Goal: Task Accomplishment & Management: Use online tool/utility

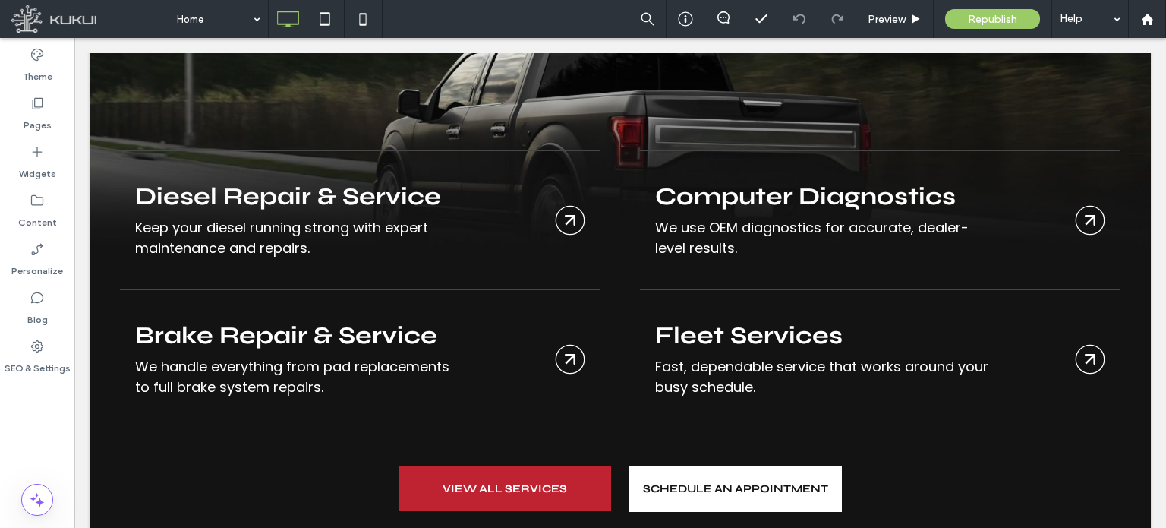
scroll to position [1995, 0]
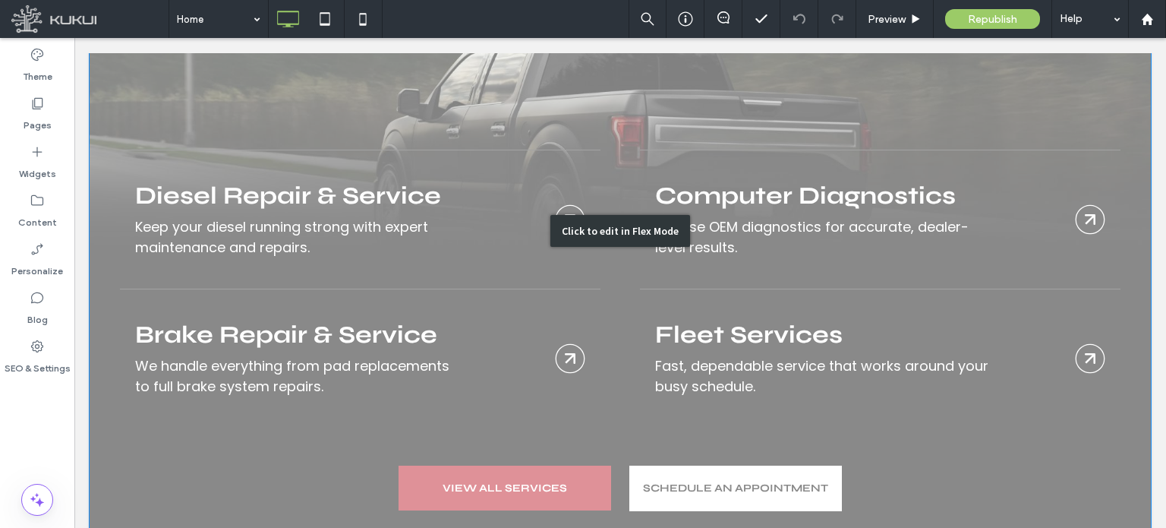
click at [923, 261] on div "Click to edit in Flex Mode" at bounding box center [621, 230] width 1062 height 735
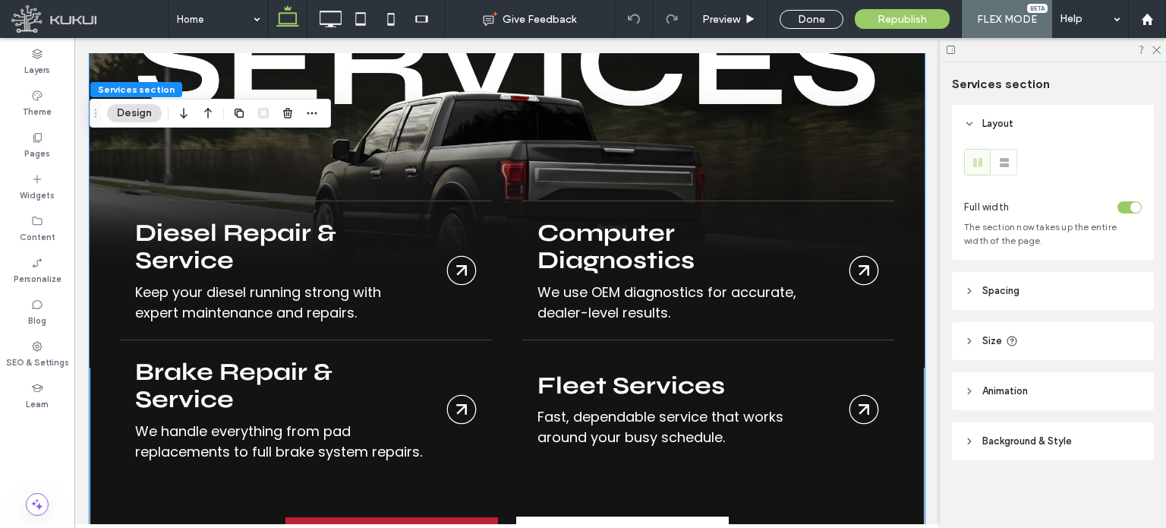
click at [438, 142] on img at bounding box center [507, 165] width 835 height 405
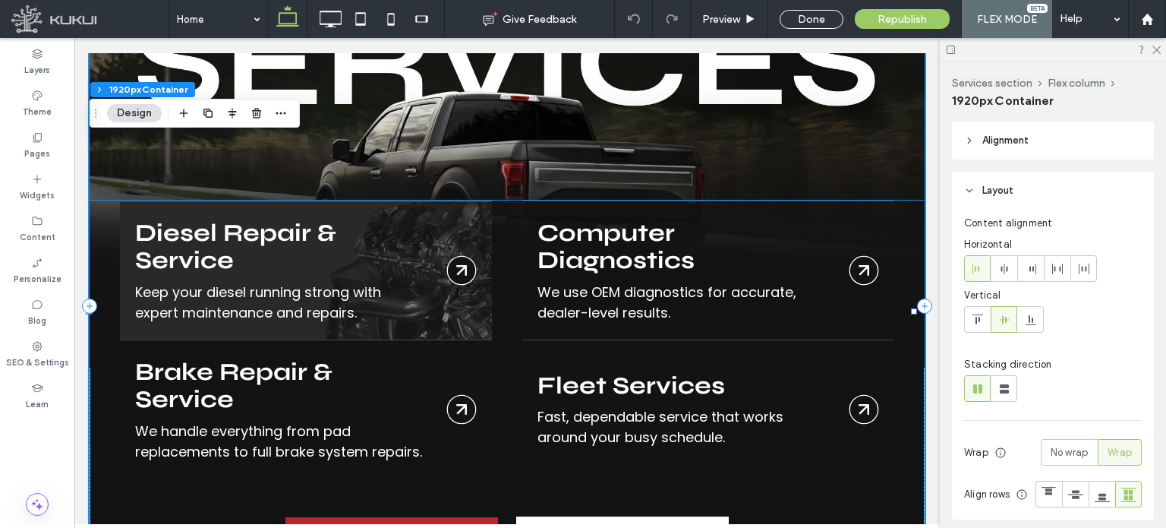
click at [390, 235] on link "Diesel Repair & Service" at bounding box center [306, 270] width 372 height 138
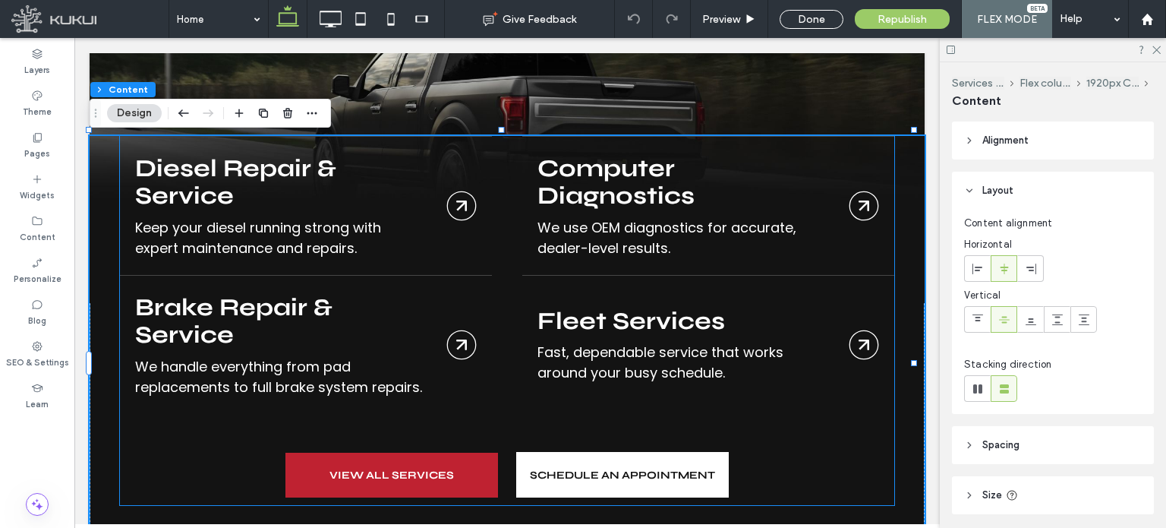
scroll to position [2060, 0]
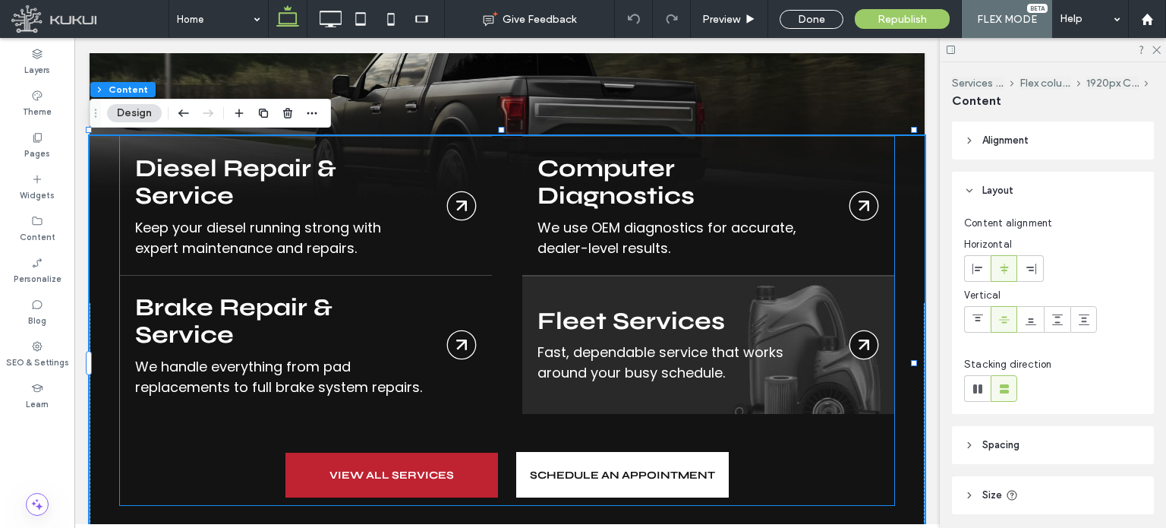
click at [622, 355] on link "Fleet Services" at bounding box center [708, 345] width 372 height 138
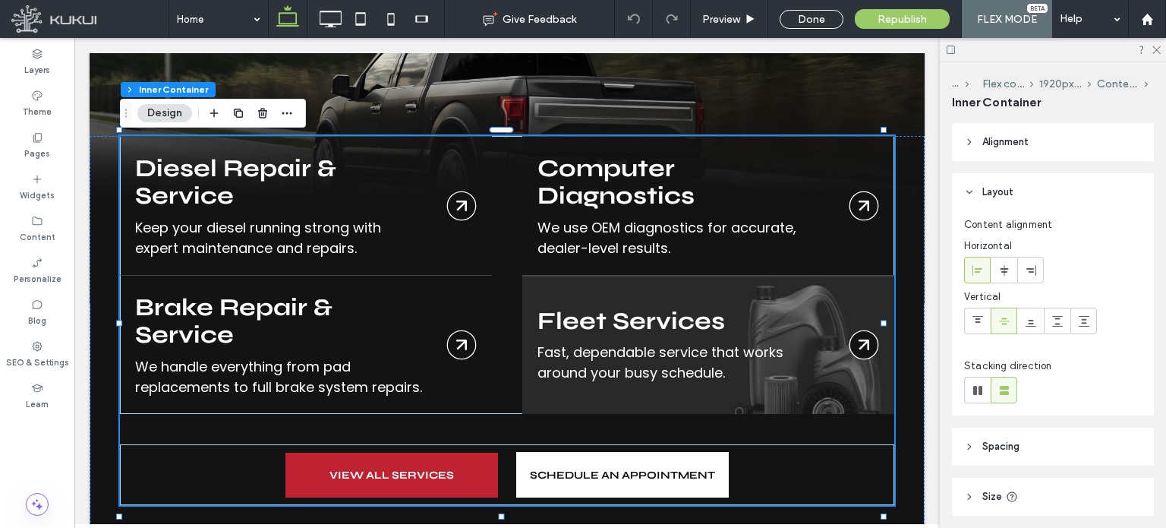
click at [601, 338] on link "Fleet Services" at bounding box center [708, 345] width 372 height 138
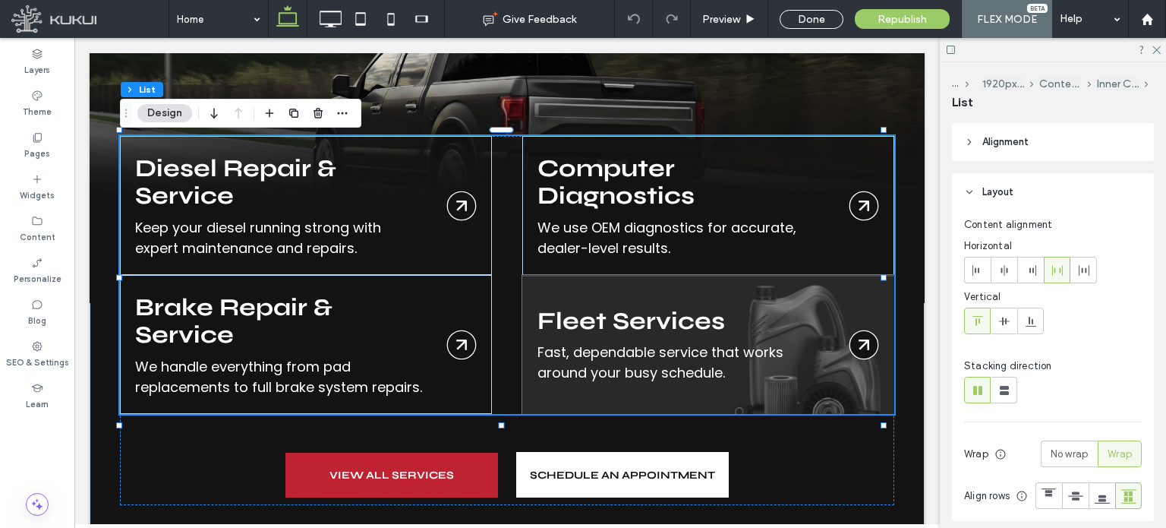
click at [715, 378] on link "Fleet Services" at bounding box center [708, 345] width 372 height 138
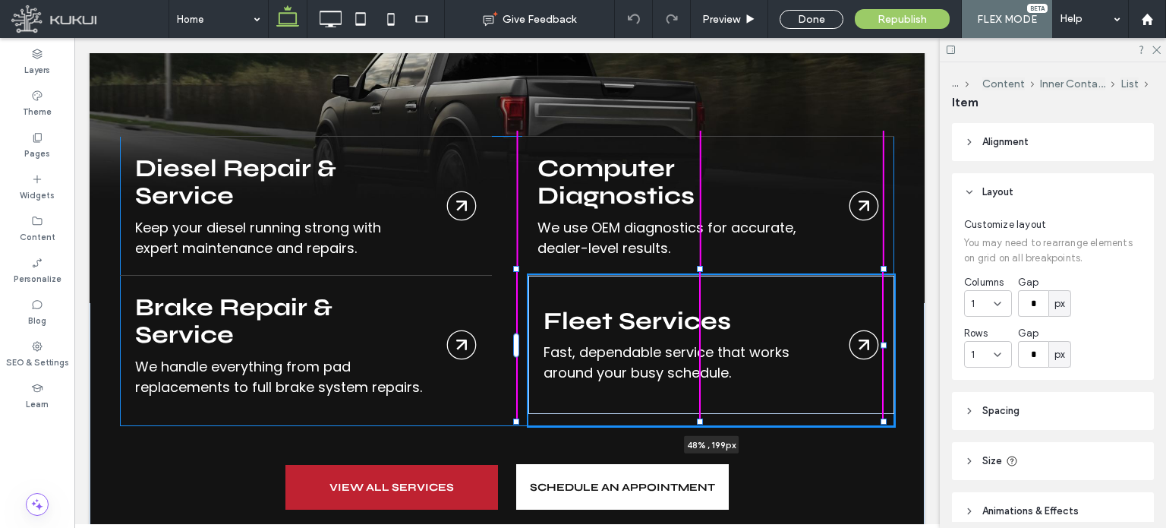
drag, startPoint x: 700, startPoint y: 390, endPoint x: 700, endPoint y: 402, distance: 12.2
click at [700, 418] on div at bounding box center [700, 421] width 6 height 6
type input "***"
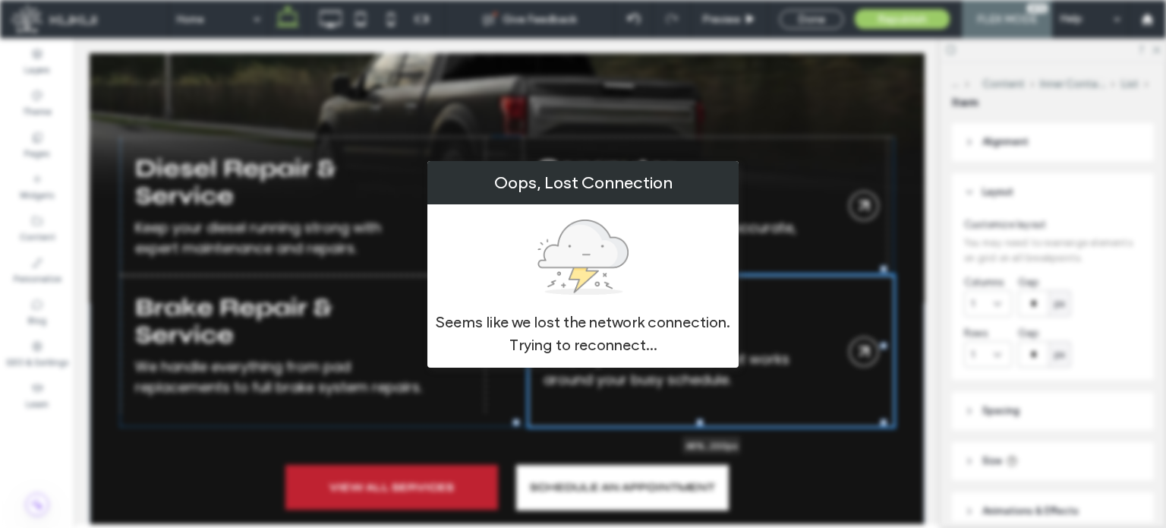
drag, startPoint x: 702, startPoint y: 400, endPoint x: 777, endPoint y: 438, distance: 84.2
click at [702, 419] on div at bounding box center [700, 422] width 6 height 6
type input "***"
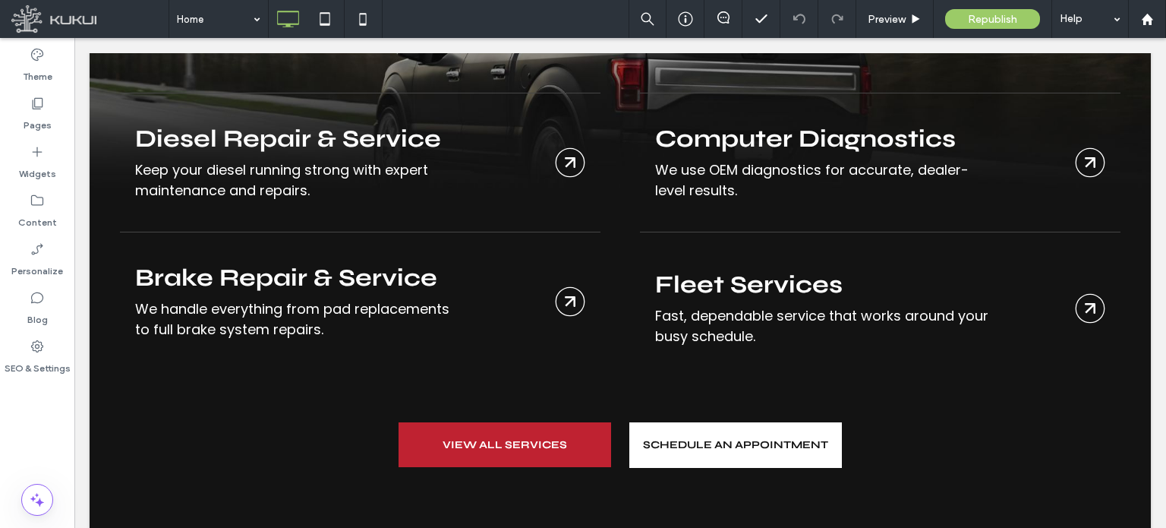
scroll to position [2050, 0]
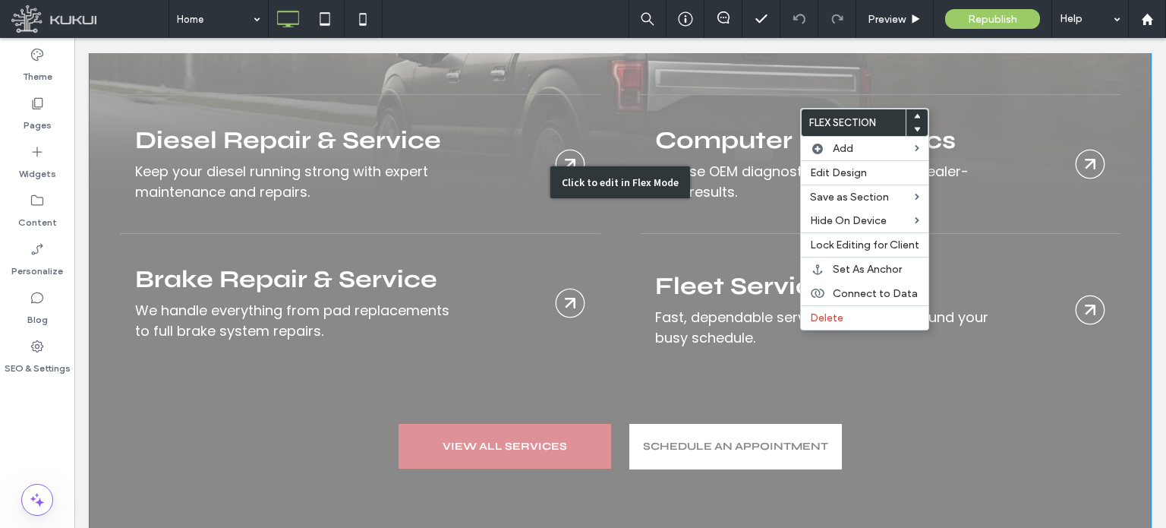
click at [746, 315] on div "Click to edit in Flex Mode" at bounding box center [621, 182] width 1062 height 749
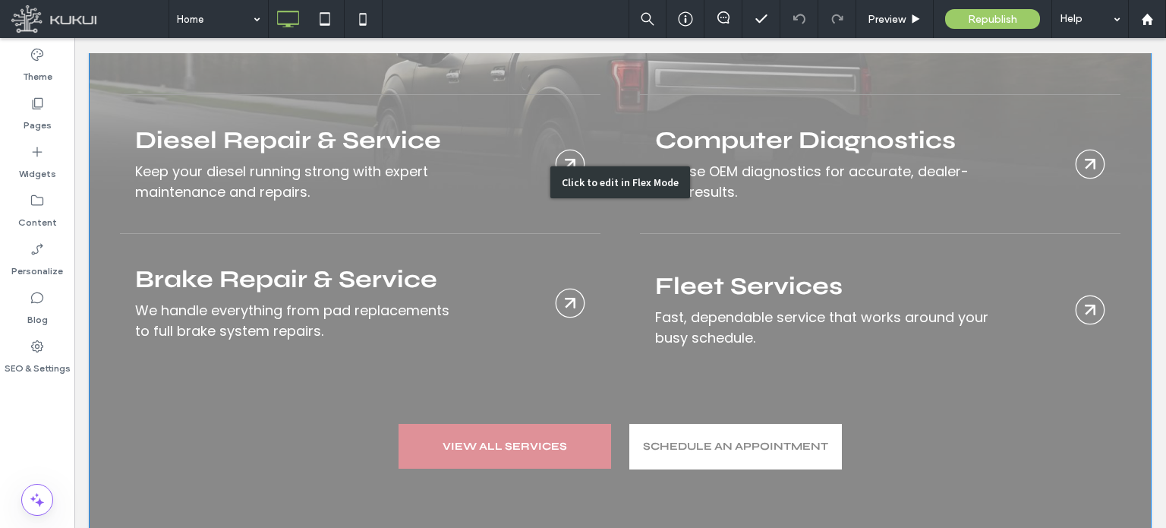
click at [443, 203] on div "Click to edit in Flex Mode" at bounding box center [621, 182] width 1062 height 749
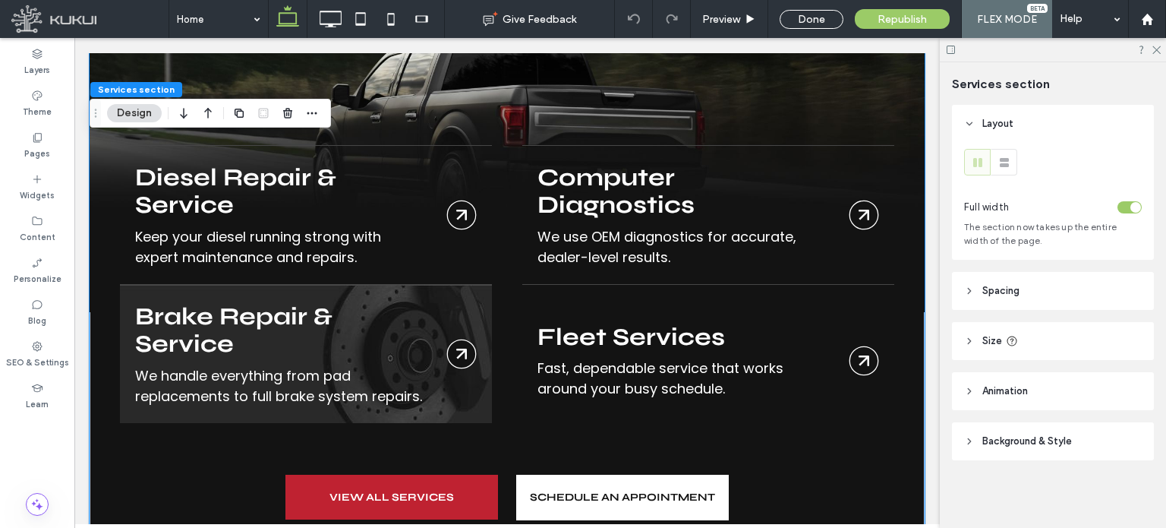
click at [255, 306] on link "Brakes" at bounding box center [306, 354] width 372 height 138
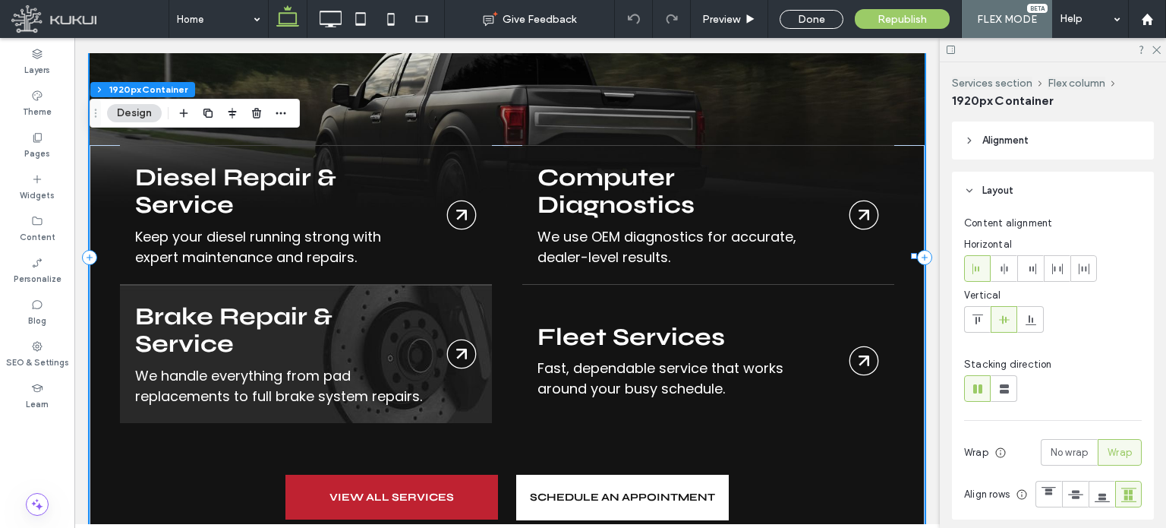
click at [279, 308] on link "Brakes" at bounding box center [306, 354] width 372 height 138
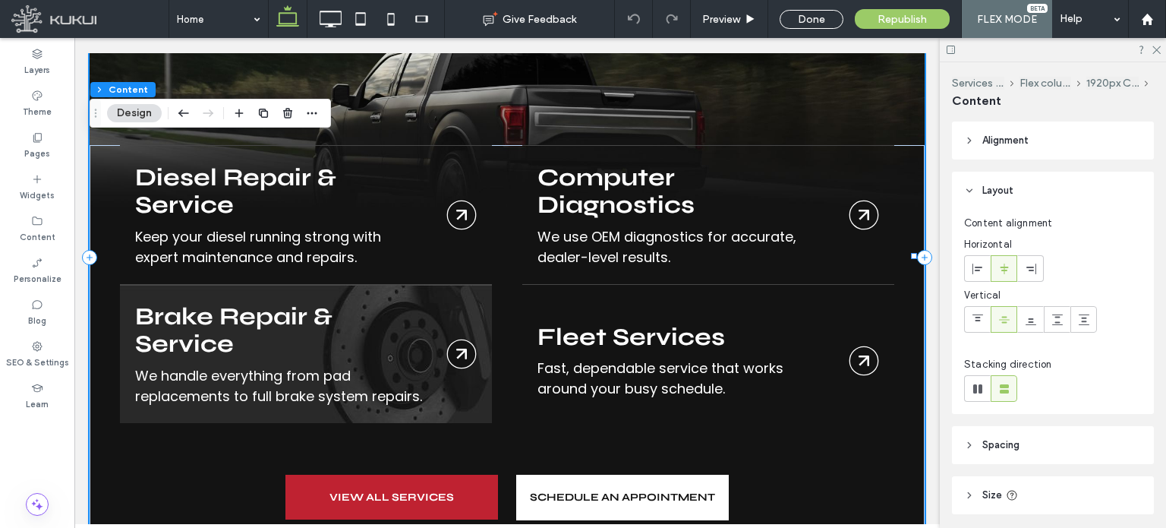
click at [279, 308] on link "Brakes" at bounding box center [306, 354] width 372 height 138
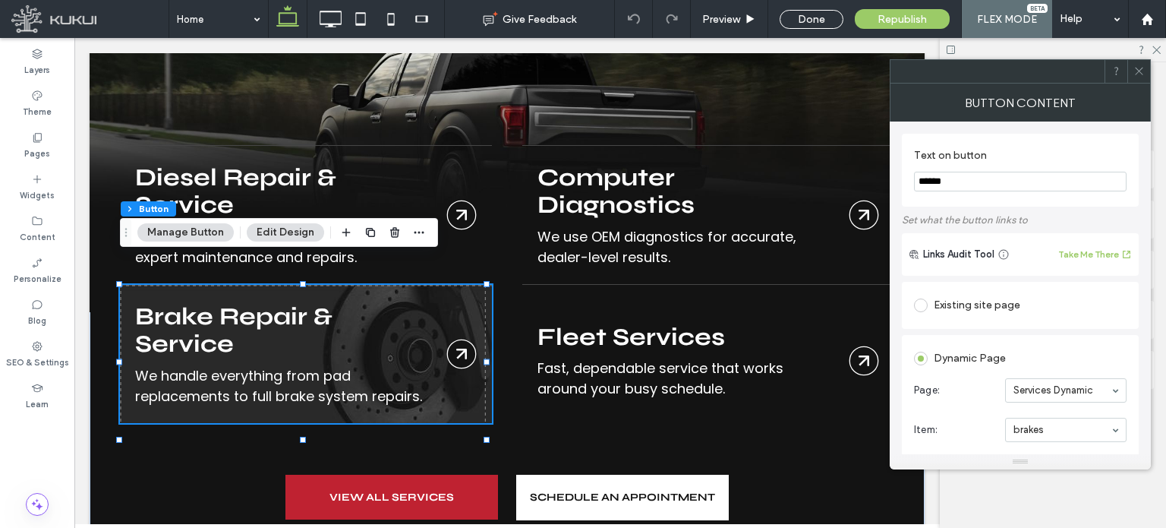
click at [254, 307] on link "Brakes" at bounding box center [306, 354] width 372 height 138
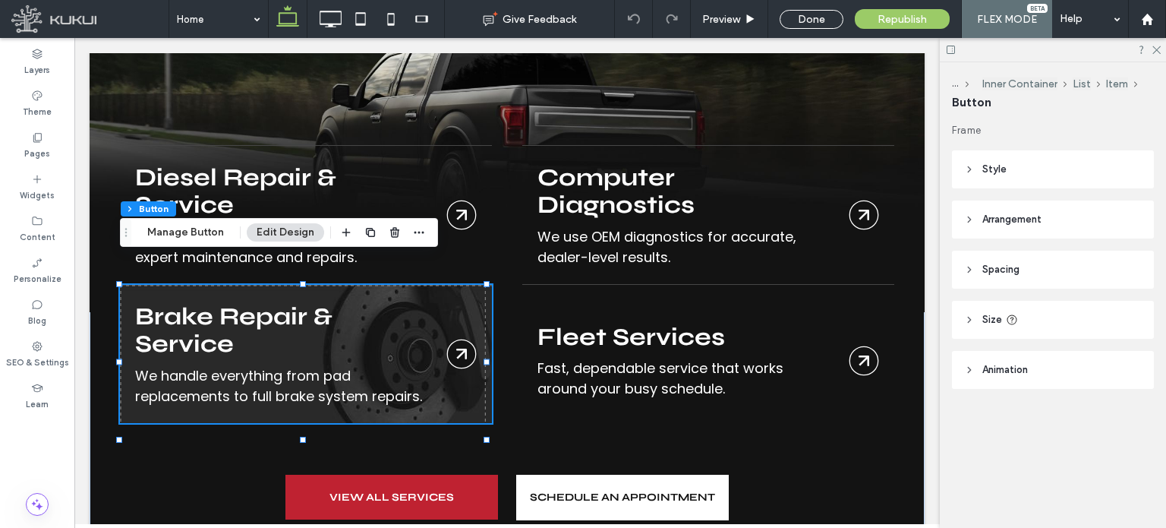
click at [234, 307] on link "Brakes" at bounding box center [306, 354] width 372 height 138
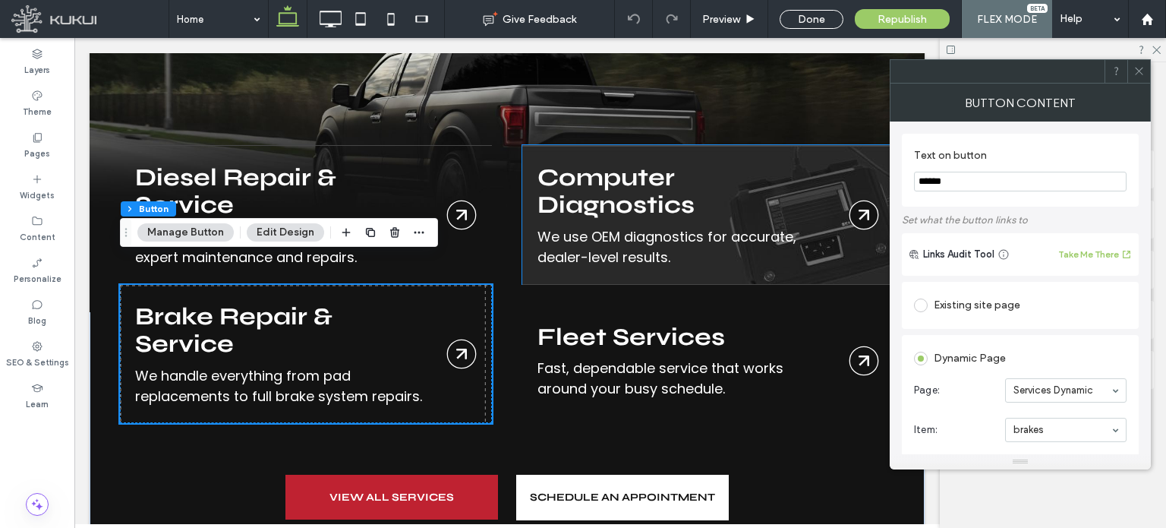
scroll to position [2066, 0]
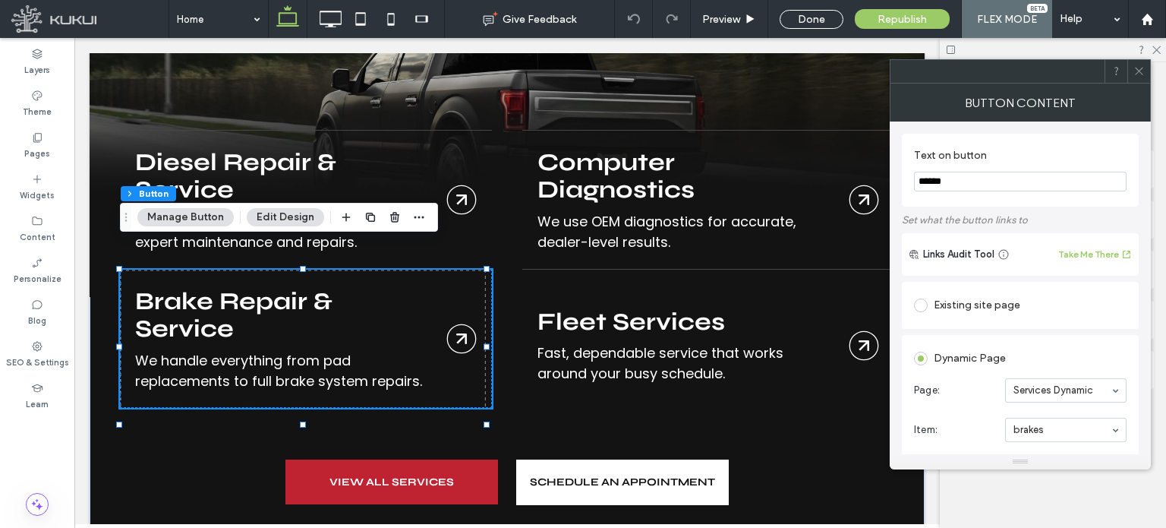
click at [283, 210] on button "Edit Design" at bounding box center [285, 217] width 77 height 18
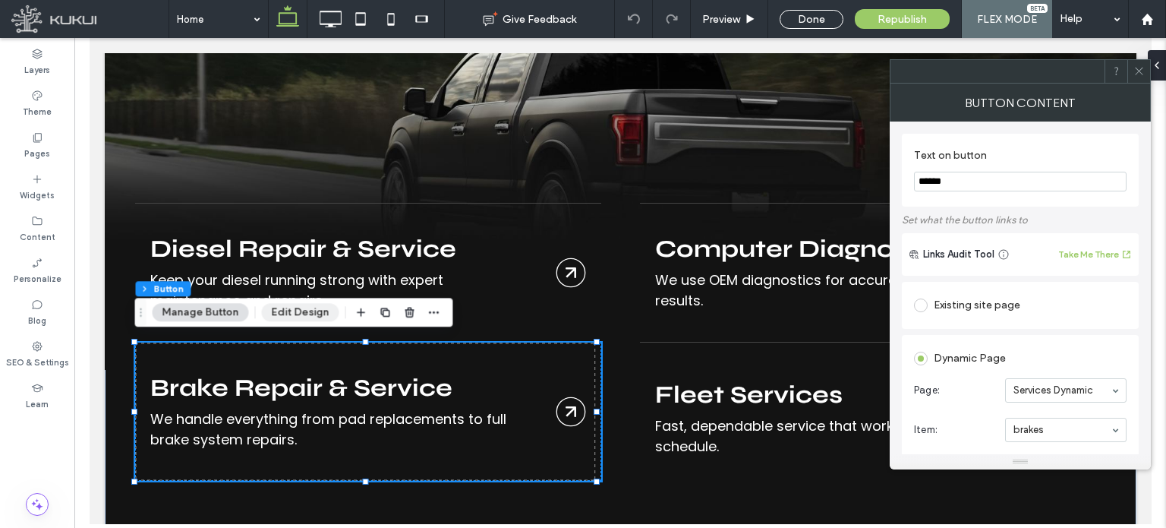
click at [314, 315] on button "Edit Design" at bounding box center [300, 312] width 77 height 18
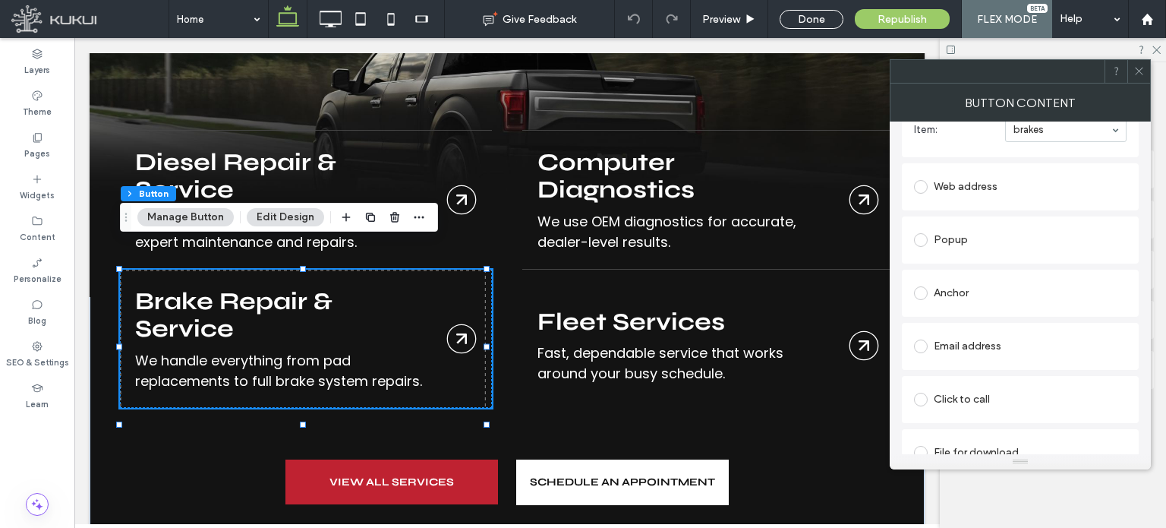
scroll to position [322, 0]
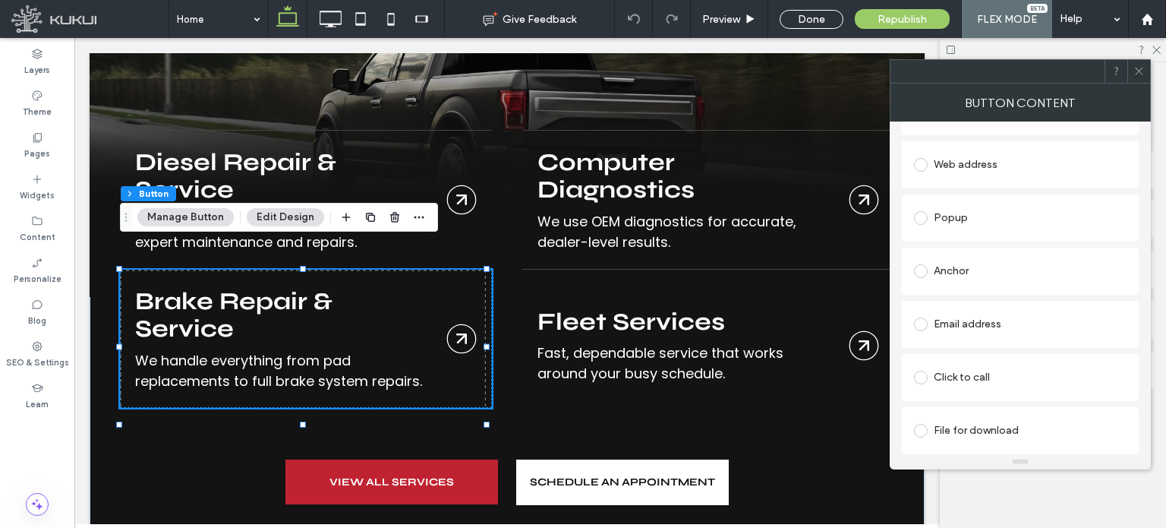
click at [1141, 77] on span at bounding box center [1139, 71] width 11 height 23
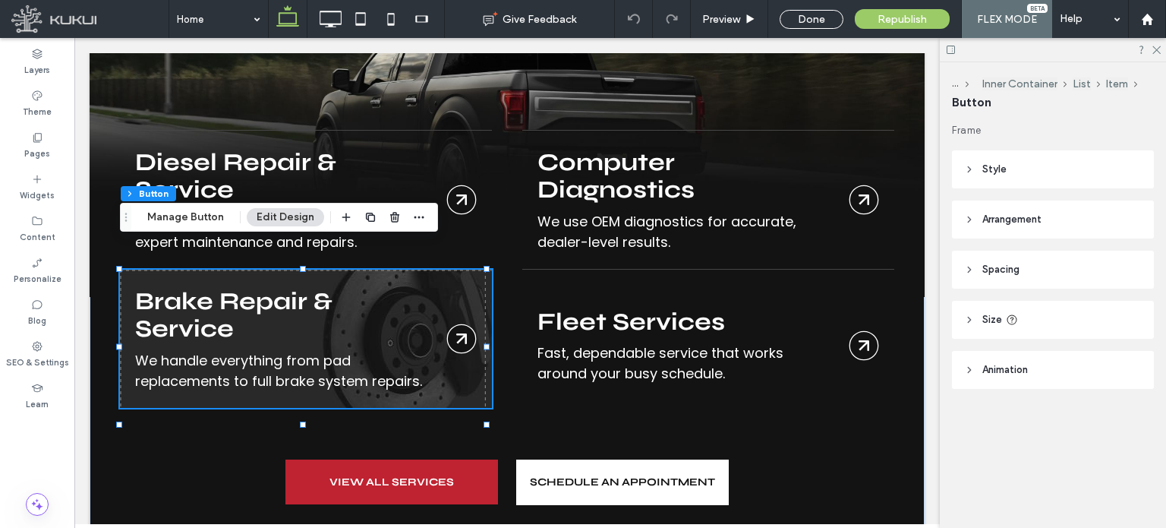
click at [422, 348] on link "Brakes" at bounding box center [306, 339] width 372 height 138
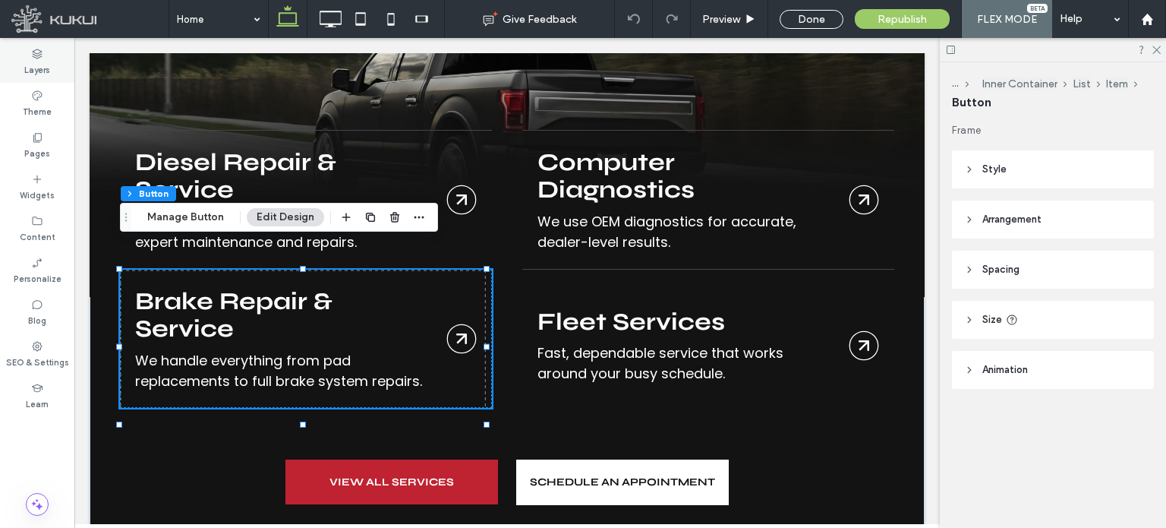
click at [40, 71] on label "Layers" at bounding box center [37, 68] width 26 height 17
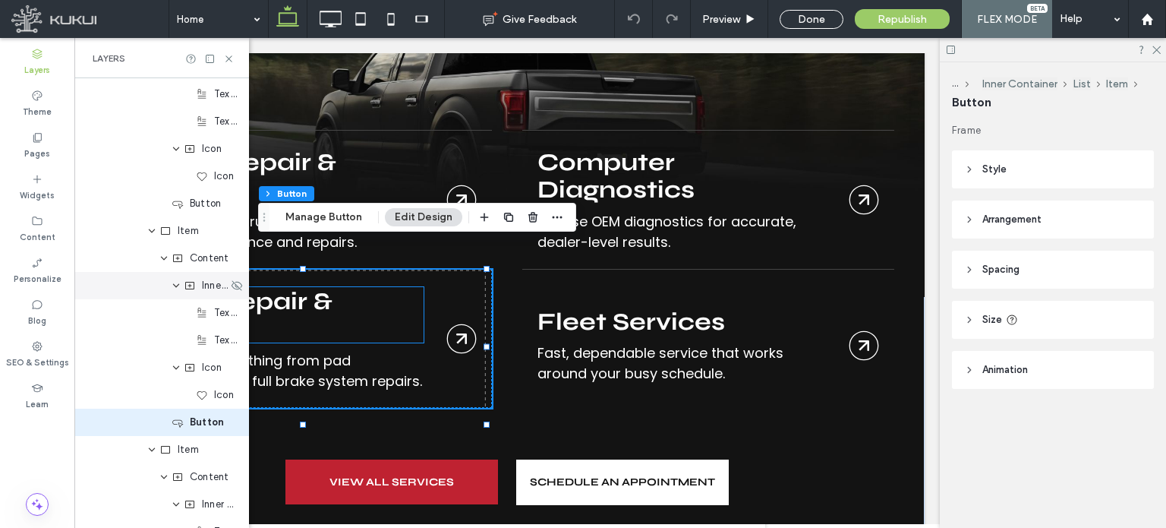
scroll to position [609, 0]
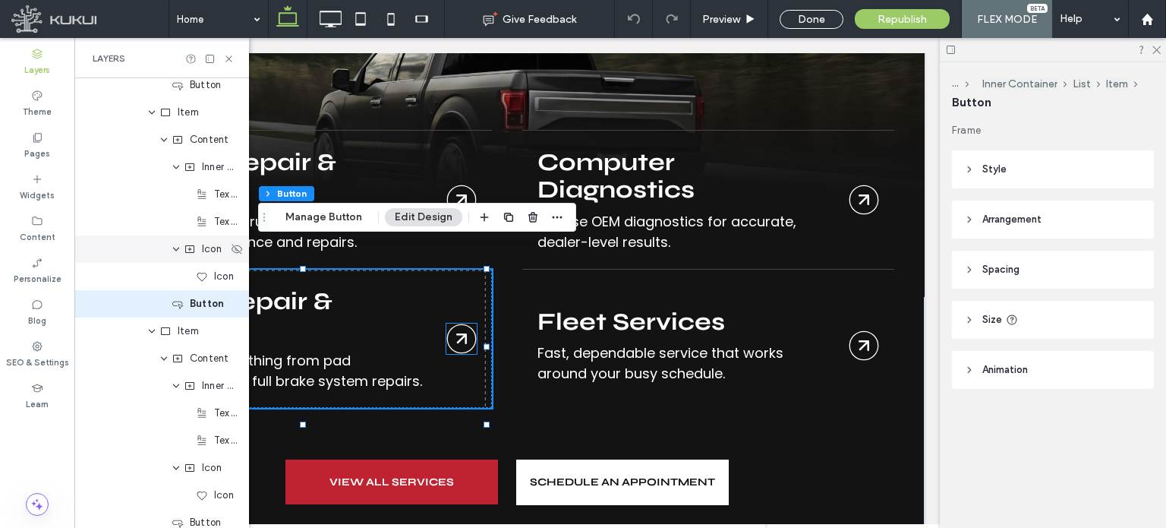
click at [208, 254] on span "Icon" at bounding box center [212, 248] width 20 height 15
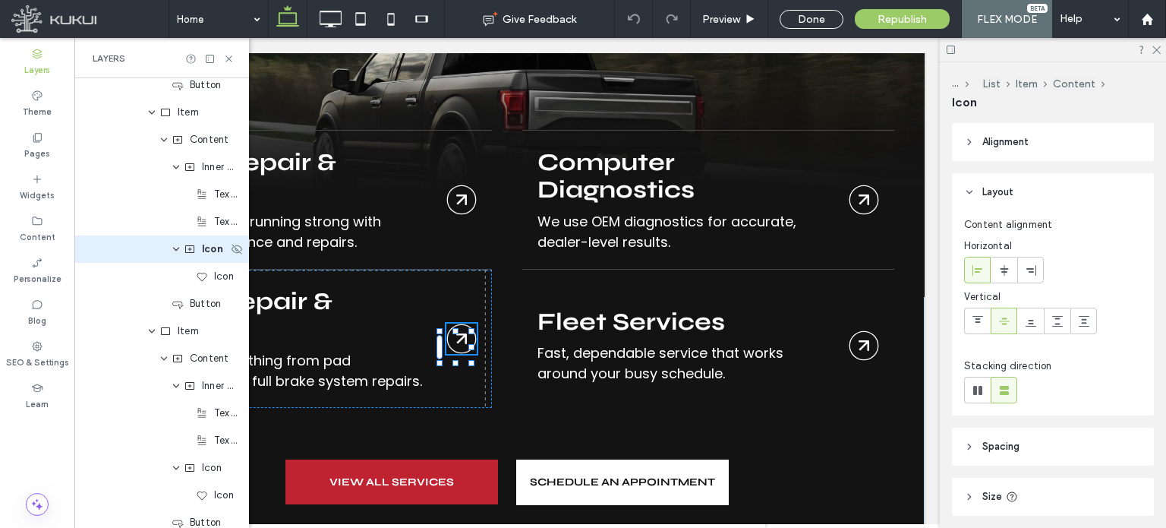
scroll to position [554, 0]
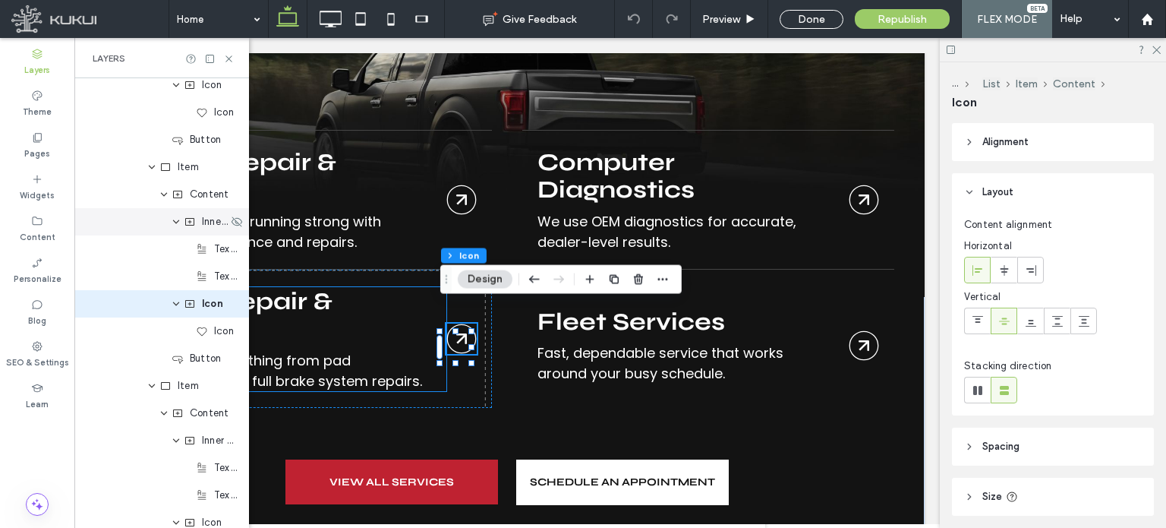
click at [202, 226] on span "Inner Column" at bounding box center [215, 221] width 26 height 15
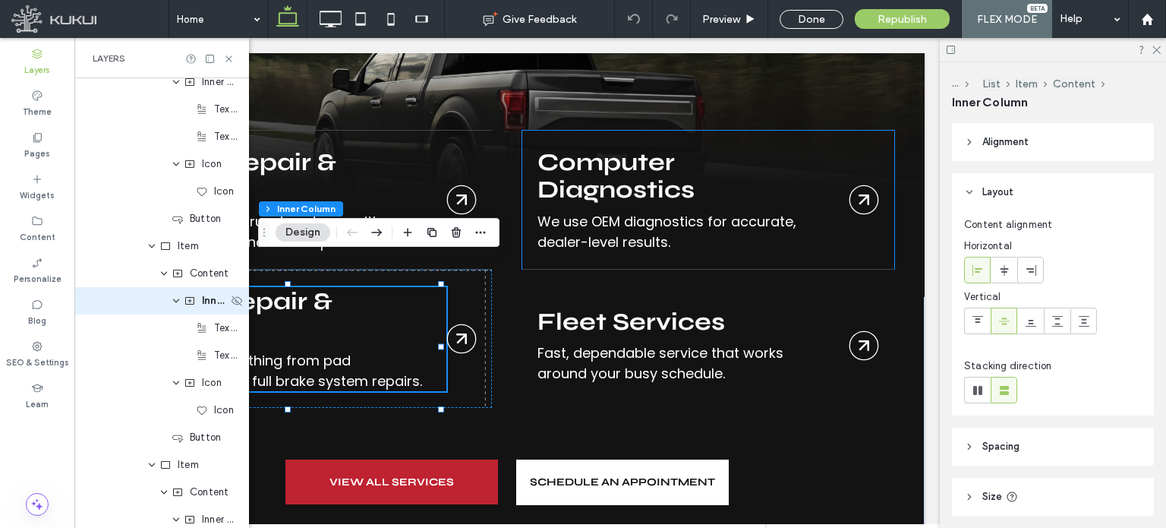
scroll to position [472, 0]
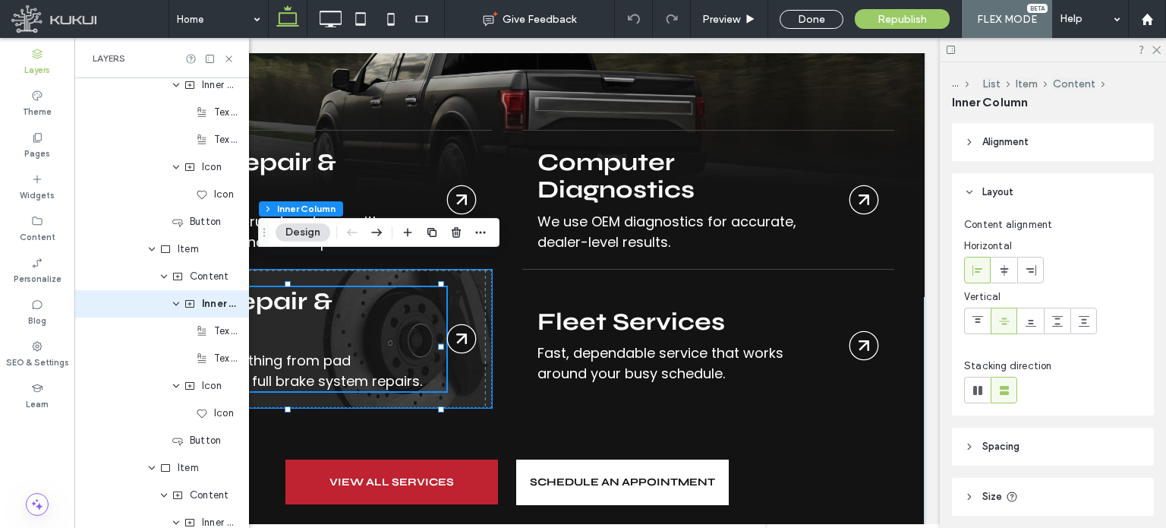
click at [335, 305] on link "Brakes" at bounding box center [306, 339] width 372 height 138
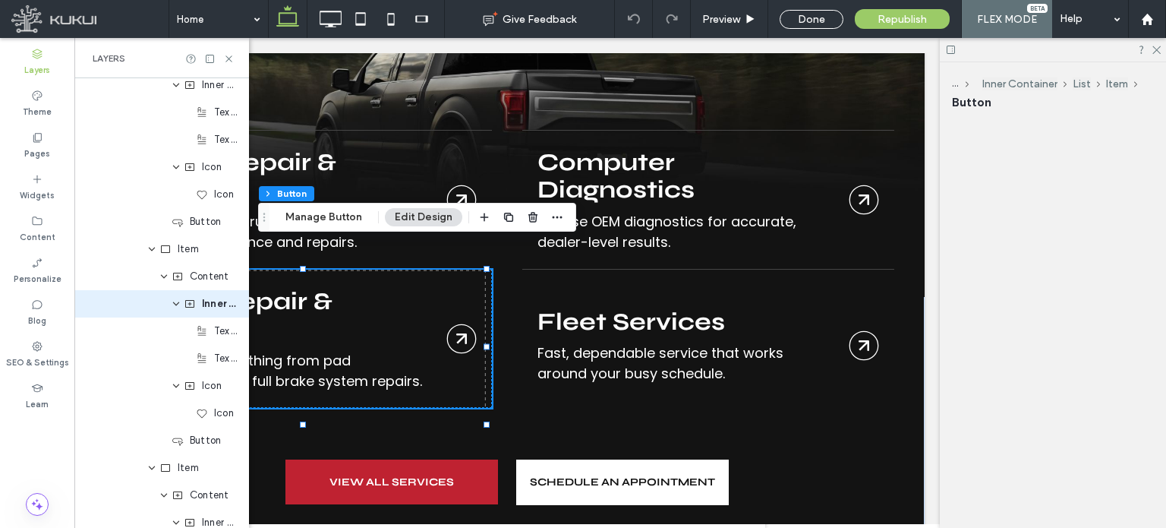
click at [335, 305] on div "Brakes" at bounding box center [306, 339] width 372 height 138
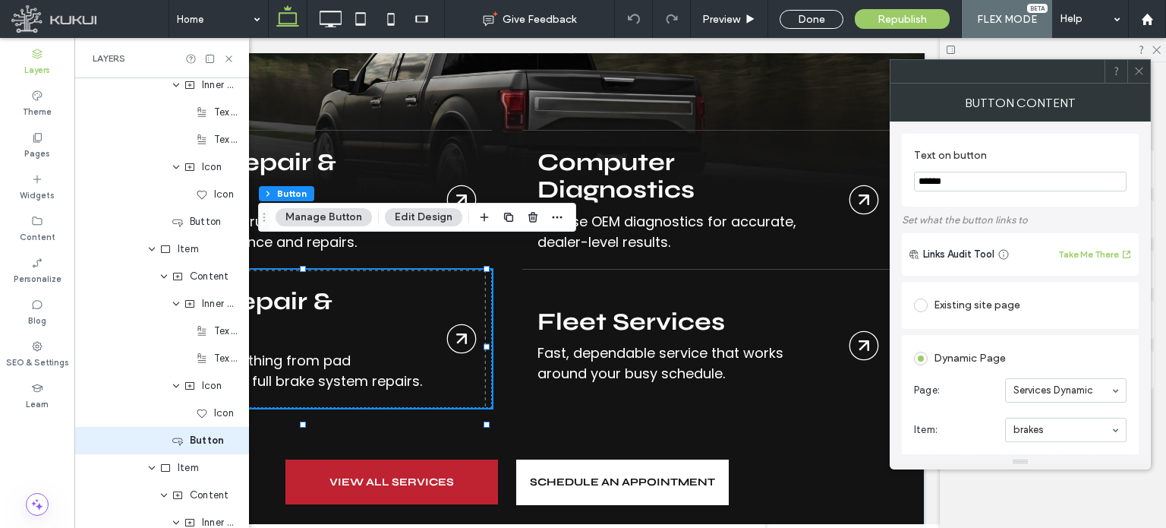
scroll to position [609, 0]
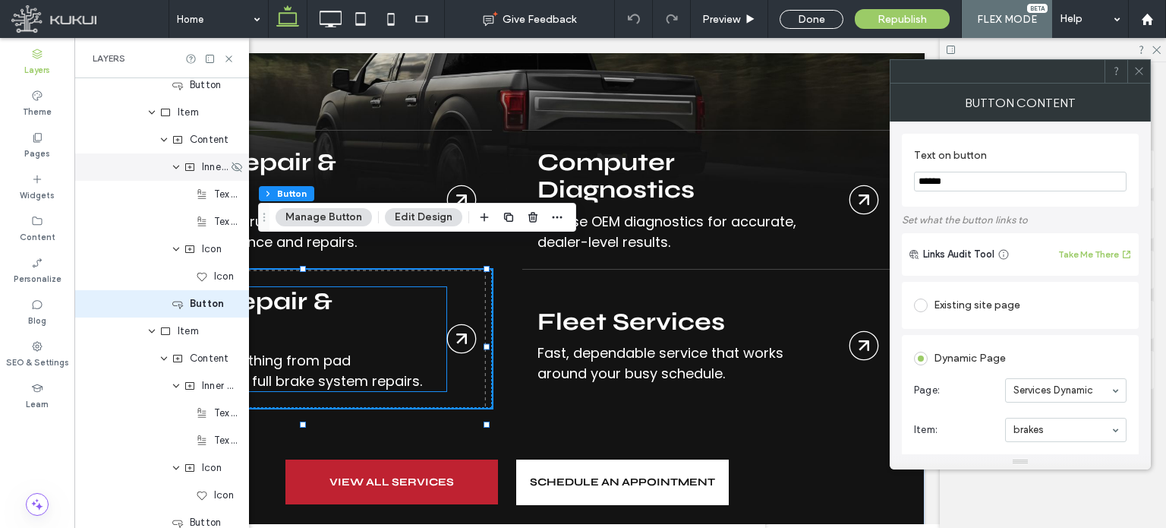
click at [210, 175] on div "Inner Column" at bounding box center [161, 166] width 175 height 27
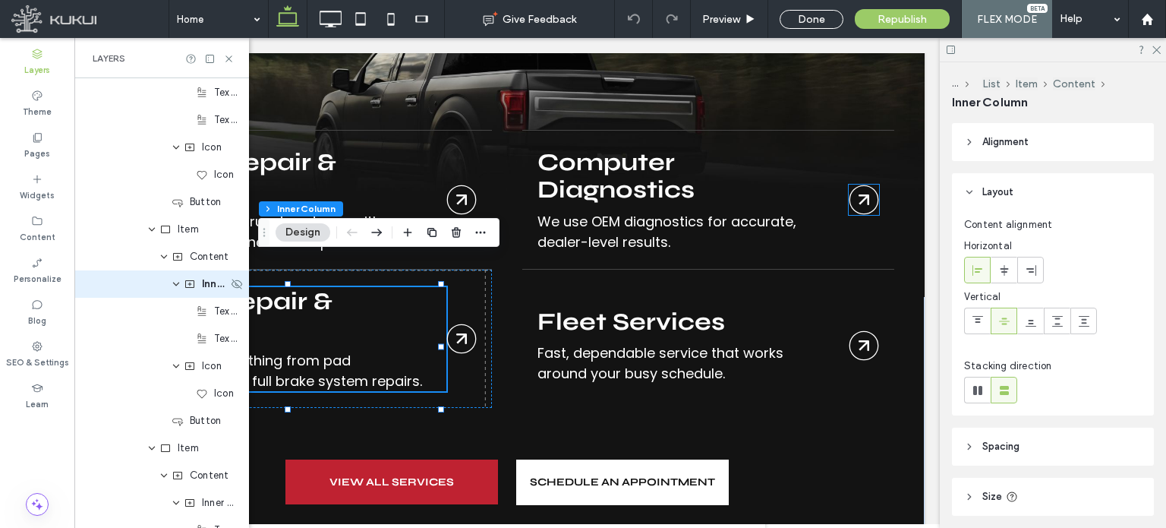
scroll to position [472, 0]
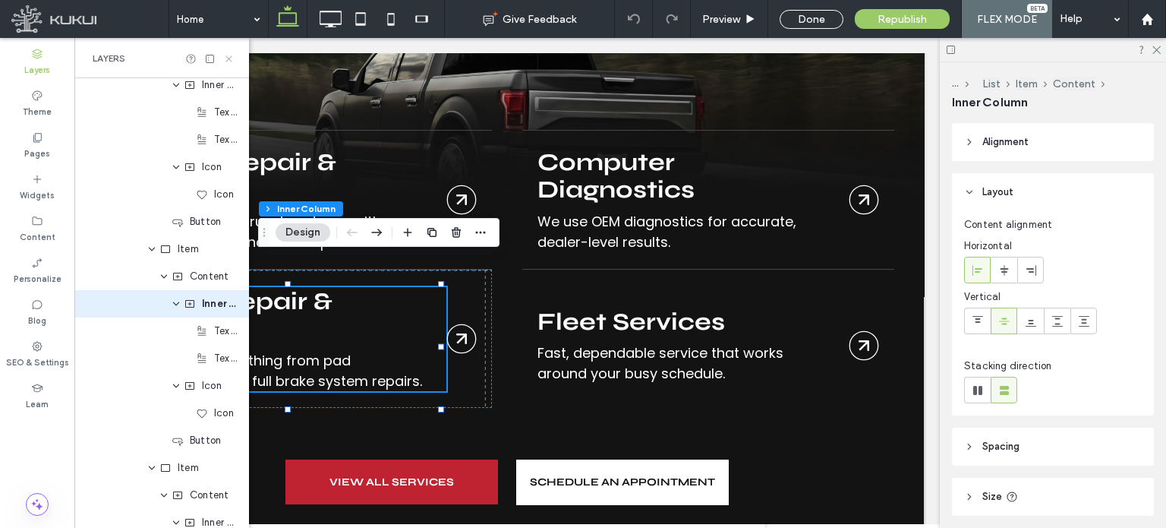
click at [230, 55] on icon at bounding box center [228, 58] width 11 height 11
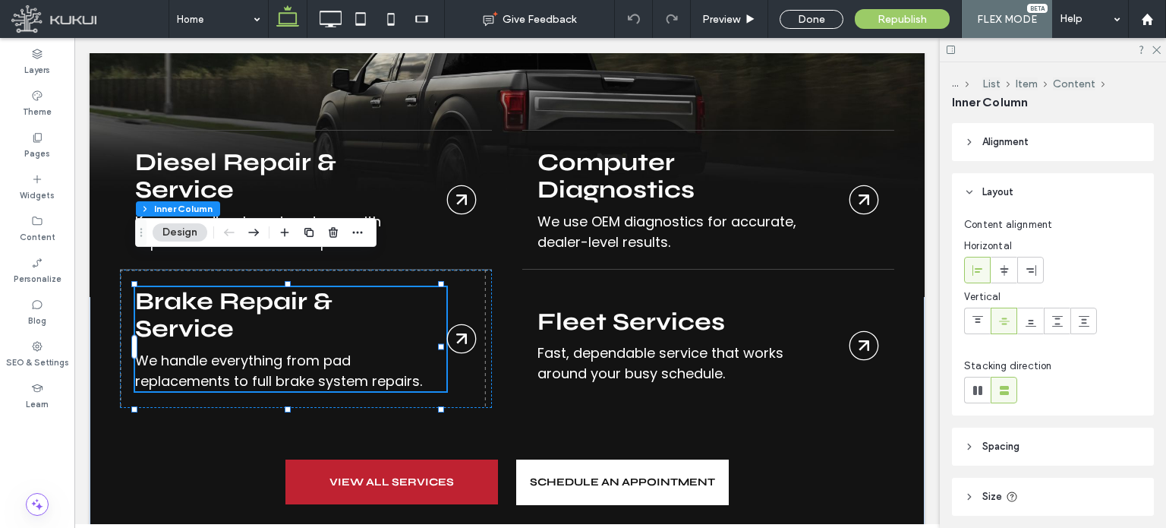
scroll to position [154, 0]
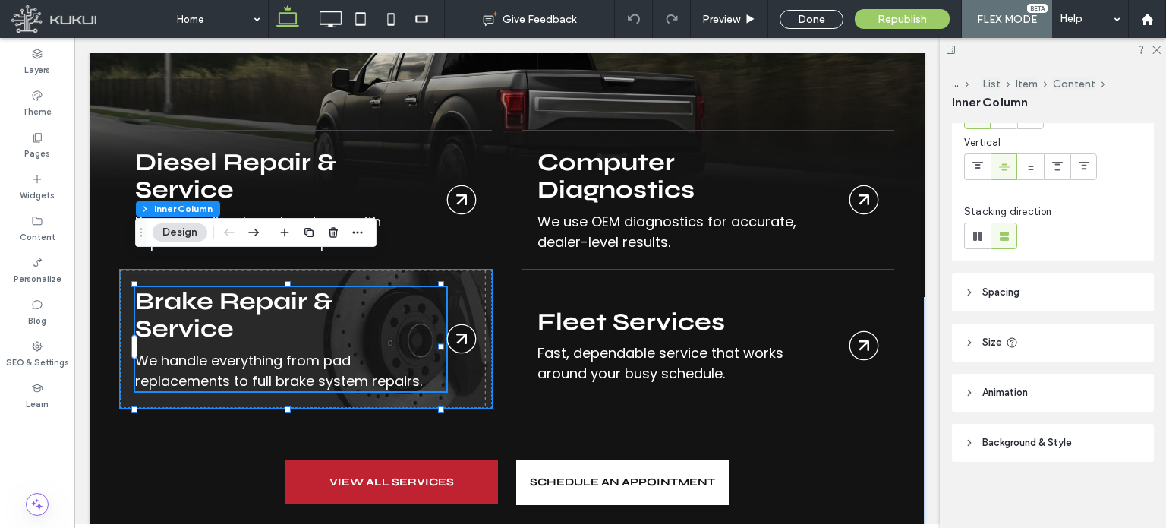
click at [163, 286] on link "Brakes" at bounding box center [306, 339] width 372 height 138
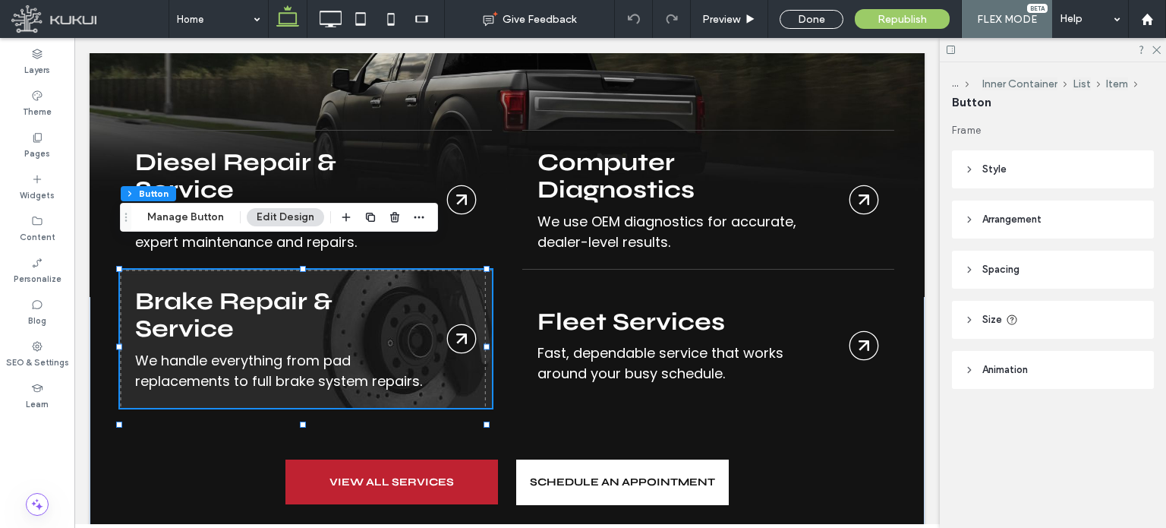
click at [163, 286] on link "Brakes" at bounding box center [306, 339] width 372 height 138
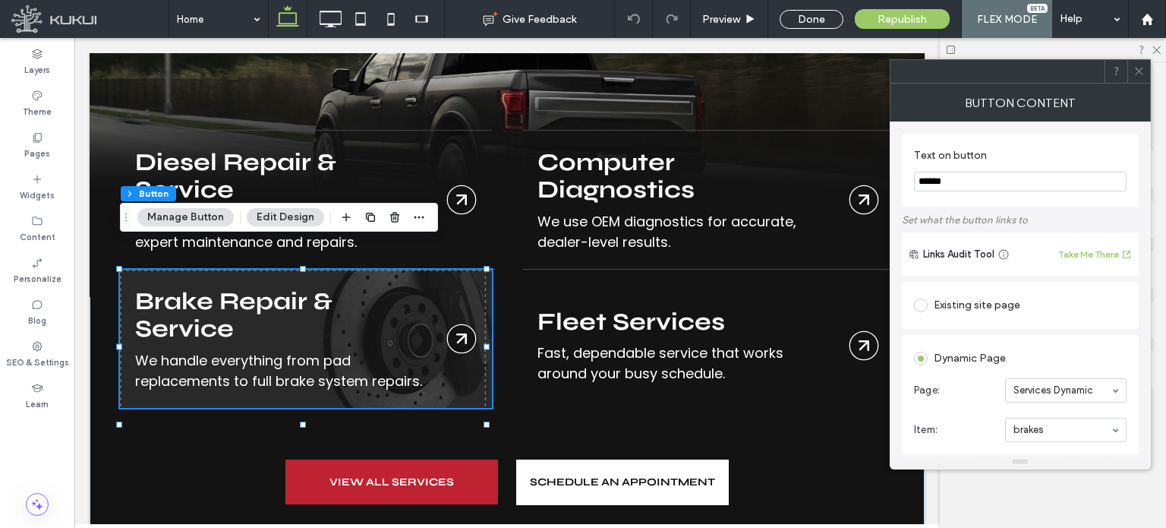
click at [191, 295] on link "Brakes" at bounding box center [306, 339] width 372 height 138
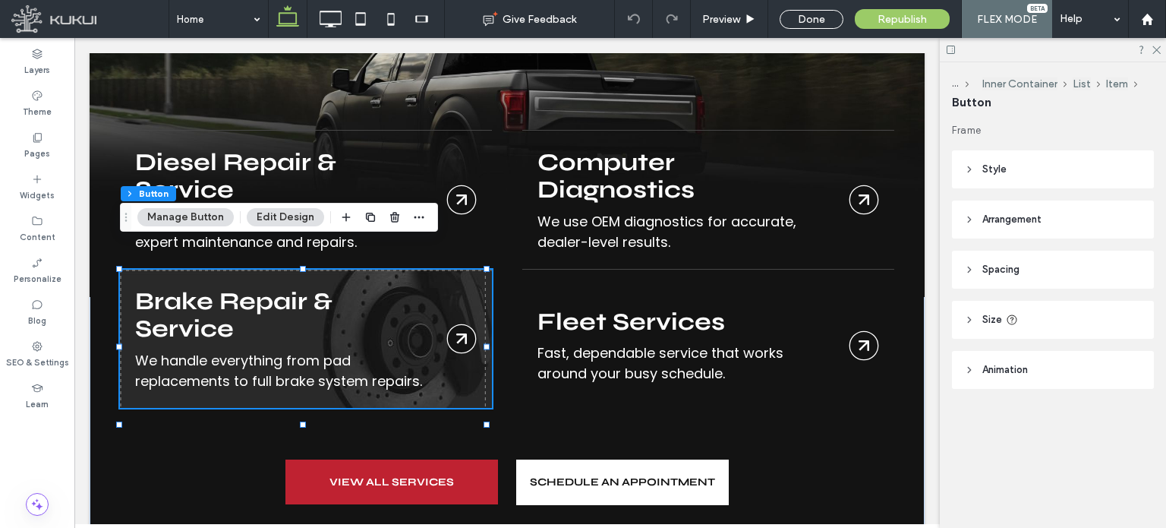
click at [191, 295] on link "Brakes" at bounding box center [306, 339] width 372 height 138
click at [217, 346] on link "Brakes" at bounding box center [306, 339] width 372 height 138
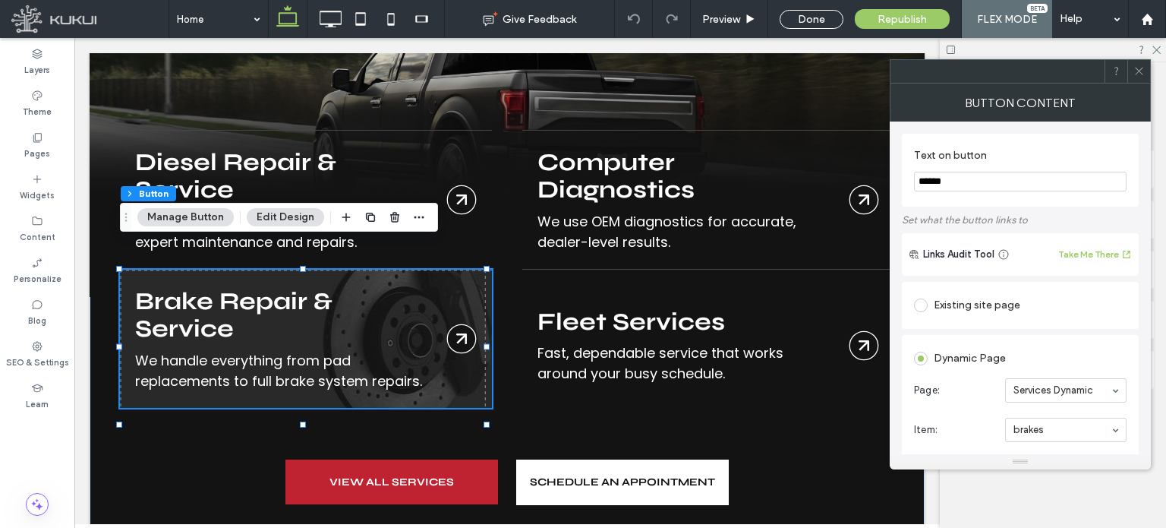
click at [217, 346] on link "Brakes" at bounding box center [306, 339] width 372 height 138
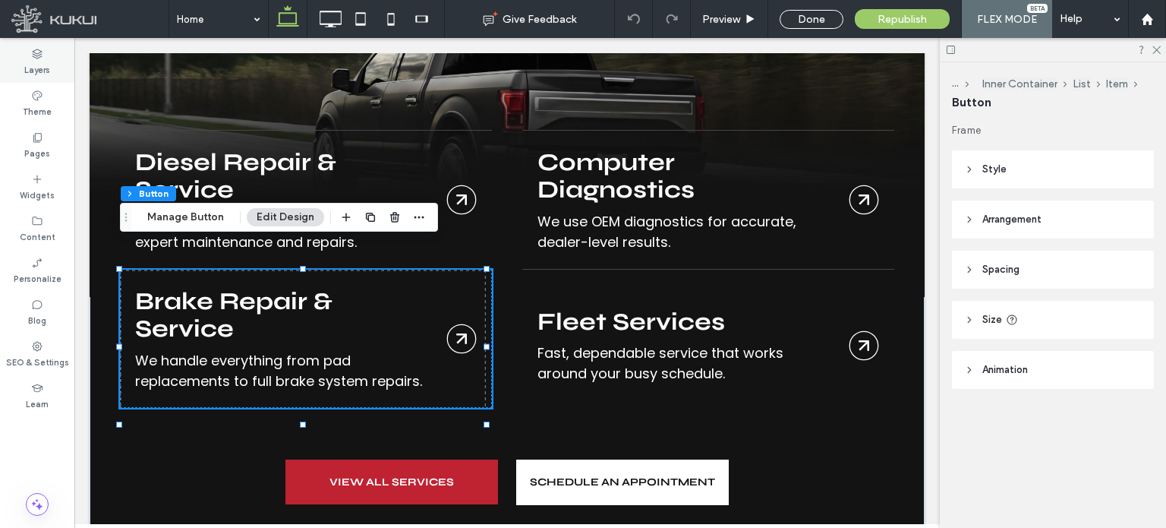
click at [40, 54] on icon at bounding box center [37, 54] width 12 height 12
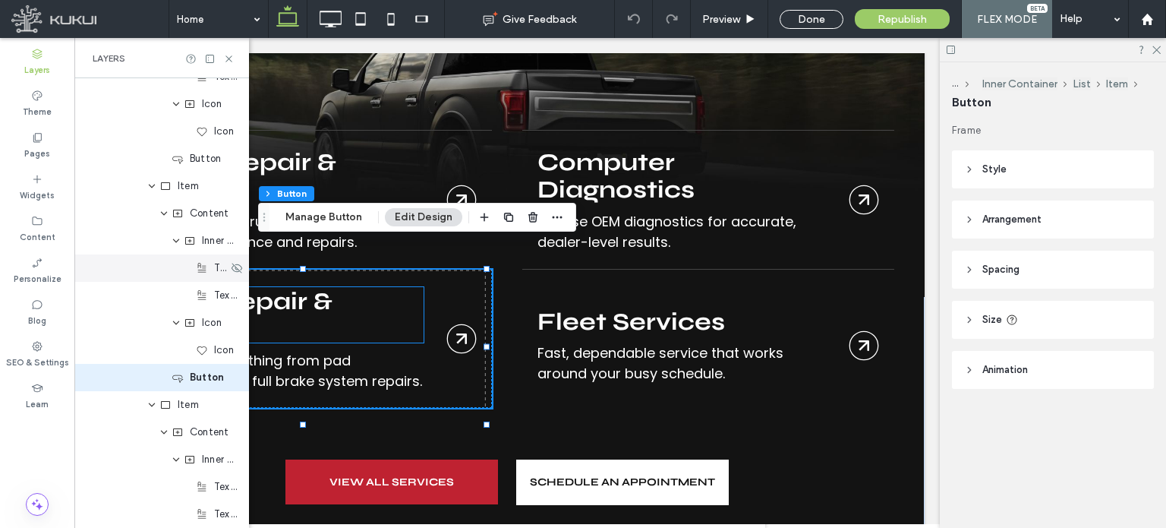
scroll to position [609, 0]
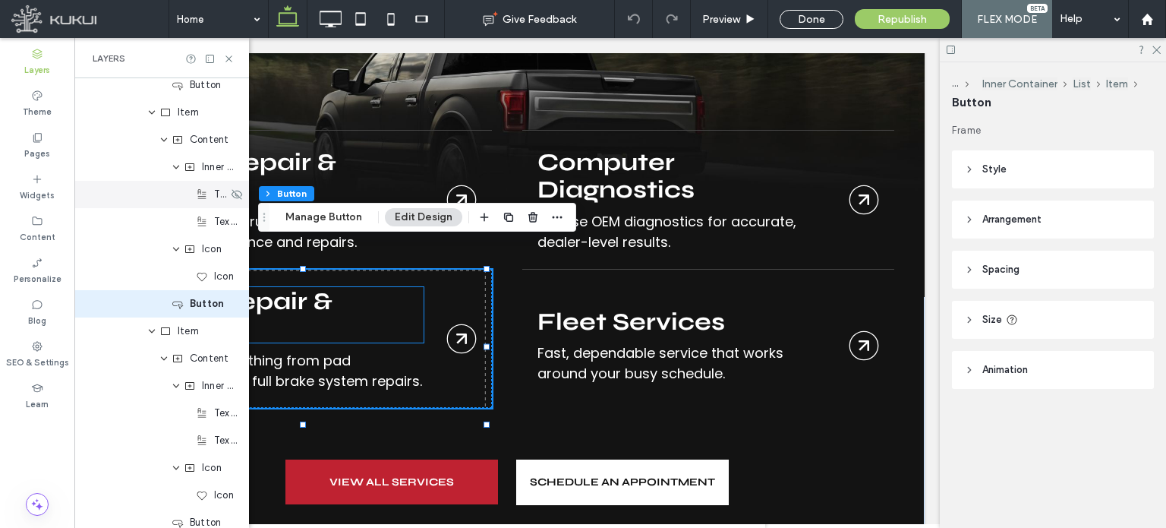
click at [211, 195] on div "Text Block" at bounding box center [212, 194] width 32 height 15
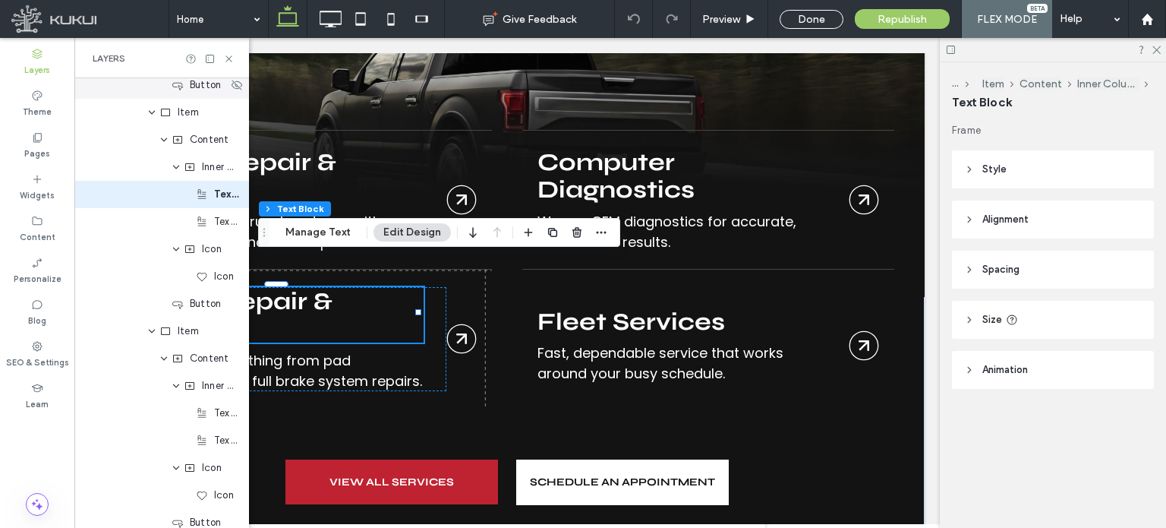
scroll to position [500, 0]
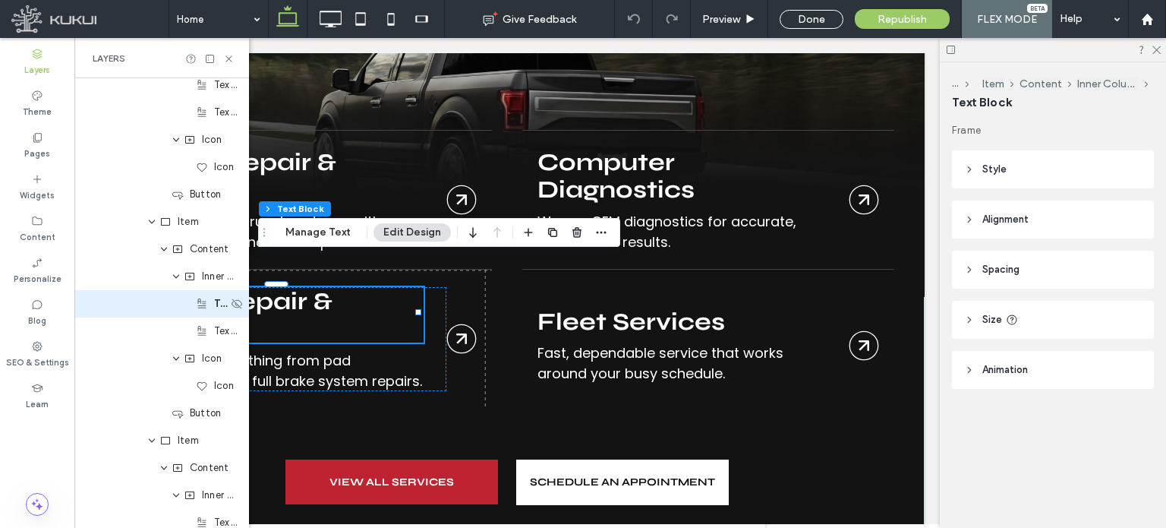
click at [196, 308] on icon at bounding box center [202, 304] width 12 height 12
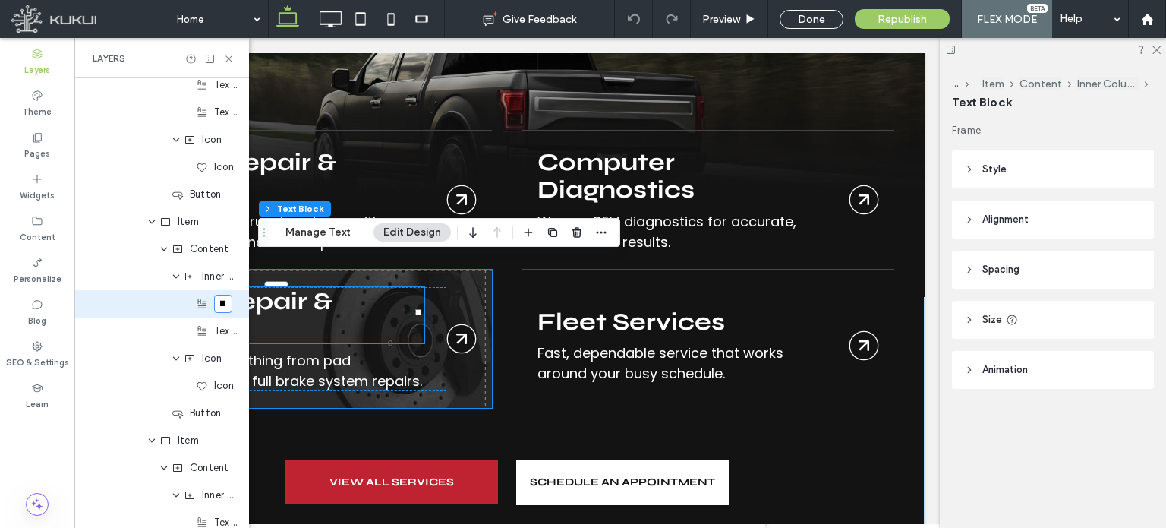
scroll to position [0, 0]
type input "*"
click at [377, 317] on link "Brakes" at bounding box center [306, 339] width 372 height 138
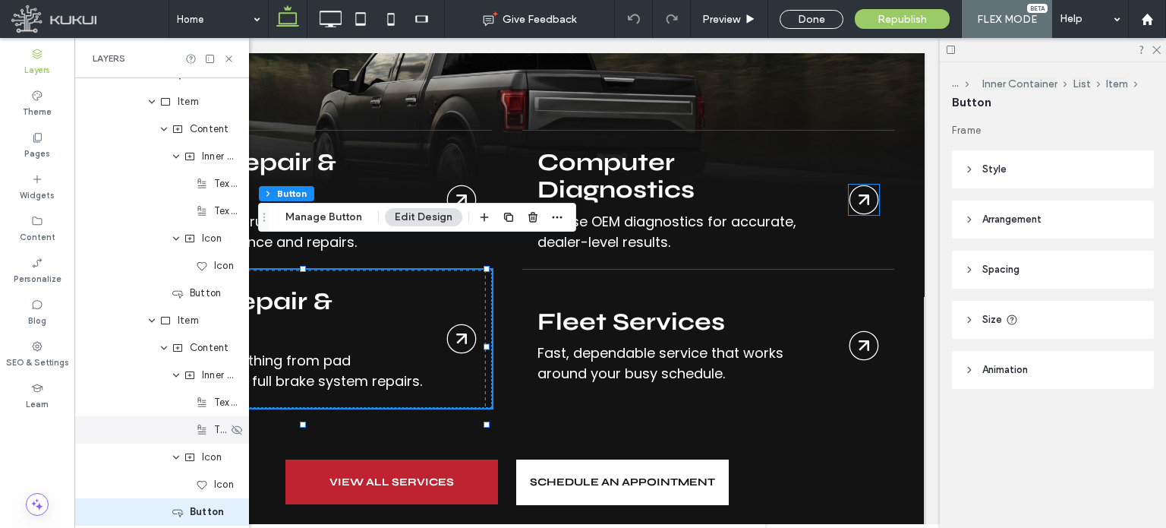
scroll to position [400, 0]
click at [210, 409] on div "Text Block" at bounding box center [212, 403] width 32 height 15
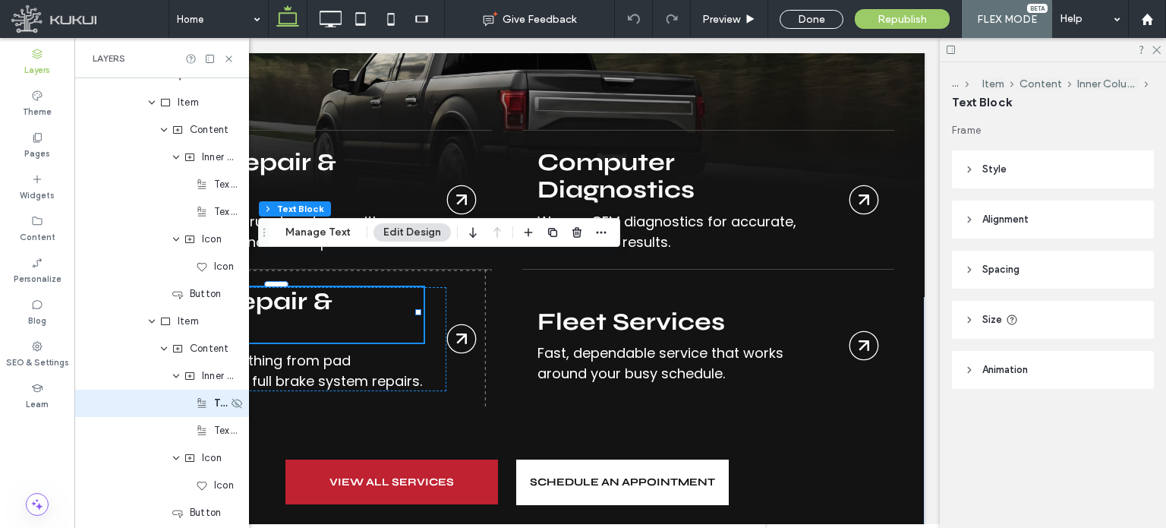
click at [210, 409] on div "Services section Flex column 1920px Container Image Content Inner Container Lis…" at bounding box center [161, 252] width 175 height 1149
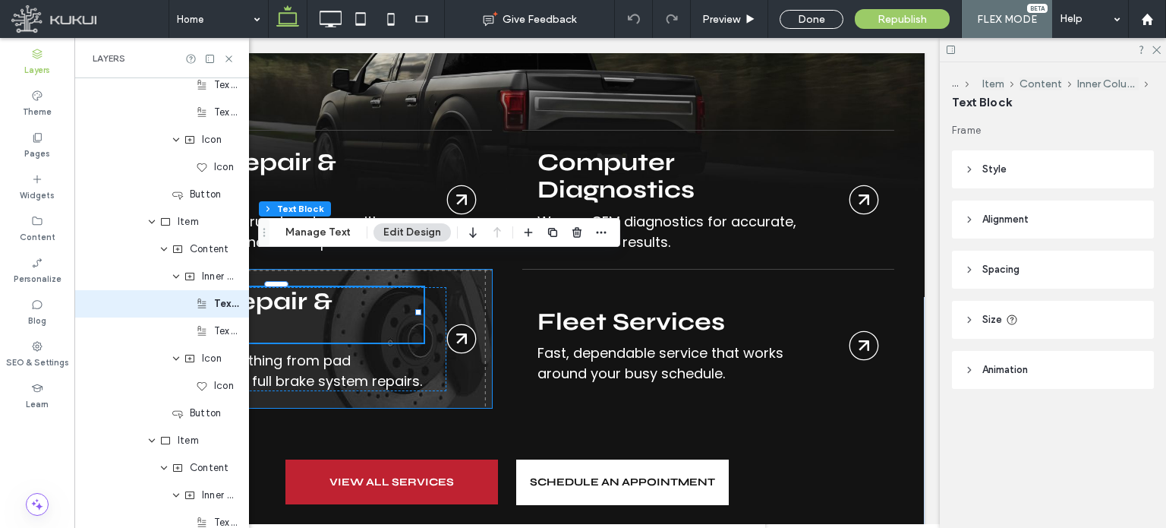
click at [308, 282] on link "Brakes" at bounding box center [306, 339] width 372 height 138
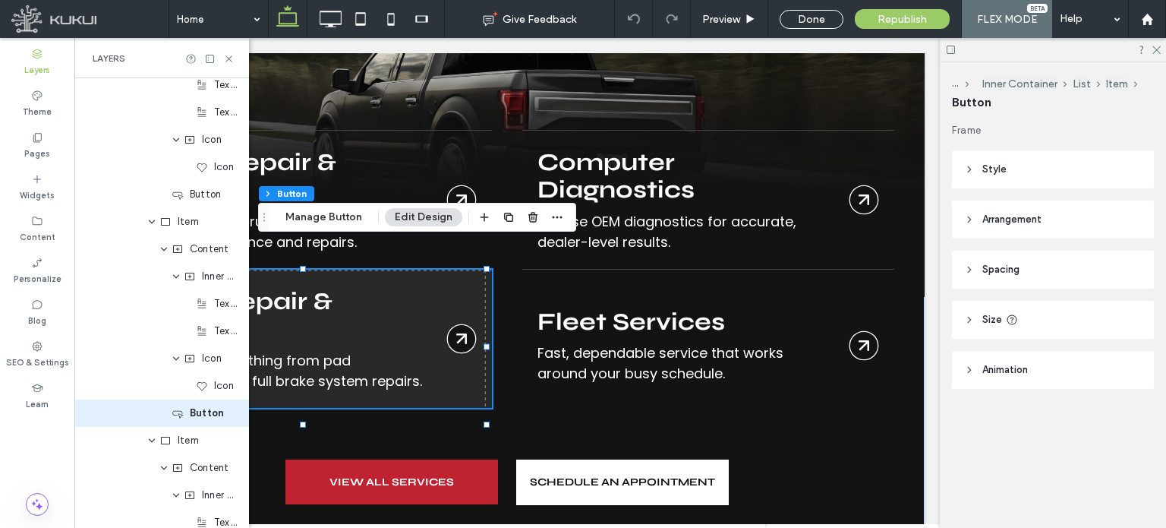
type input "**"
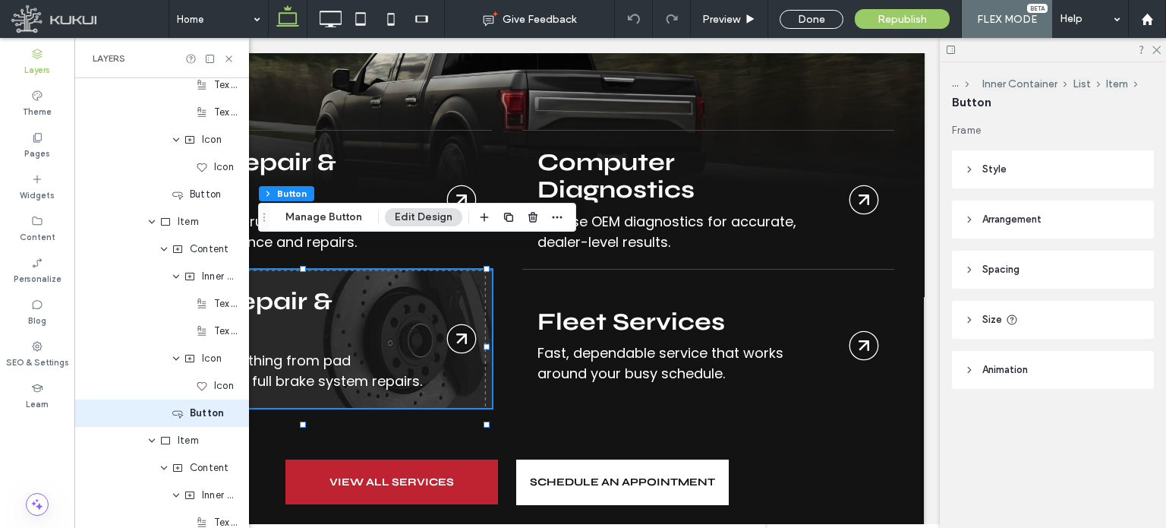
scroll to position [609, 0]
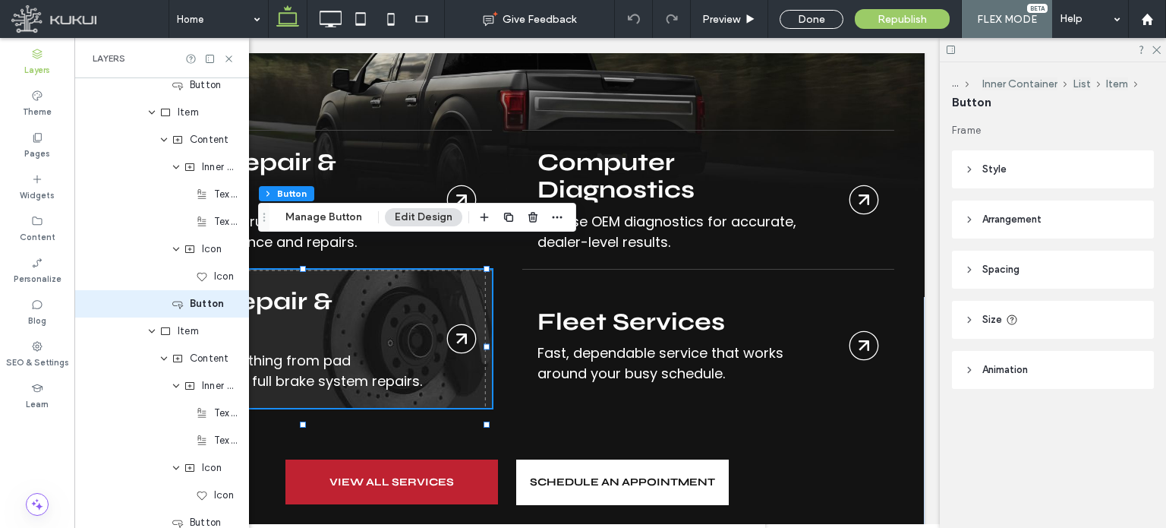
click at [281, 270] on link "Brakes" at bounding box center [306, 339] width 372 height 138
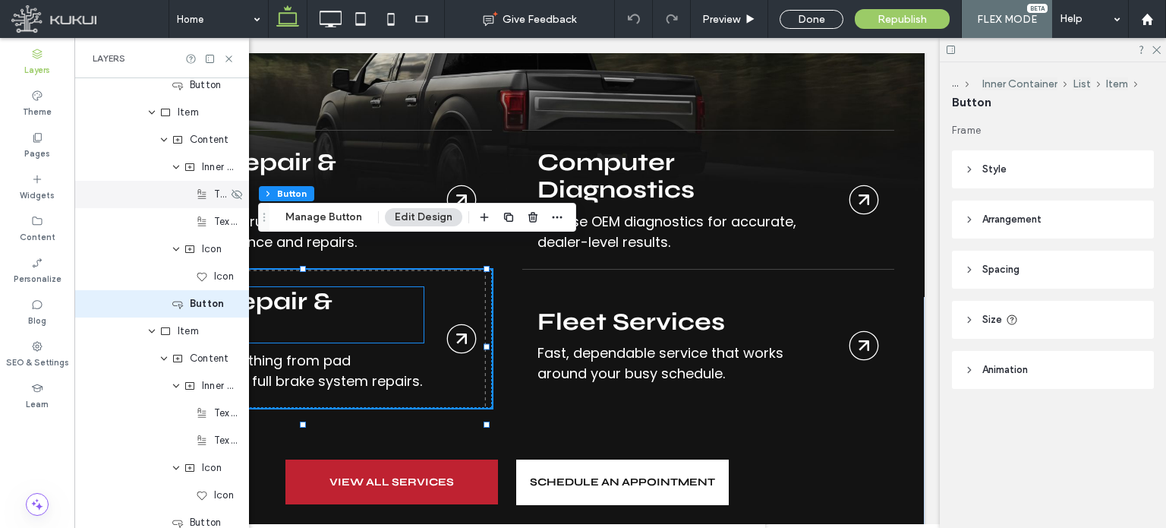
click at [214, 193] on span "Text Block" at bounding box center [221, 194] width 14 height 15
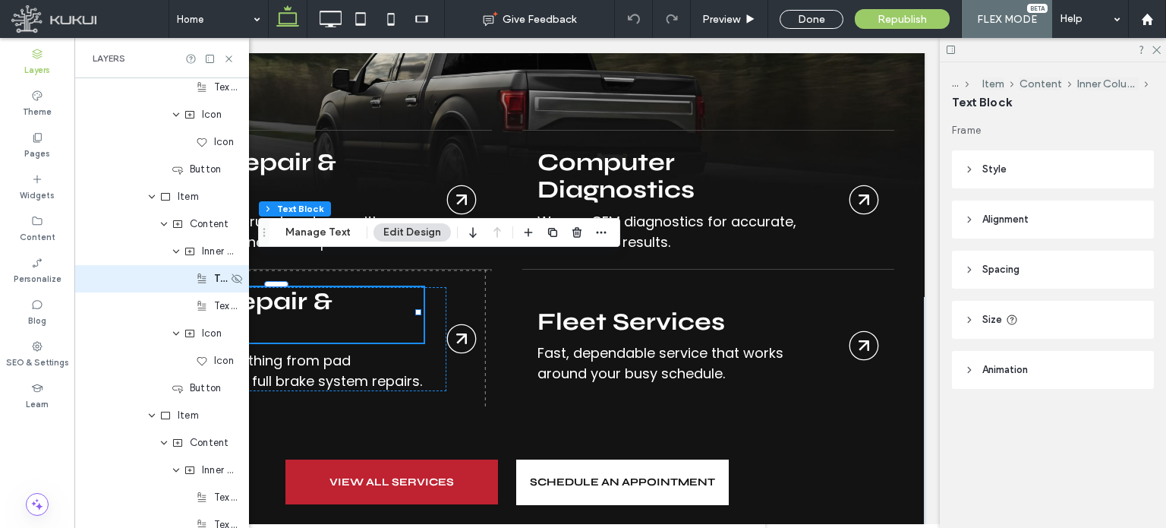
scroll to position [500, 0]
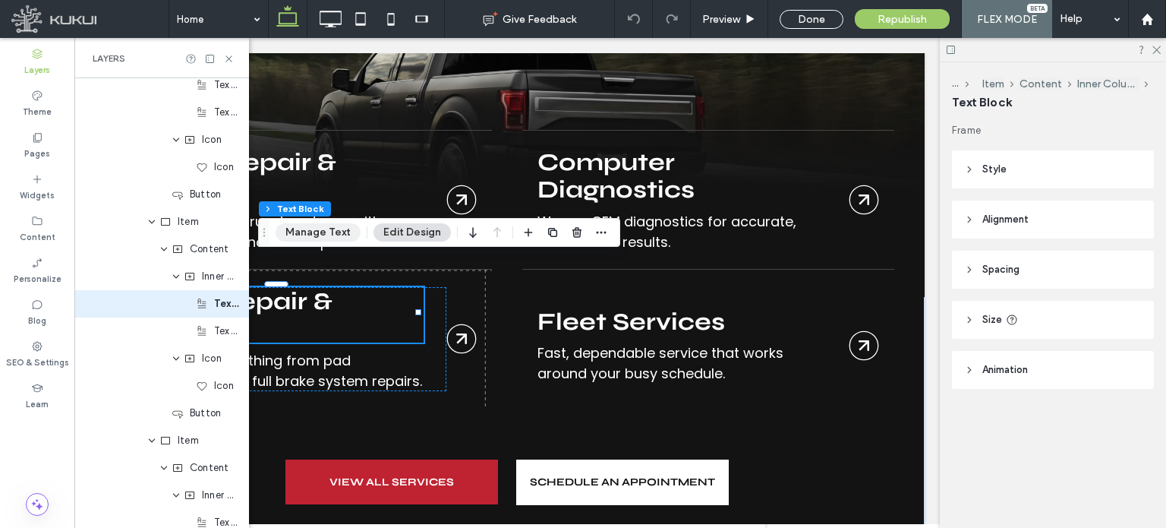
click at [336, 230] on button "Manage Text" at bounding box center [318, 232] width 85 height 18
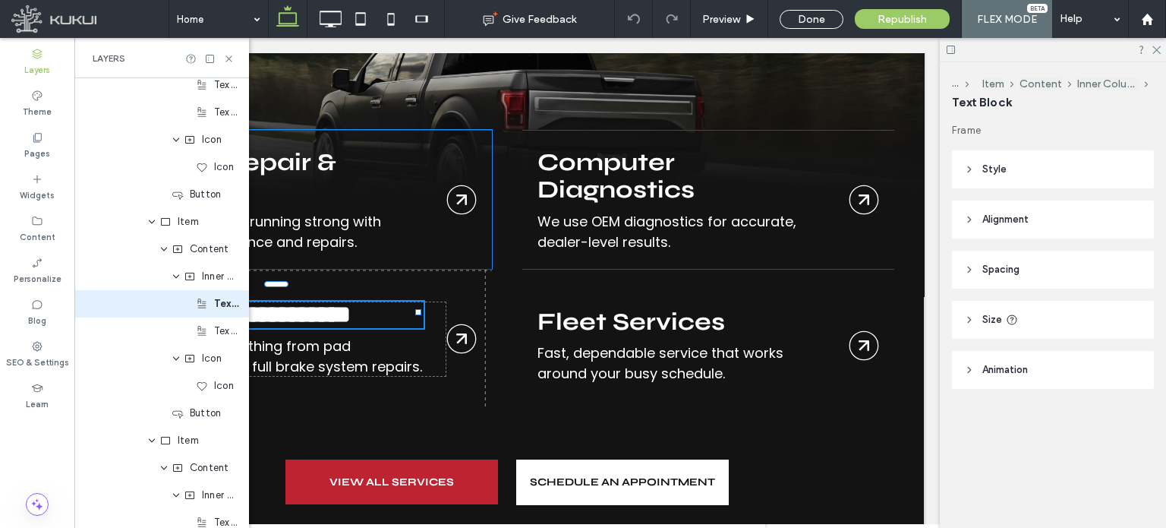
type input "****"
type input "**"
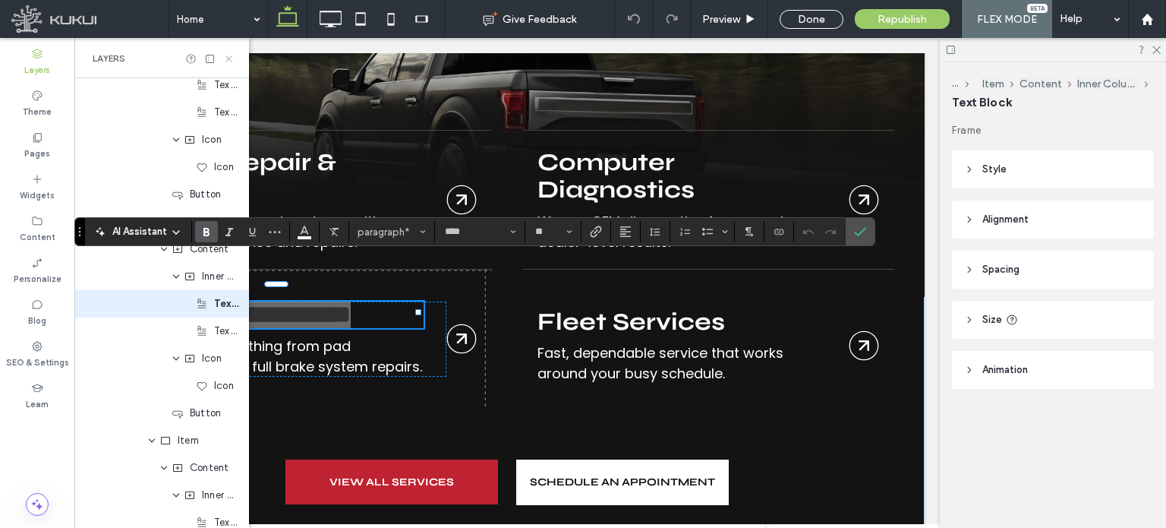
click at [223, 57] on icon at bounding box center [228, 58] width 11 height 11
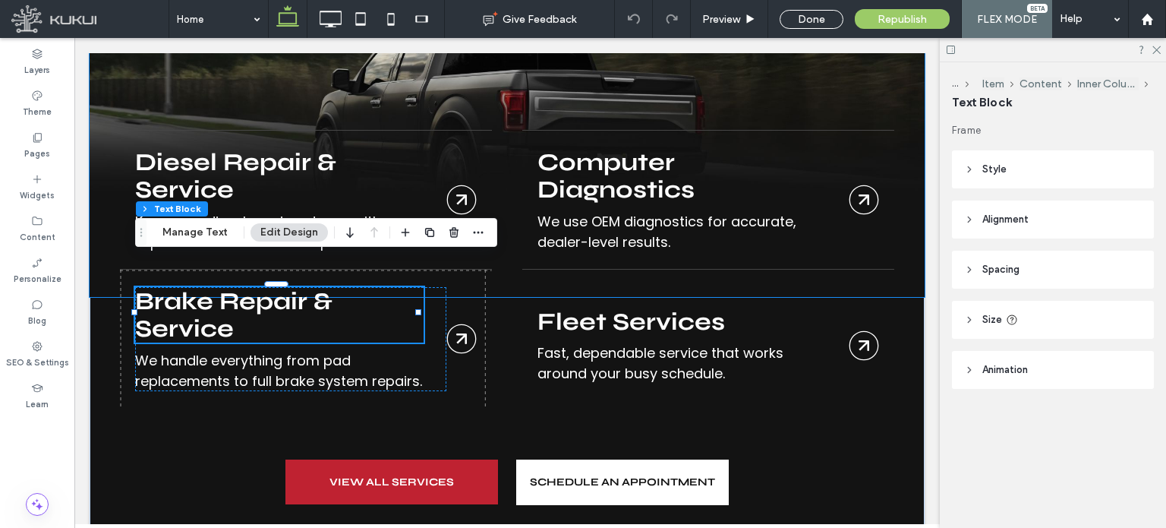
scroll to position [0, 0]
click at [216, 234] on button "Manage Text" at bounding box center [195, 232] width 85 height 18
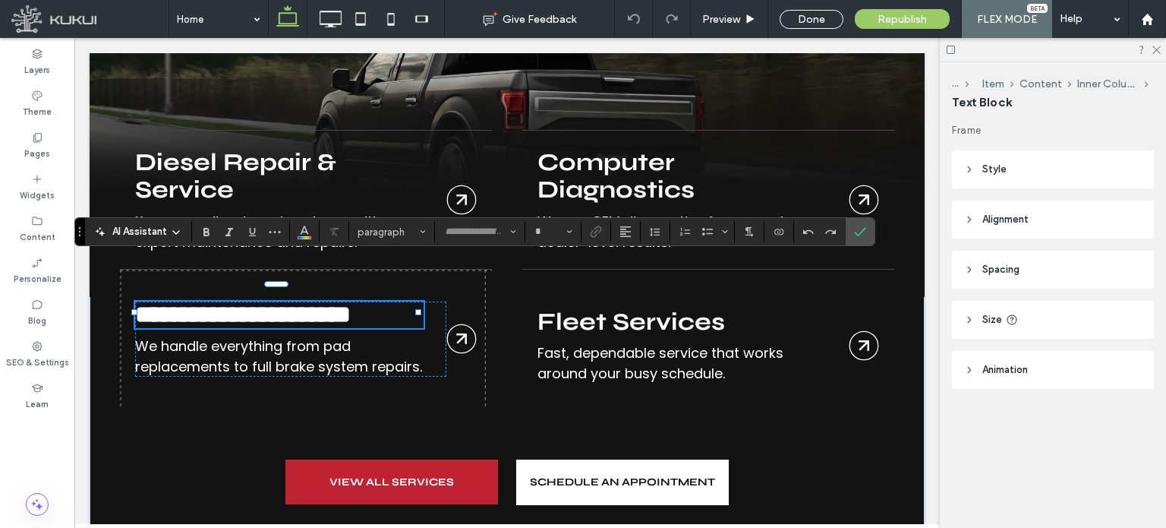
type input "****"
type input "**"
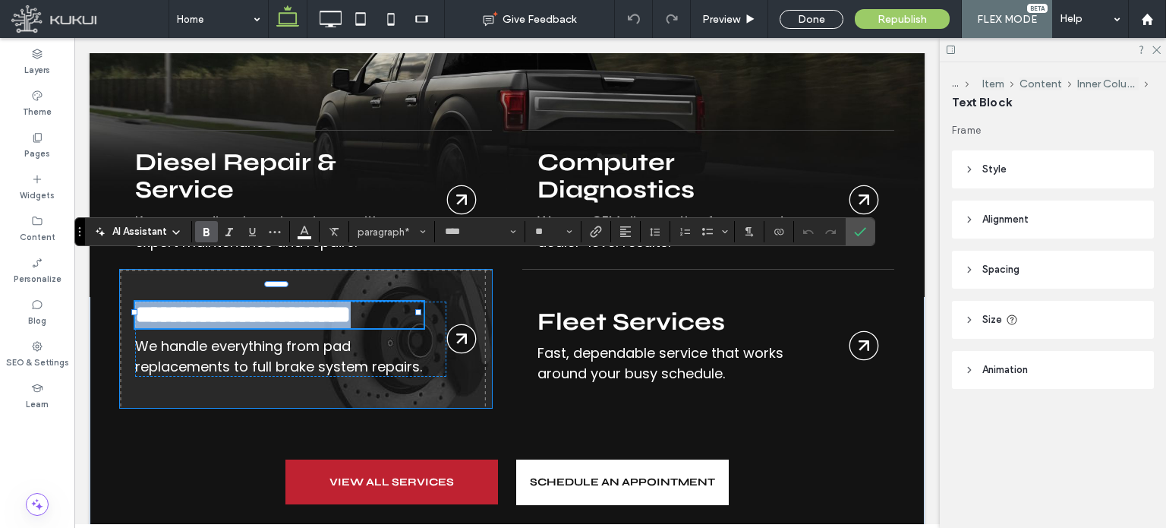
scroll to position [2072, 0]
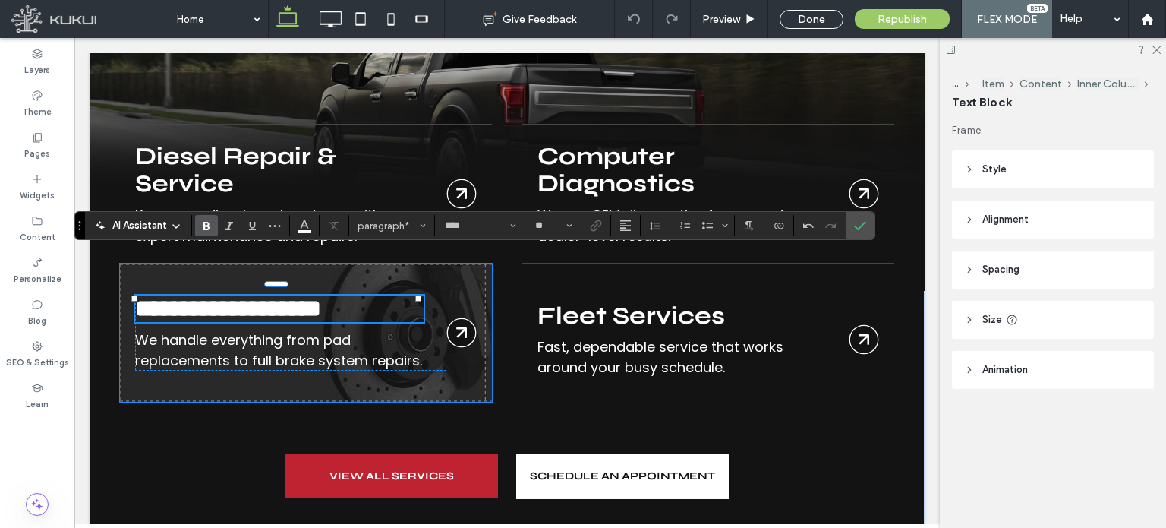
click at [301, 335] on link "Brakes" at bounding box center [306, 333] width 372 height 138
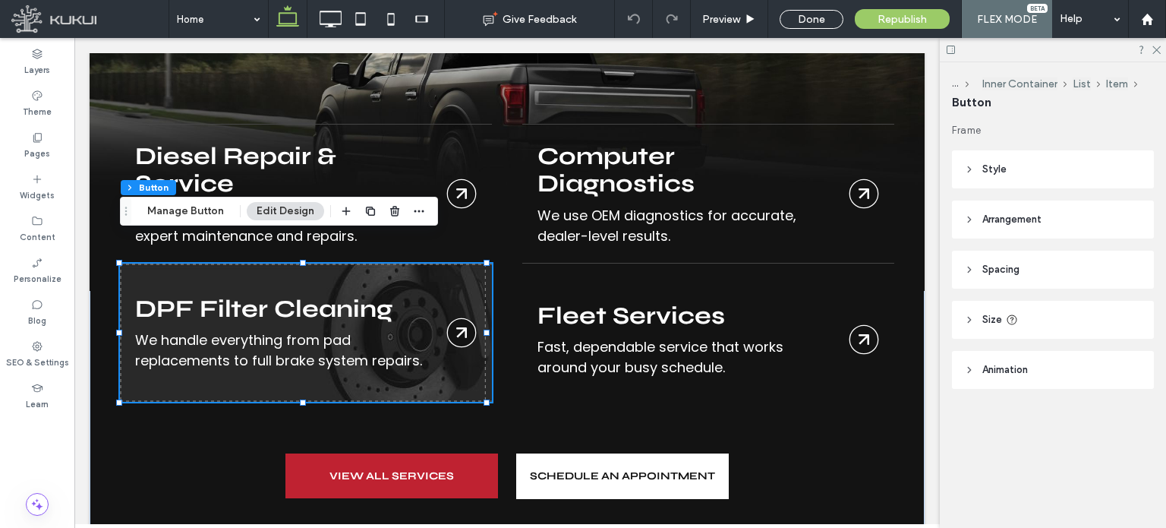
type input "**"
click at [241, 321] on link "Brakes" at bounding box center [306, 333] width 372 height 138
click at [185, 271] on link "Brakes" at bounding box center [306, 333] width 372 height 138
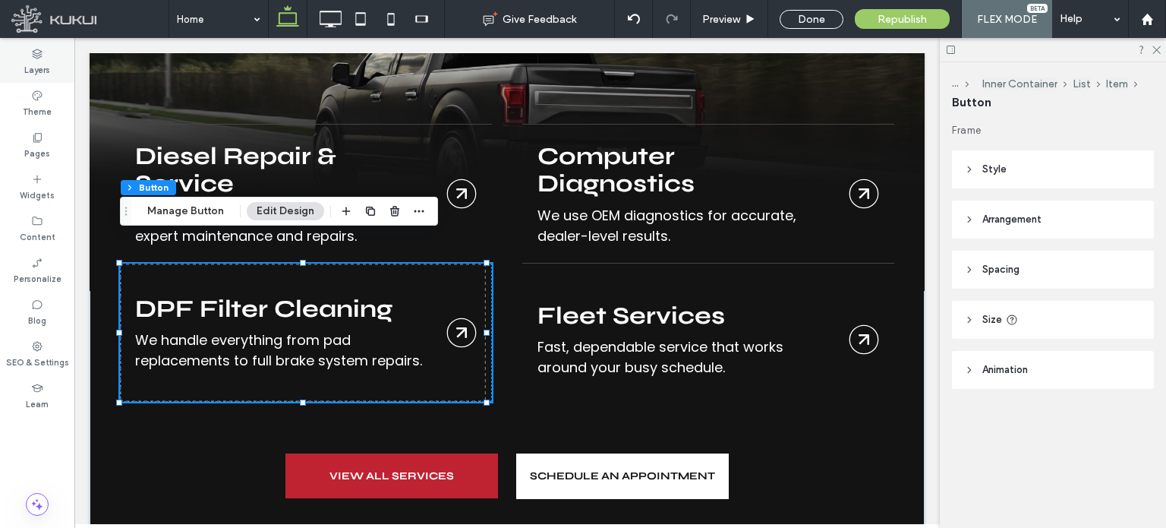
click at [39, 62] on label "Layers" at bounding box center [37, 68] width 26 height 17
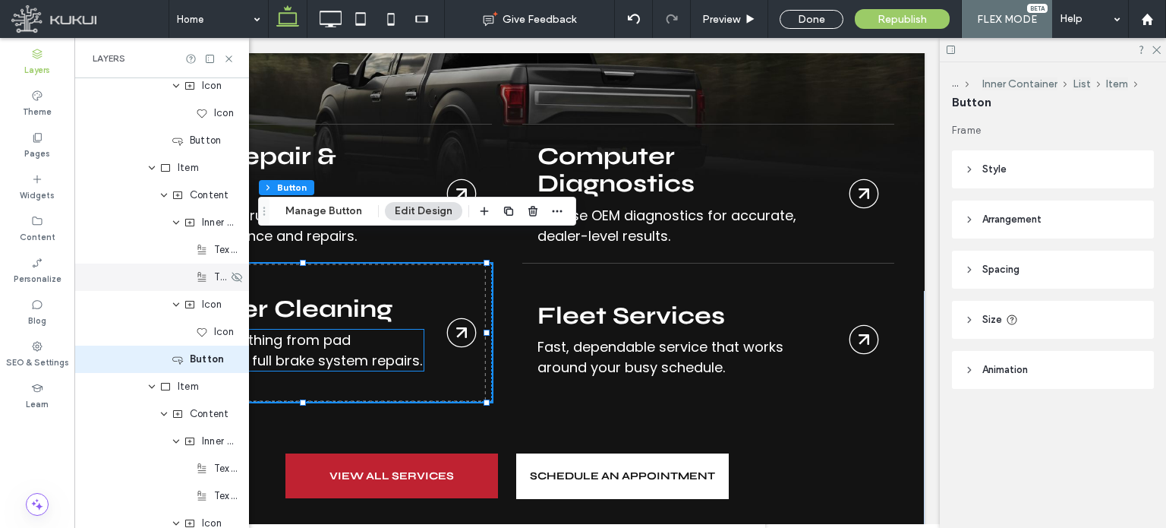
scroll to position [609, 0]
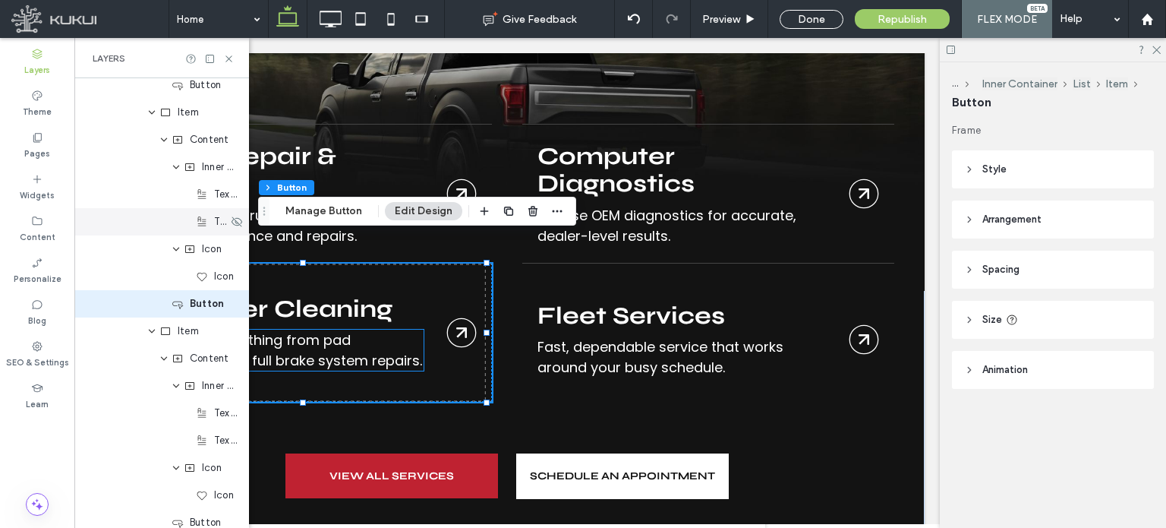
click at [214, 217] on span "Text Block" at bounding box center [221, 221] width 14 height 15
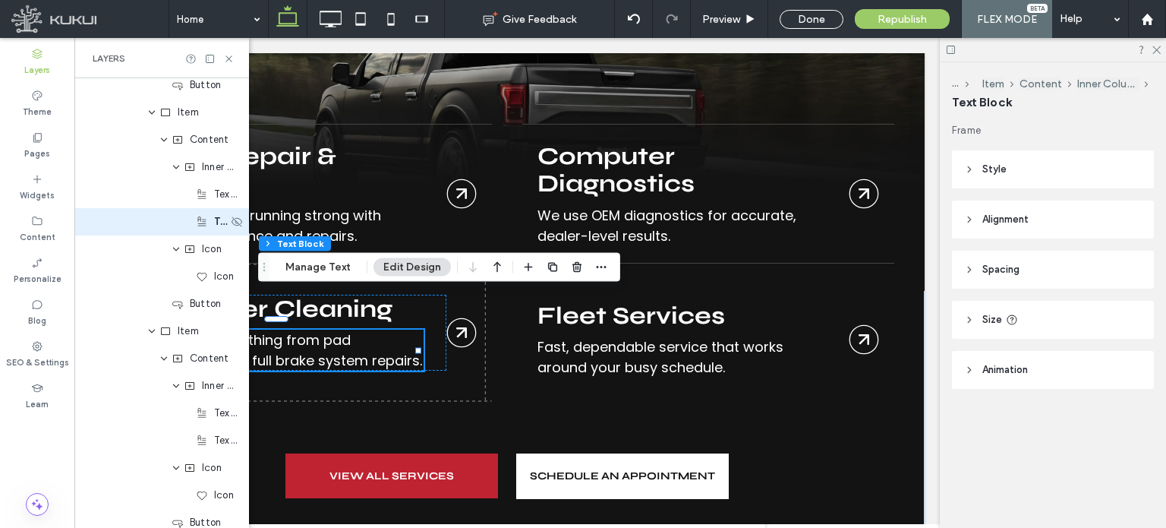
scroll to position [527, 0]
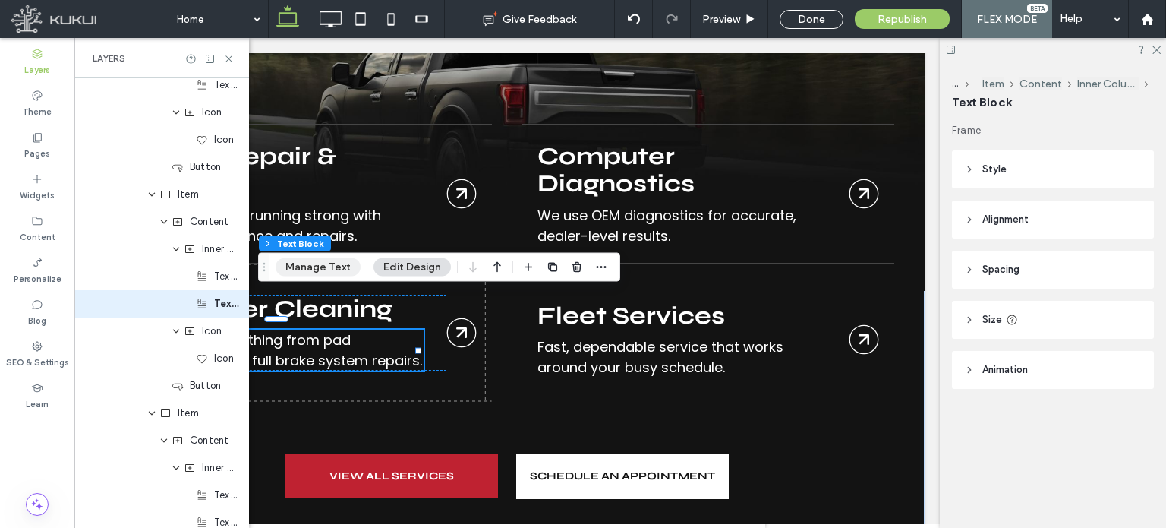
click at [314, 265] on button "Manage Text" at bounding box center [318, 267] width 85 height 18
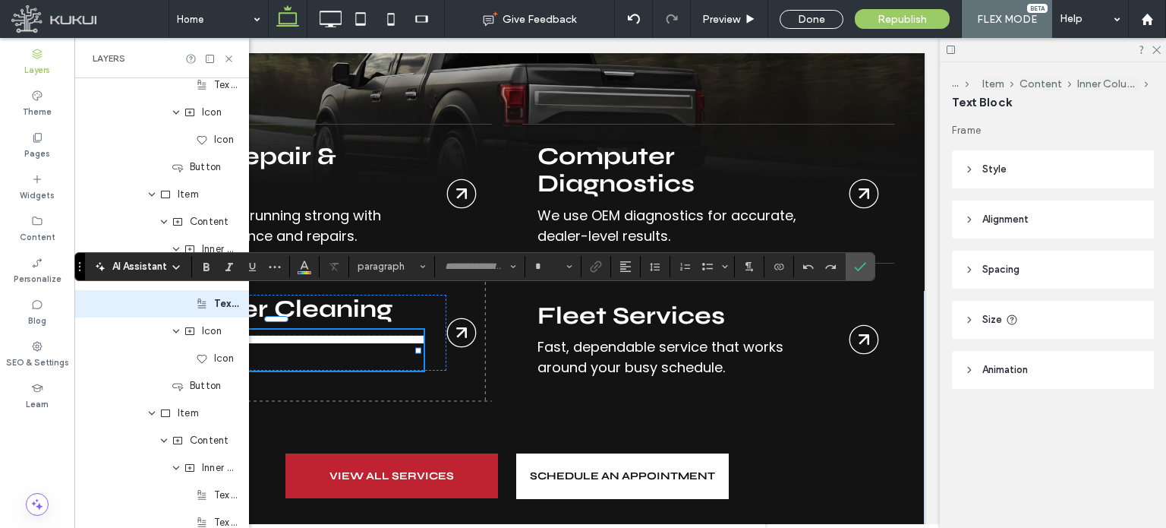
type input "*******"
type input "**"
click at [228, 57] on use at bounding box center [229, 58] width 6 height 6
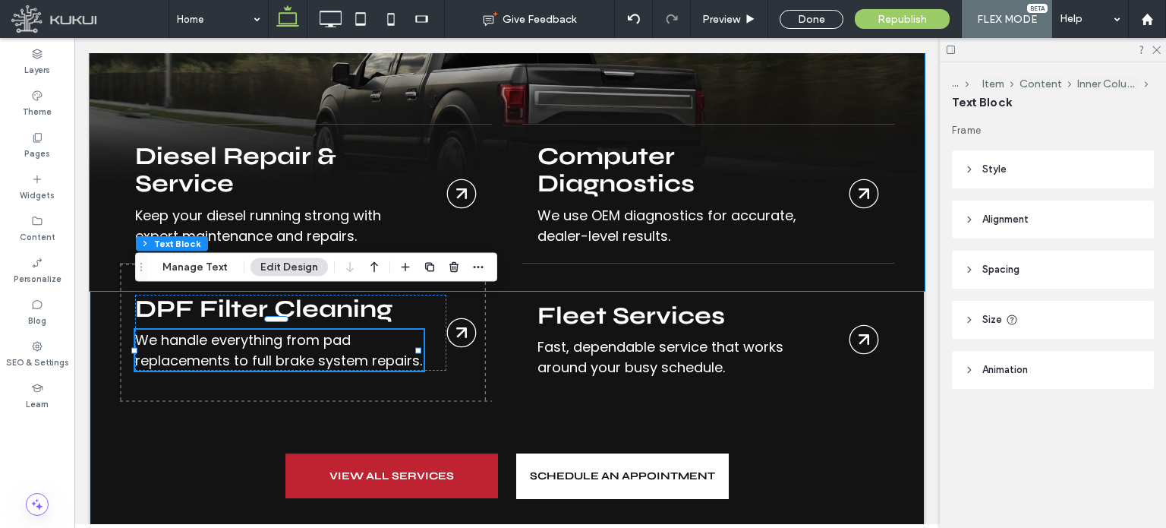
scroll to position [0, 0]
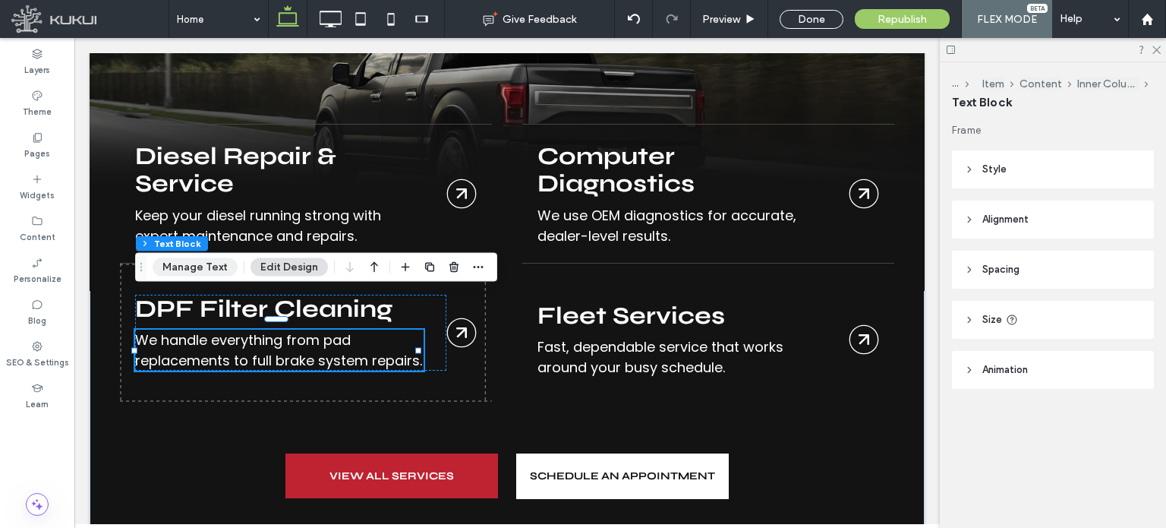
click at [181, 269] on button "Manage Text" at bounding box center [195, 267] width 85 height 18
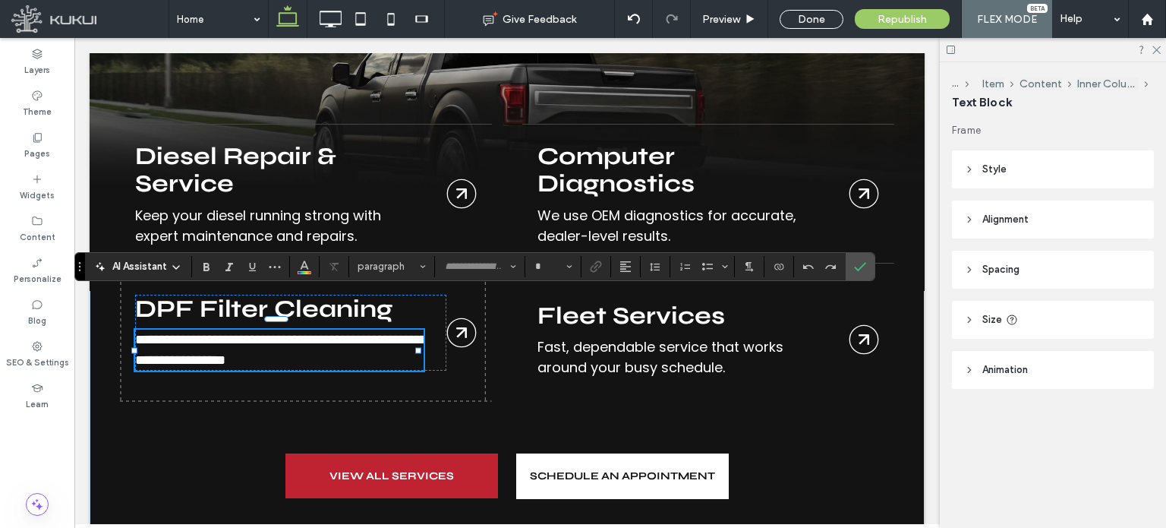
type input "*******"
type input "**"
click at [860, 264] on icon "Confirm" at bounding box center [860, 266] width 12 height 12
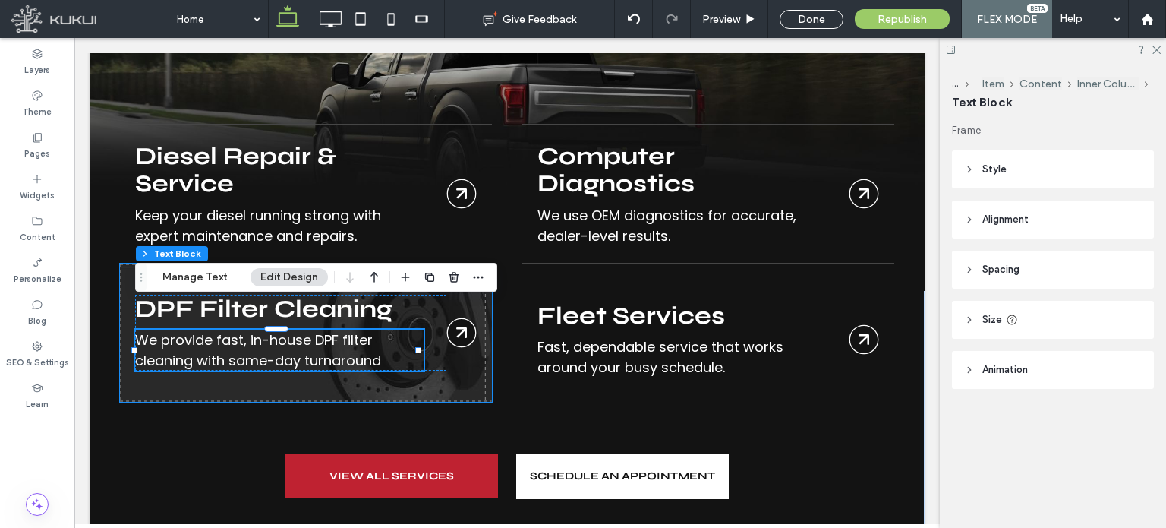
click at [461, 370] on link "Brakes" at bounding box center [306, 333] width 372 height 138
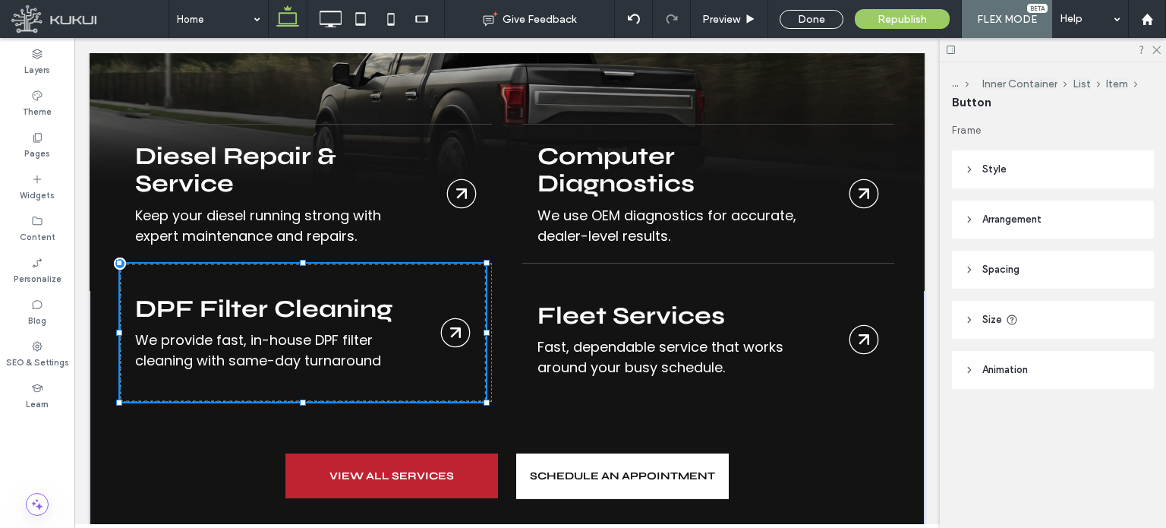
drag, startPoint x: 299, startPoint y: 372, endPoint x: 302, endPoint y: 391, distance: 19.2
click at [302, 391] on div "Diesel Repair & Service Diesel Repair & Service Keep your diesel running strong…" at bounding box center [507, 315] width 775 height 383
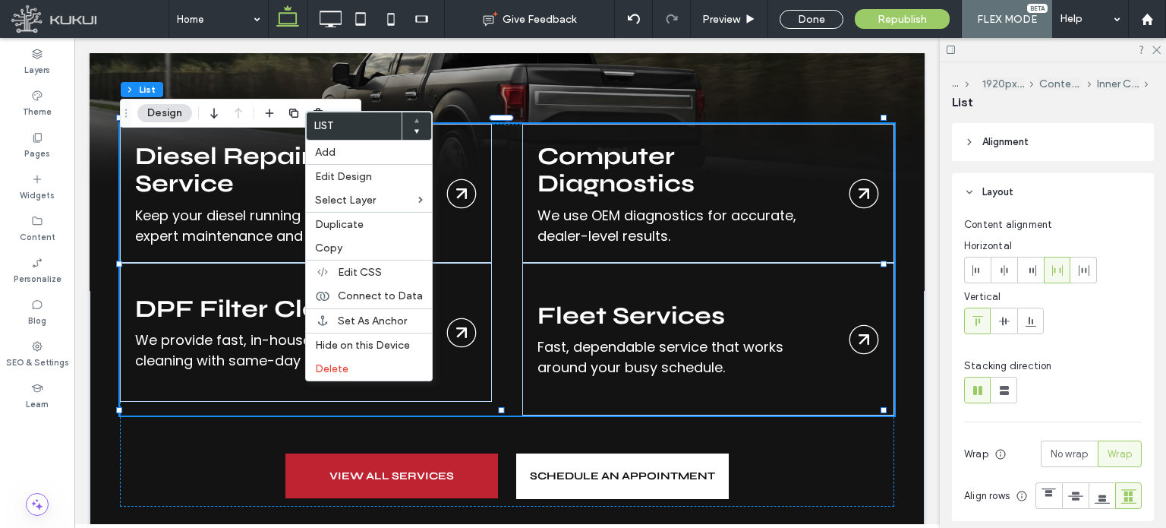
click at [304, 375] on div "Diesel Repair & Service Diesel Repair & Service Keep your diesel running strong…" at bounding box center [507, 270] width 775 height 292
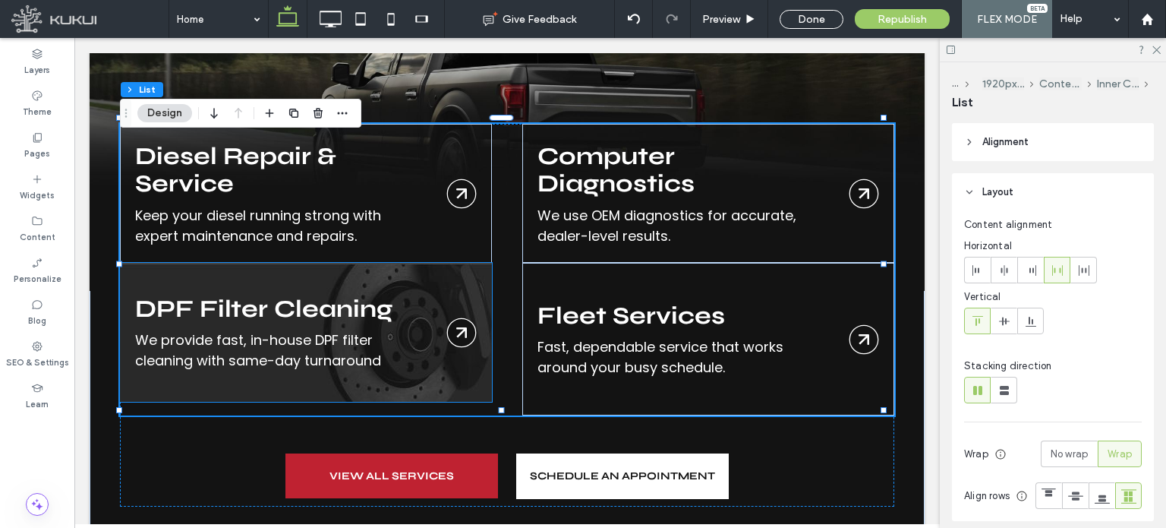
click at [292, 369] on link "Brakes" at bounding box center [306, 333] width 372 height 138
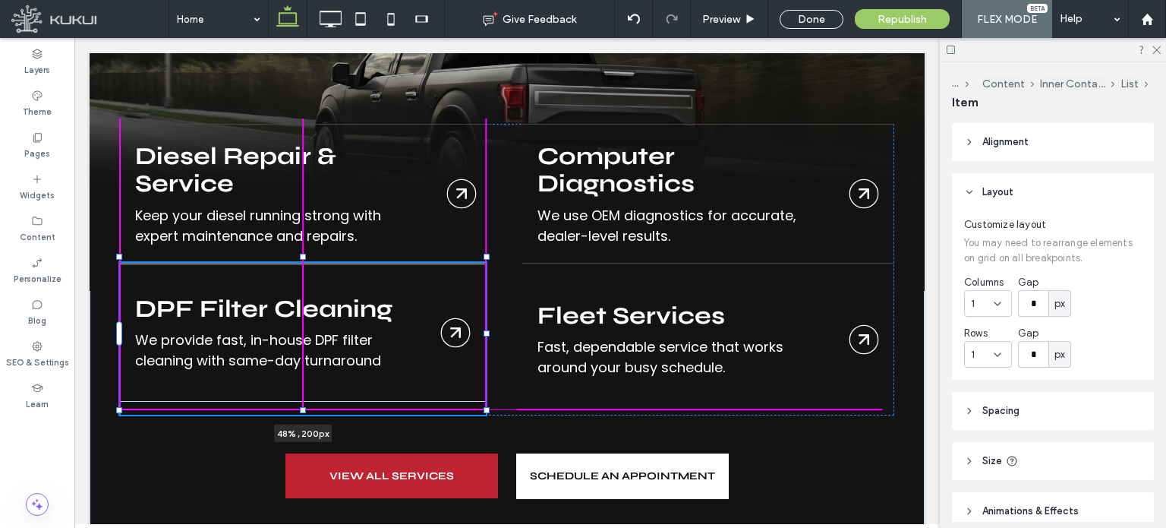
drag, startPoint x: 304, startPoint y: 377, endPoint x: 303, endPoint y: 391, distance: 14.4
click at [303, 391] on div "Diesel Repair & Service Diesel Repair & Service Keep your diesel running strong…" at bounding box center [507, 236] width 835 height 700
type input "***"
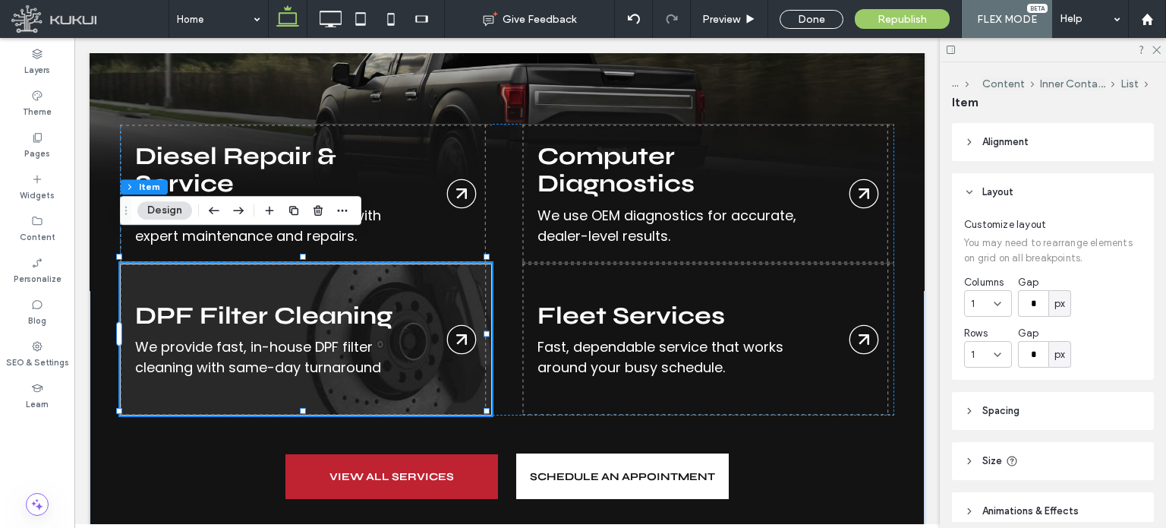
click at [422, 371] on link "Brakes" at bounding box center [306, 340] width 372 height 152
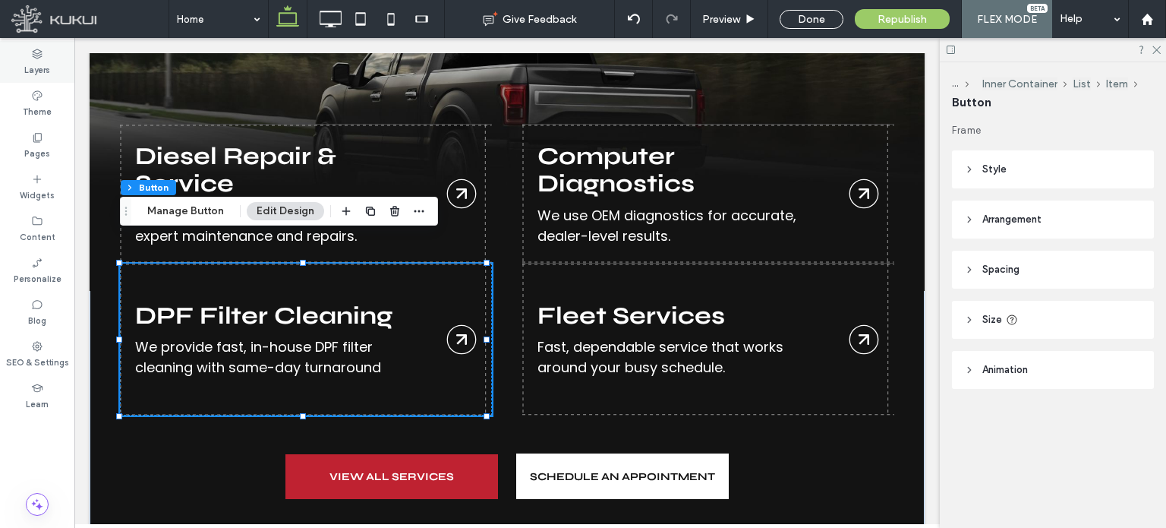
click at [40, 68] on label "Layers" at bounding box center [37, 68] width 26 height 17
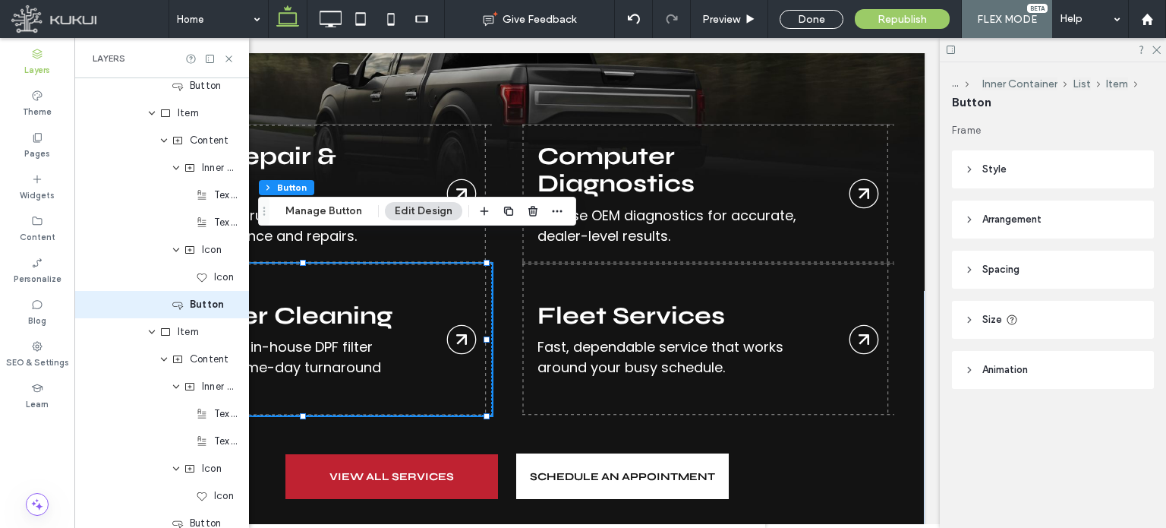
scroll to position [609, 0]
click at [126, 139] on div "Content" at bounding box center [161, 139] width 175 height 27
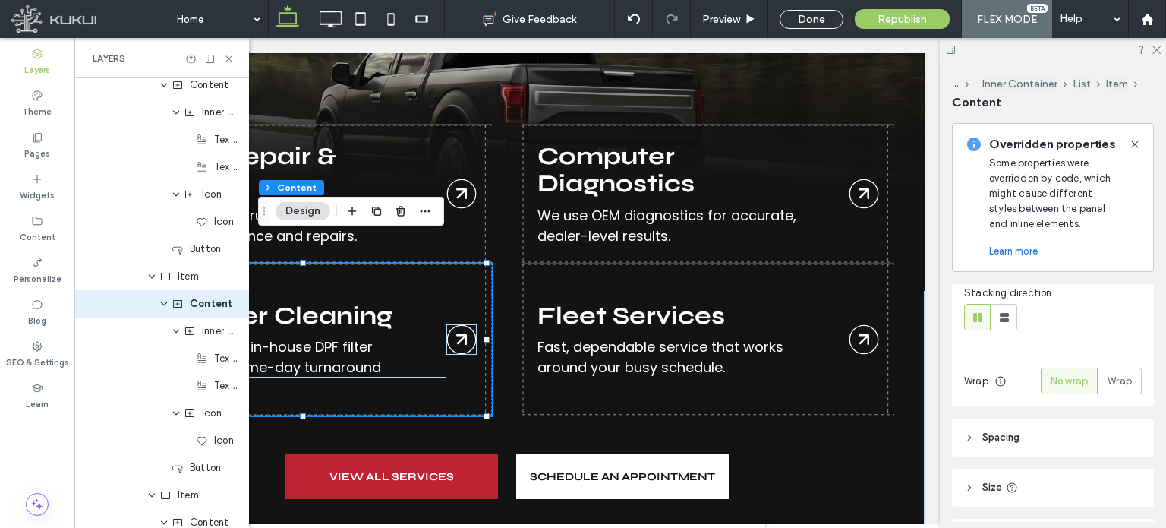
scroll to position [379, 0]
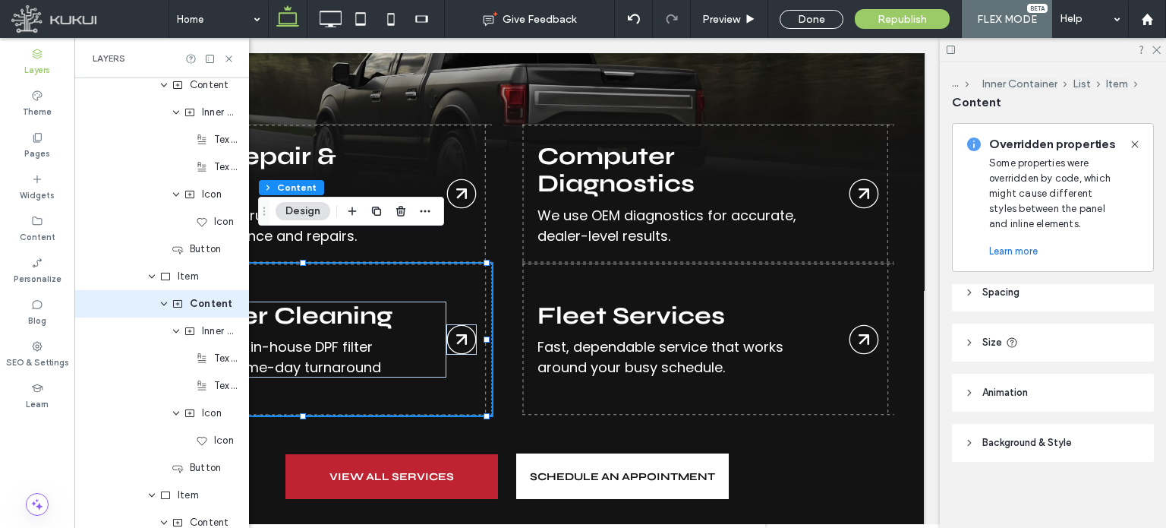
click at [961, 440] on header "Background & Style" at bounding box center [1053, 443] width 202 height 38
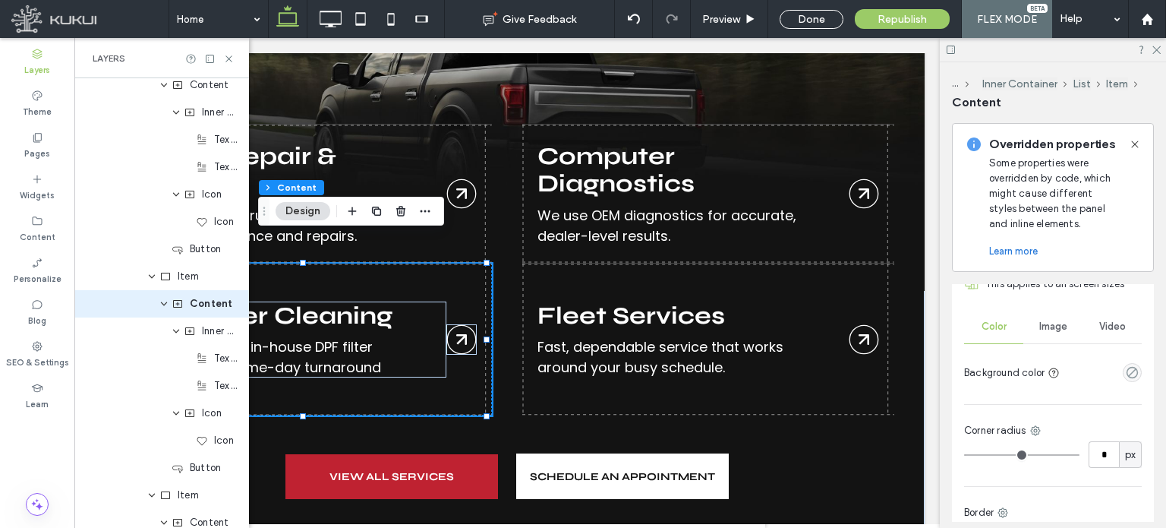
scroll to position [567, 0]
click at [1051, 342] on div "Image" at bounding box center [1053, 330] width 59 height 33
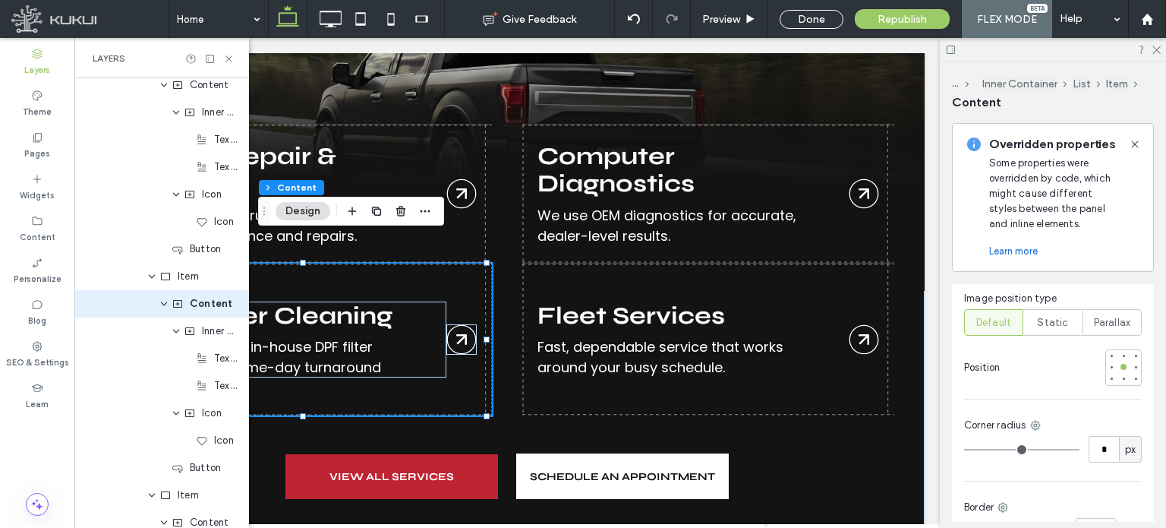
scroll to position [1024, 0]
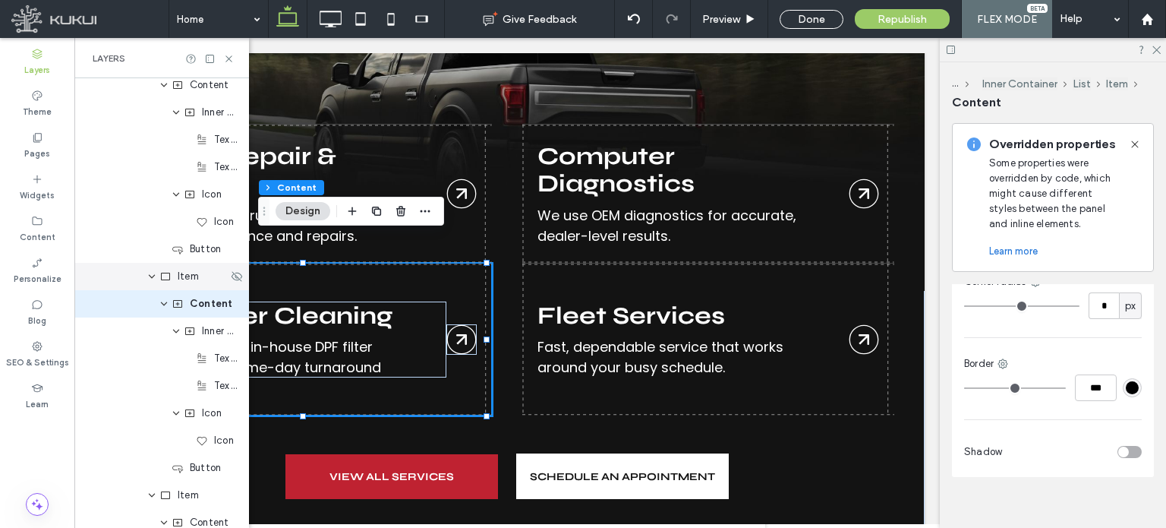
click at [185, 282] on span "Item" at bounding box center [188, 276] width 21 height 15
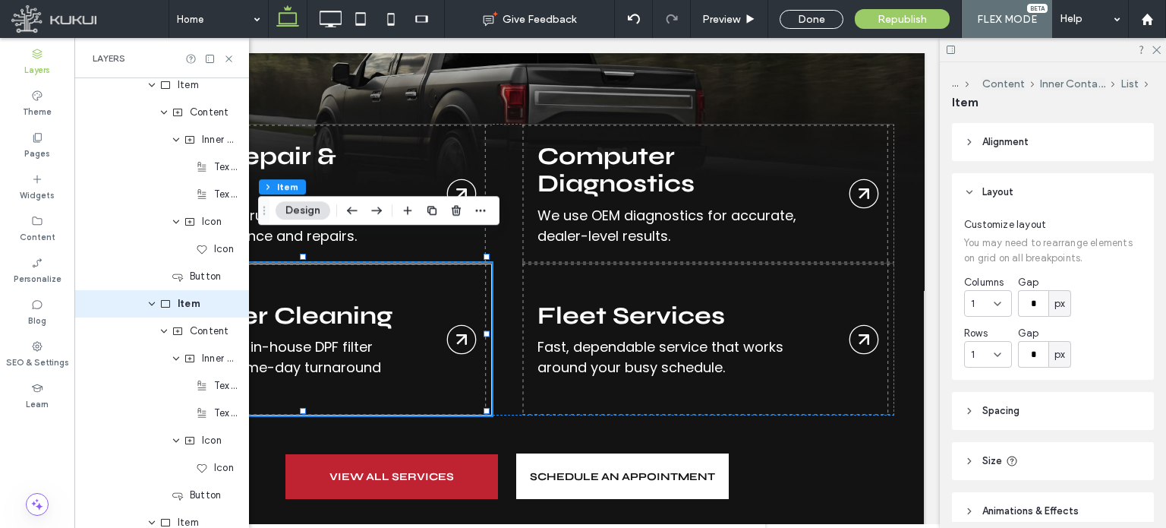
scroll to position [118, 0]
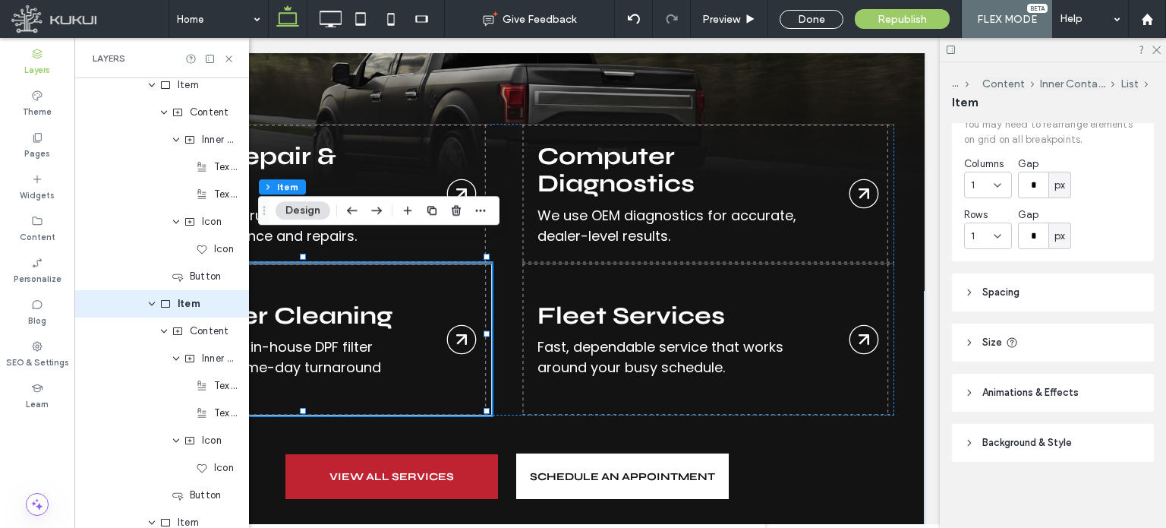
click at [966, 440] on icon at bounding box center [969, 442] width 11 height 11
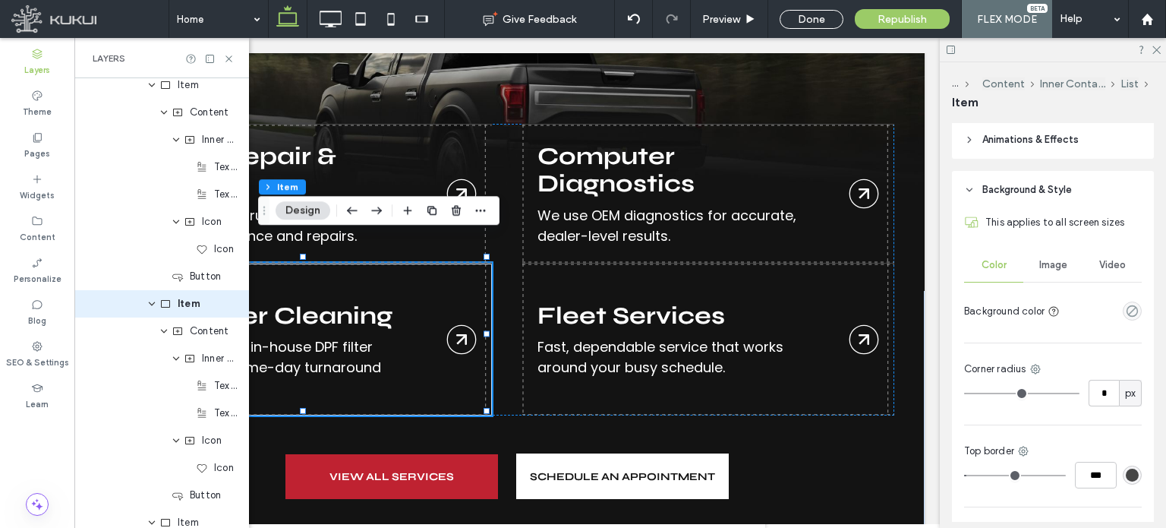
scroll to position [474, 0]
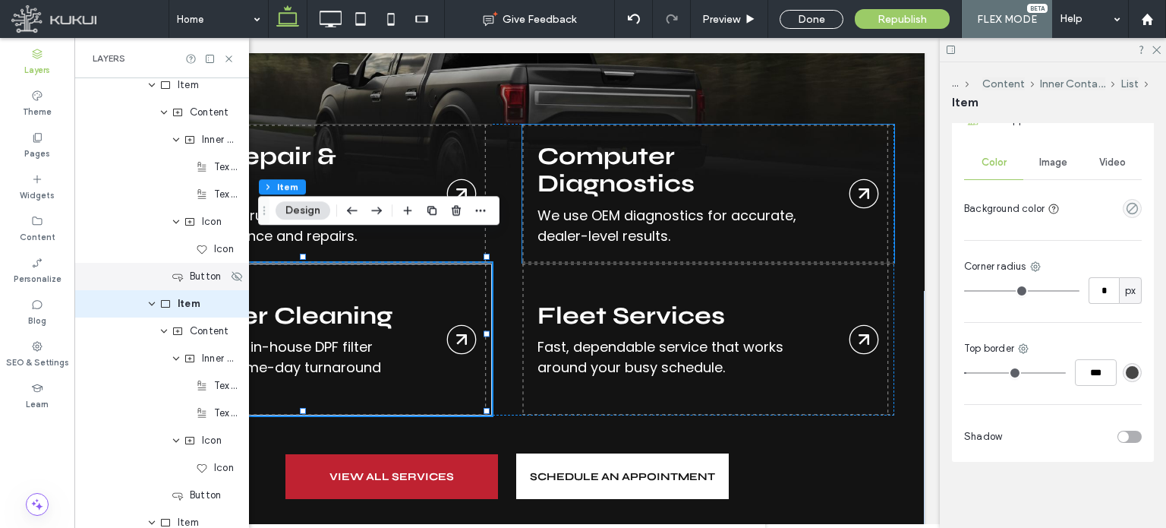
click at [134, 277] on div "Button" at bounding box center [161, 276] width 175 height 27
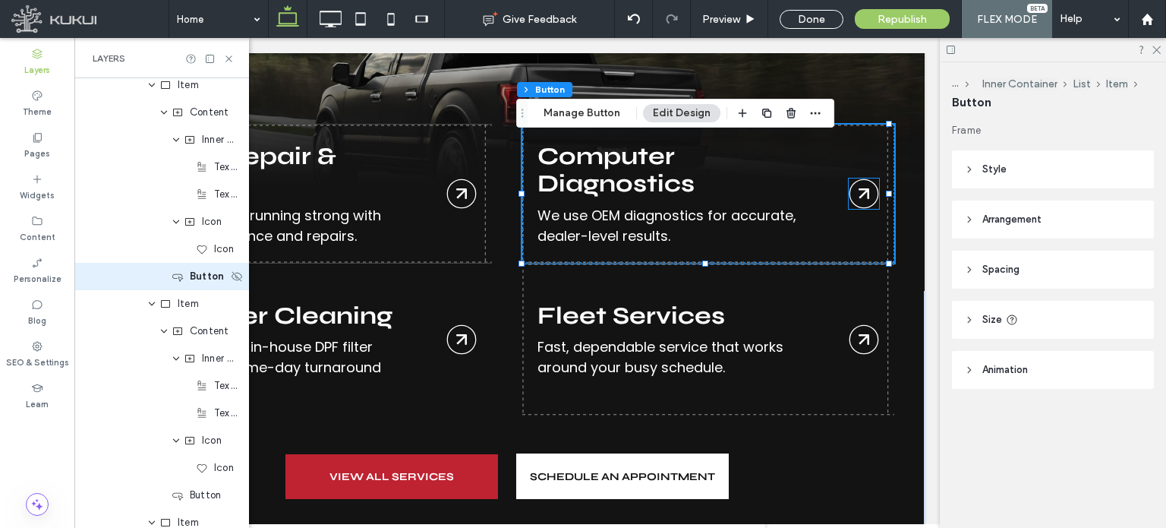
type input "**"
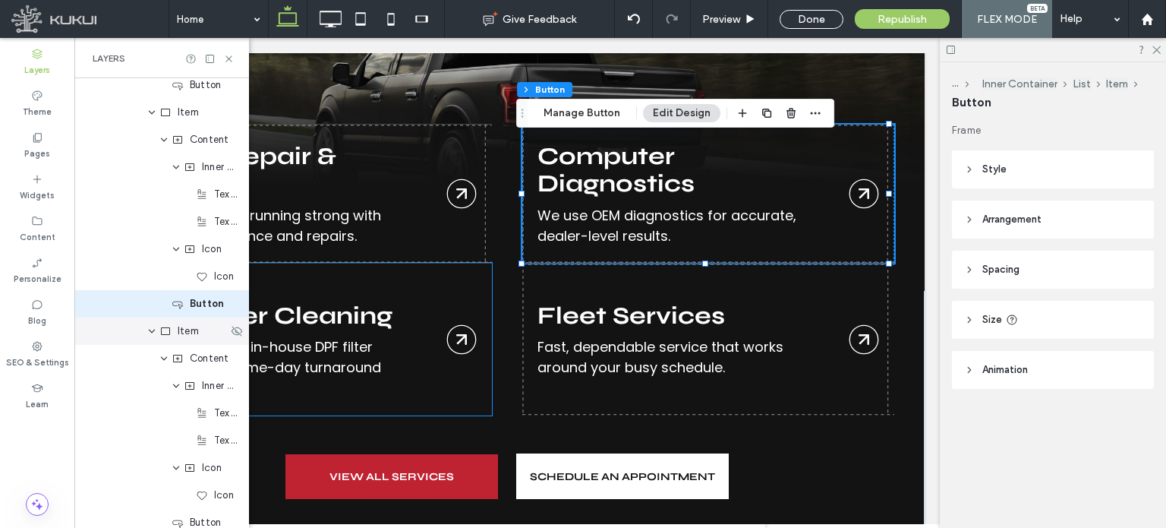
click at [127, 339] on div "Item" at bounding box center [161, 330] width 175 height 27
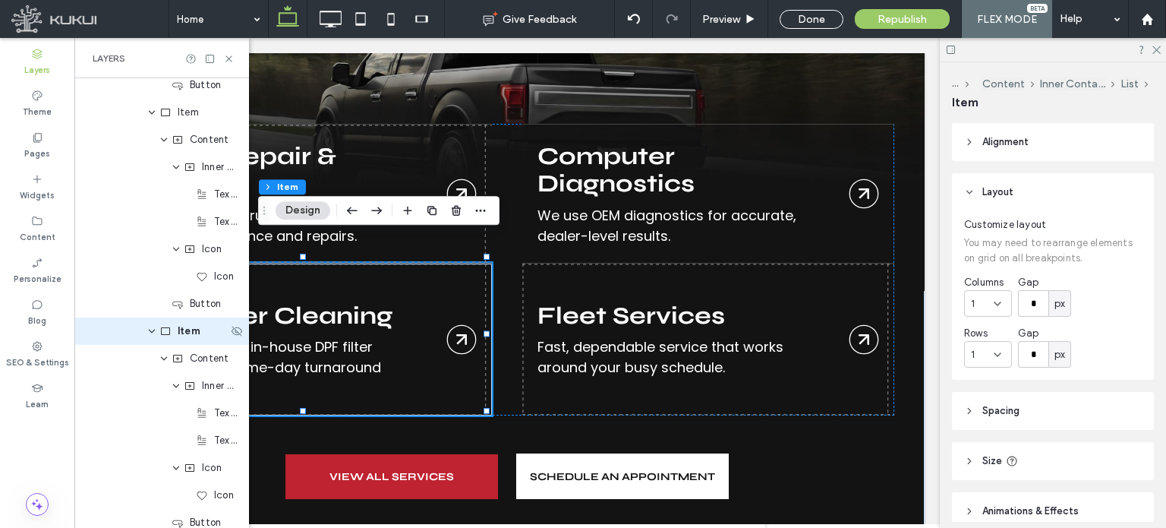
scroll to position [418, 0]
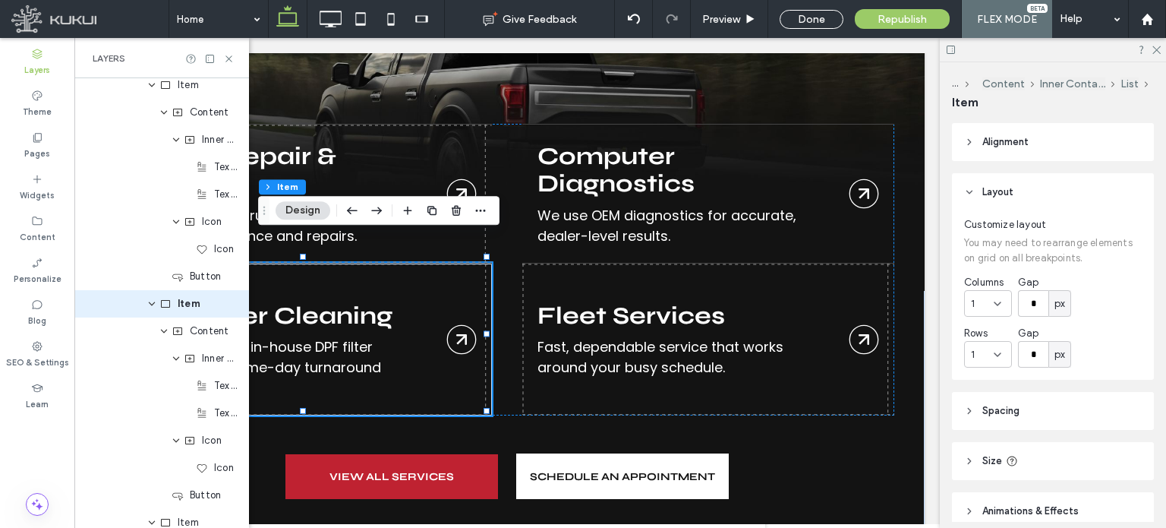
click at [300, 208] on button "Design" at bounding box center [303, 210] width 55 height 18
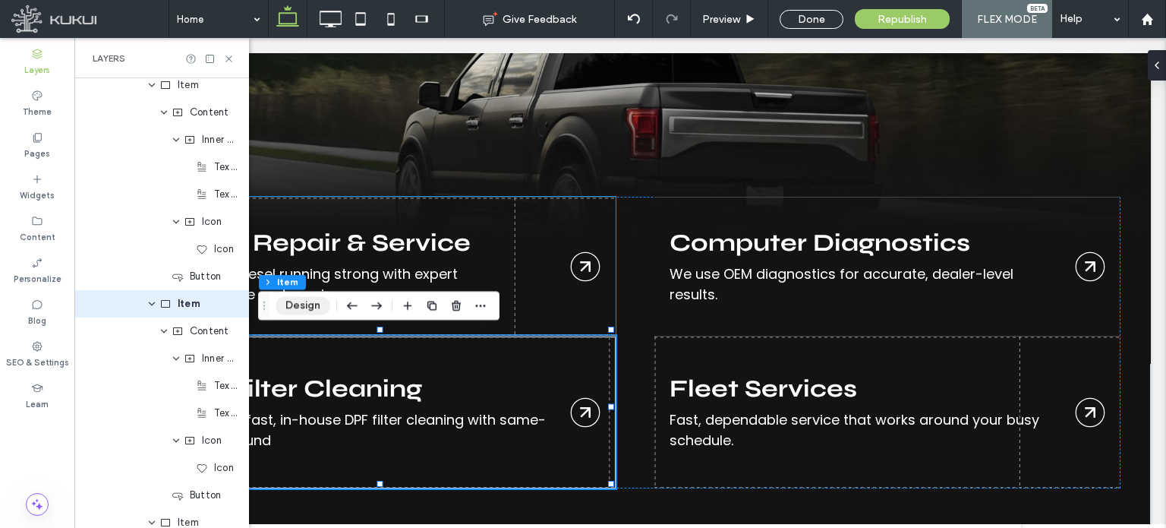
scroll to position [0, 144]
click at [301, 309] on button "Design" at bounding box center [303, 306] width 55 height 18
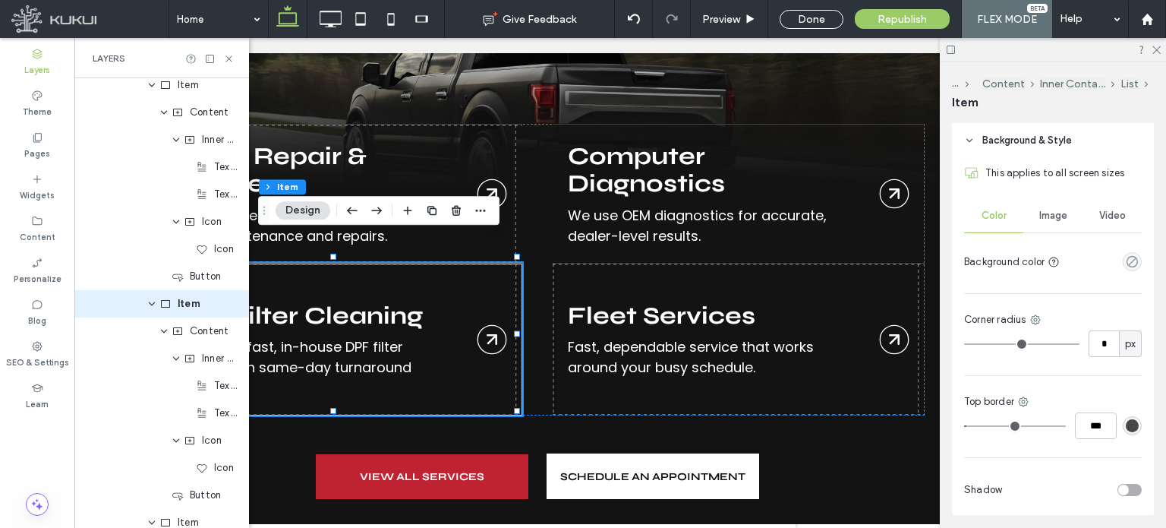
scroll to position [421, 0]
click at [1051, 224] on div "Image" at bounding box center [1053, 214] width 59 height 33
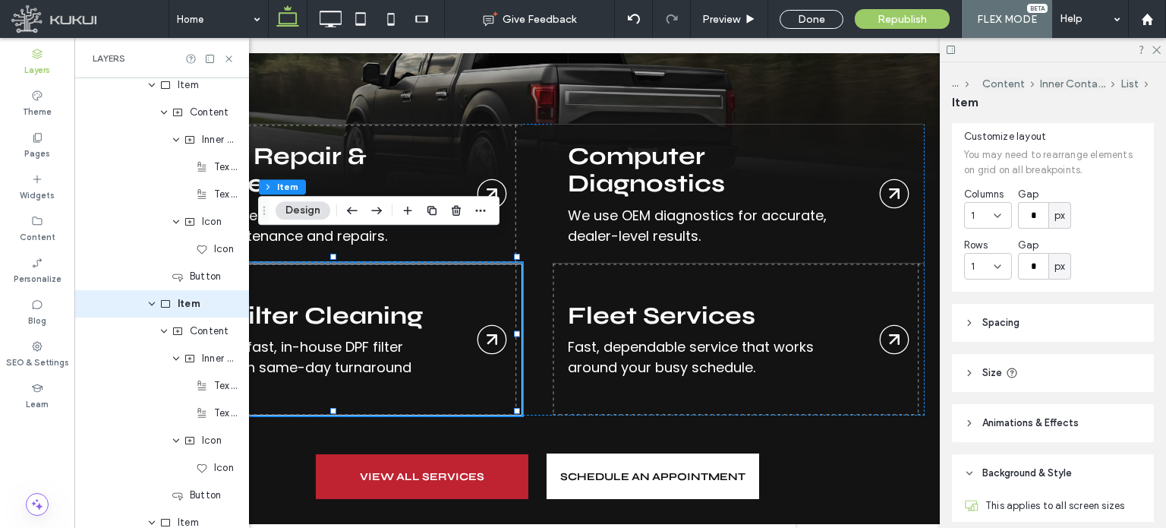
scroll to position [63, 0]
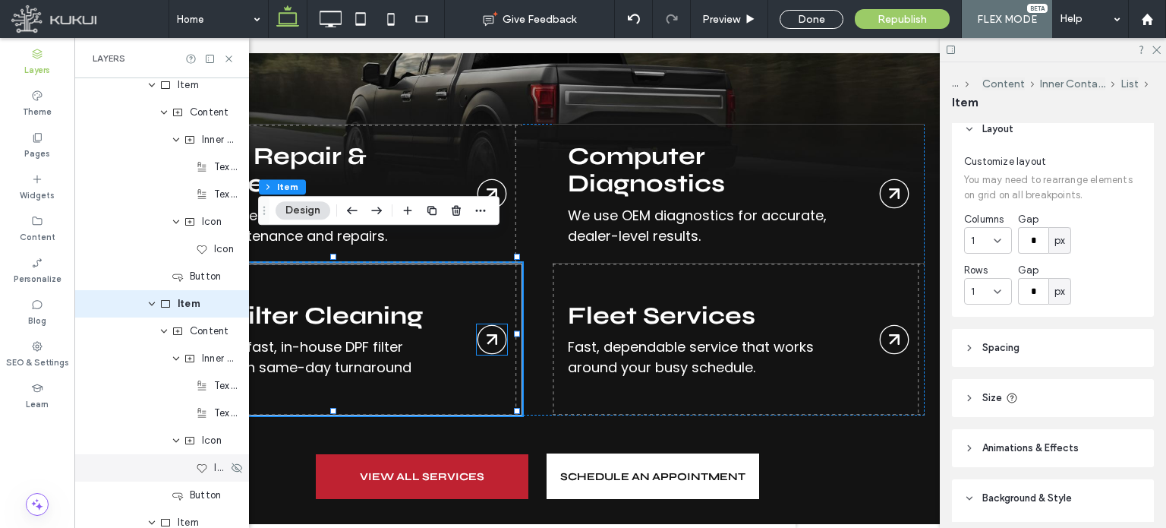
click at [166, 478] on div "Icon" at bounding box center [161, 467] width 175 height 27
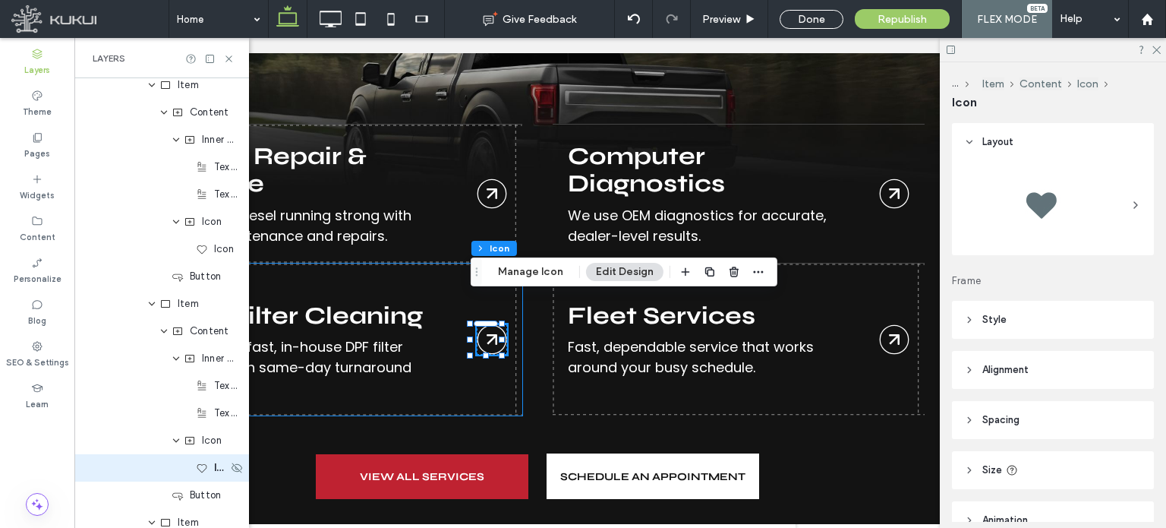
scroll to position [582, 0]
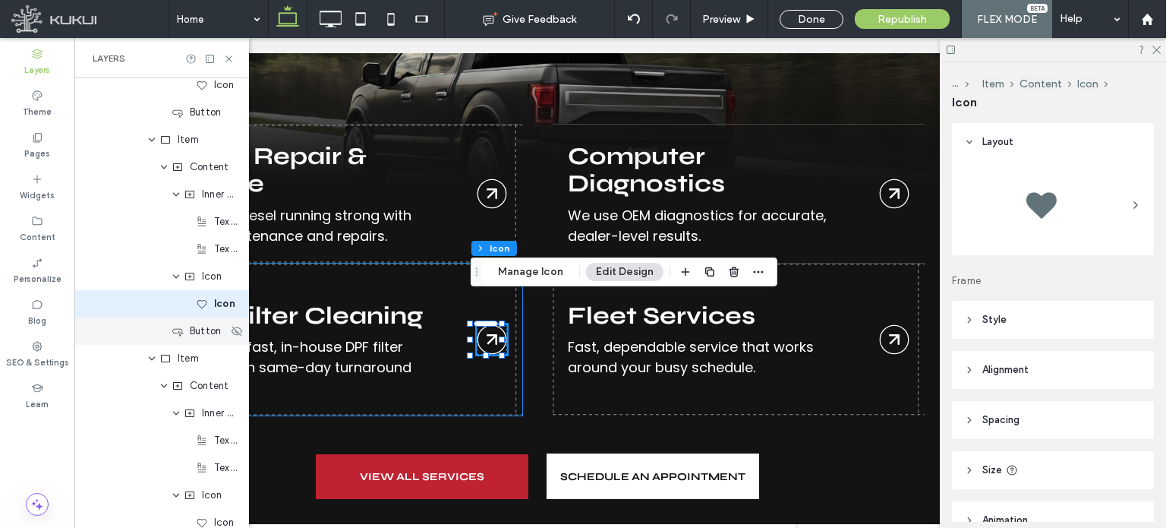
click at [139, 334] on div "Button" at bounding box center [161, 330] width 175 height 27
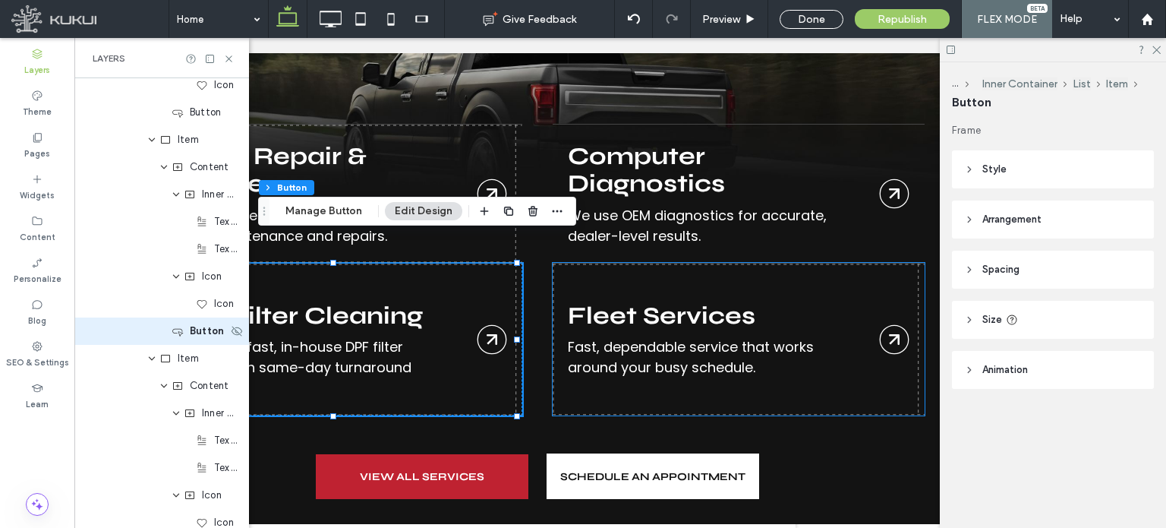
type input "**"
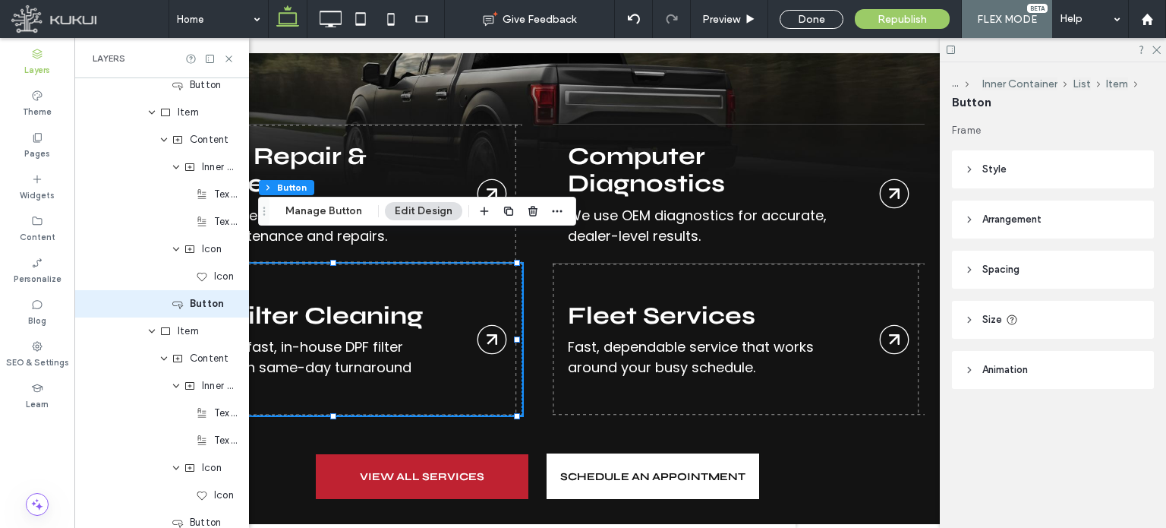
click at [967, 365] on icon at bounding box center [969, 370] width 11 height 11
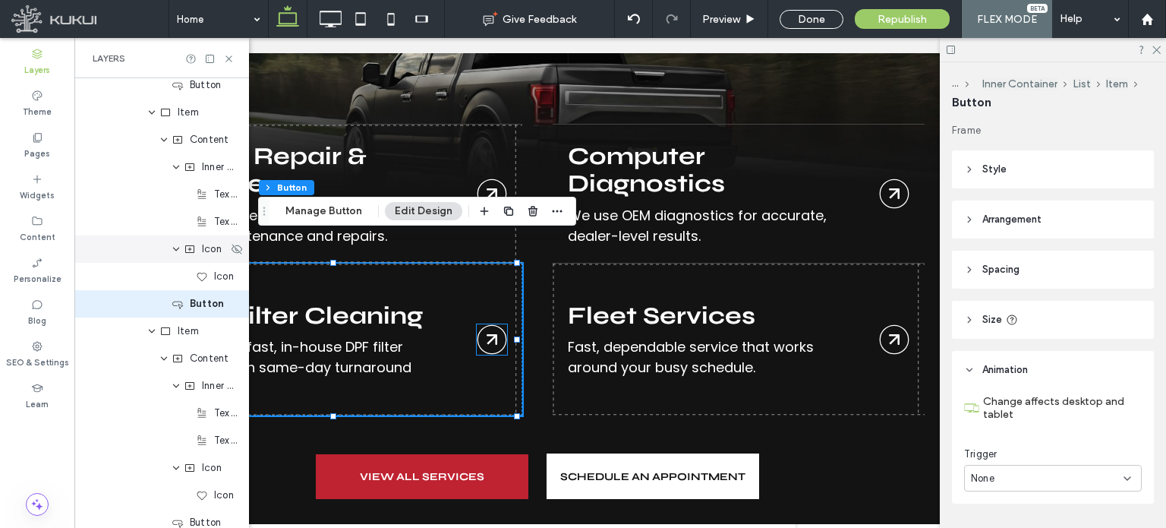
click at [150, 247] on div "Icon" at bounding box center [161, 248] width 175 height 27
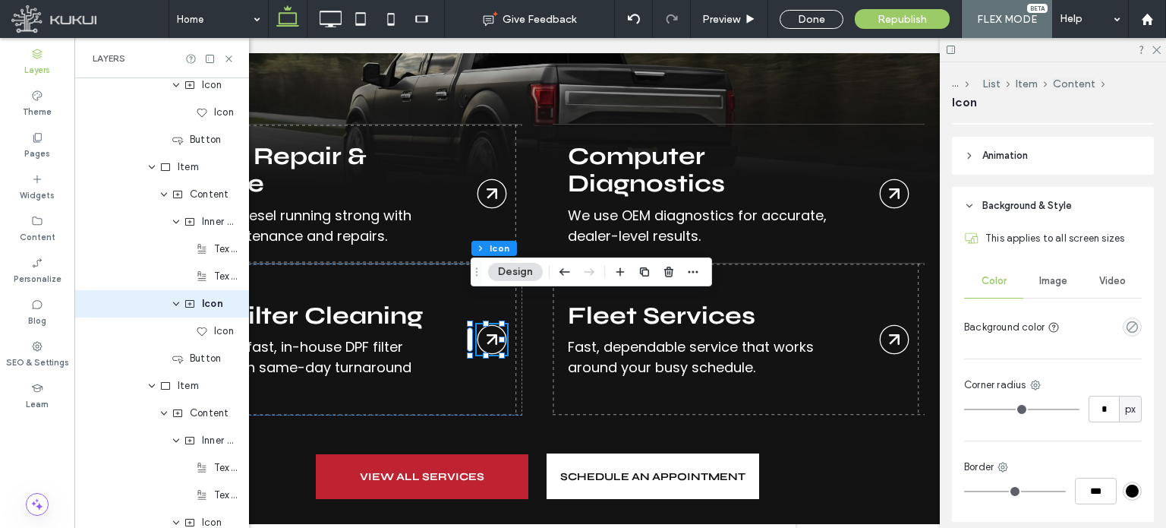
scroll to position [404, 0]
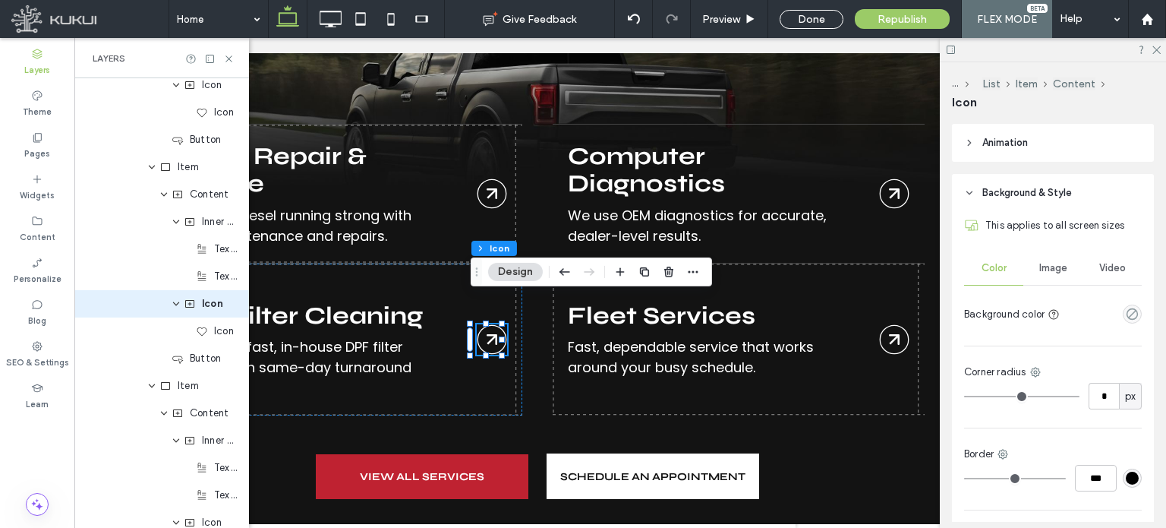
click at [1060, 266] on span "Image" at bounding box center [1054, 268] width 28 height 12
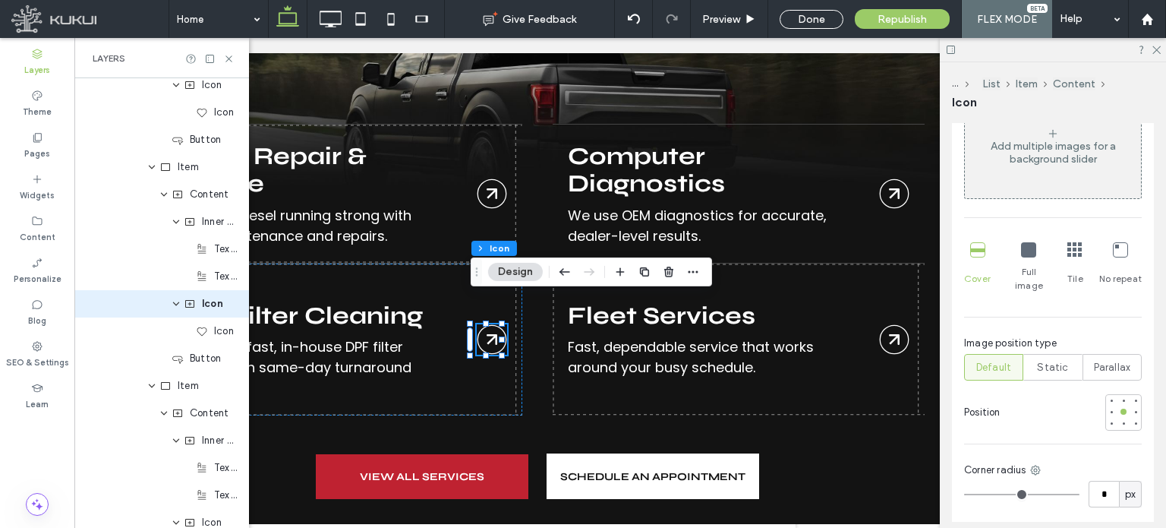
scroll to position [611, 0]
click at [125, 192] on div "Content" at bounding box center [161, 194] width 175 height 27
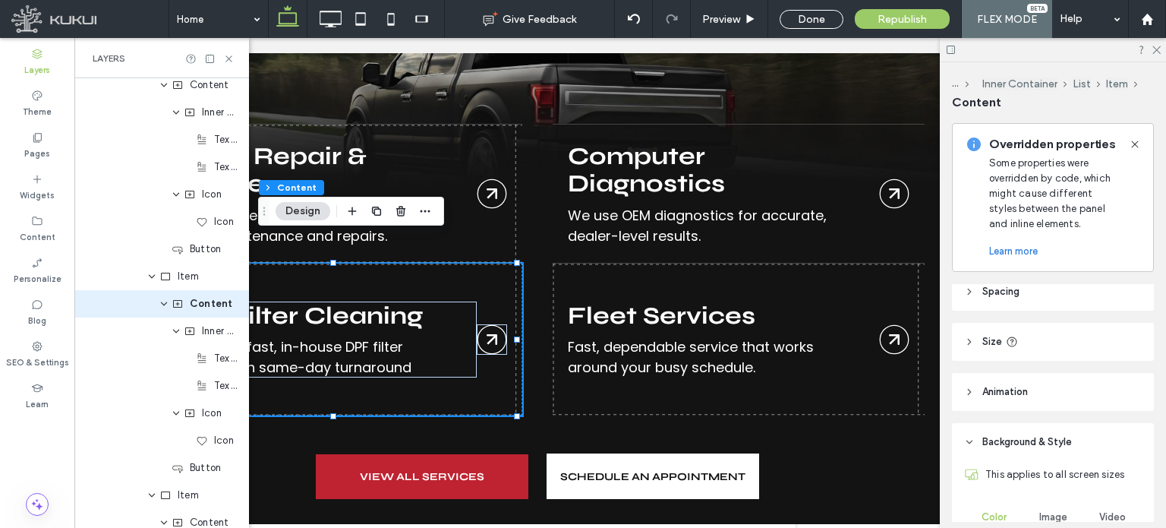
scroll to position [387, 0]
click at [966, 380] on icon at bounding box center [969, 384] width 11 height 11
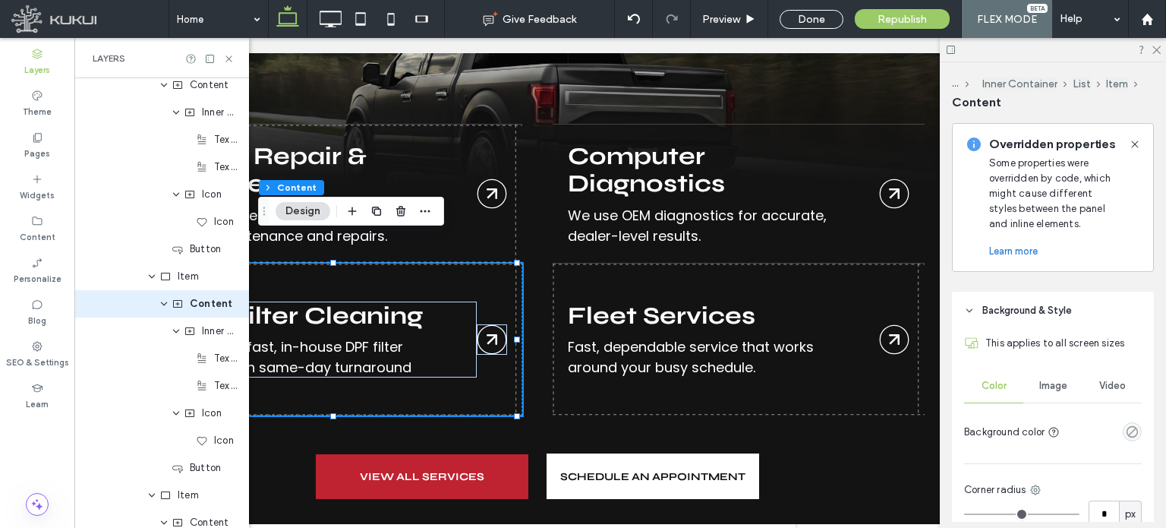
scroll to position [626, 0]
click at [122, 286] on div "Item" at bounding box center [161, 276] width 175 height 27
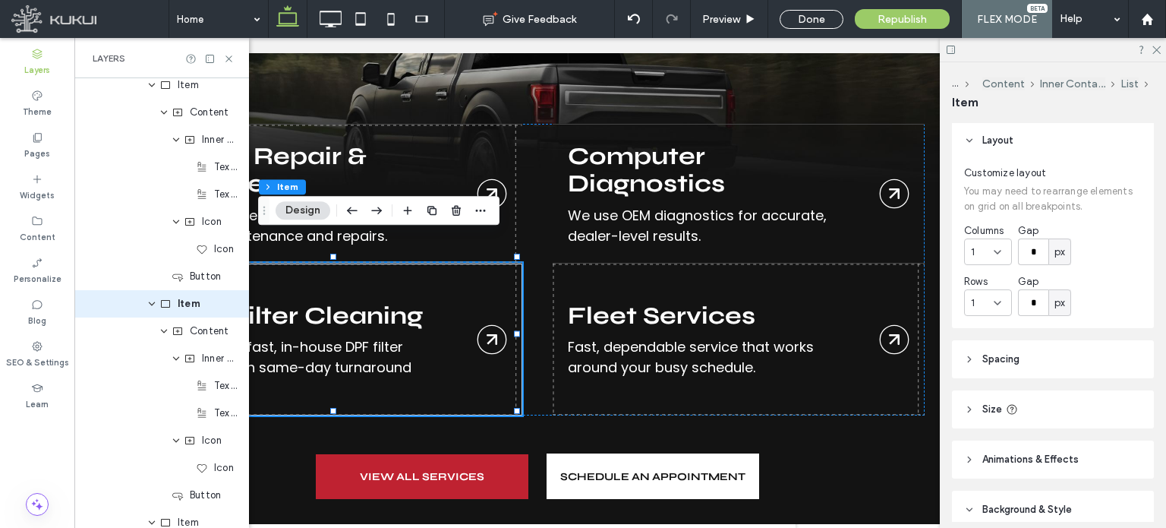
scroll to position [229, 0]
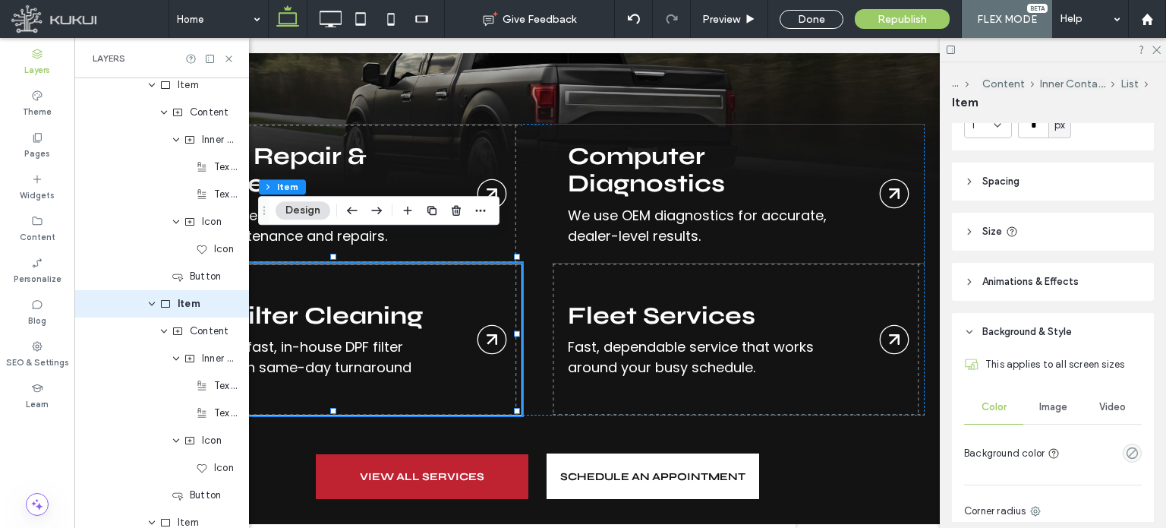
click at [972, 285] on icon at bounding box center [969, 281] width 11 height 11
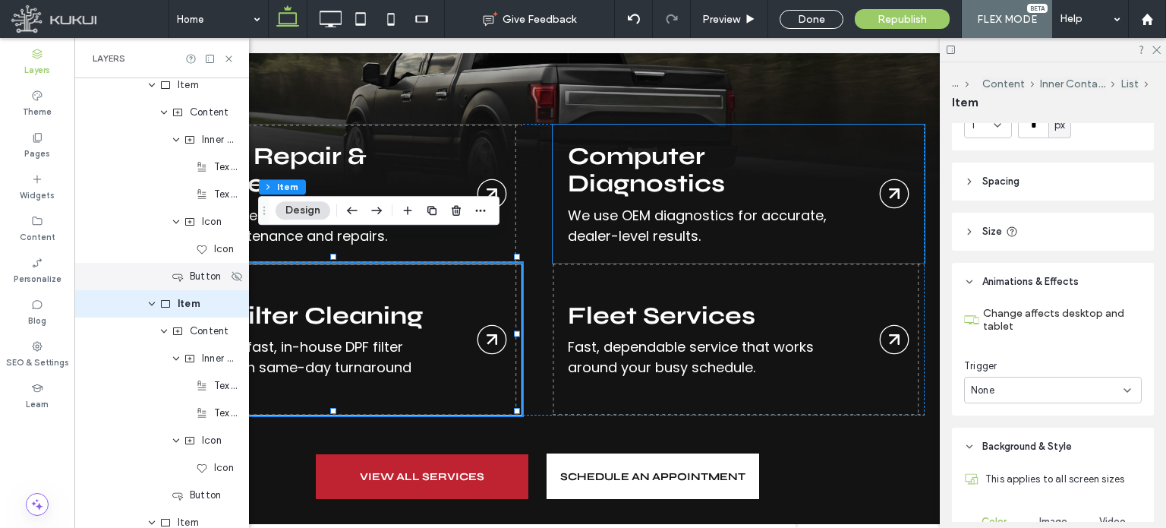
click at [133, 276] on div "Button" at bounding box center [161, 276] width 175 height 27
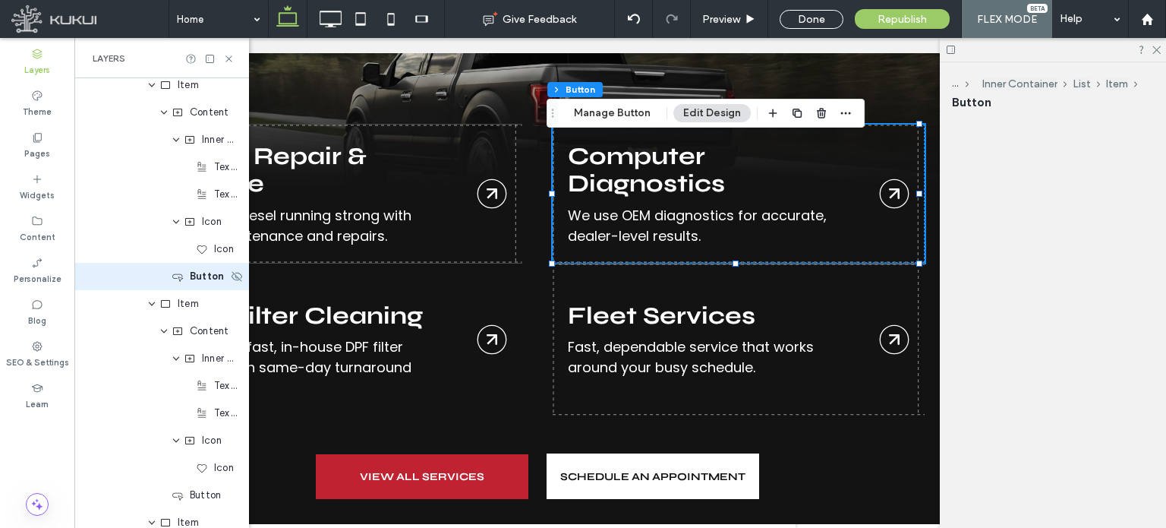
scroll to position [390, 0]
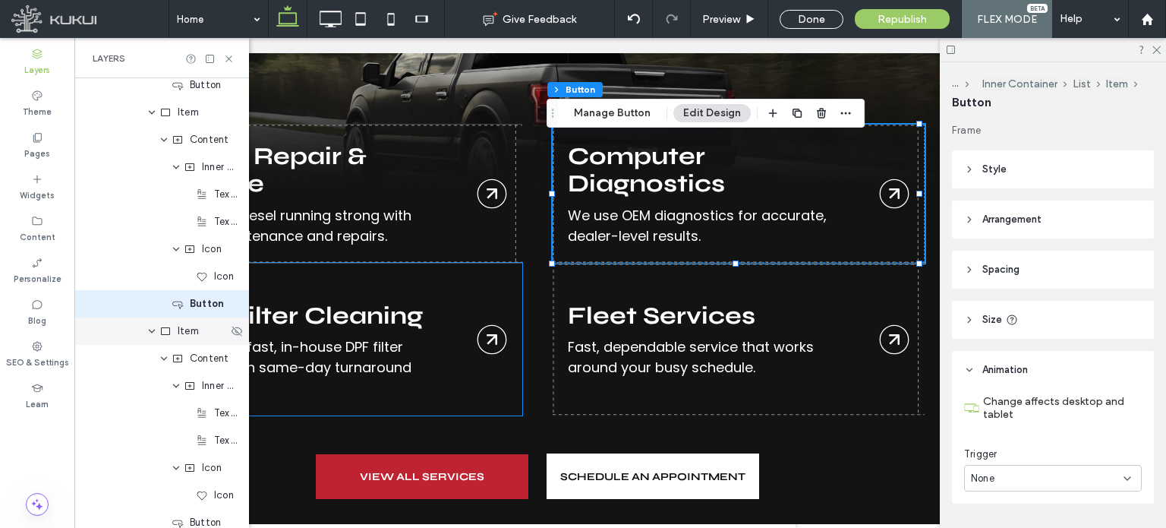
click at [109, 337] on div "Item" at bounding box center [161, 330] width 175 height 27
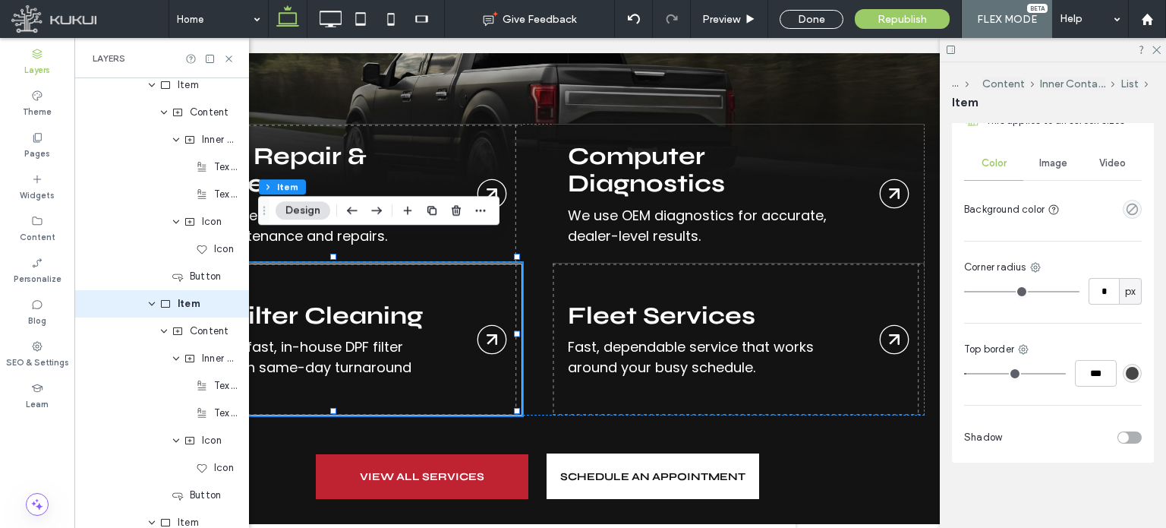
scroll to position [587, 0]
click at [118, 339] on div "Content" at bounding box center [161, 330] width 175 height 27
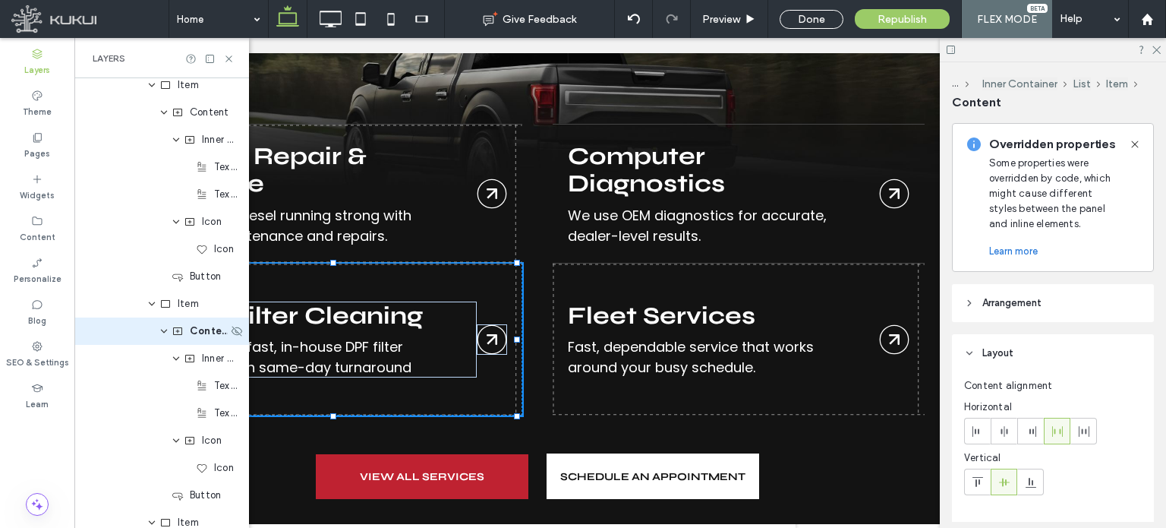
scroll to position [445, 0]
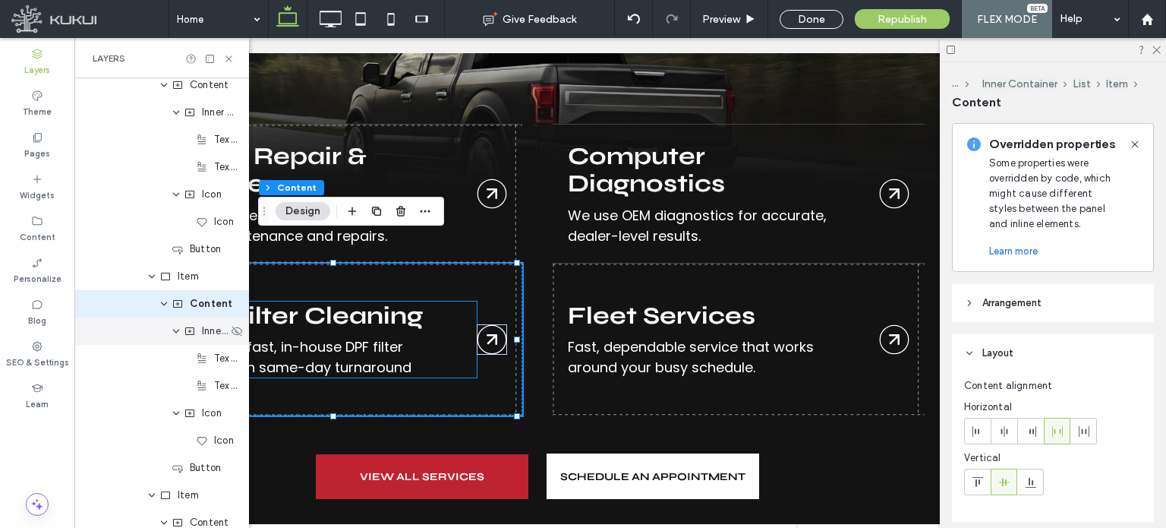
click at [128, 333] on div "Inner Column" at bounding box center [161, 330] width 175 height 27
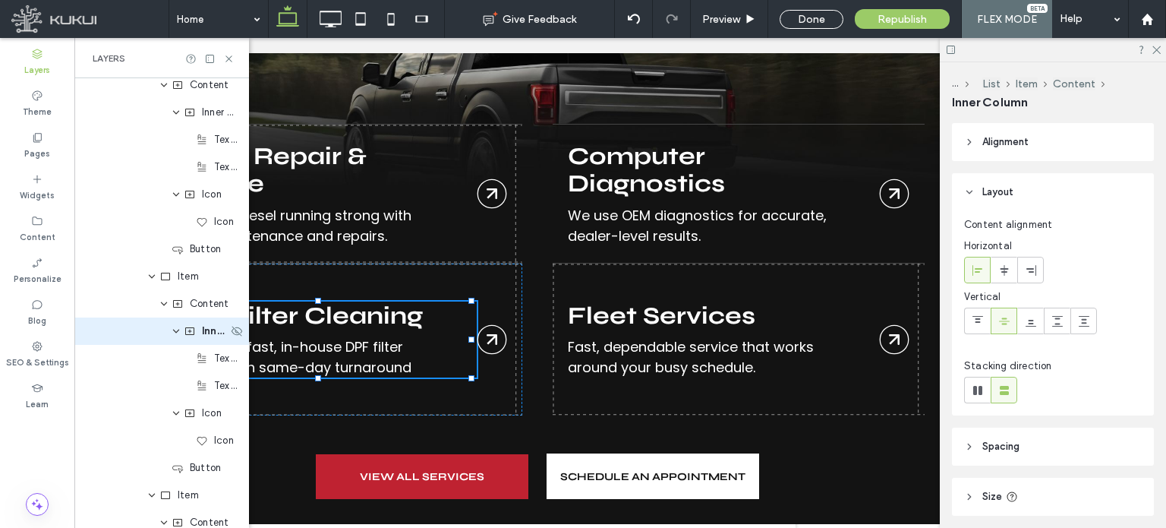
scroll to position [472, 0]
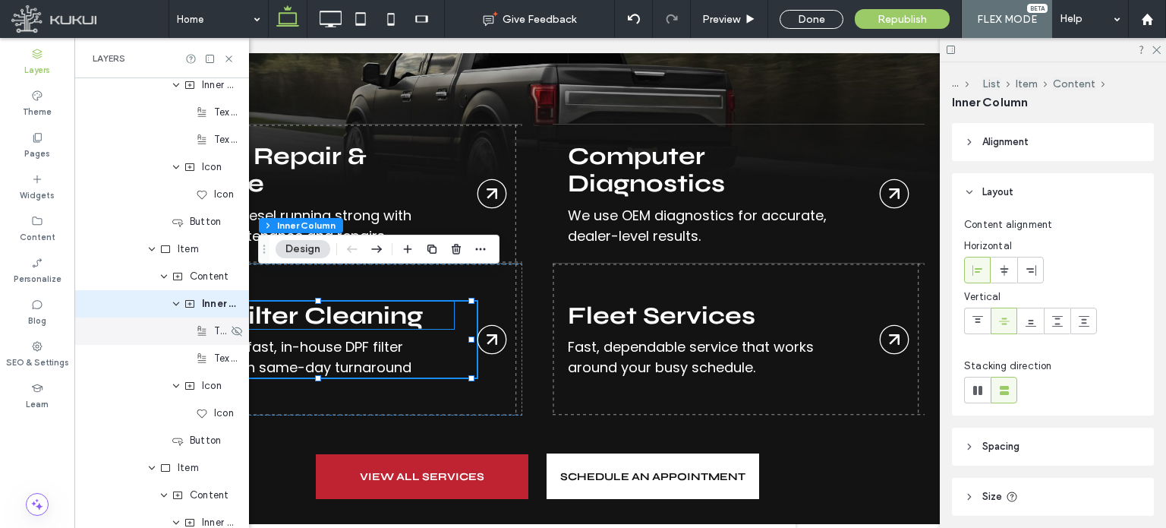
click at [128, 338] on div "Text Block" at bounding box center [161, 330] width 175 height 27
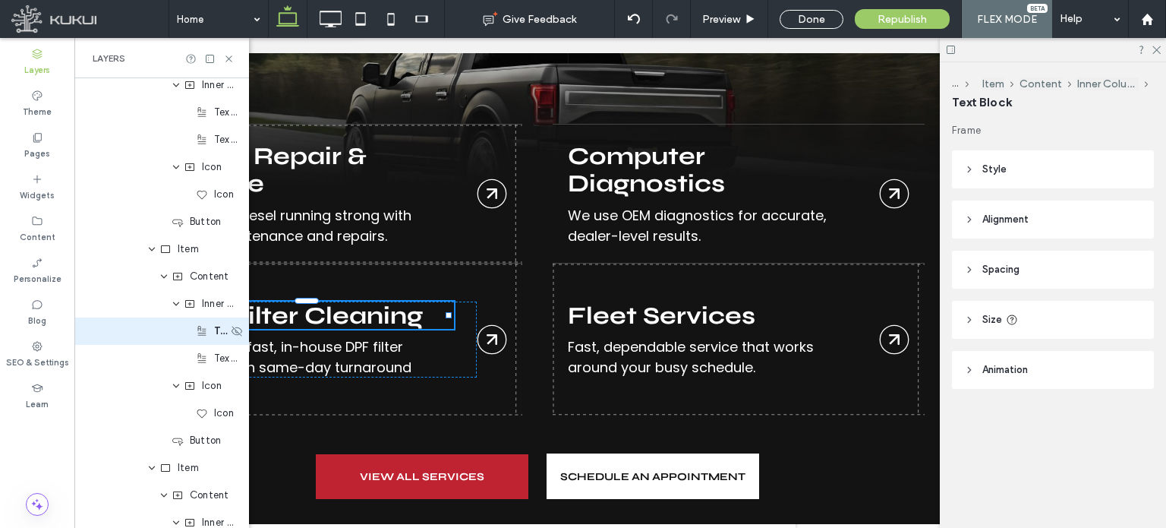
scroll to position [500, 0]
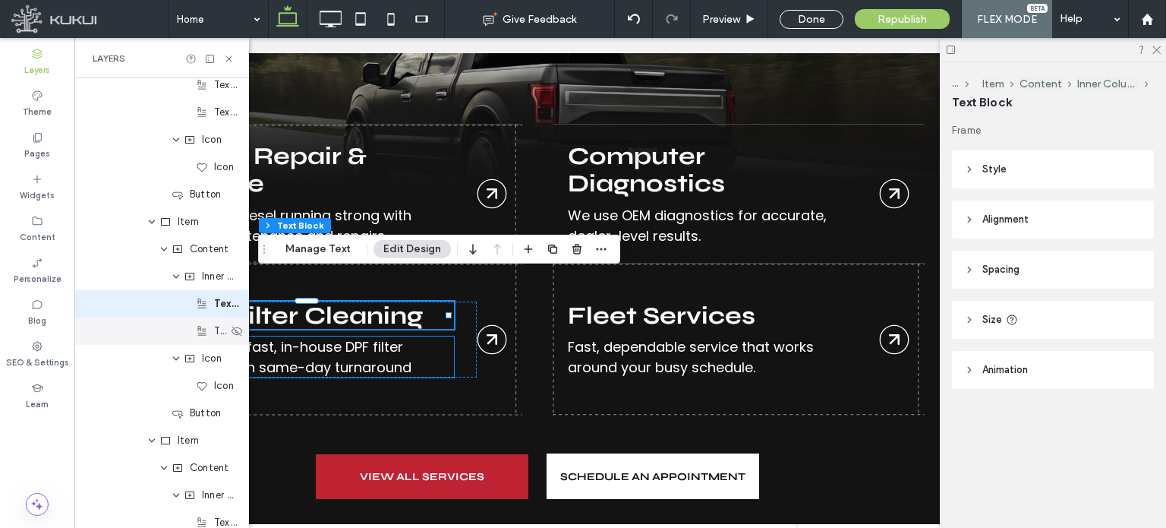
click at [130, 335] on div "Text Block" at bounding box center [161, 330] width 175 height 27
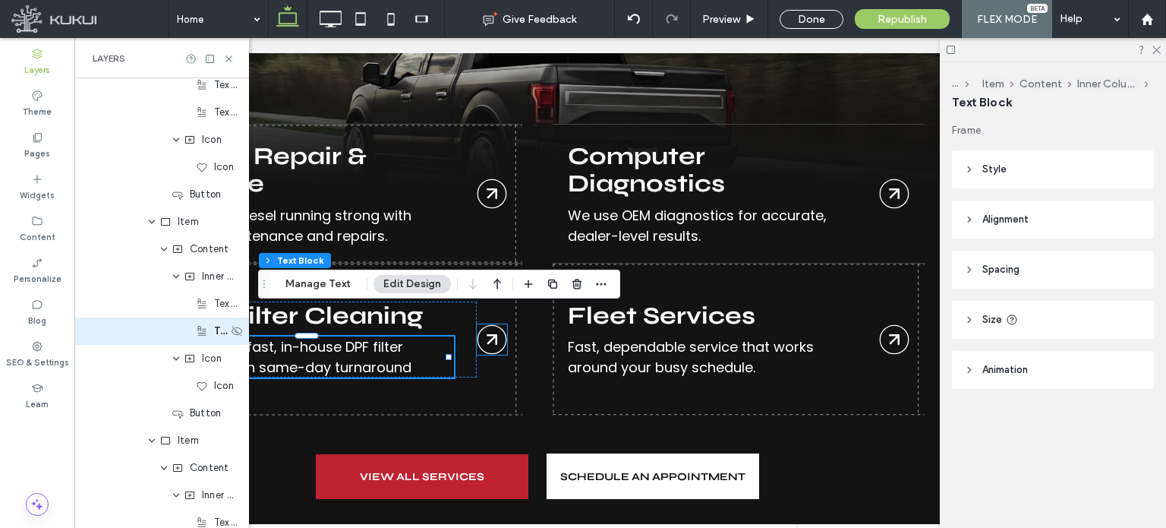
scroll to position [527, 0]
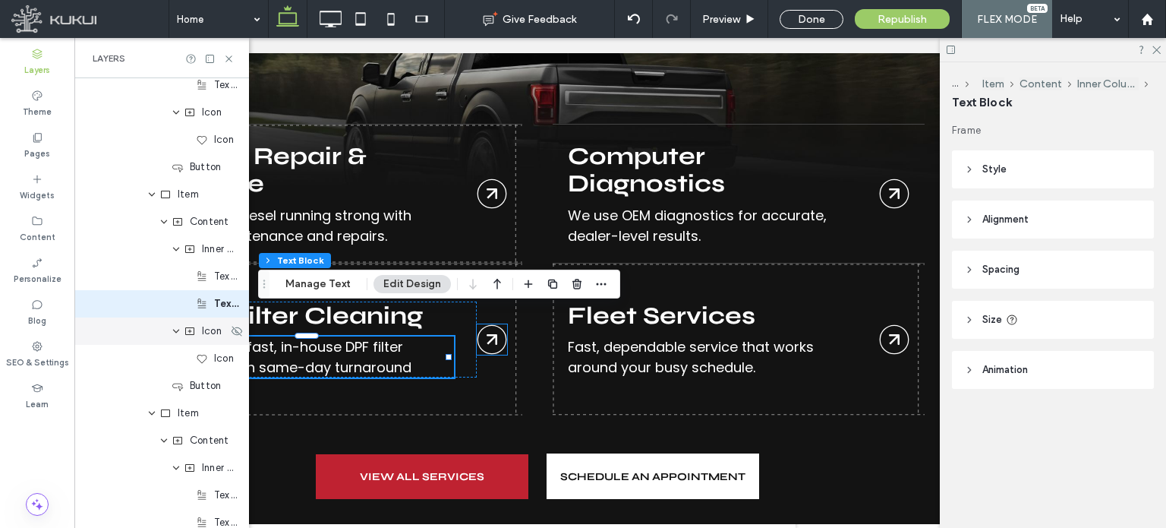
click at [134, 330] on div "Icon" at bounding box center [161, 330] width 175 height 27
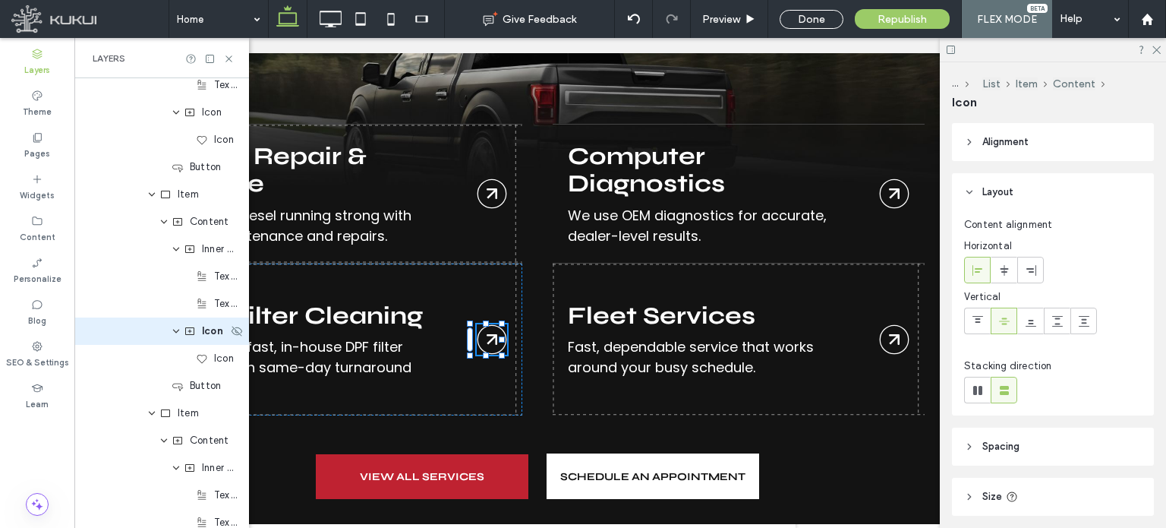
scroll to position [554, 0]
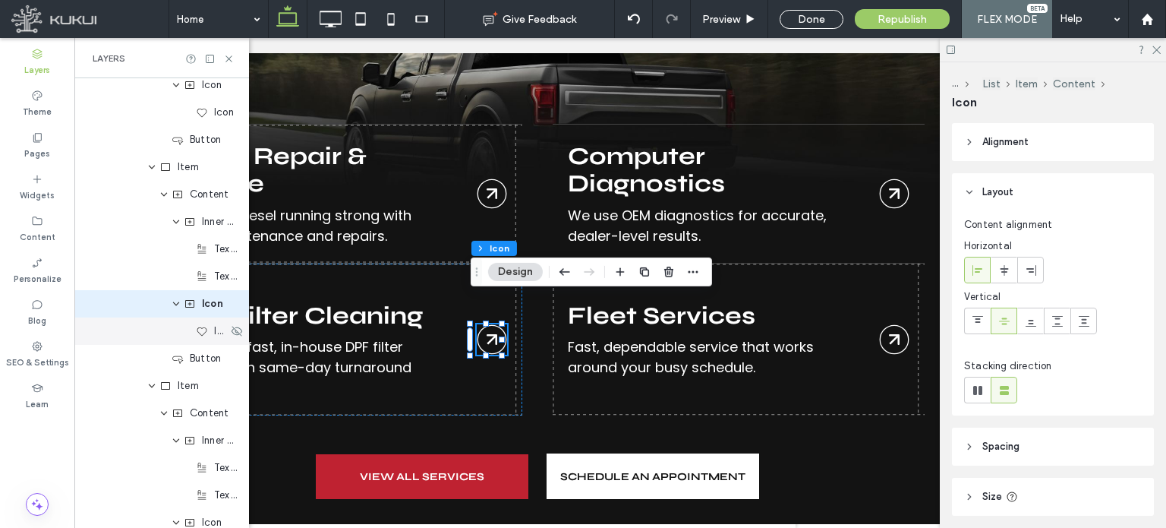
click at [128, 341] on div "Icon" at bounding box center [161, 330] width 175 height 27
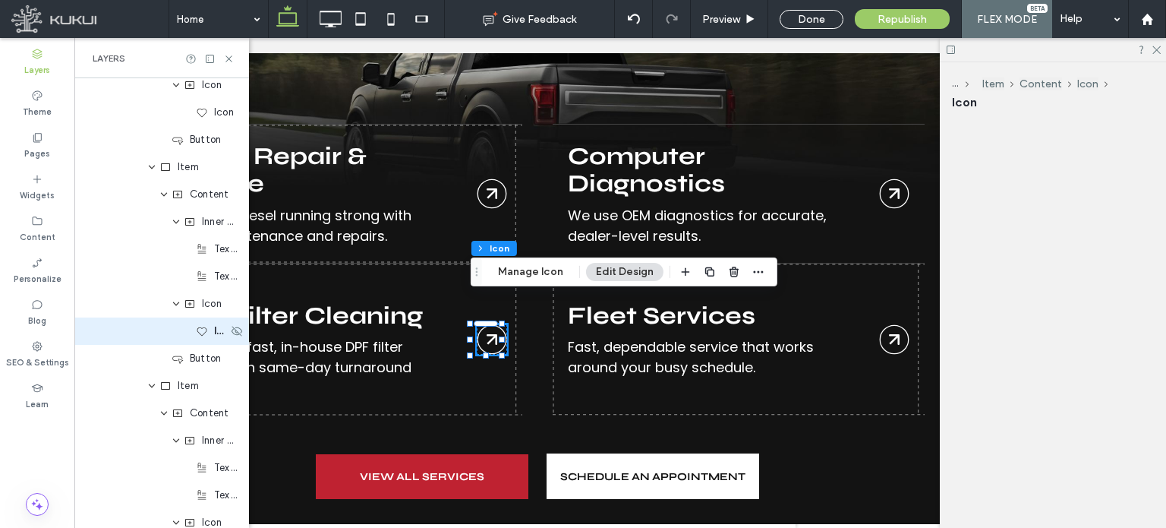
scroll to position [582, 0]
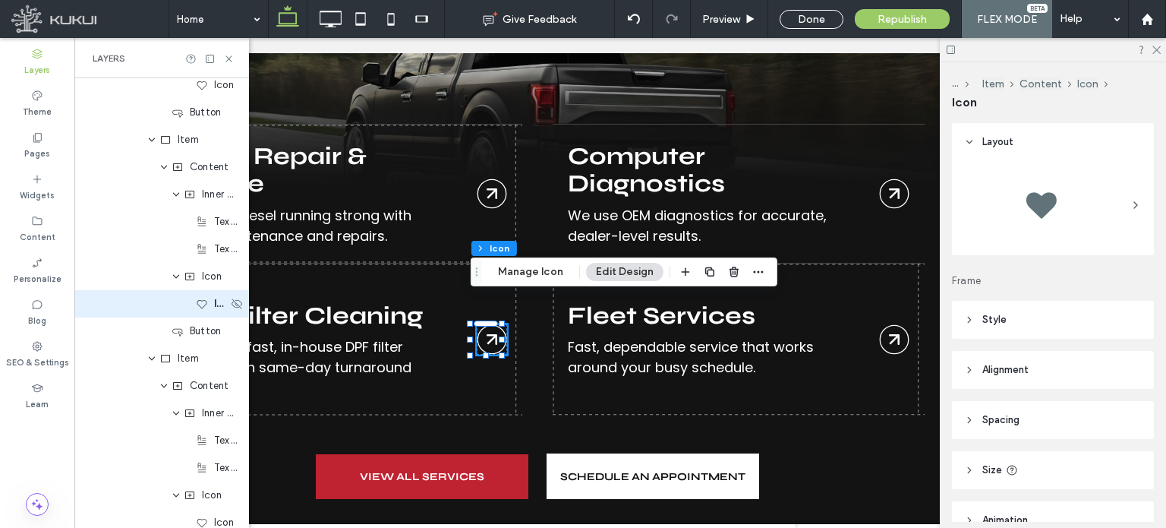
click at [113, 311] on div "Icon" at bounding box center [161, 303] width 175 height 27
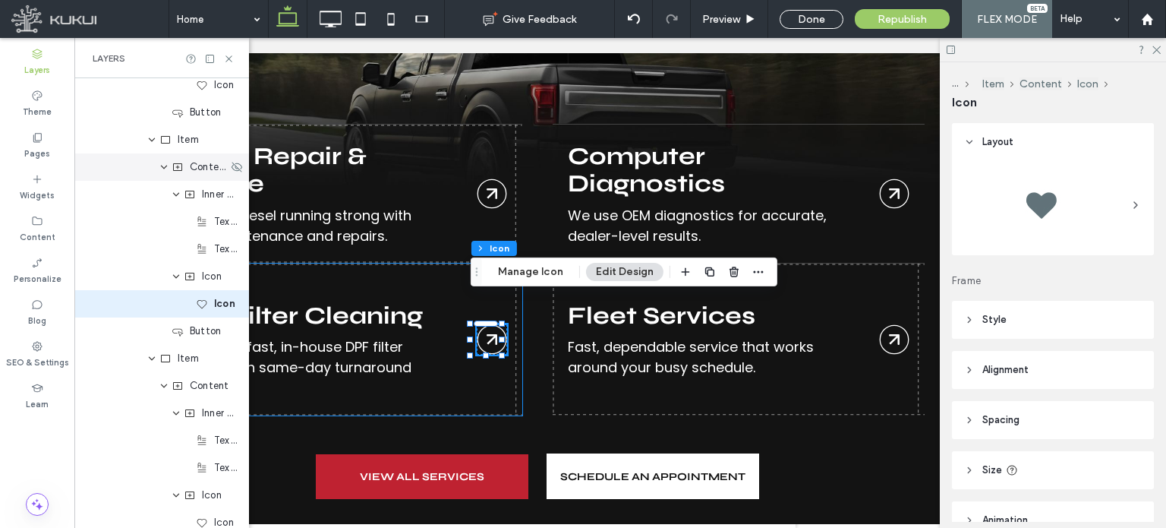
click at [124, 173] on div "Content" at bounding box center [161, 166] width 175 height 27
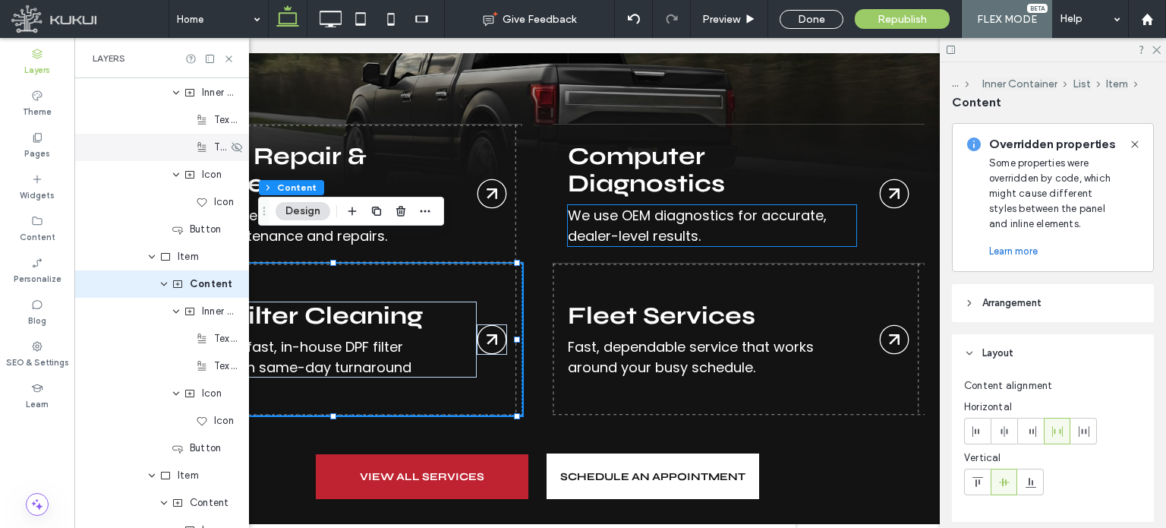
scroll to position [445, 0]
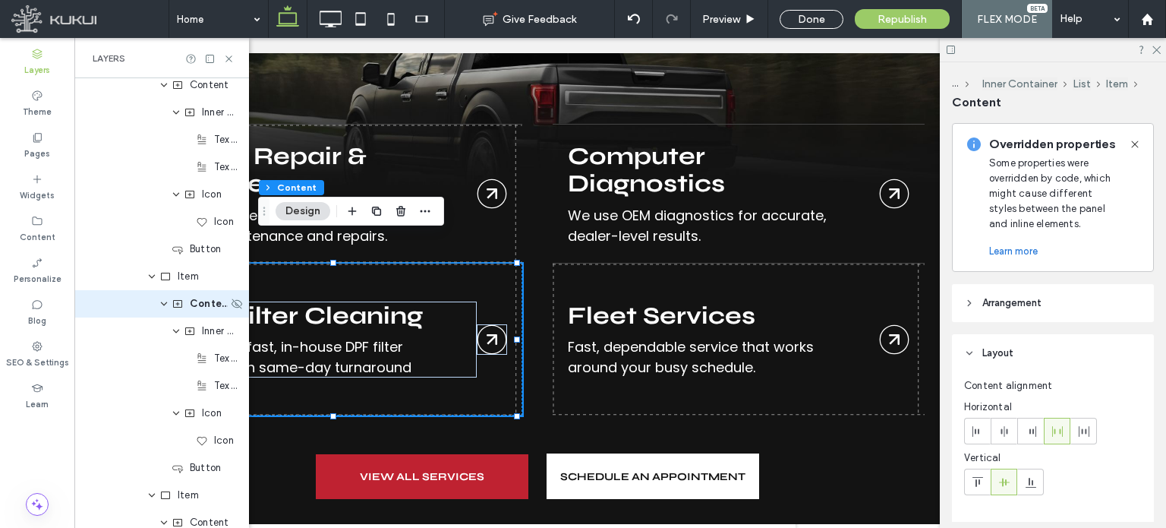
click at [163, 303] on use "expand Content" at bounding box center [164, 304] width 6 height 4
click at [163, 303] on icon "expand Content" at bounding box center [164, 303] width 12 height 9
click at [163, 303] on use "expand Content" at bounding box center [164, 304] width 6 height 4
click at [185, 338] on div "Button" at bounding box center [161, 330] width 175 height 27
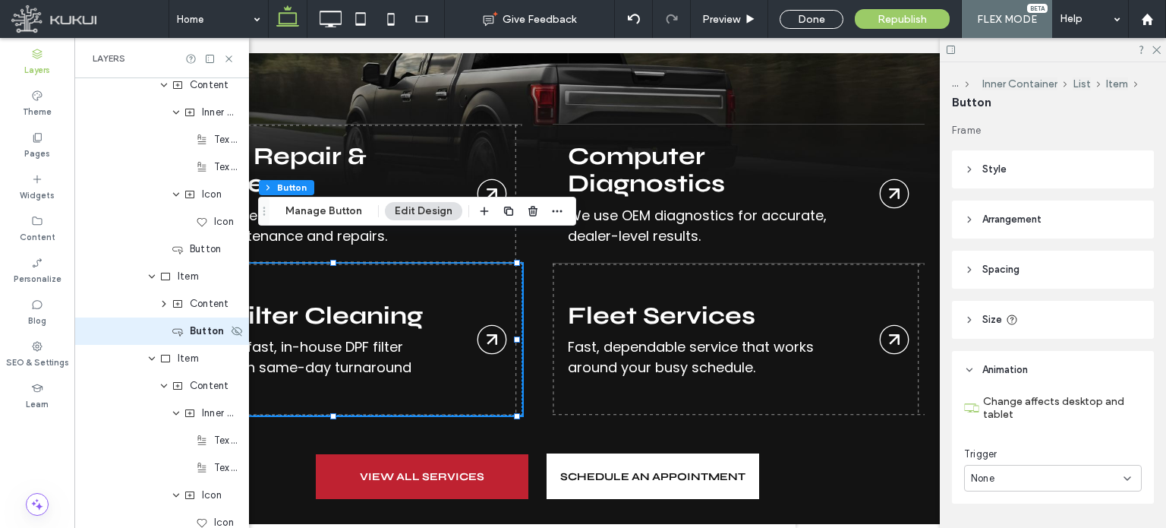
type input "**"
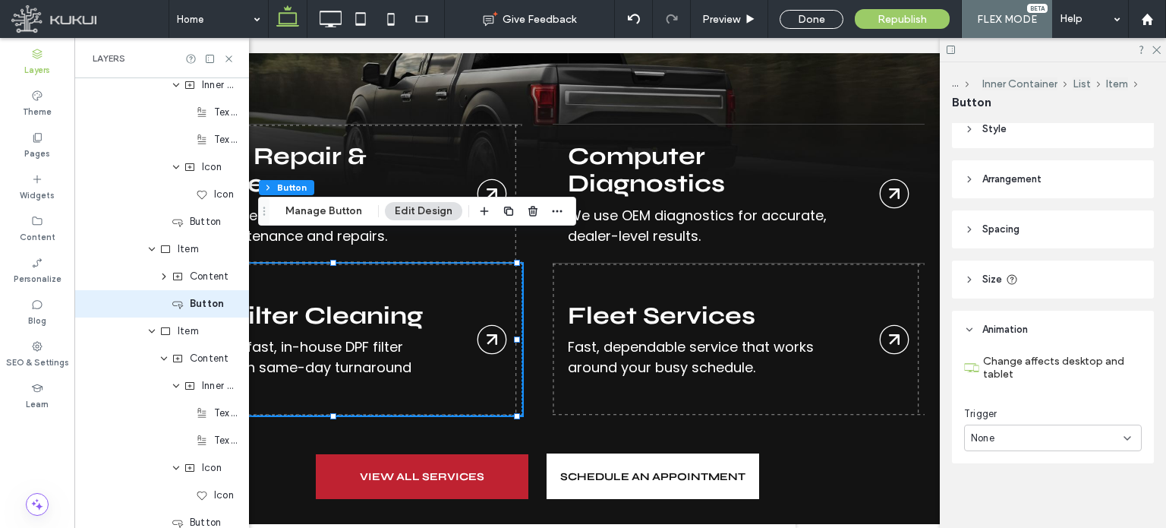
scroll to position [0, 0]
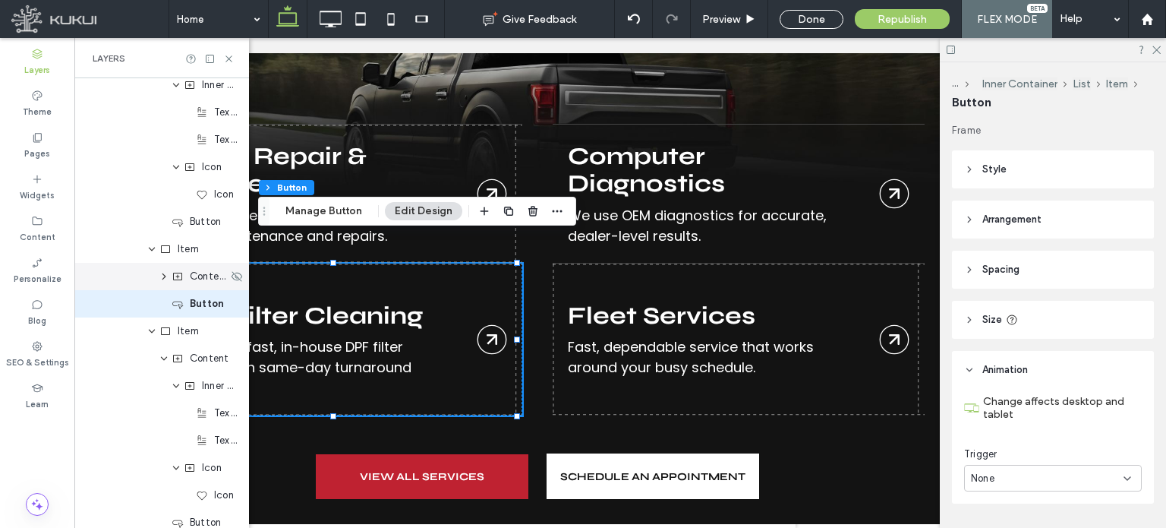
click at [126, 282] on div "Content" at bounding box center [161, 276] width 175 height 27
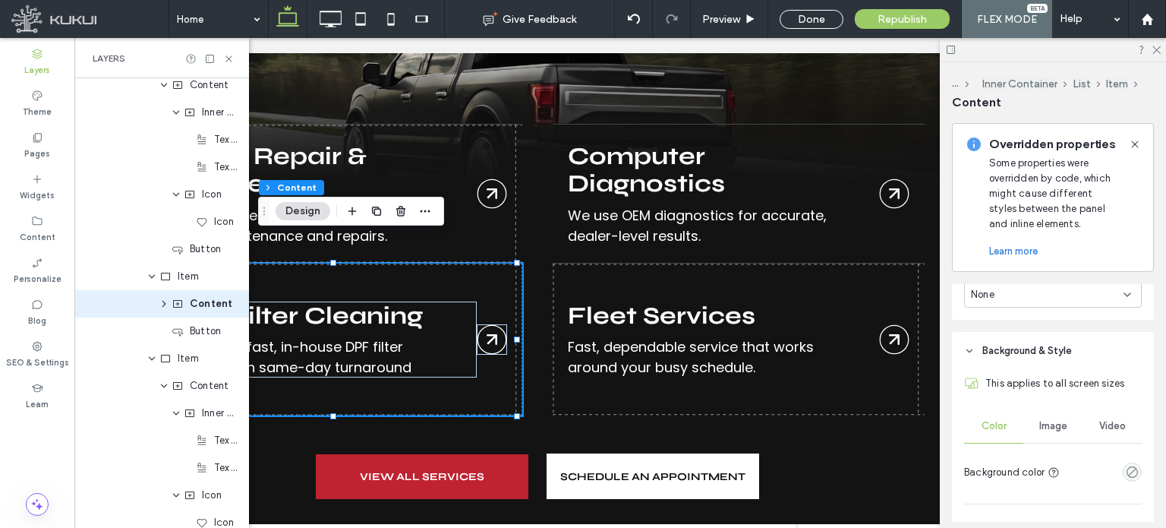
scroll to position [586, 0]
click at [121, 279] on div "Item" at bounding box center [161, 276] width 175 height 27
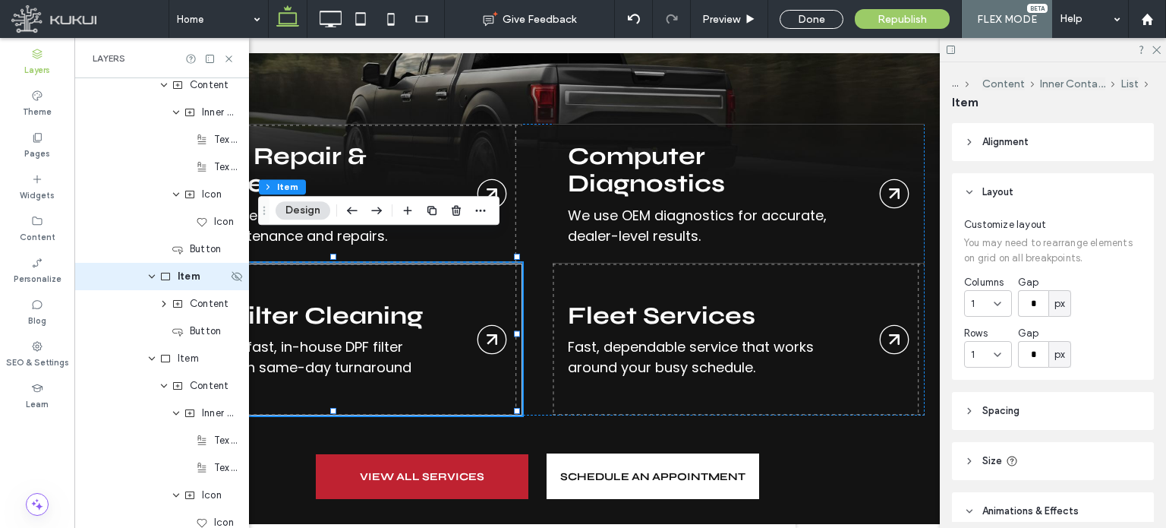
scroll to position [418, 0]
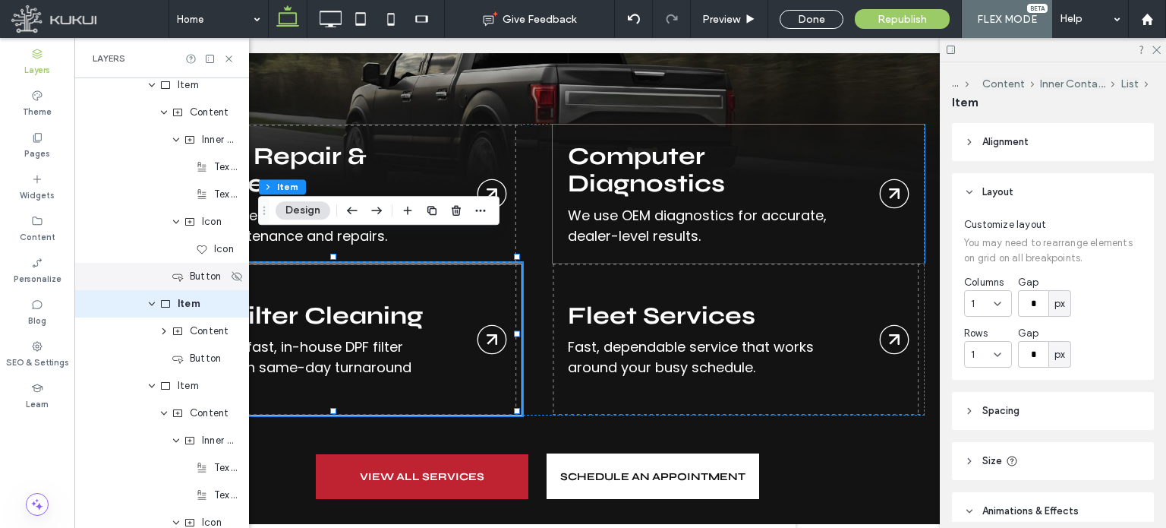
click at [109, 285] on div "Button" at bounding box center [161, 276] width 175 height 27
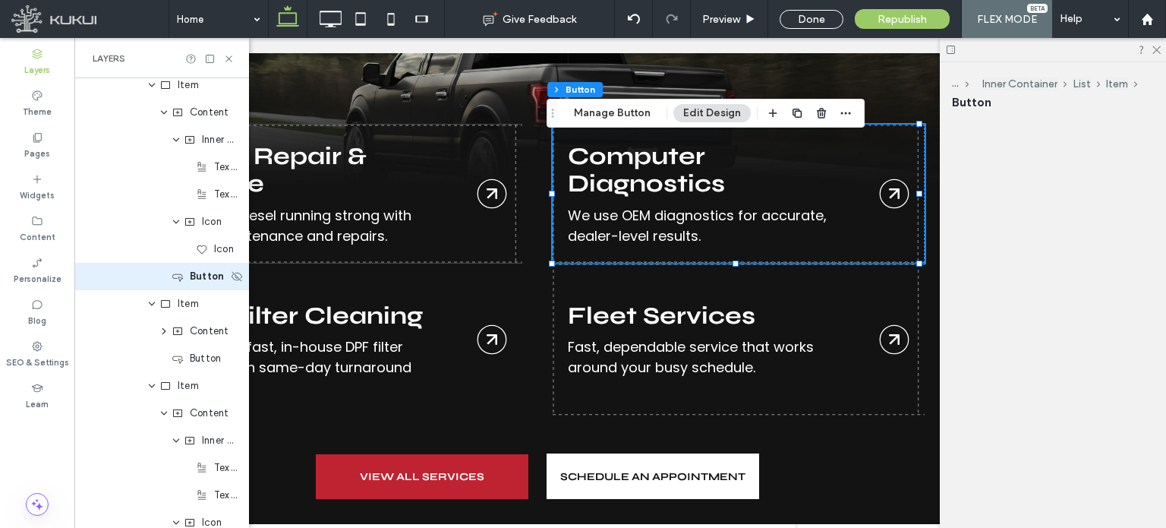
scroll to position [390, 0]
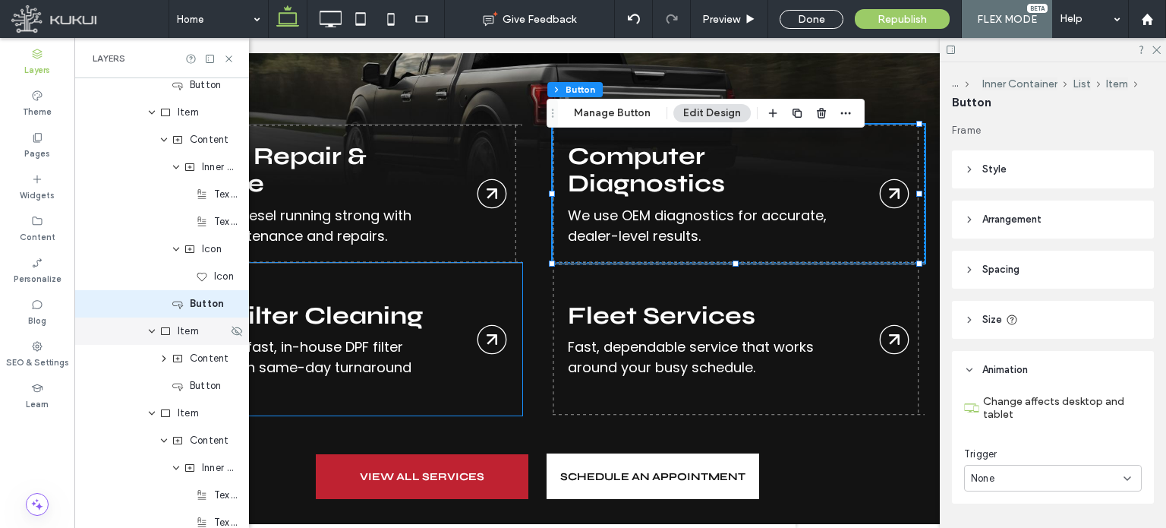
click at [111, 339] on div "Item" at bounding box center [161, 330] width 175 height 27
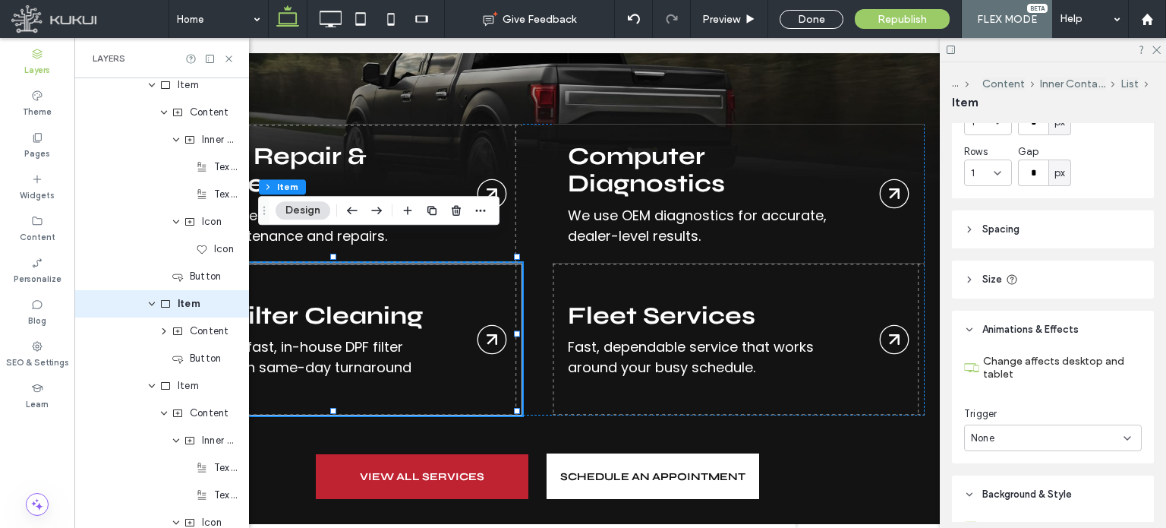
scroll to position [182, 0]
click at [1017, 440] on div "None" at bounding box center [1047, 437] width 153 height 15
click at [1086, 214] on header "Spacing" at bounding box center [1053, 229] width 202 height 38
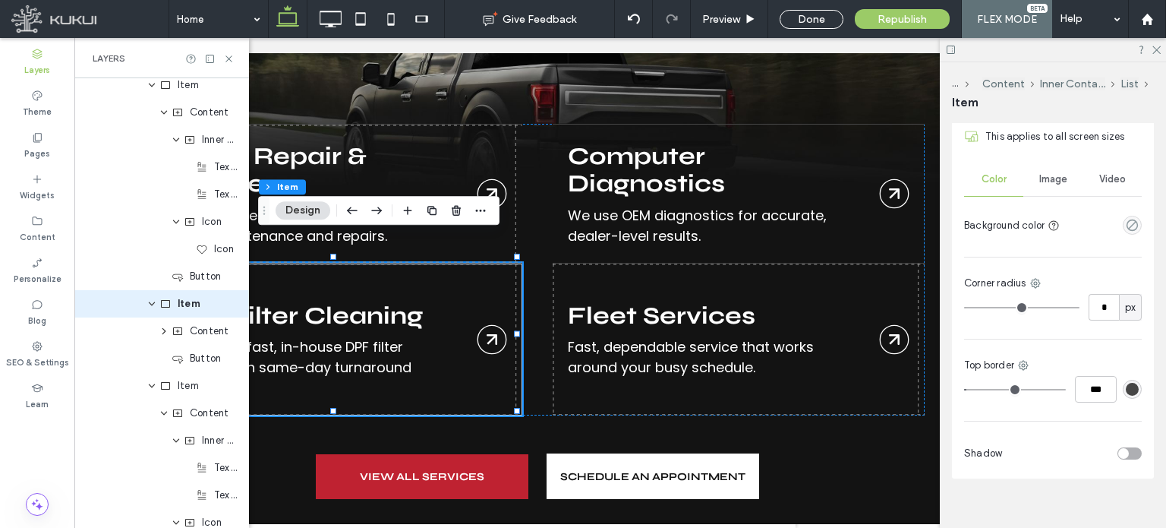
scroll to position [821, 0]
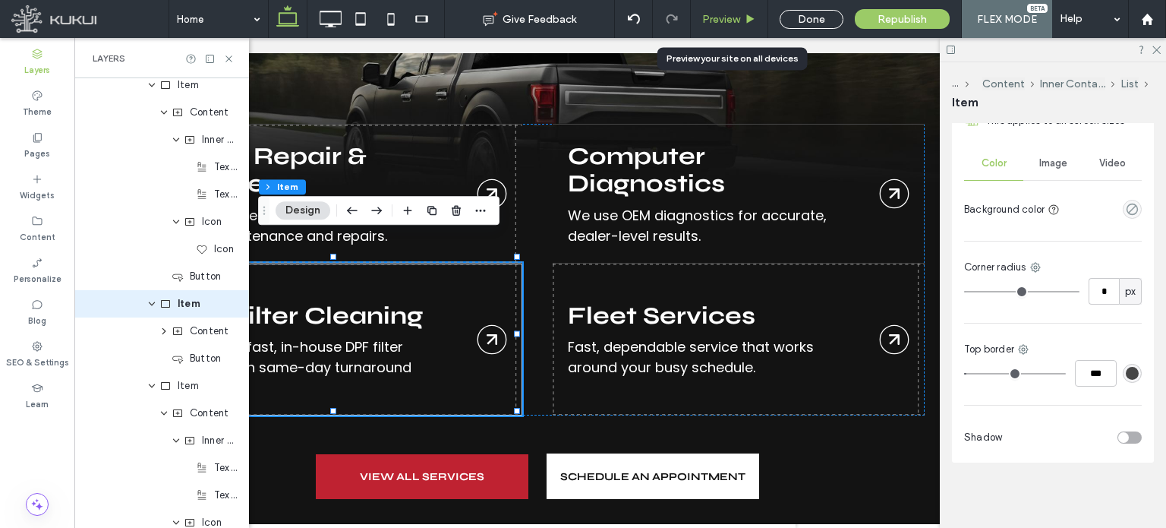
click at [723, 14] on span "Preview" at bounding box center [721, 19] width 38 height 13
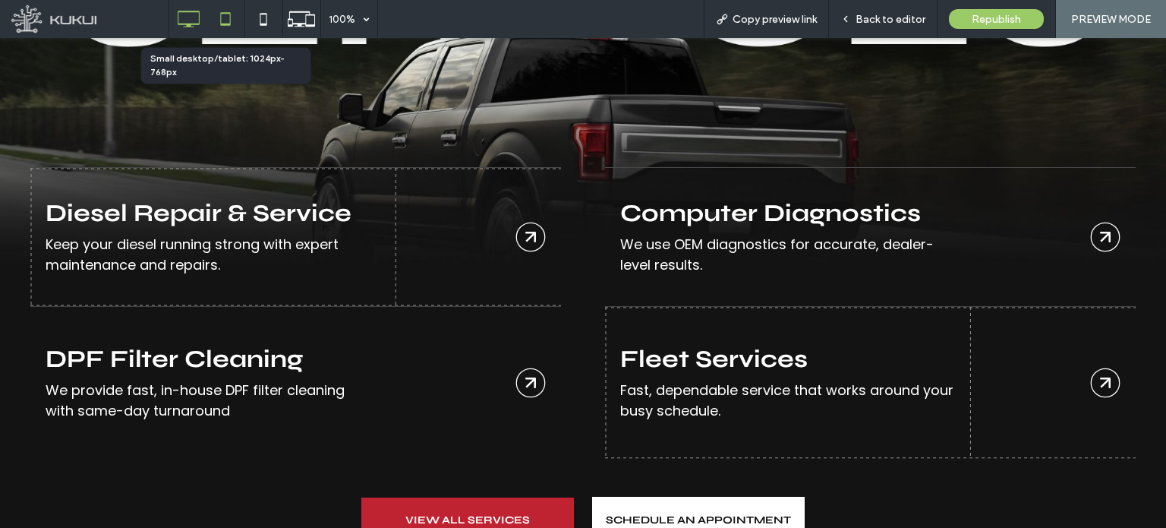
click at [222, 22] on icon at bounding box center [225, 19] width 30 height 30
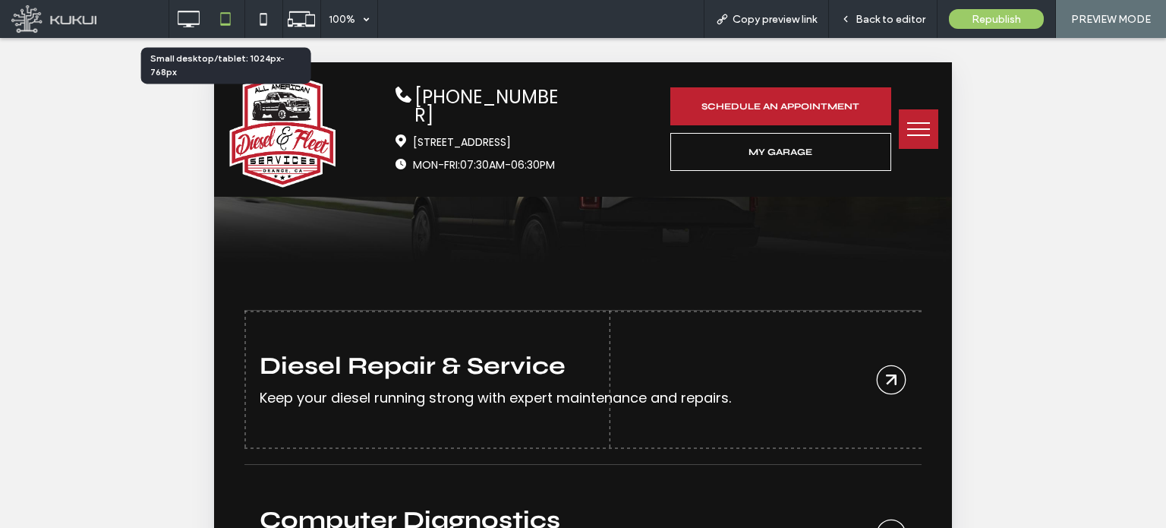
scroll to position [1977, 0]
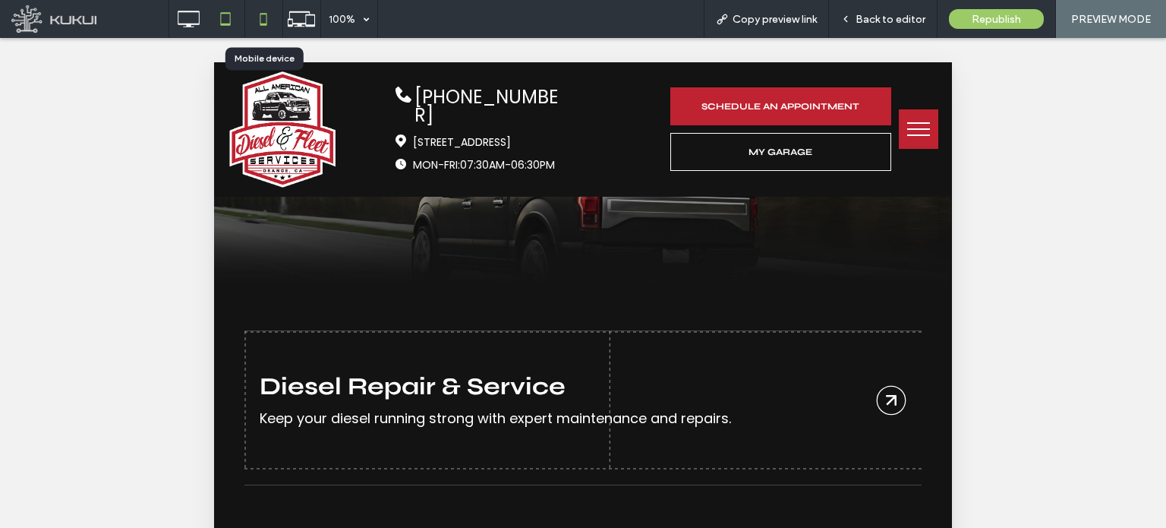
click at [267, 17] on use at bounding box center [263, 19] width 7 height 12
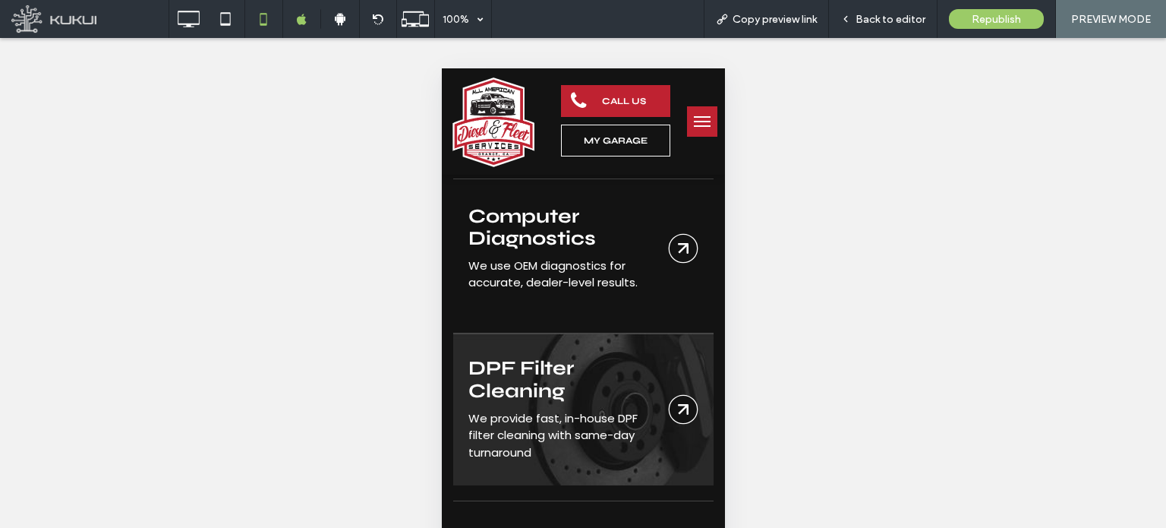
scroll to position [2150, 0]
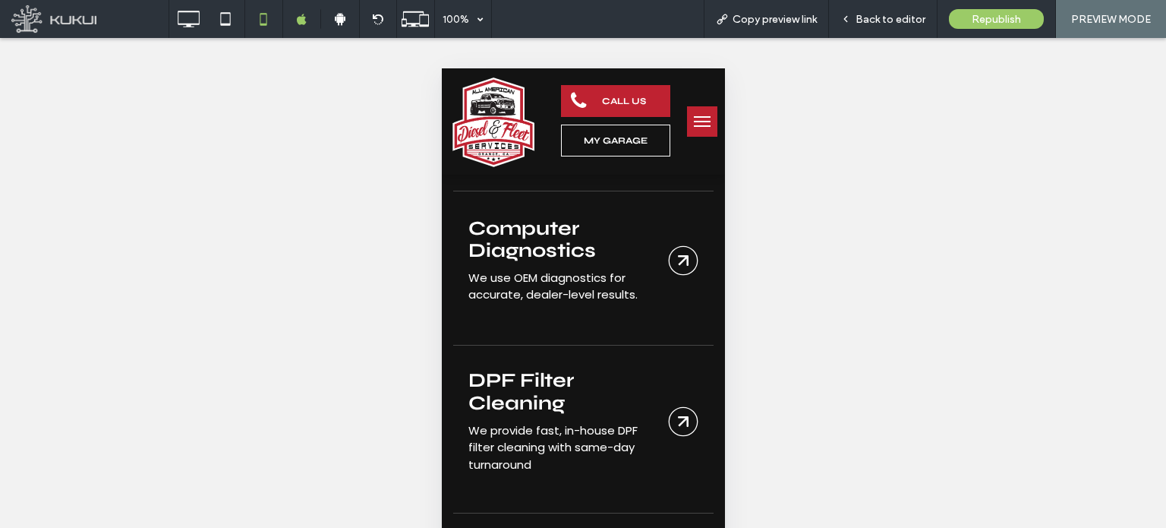
click at [896, 14] on span "Back to editor" at bounding box center [891, 19] width 70 height 13
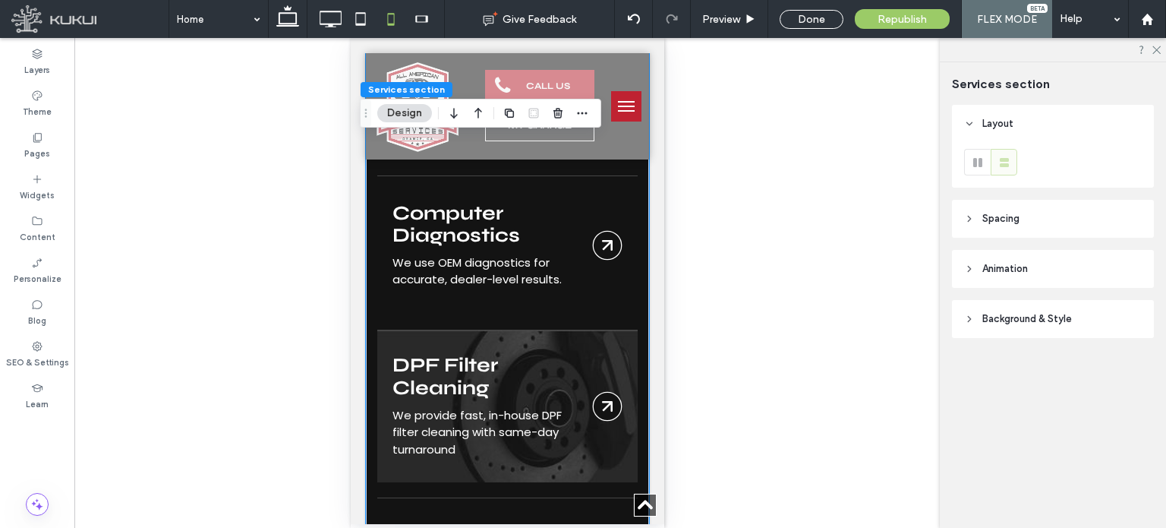
scroll to position [2257, 0]
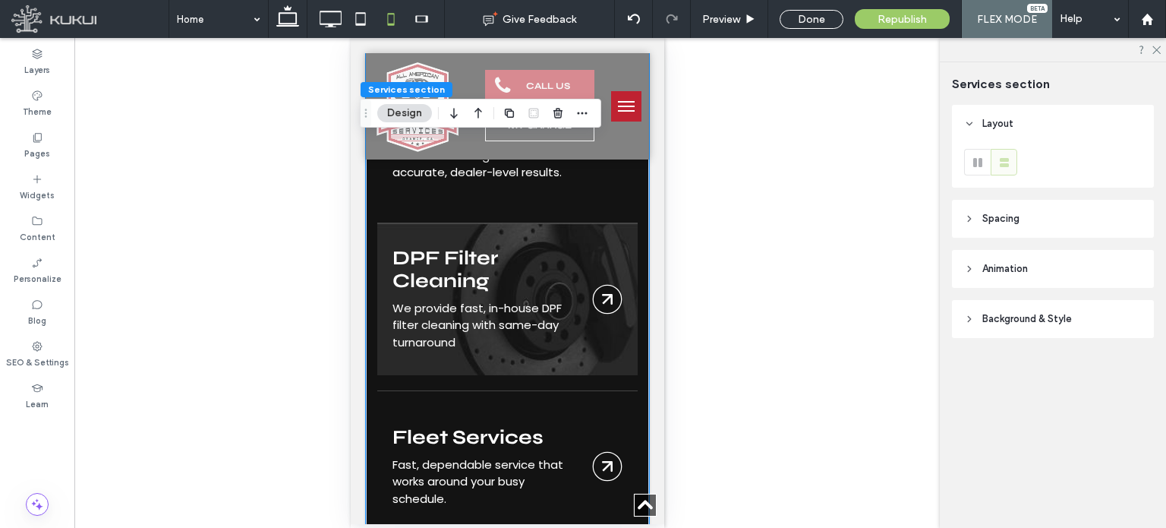
click at [529, 354] on link "Brakes" at bounding box center [507, 299] width 260 height 152
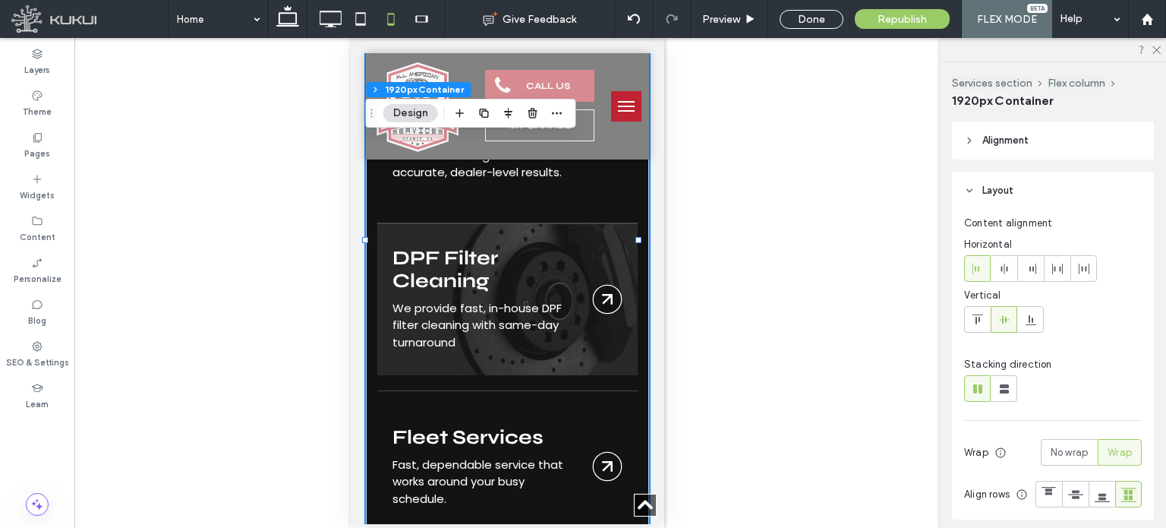
click at [541, 312] on link "Brakes" at bounding box center [507, 299] width 260 height 152
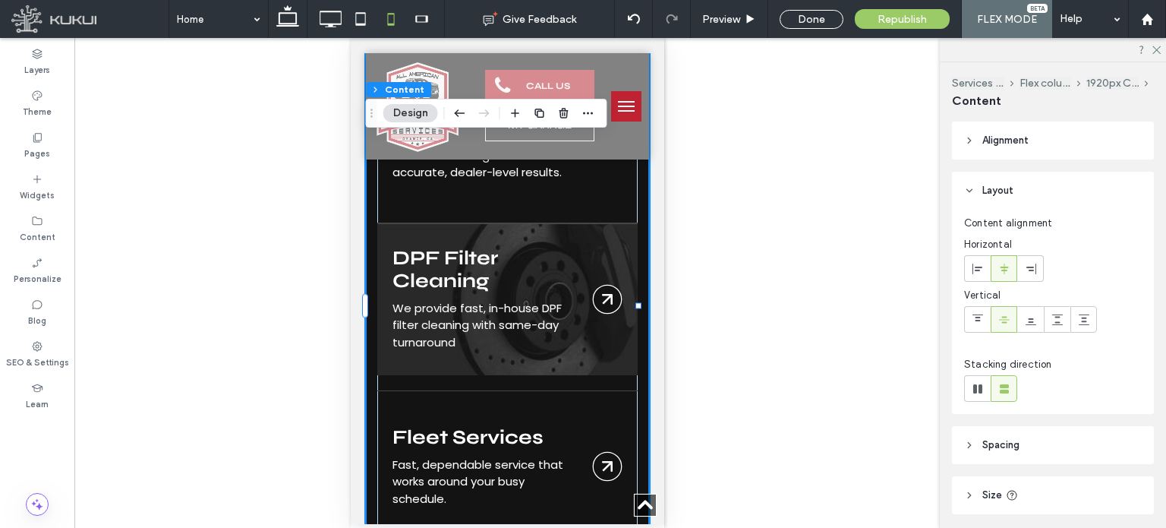
click at [541, 312] on link "Brakes" at bounding box center [507, 299] width 260 height 152
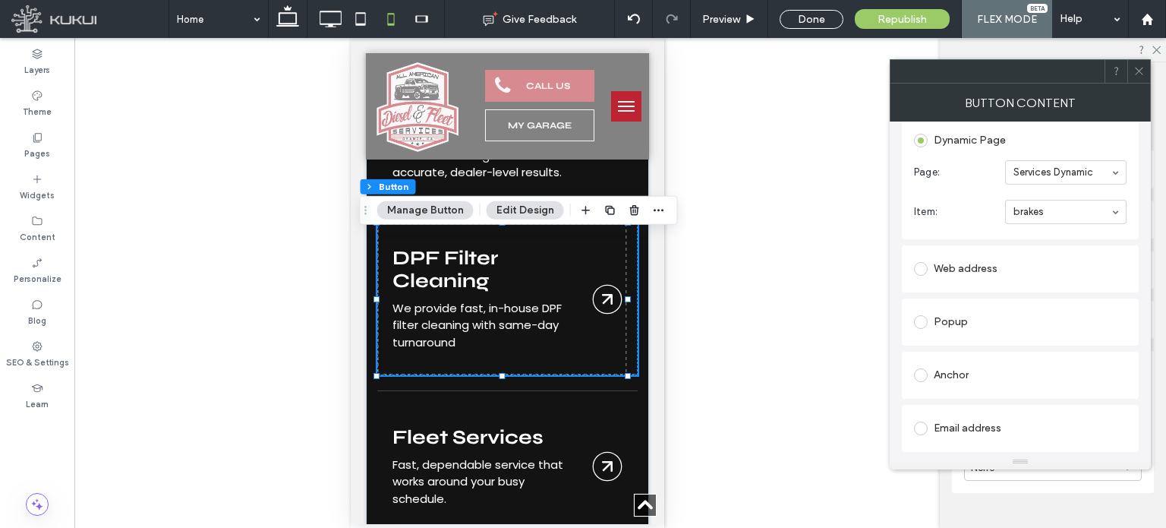
scroll to position [322, 0]
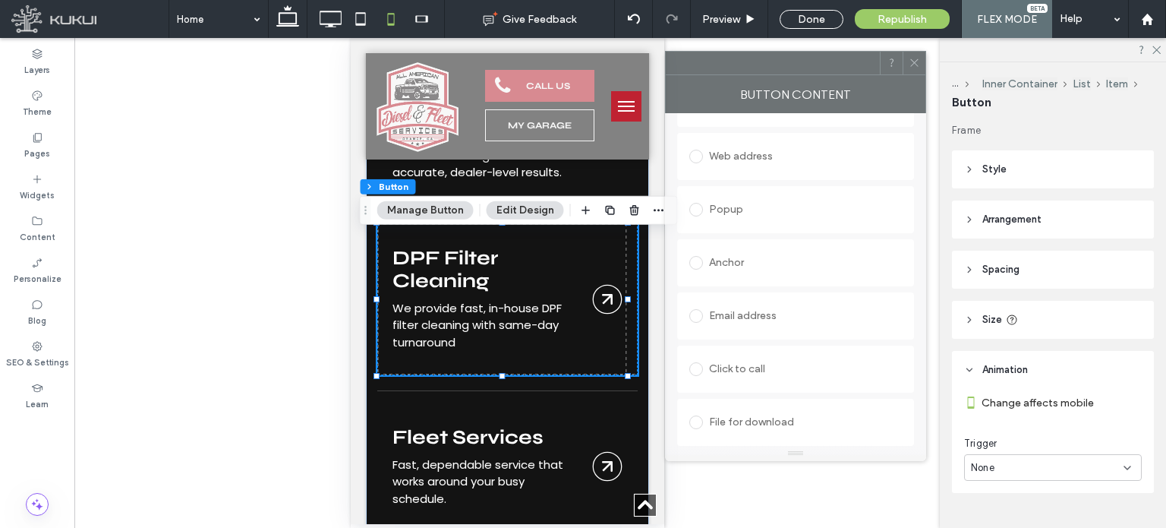
drag, startPoint x: 1030, startPoint y: 69, endPoint x: 806, endPoint y: 61, distance: 223.4
click at [806, 61] on div at bounding box center [773, 63] width 214 height 23
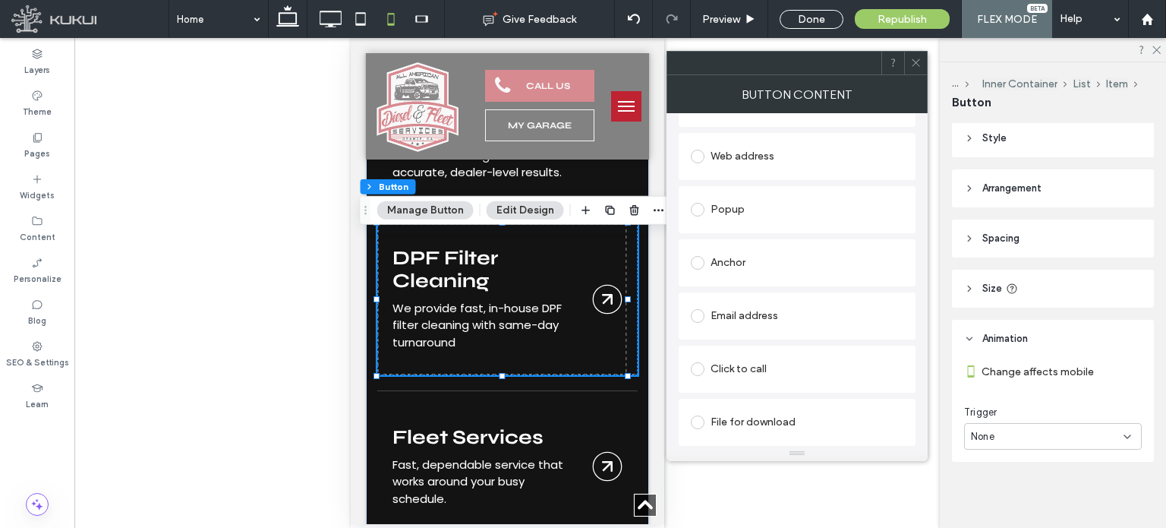
scroll to position [0, 0]
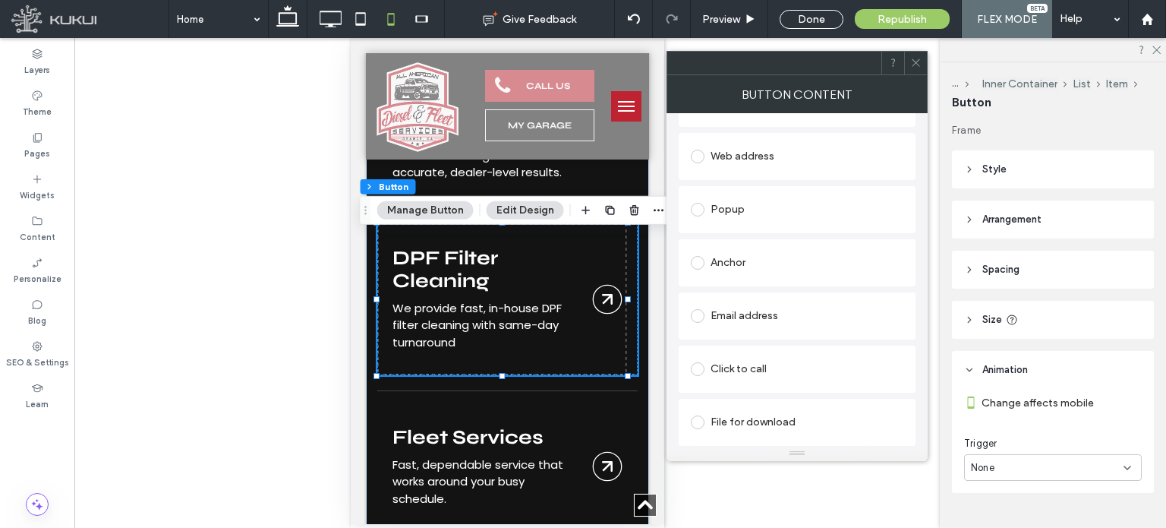
click at [967, 178] on header "Style" at bounding box center [1053, 169] width 202 height 38
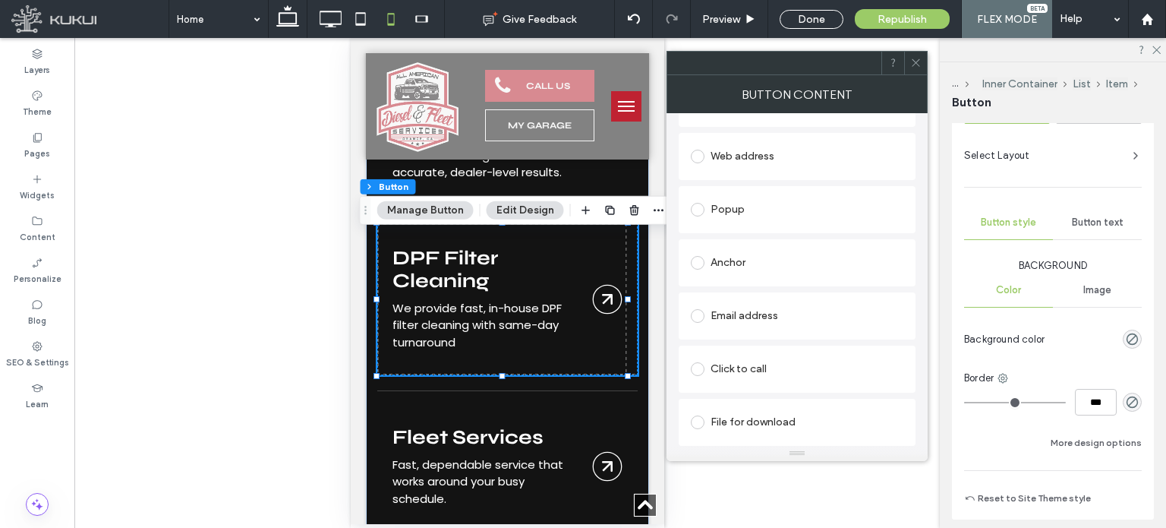
scroll to position [109, 0]
click at [1073, 441] on button "More design options" at bounding box center [1096, 443] width 91 height 18
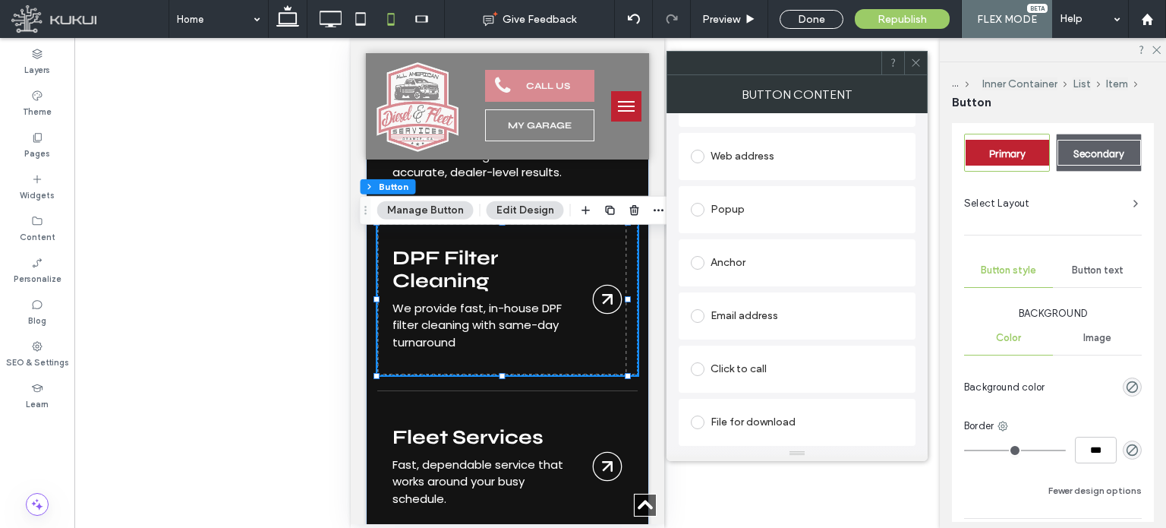
scroll to position [60, 0]
click at [1097, 352] on div "Image" at bounding box center [1097, 338] width 89 height 33
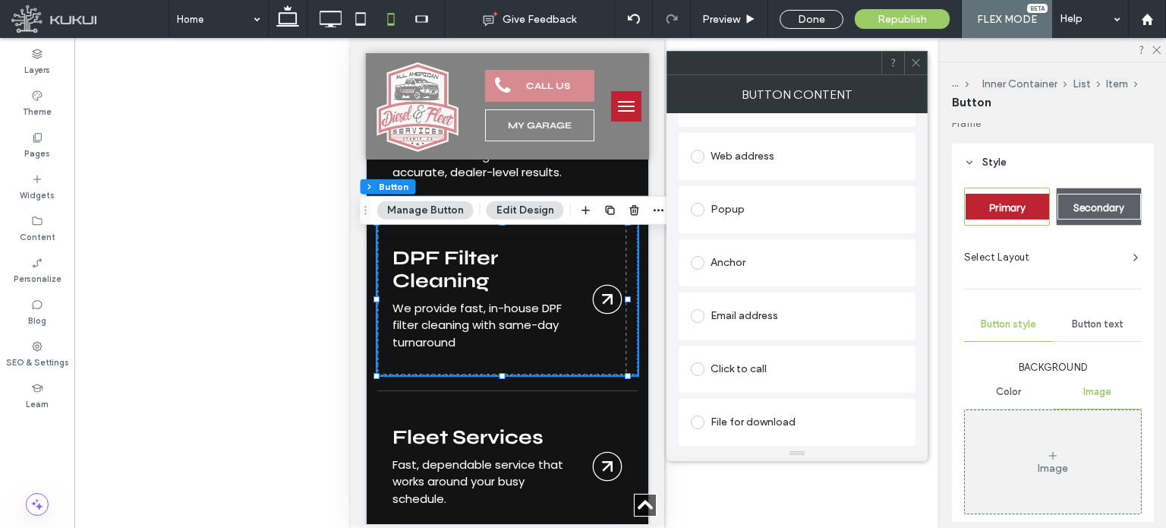
scroll to position [0, 0]
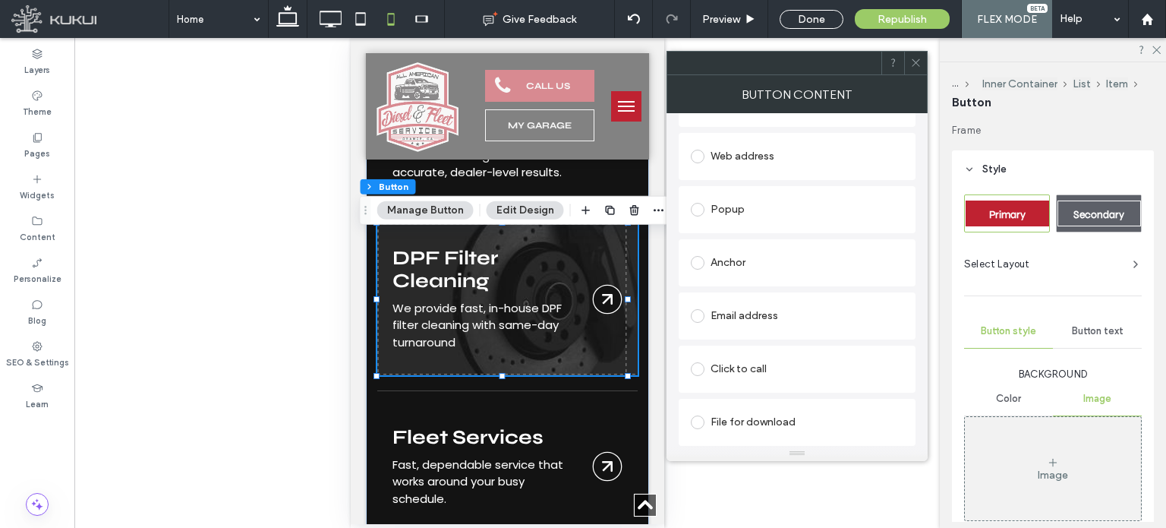
click at [551, 273] on link "Brakes" at bounding box center [507, 299] width 260 height 152
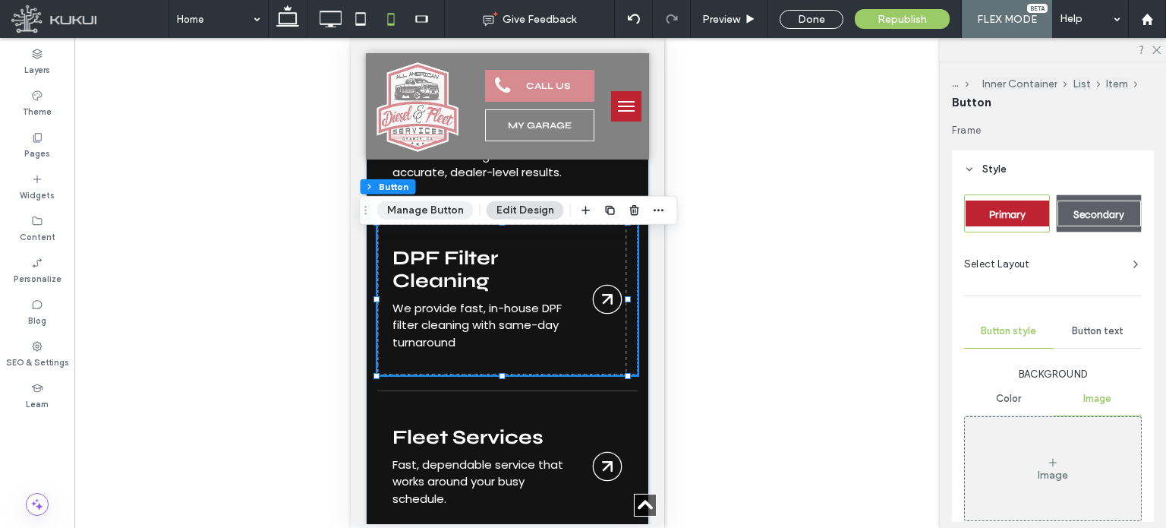
click at [453, 210] on button "Manage Button" at bounding box center [425, 210] width 96 height 18
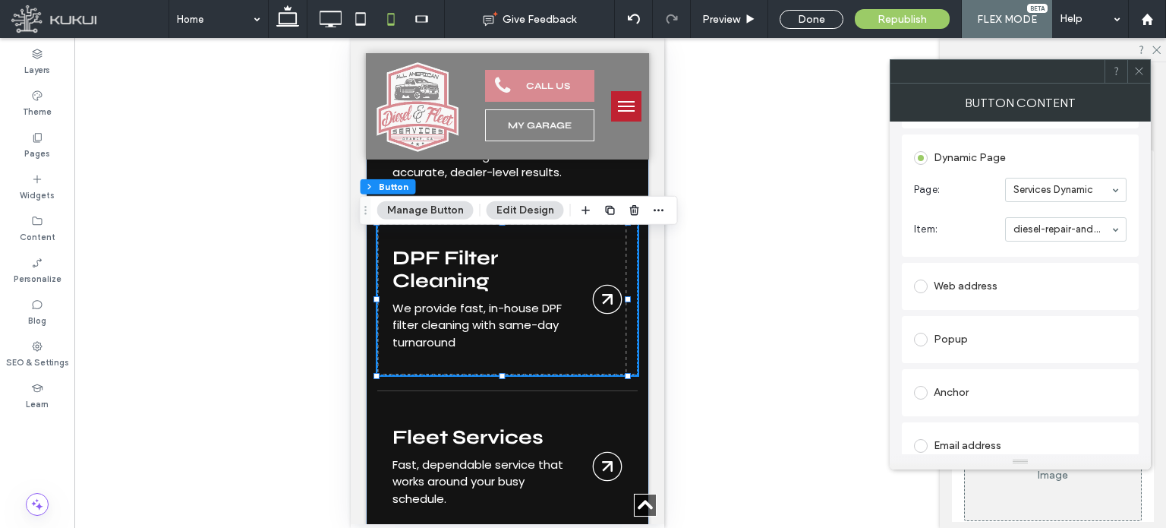
scroll to position [322, 0]
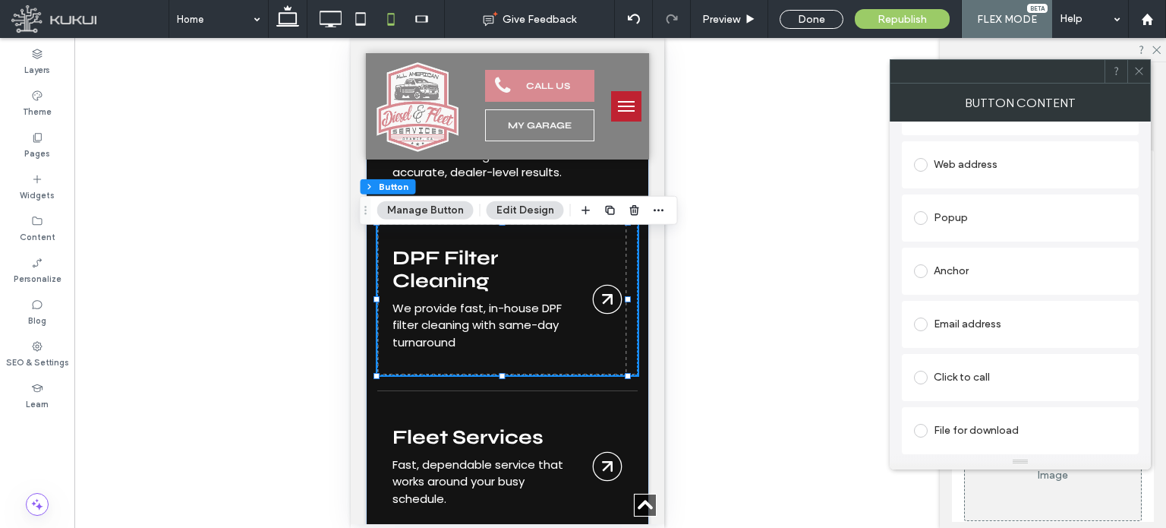
click at [1141, 74] on icon at bounding box center [1139, 70] width 11 height 11
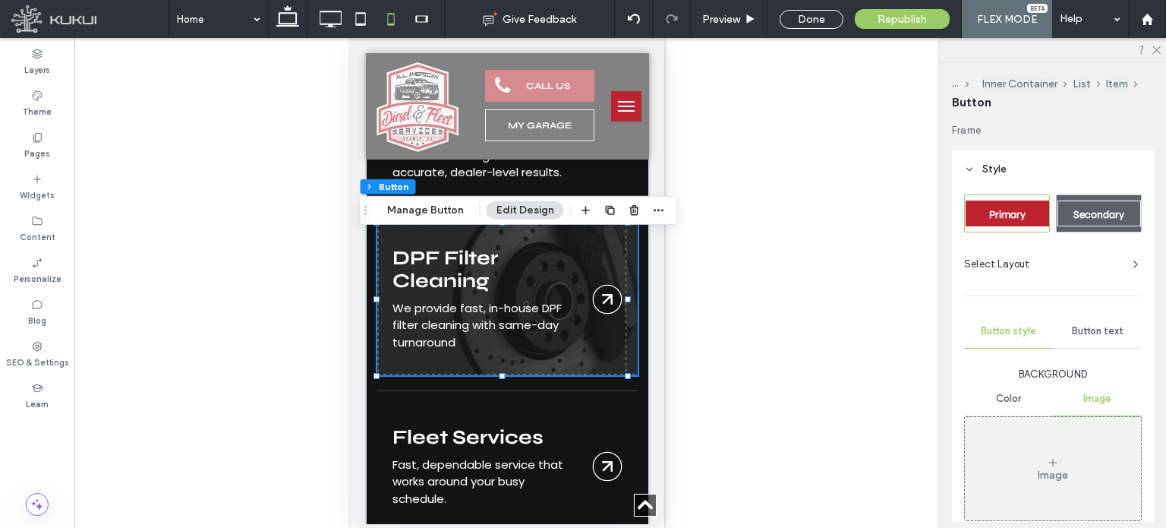
click at [581, 278] on link "Brakes" at bounding box center [507, 299] width 260 height 152
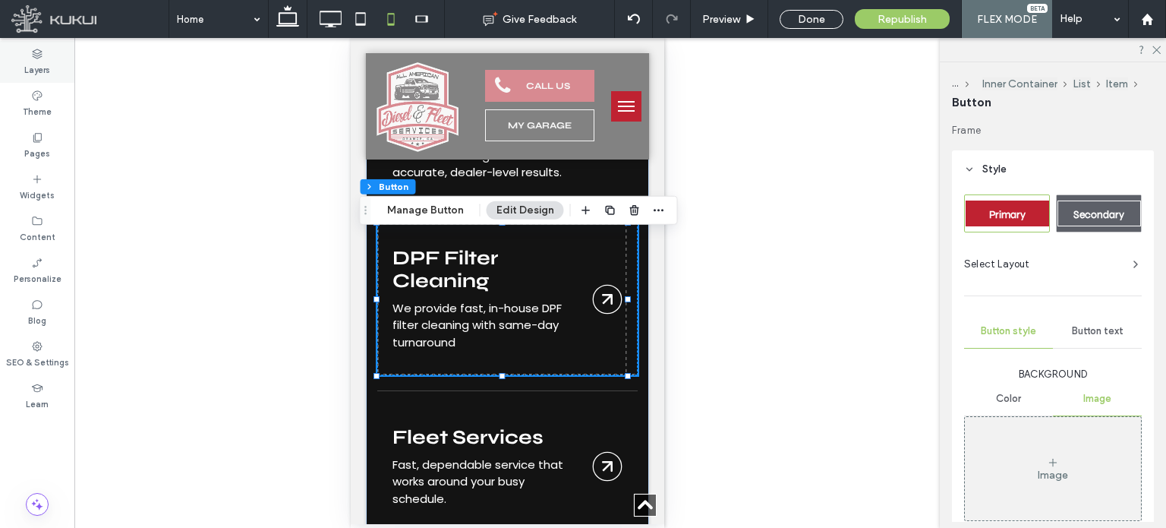
click at [36, 72] on label "Layers" at bounding box center [37, 68] width 26 height 17
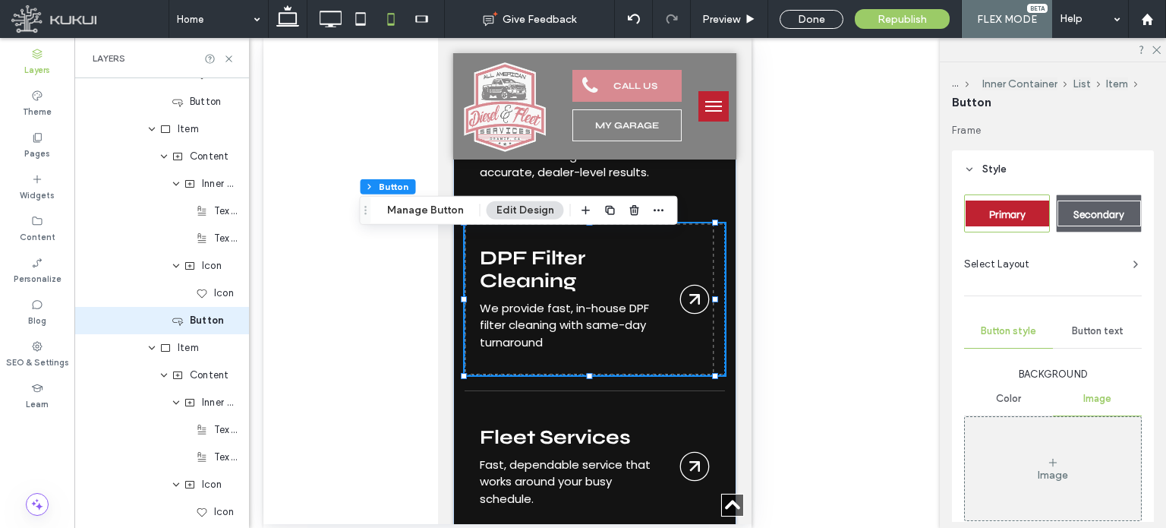
scroll to position [609, 0]
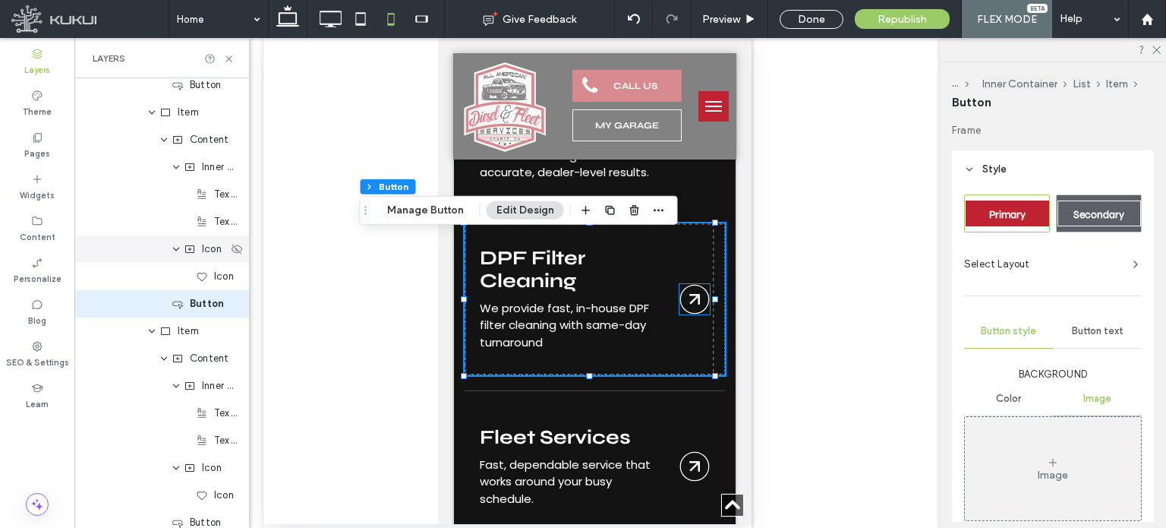
click at [200, 255] on div "Icon" at bounding box center [206, 248] width 44 height 15
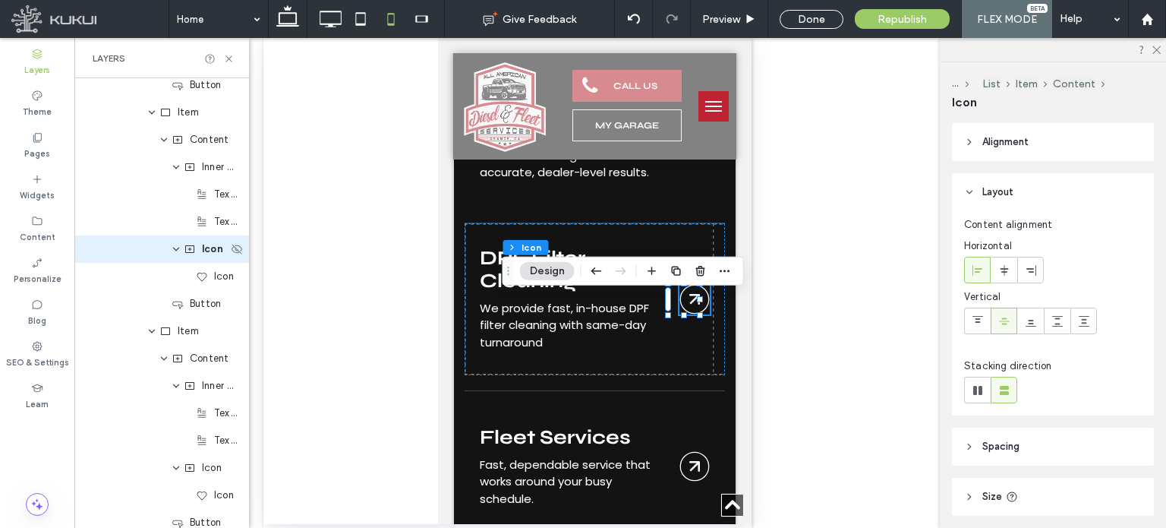
scroll to position [554, 0]
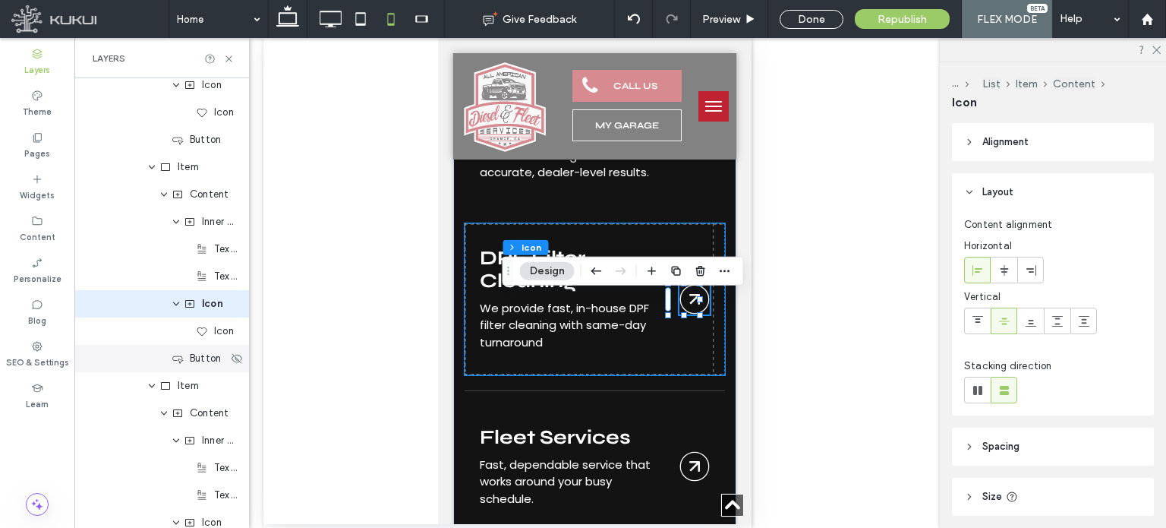
click at [147, 362] on div "Button" at bounding box center [161, 358] width 175 height 27
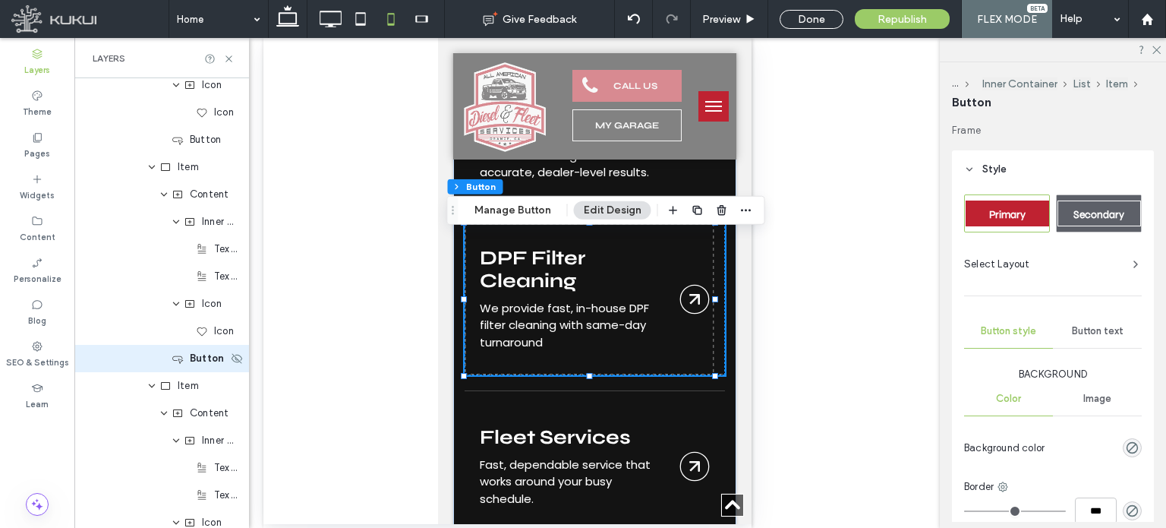
scroll to position [609, 0]
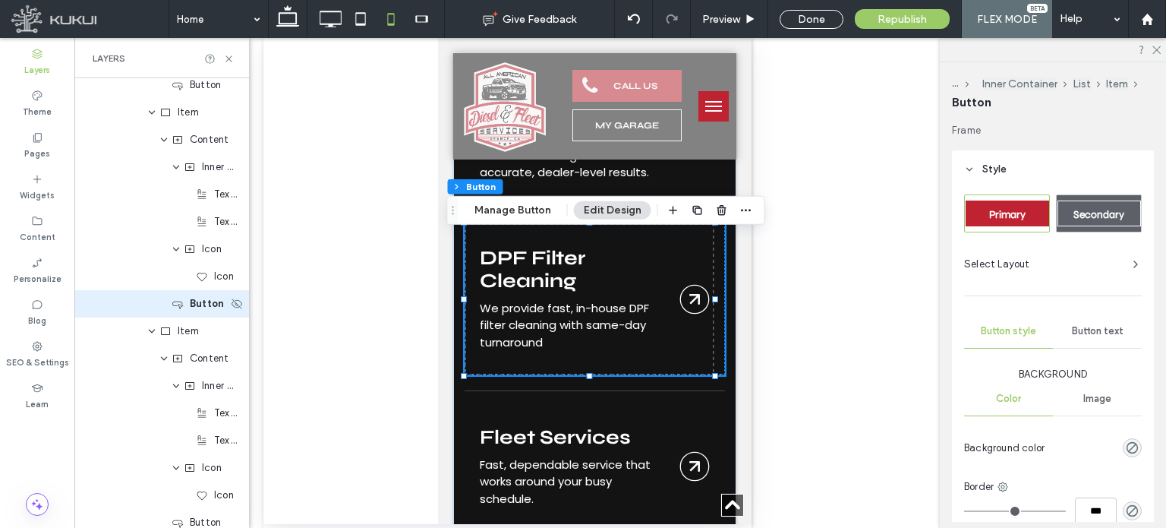
click at [129, 308] on div "Button" at bounding box center [161, 303] width 175 height 27
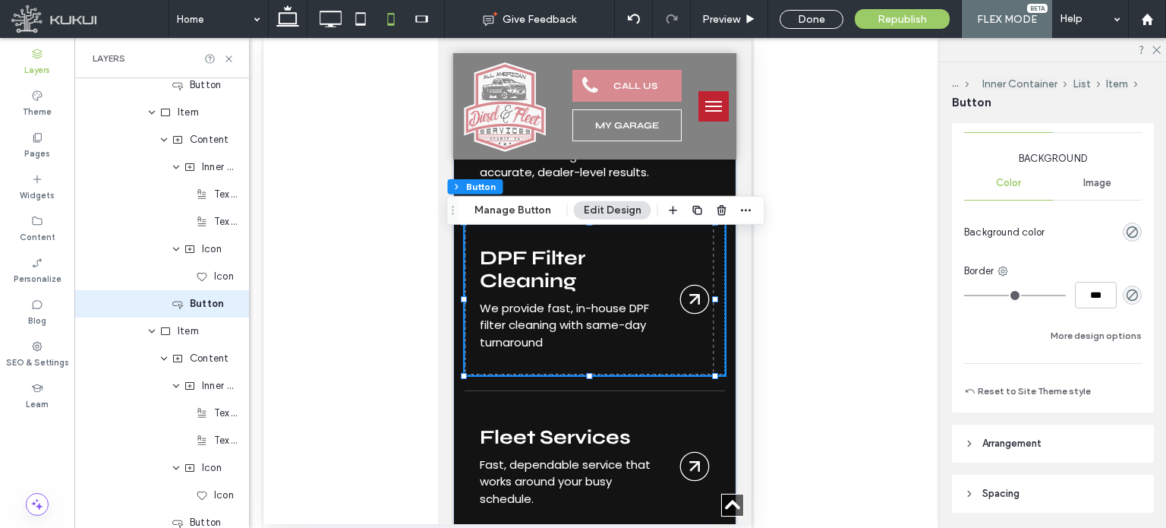
scroll to position [217, 0]
click at [1075, 326] on button "More design options" at bounding box center [1096, 334] width 91 height 18
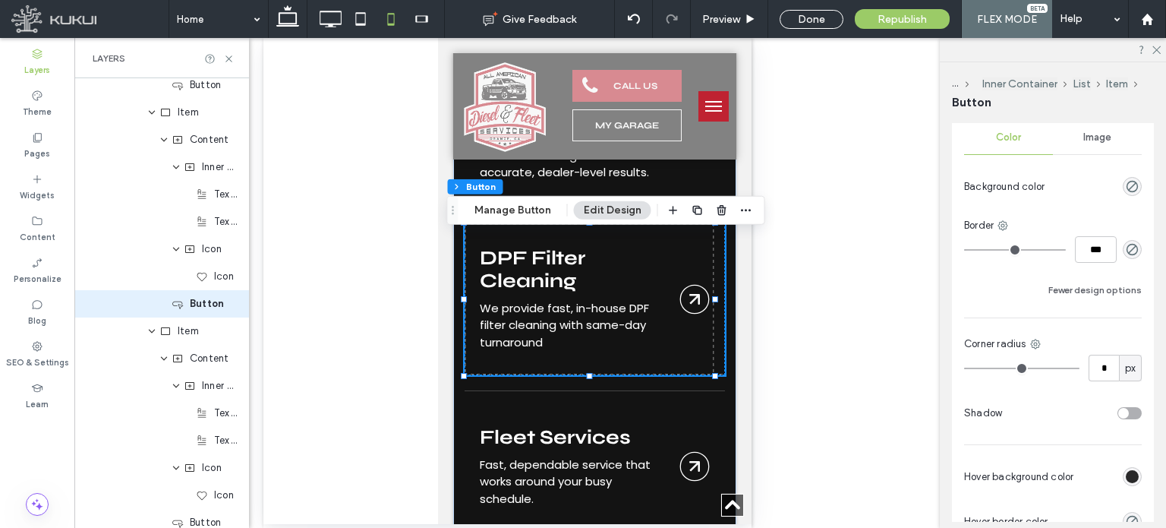
scroll to position [258, 0]
click at [1088, 148] on div "Image" at bounding box center [1097, 140] width 89 height 33
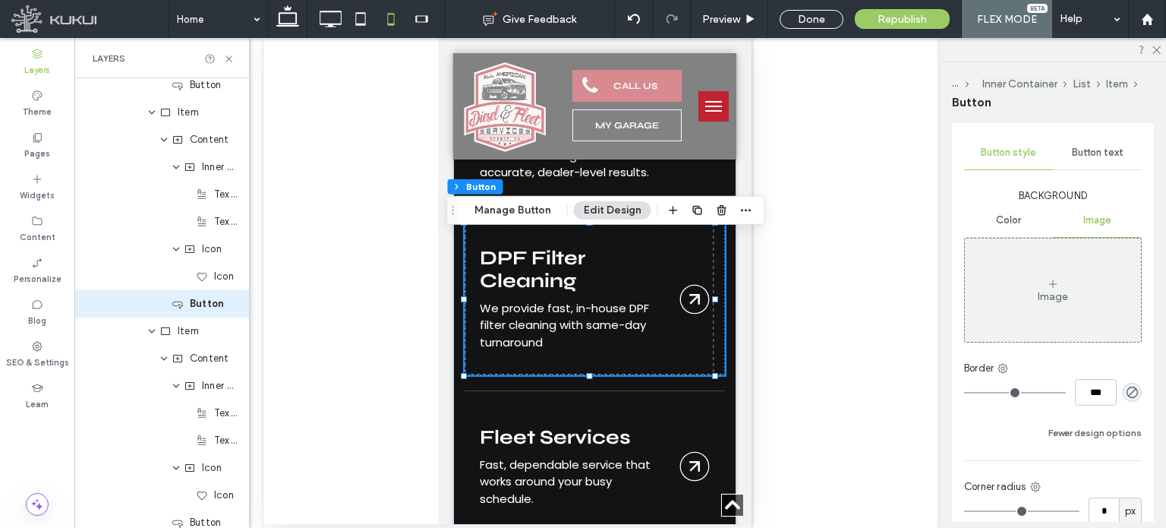
scroll to position [0, 0]
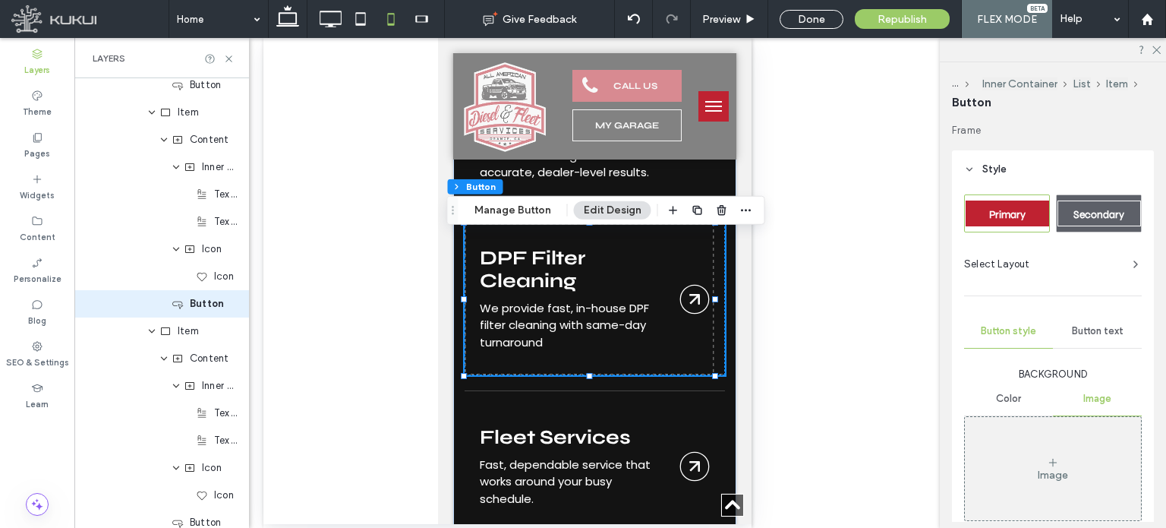
click at [1011, 265] on span "Select Layout" at bounding box center [997, 264] width 66 height 15
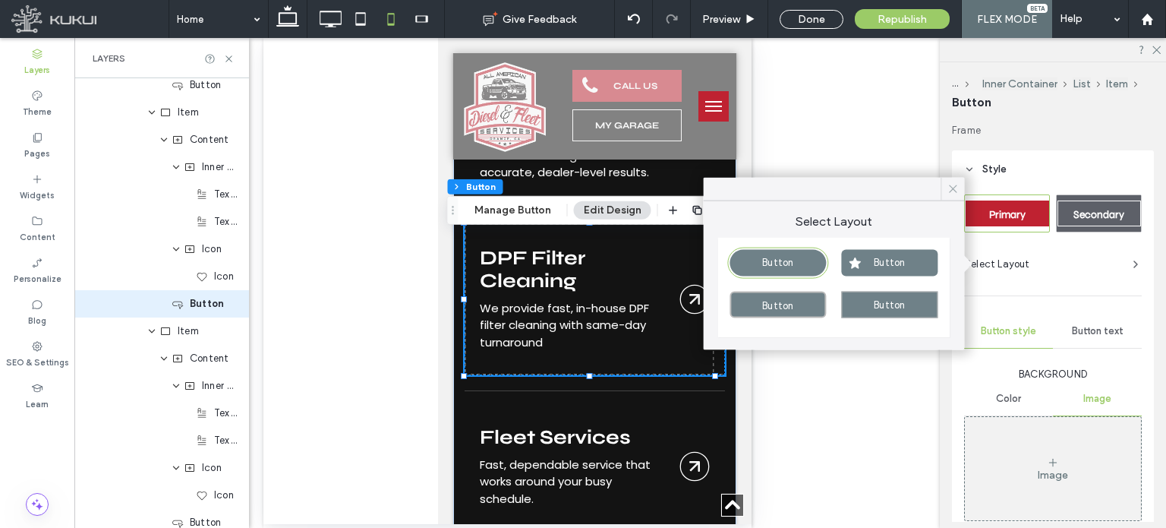
click at [948, 187] on icon at bounding box center [953, 189] width 14 height 14
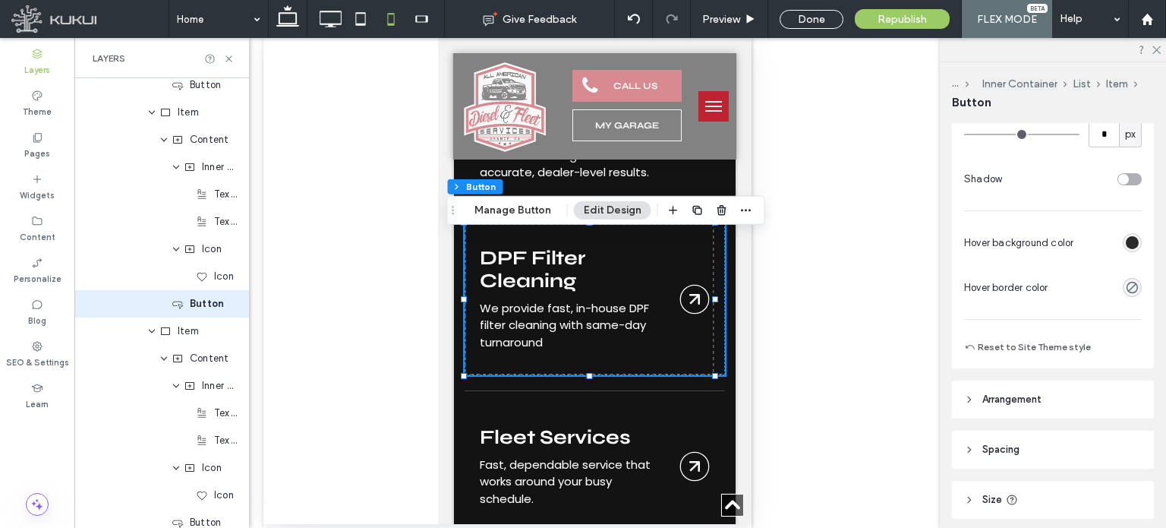
scroll to position [556, 0]
click at [1002, 391] on span "Arrangement" at bounding box center [1012, 398] width 59 height 15
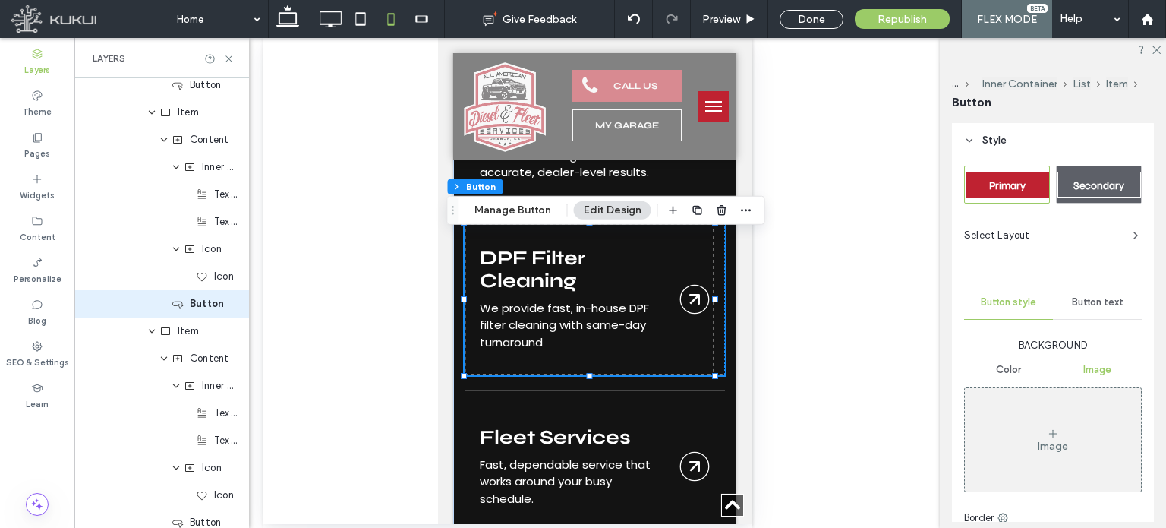
scroll to position [0, 0]
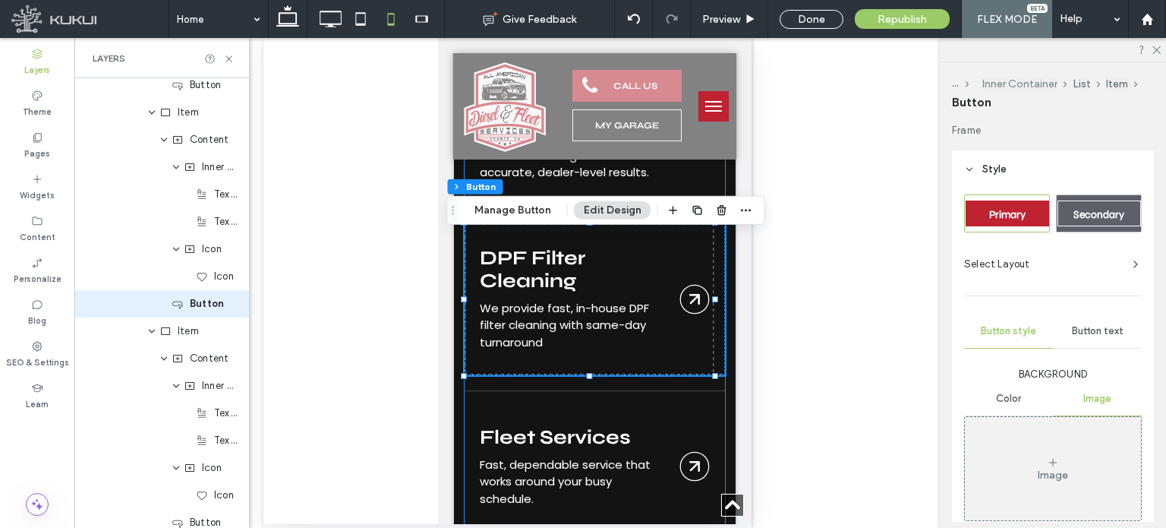
click at [1012, 77] on button "Inner Container" at bounding box center [1020, 83] width 75 height 13
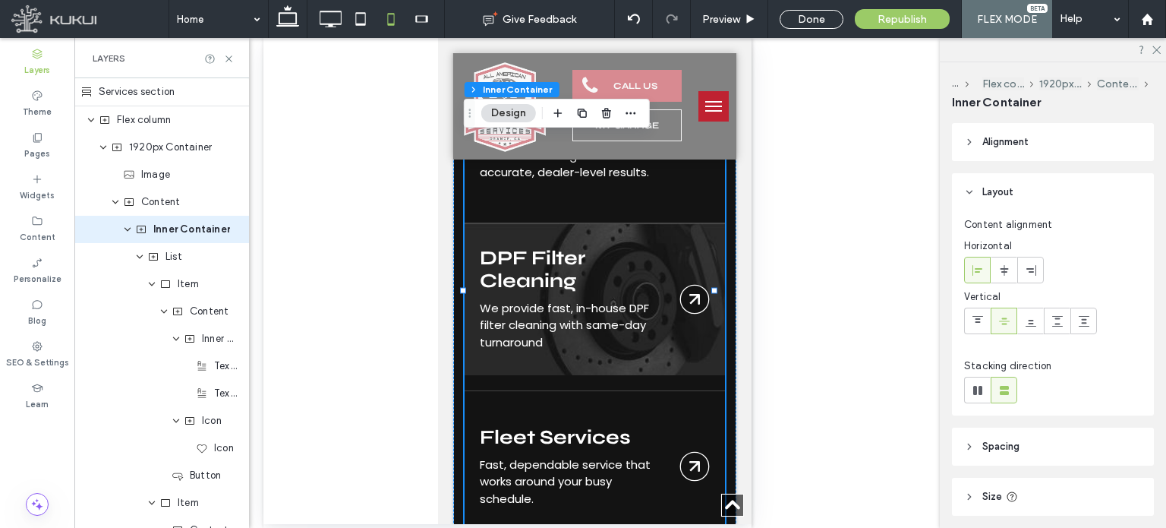
click at [630, 290] on link "Brakes" at bounding box center [594, 299] width 260 height 152
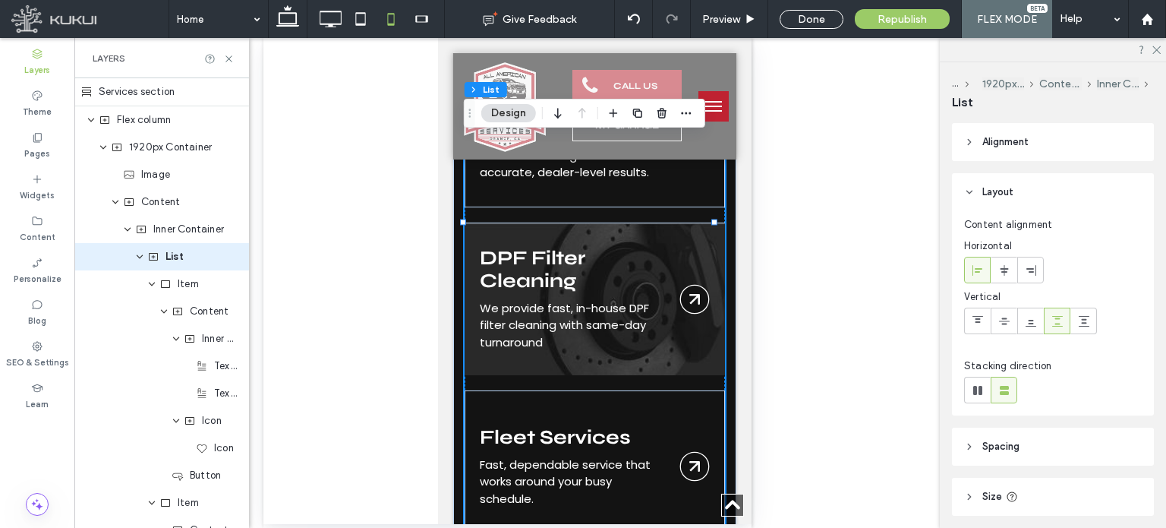
click at [630, 270] on link "Brakes" at bounding box center [594, 299] width 260 height 152
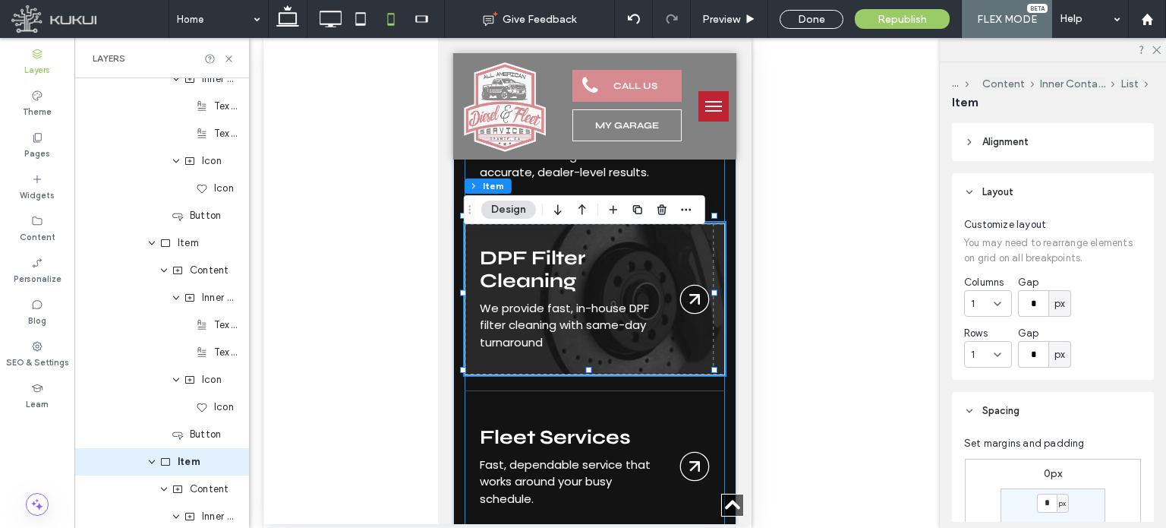
scroll to position [418, 0]
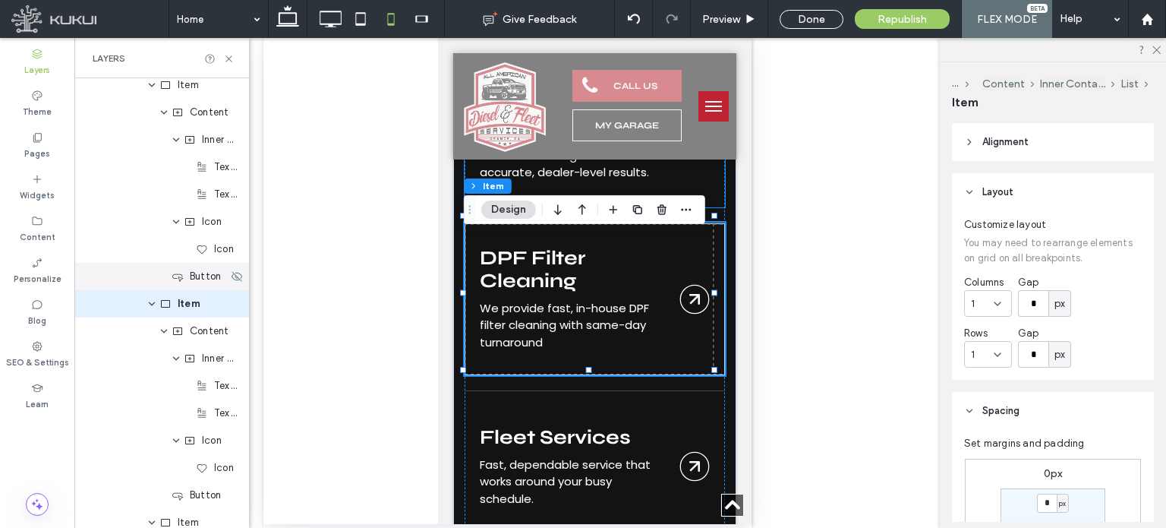
click at [137, 283] on div "Button" at bounding box center [161, 276] width 175 height 27
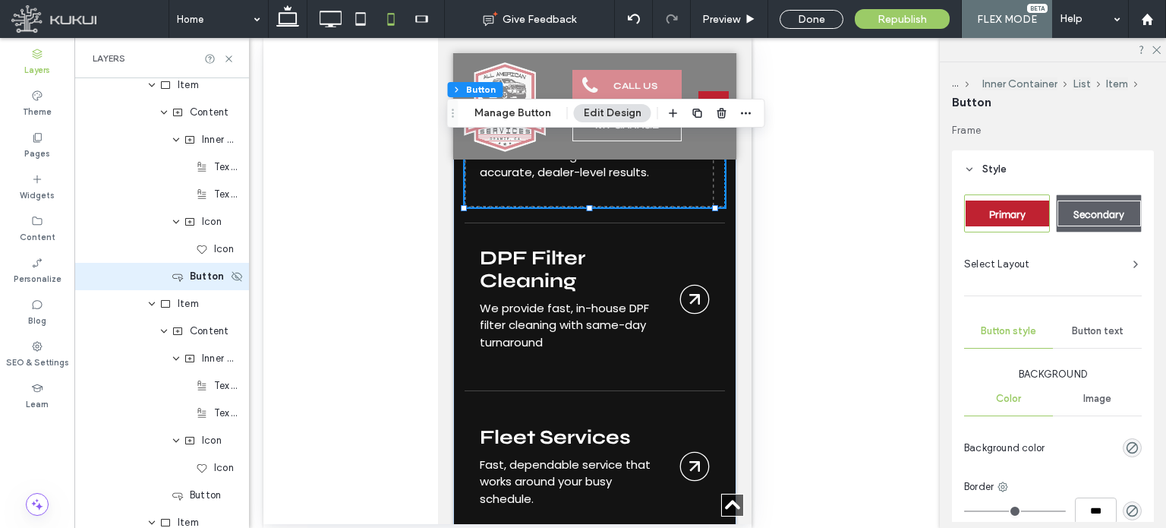
scroll to position [390, 0]
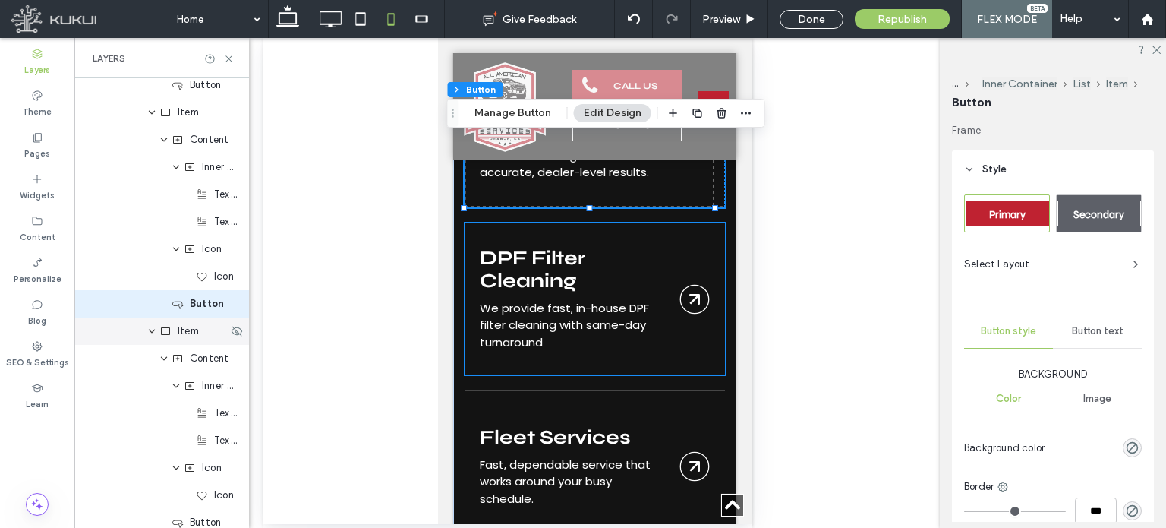
click at [110, 340] on div "Item" at bounding box center [161, 330] width 175 height 27
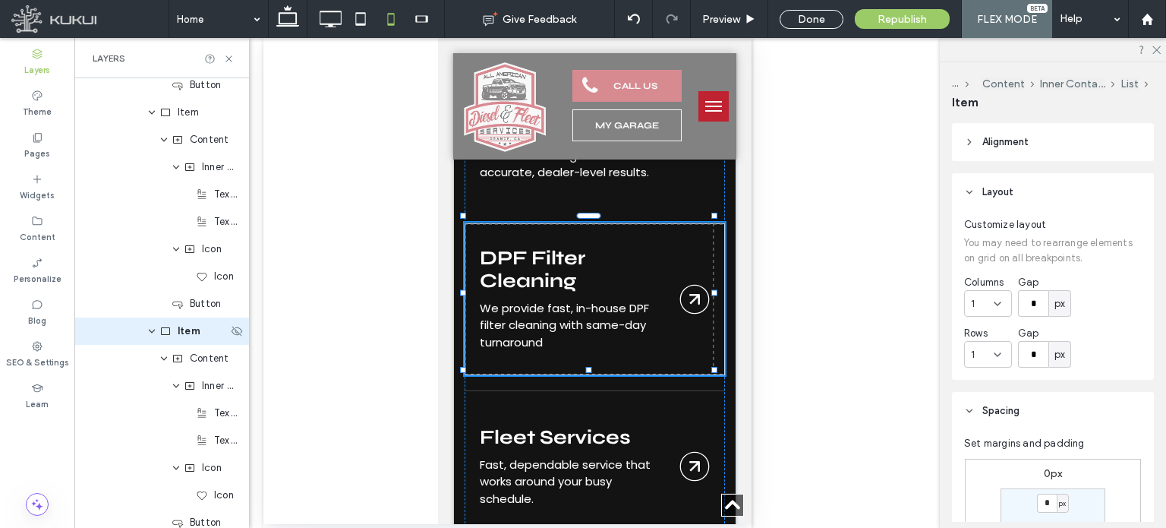
scroll to position [418, 0]
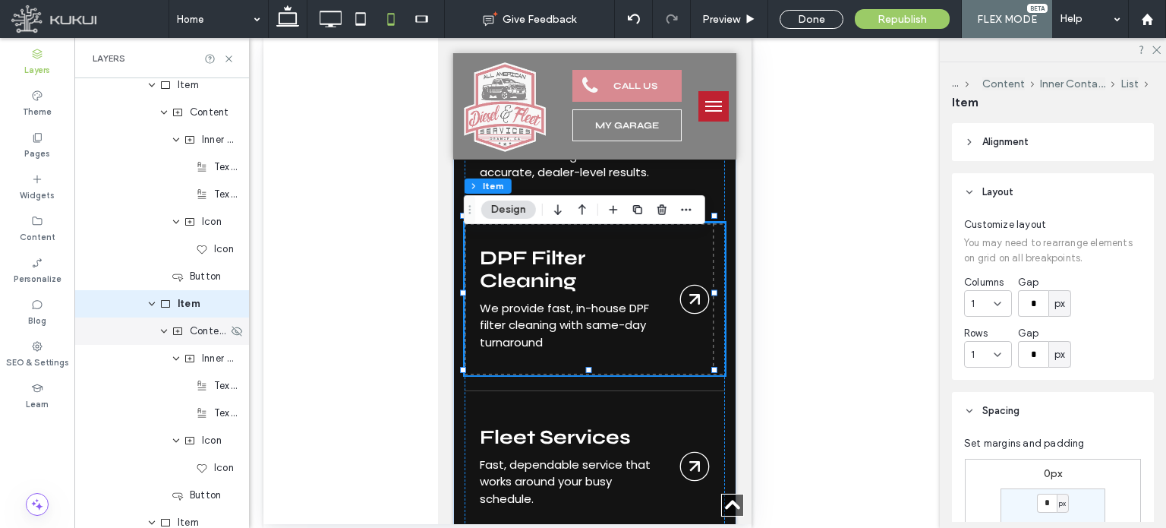
click at [112, 327] on div "Content" at bounding box center [161, 330] width 175 height 27
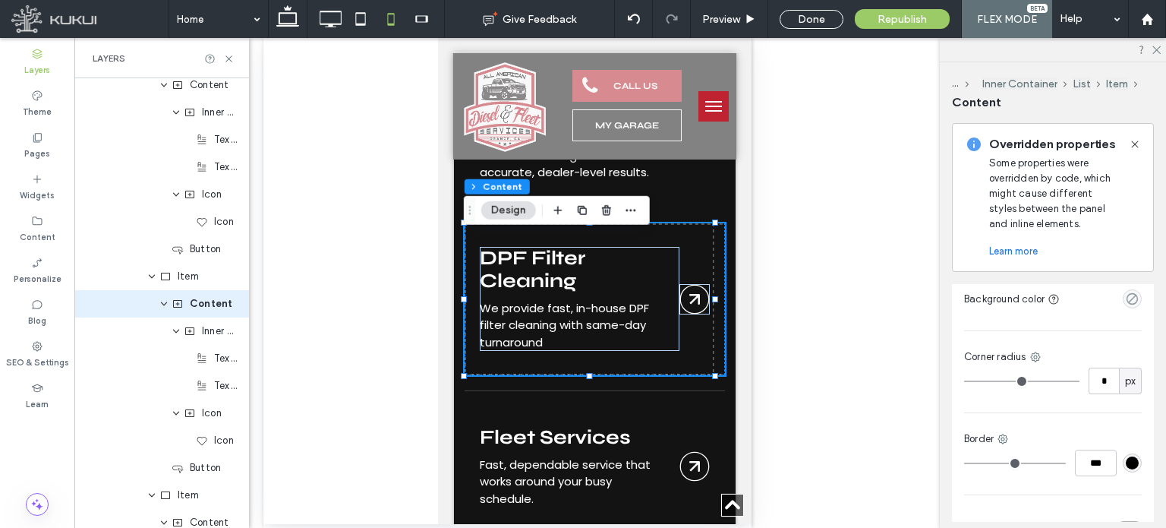
scroll to position [668, 0]
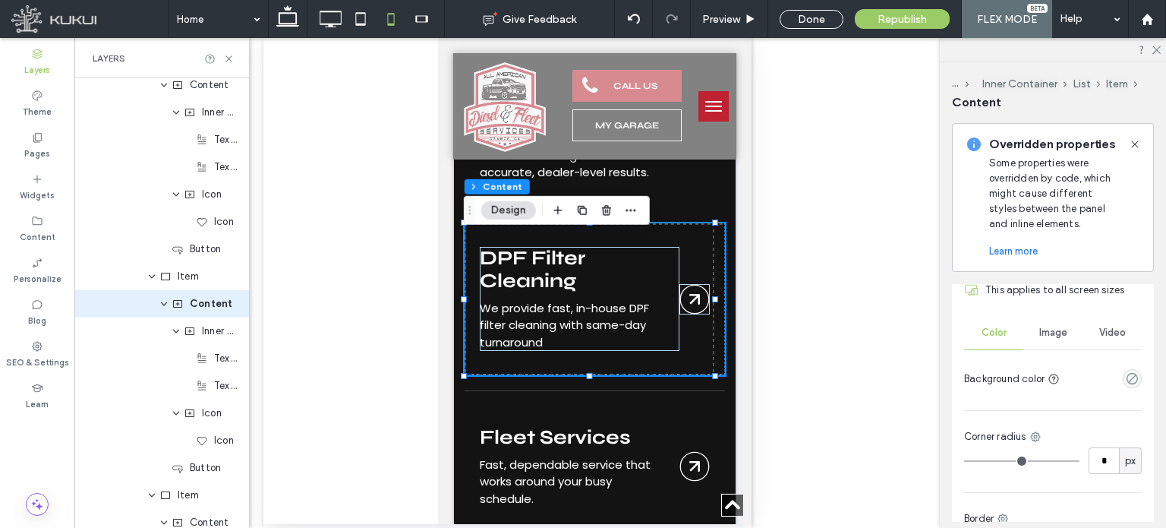
click at [1042, 328] on span "Image" at bounding box center [1054, 333] width 28 height 12
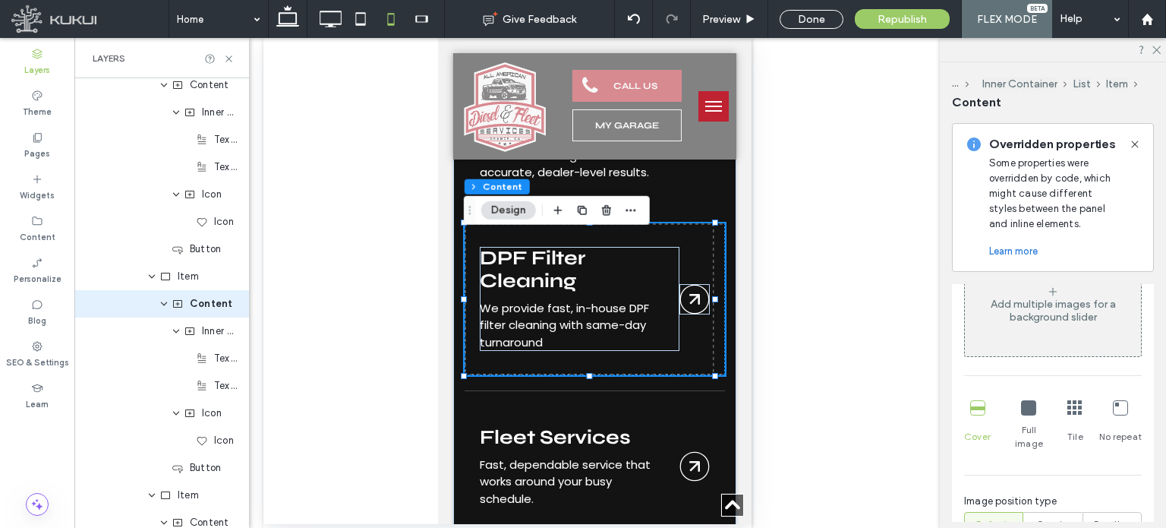
scroll to position [746, 0]
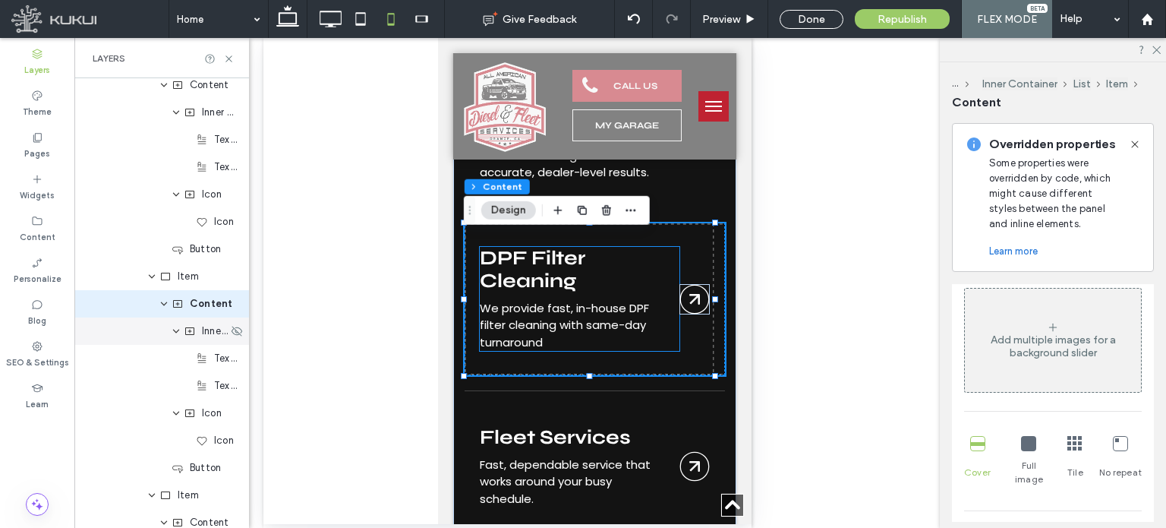
click at [122, 336] on div "Inner Column" at bounding box center [161, 330] width 175 height 27
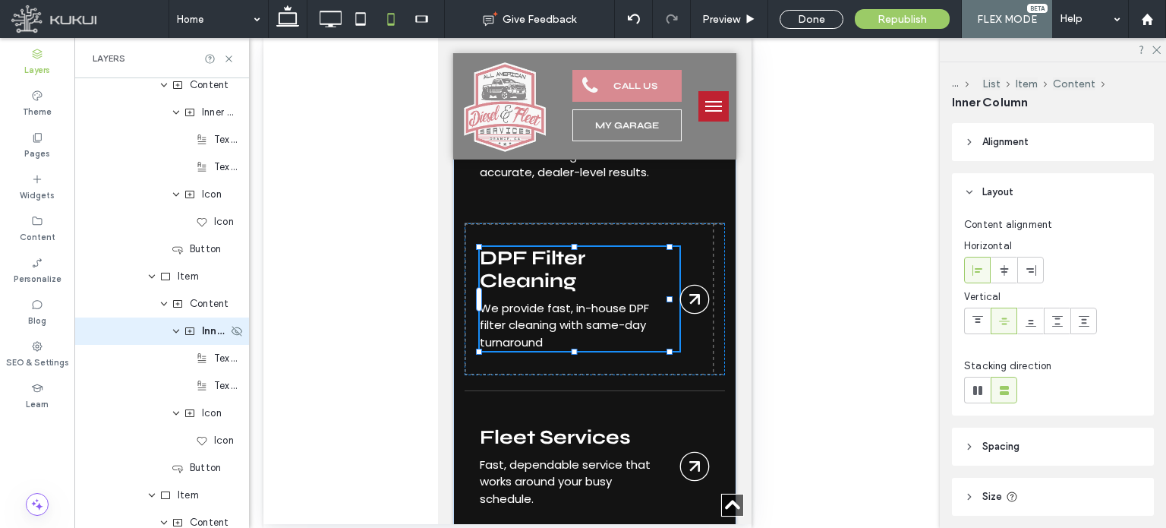
scroll to position [472, 0]
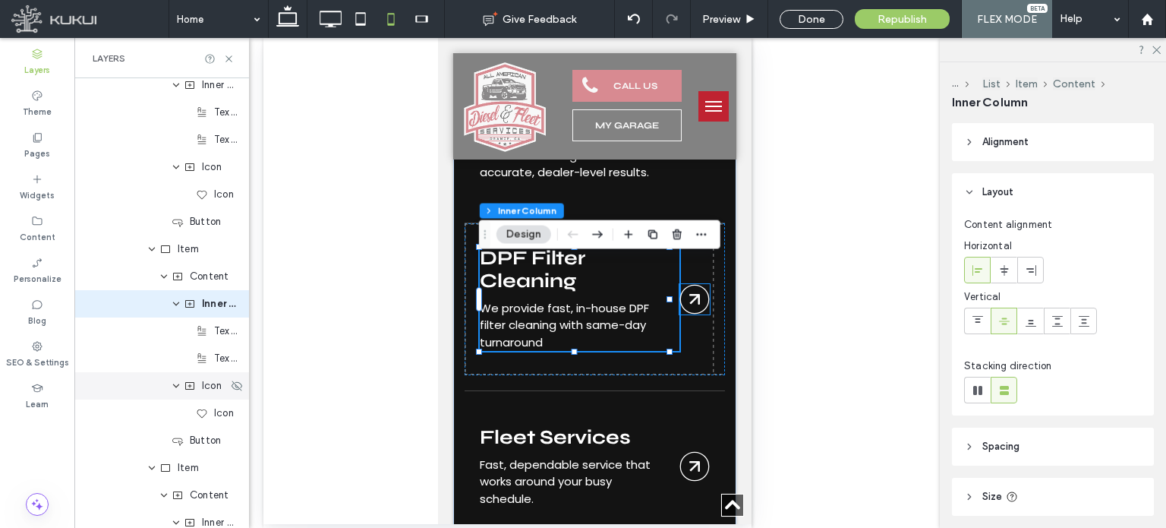
click at [132, 393] on div "Icon" at bounding box center [161, 385] width 175 height 27
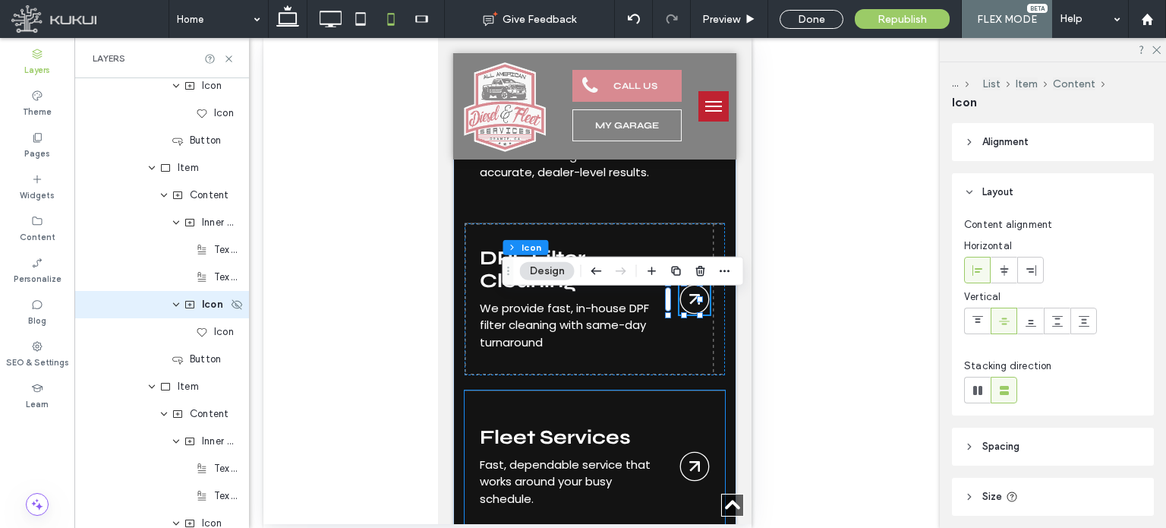
scroll to position [554, 0]
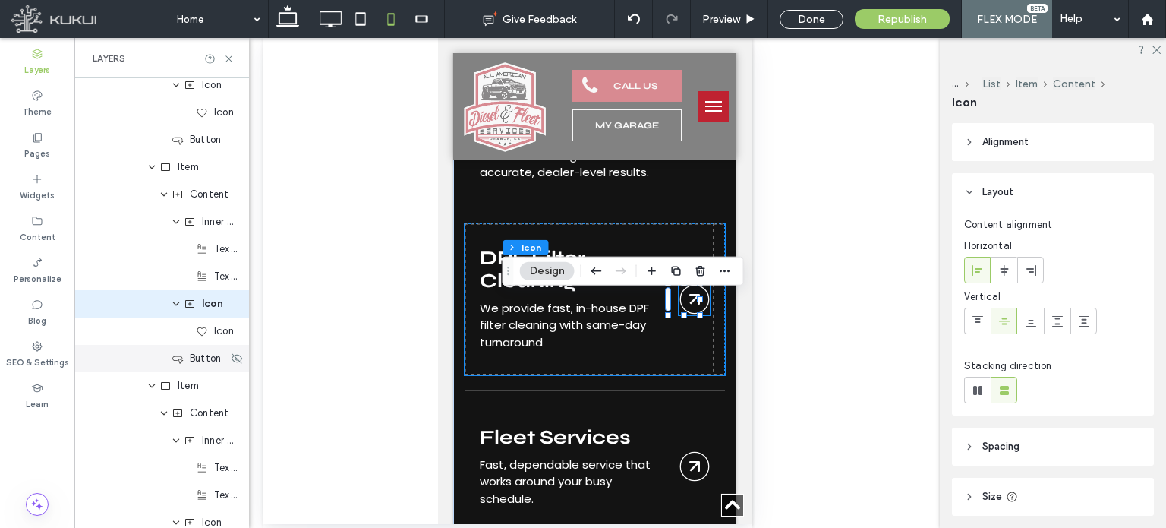
click at [132, 363] on div "Button" at bounding box center [161, 358] width 175 height 27
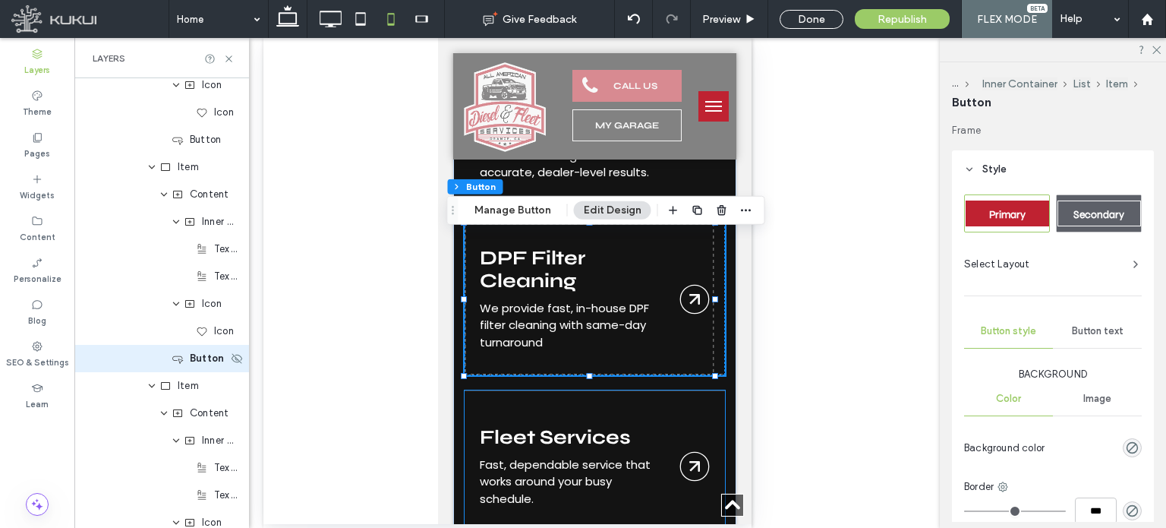
type input "**"
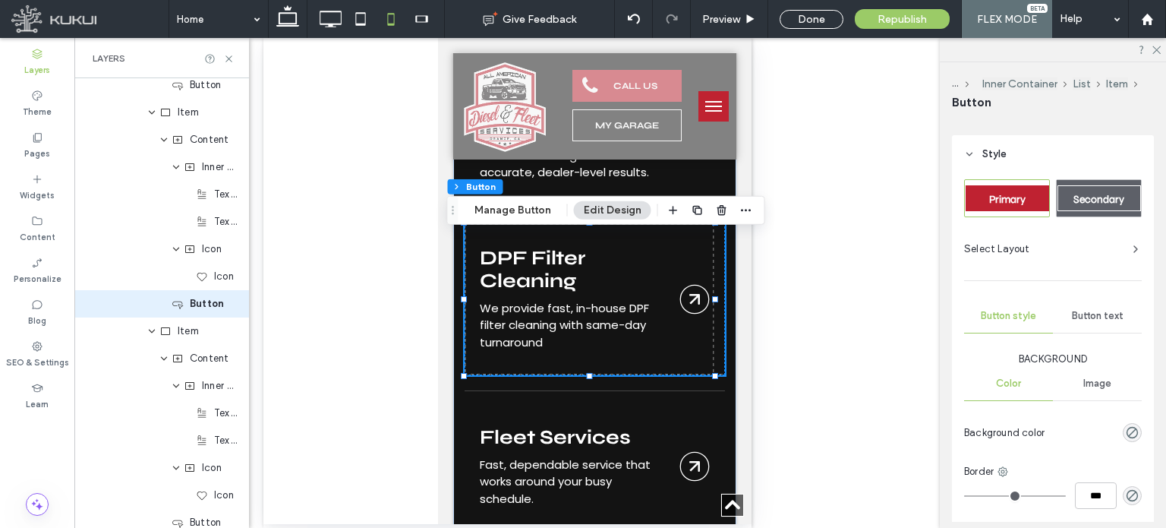
scroll to position [0, 0]
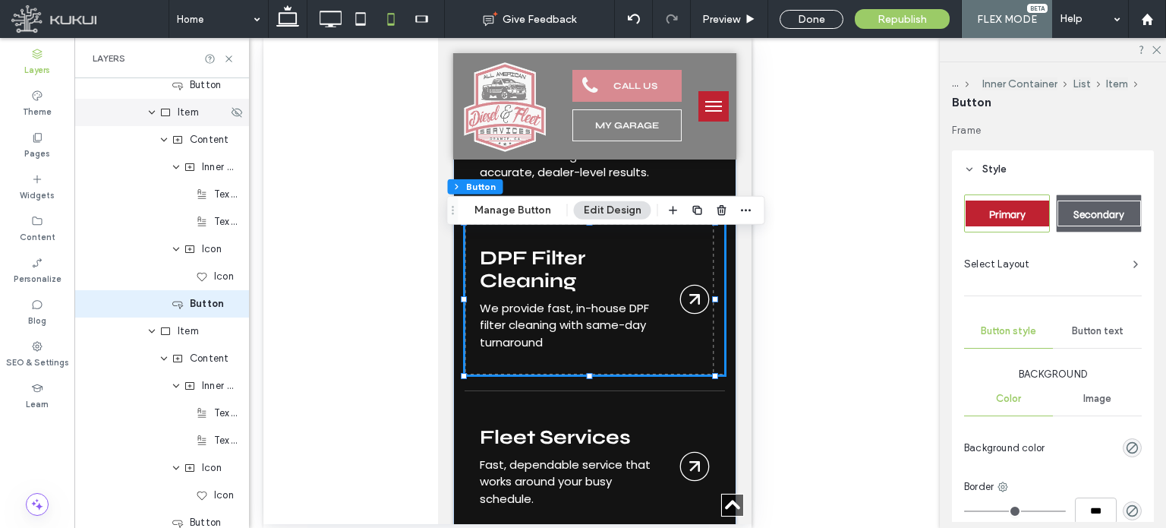
click at [106, 115] on div "Item" at bounding box center [161, 112] width 175 height 27
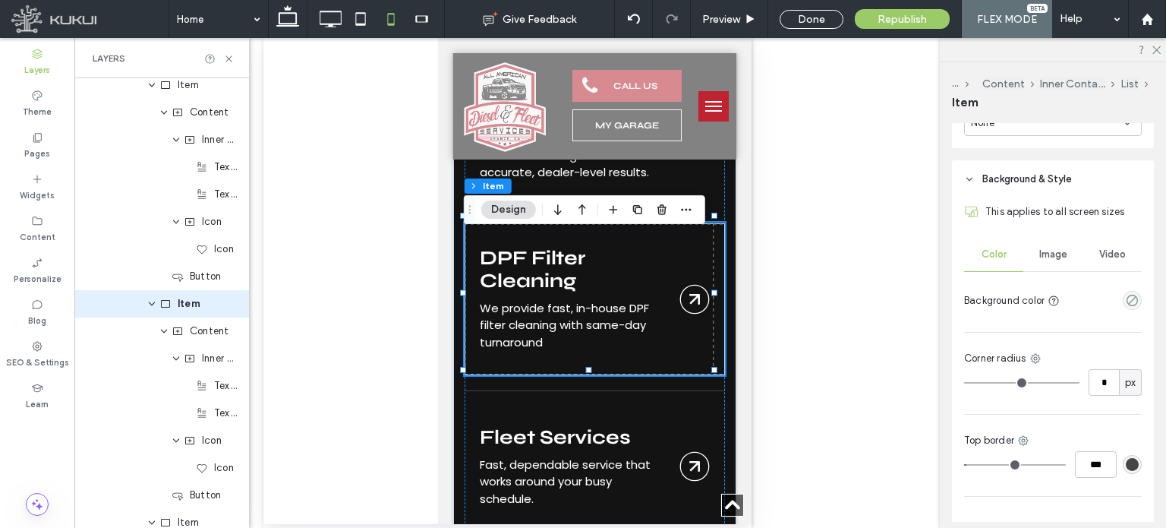
scroll to position [720, 0]
click at [1057, 258] on span "Image" at bounding box center [1054, 254] width 28 height 12
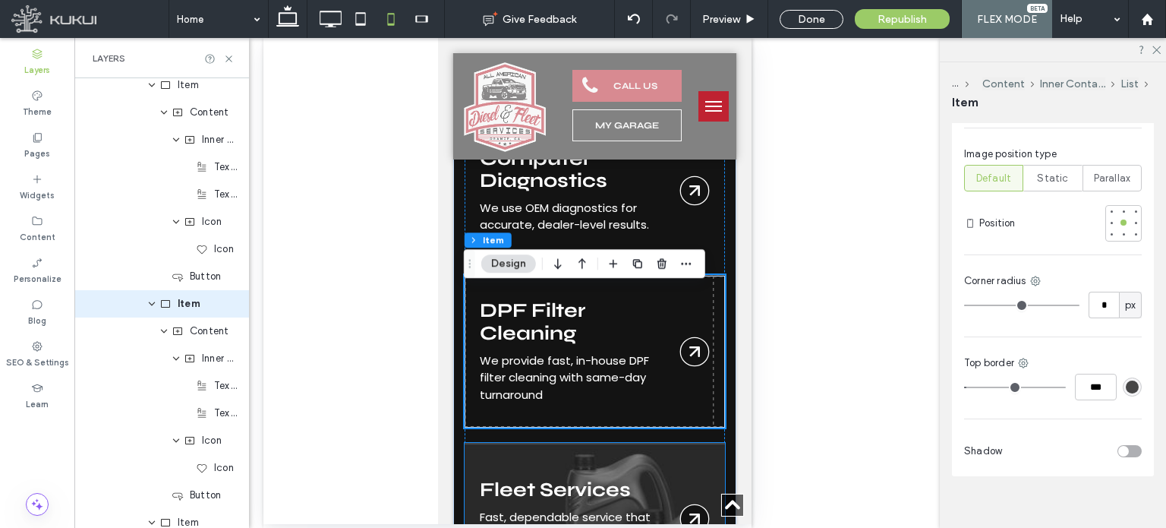
scroll to position [2202, 0]
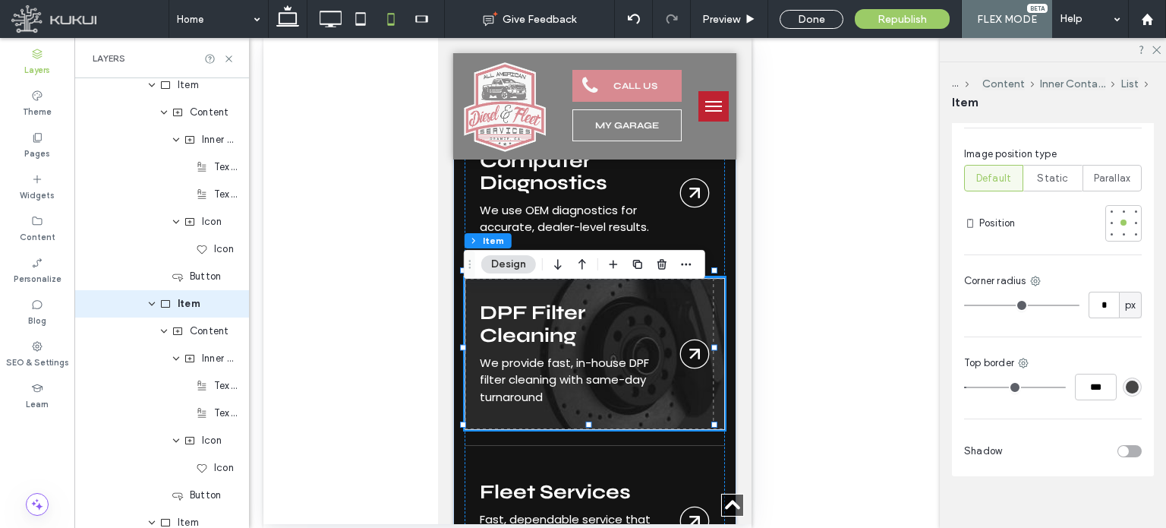
click at [645, 339] on link "Brakes" at bounding box center [594, 354] width 260 height 152
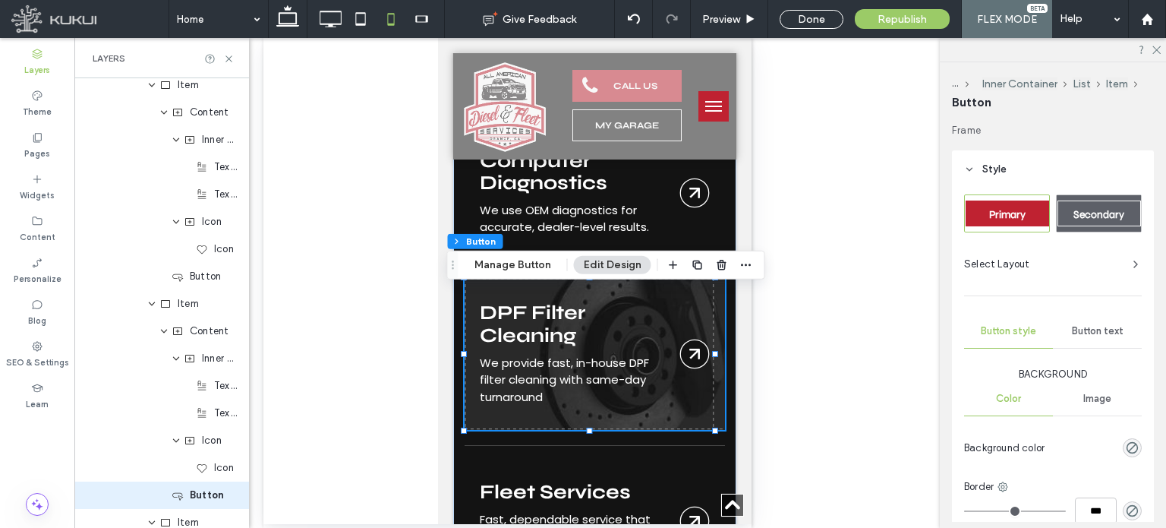
type input "**"
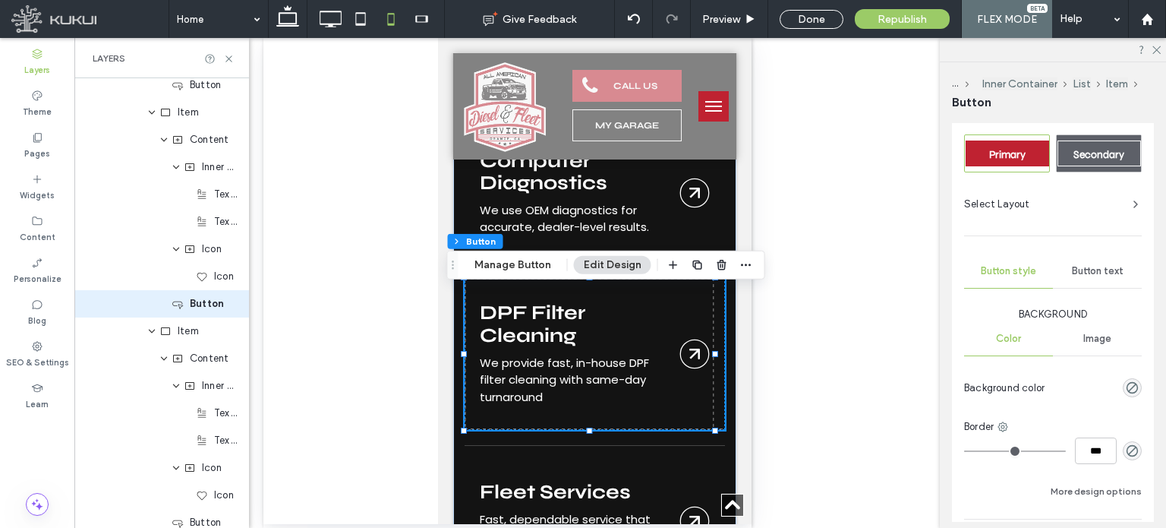
scroll to position [61, 0]
click at [1088, 345] on div "Image" at bounding box center [1097, 337] width 89 height 33
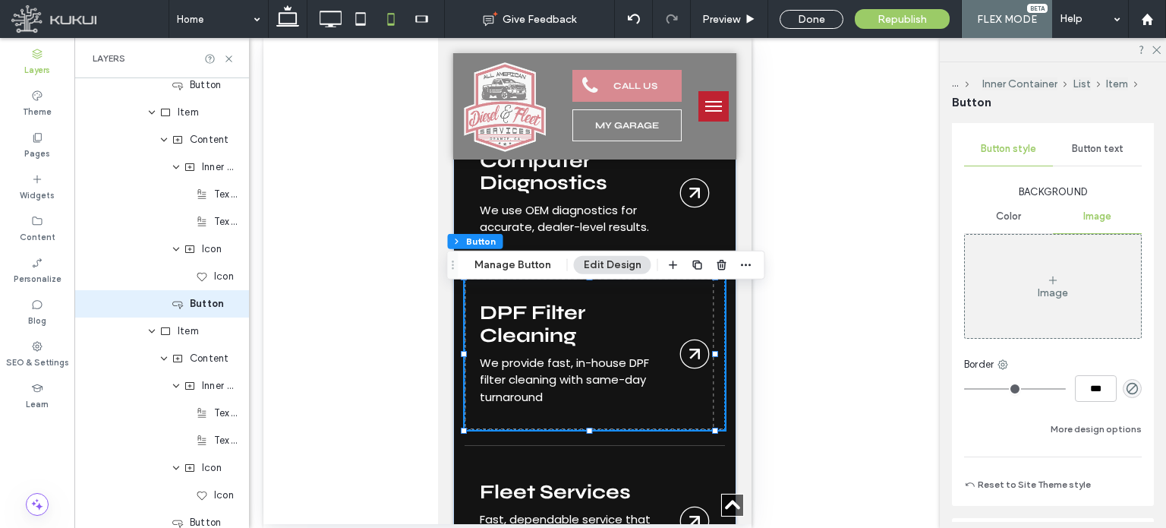
scroll to position [182, 0]
click at [1050, 304] on div "Image" at bounding box center [1053, 286] width 176 height 100
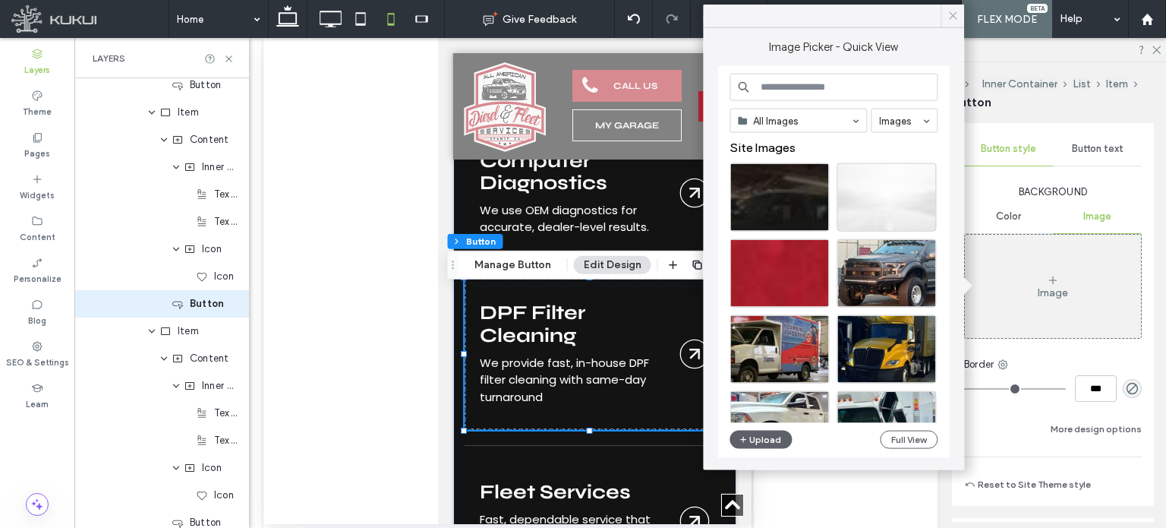
click at [951, 21] on icon at bounding box center [953, 16] width 14 height 14
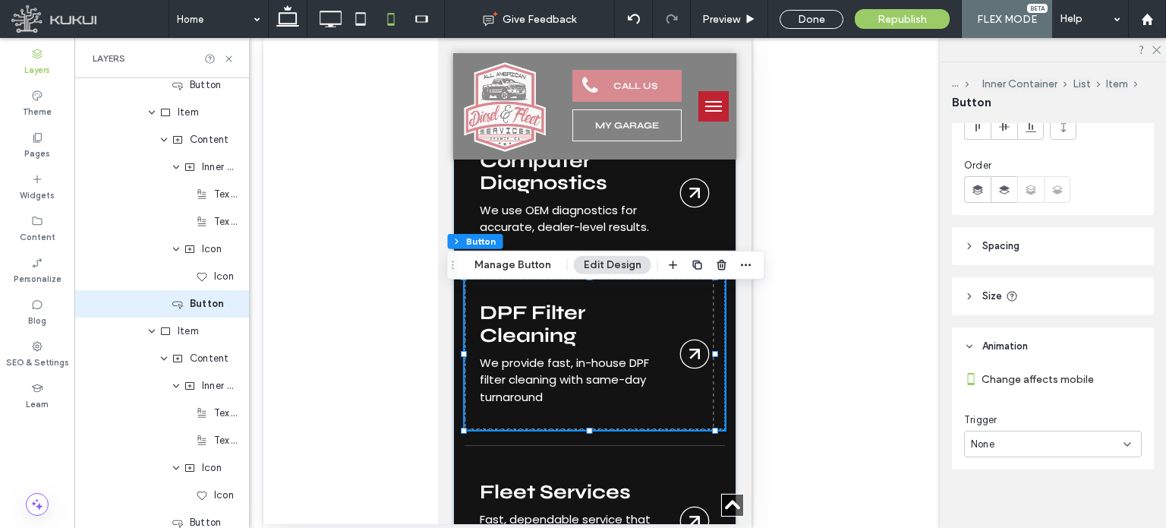
scroll to position [690, 0]
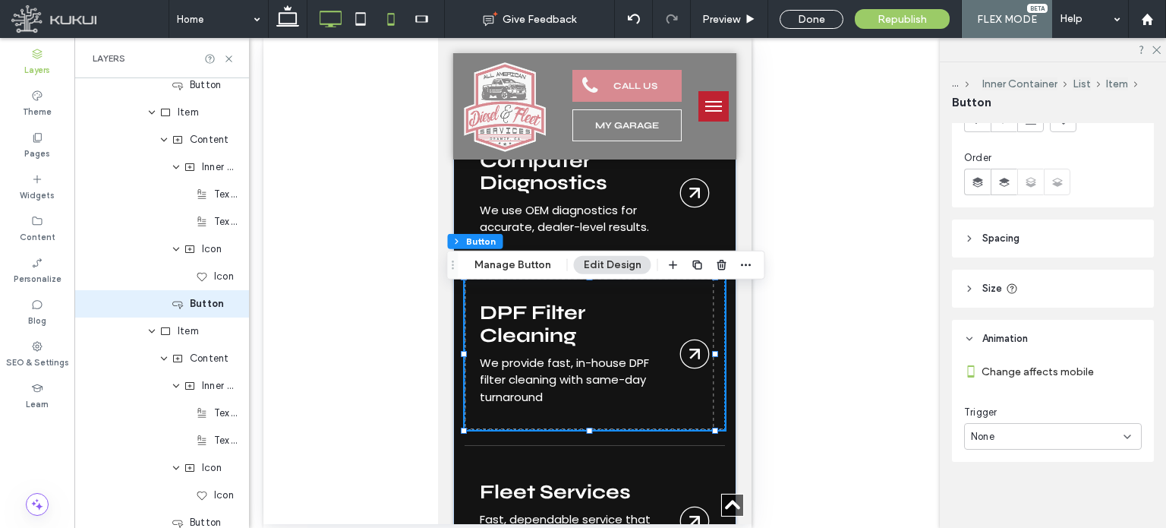
click at [332, 13] on icon at bounding box center [330, 19] width 30 height 30
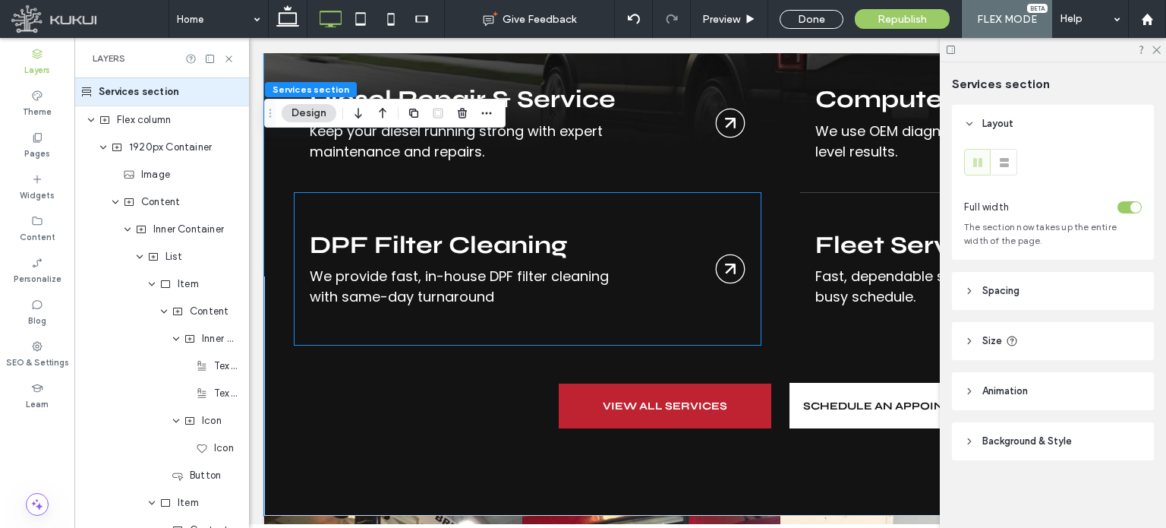
scroll to position [0, 0]
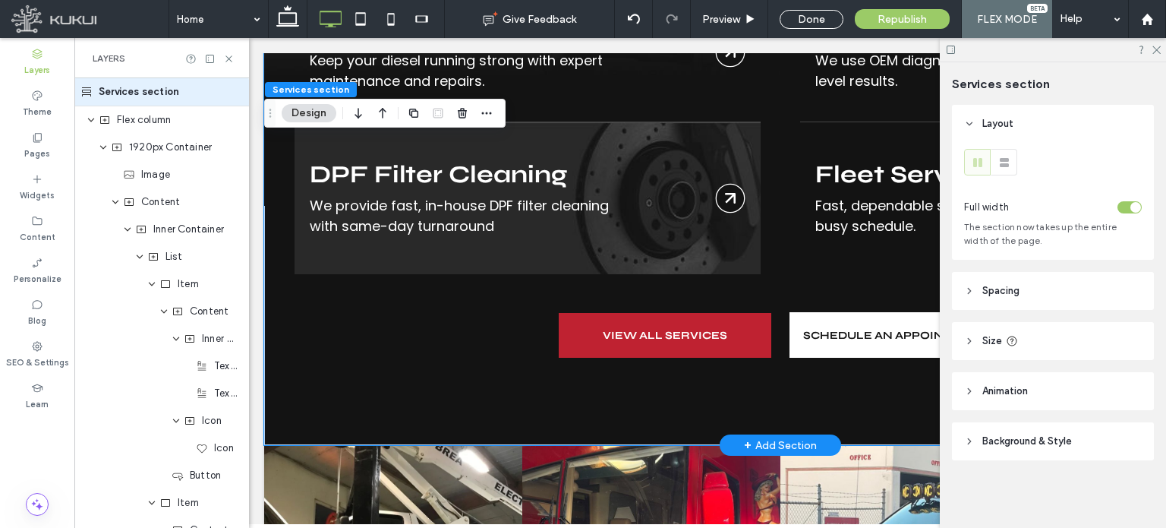
click at [661, 198] on link "Brakes" at bounding box center [528, 198] width 466 height 152
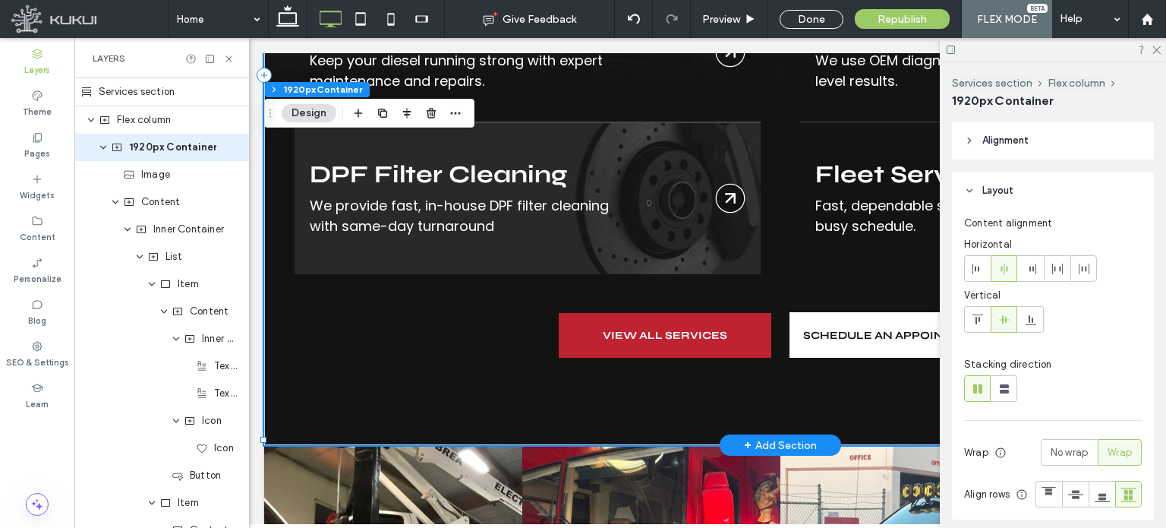
click at [607, 221] on link "Brakes" at bounding box center [528, 198] width 466 height 152
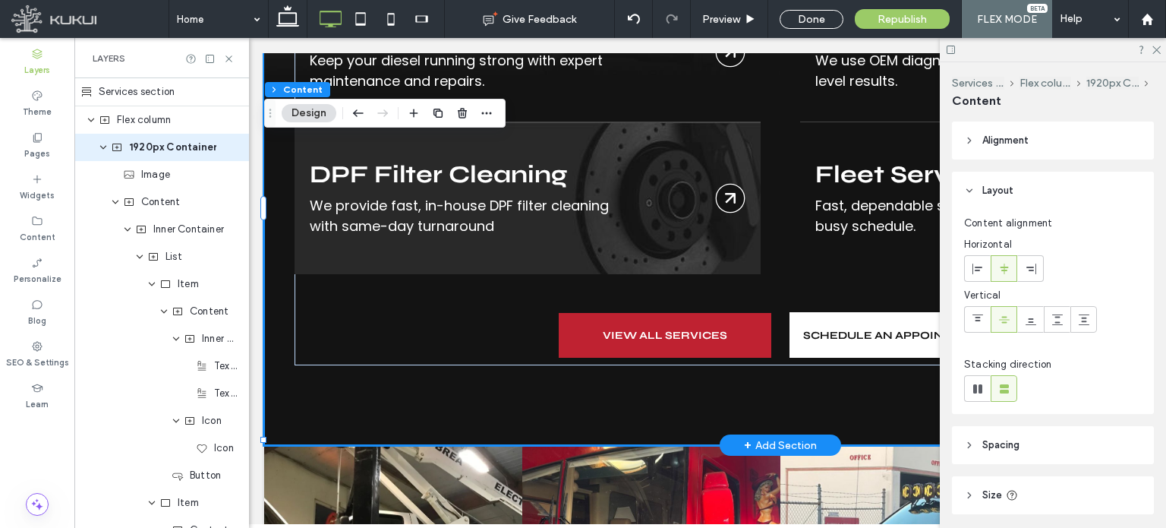
click at [607, 221] on link "Brakes" at bounding box center [528, 198] width 466 height 152
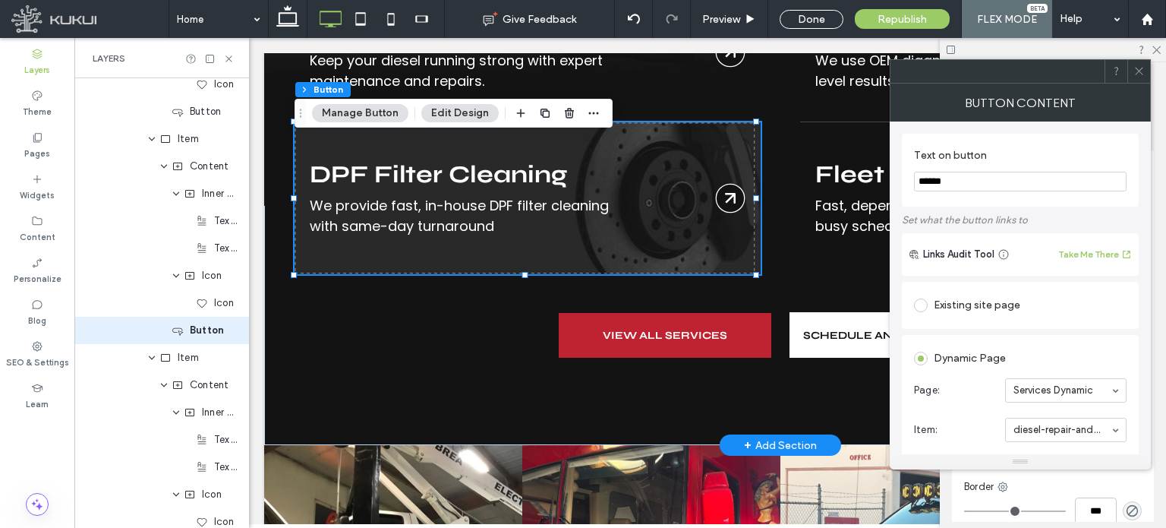
scroll to position [609, 0]
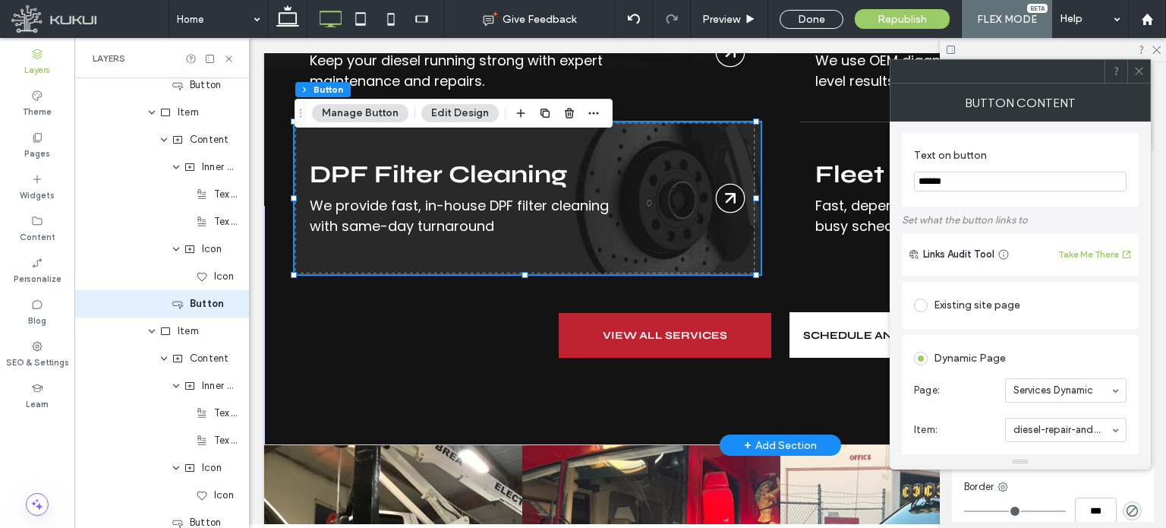
click at [477, 219] on link "Brakes" at bounding box center [528, 198] width 466 height 152
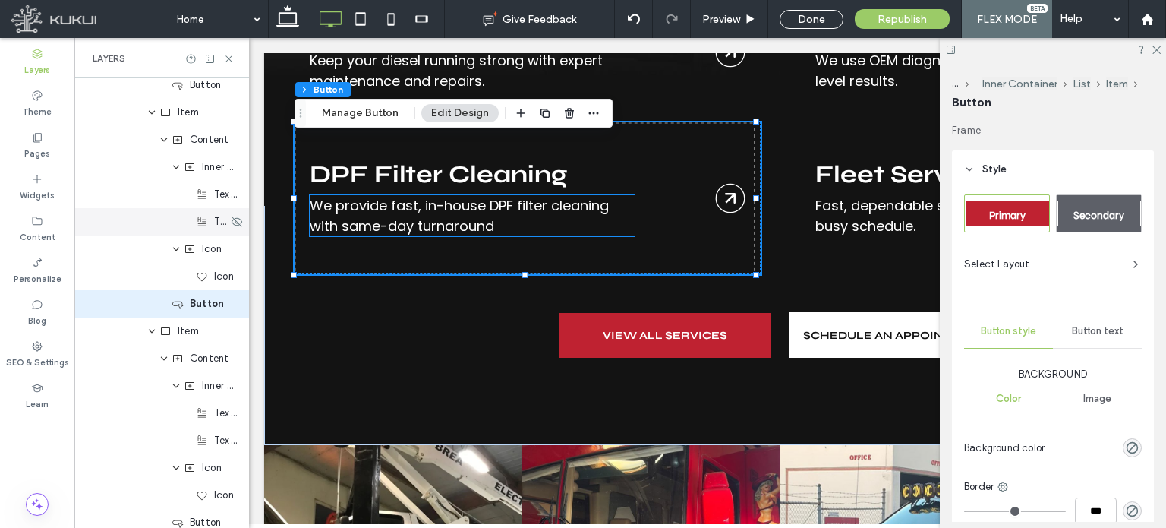
click at [192, 229] on div "Text Block" at bounding box center [161, 221] width 175 height 27
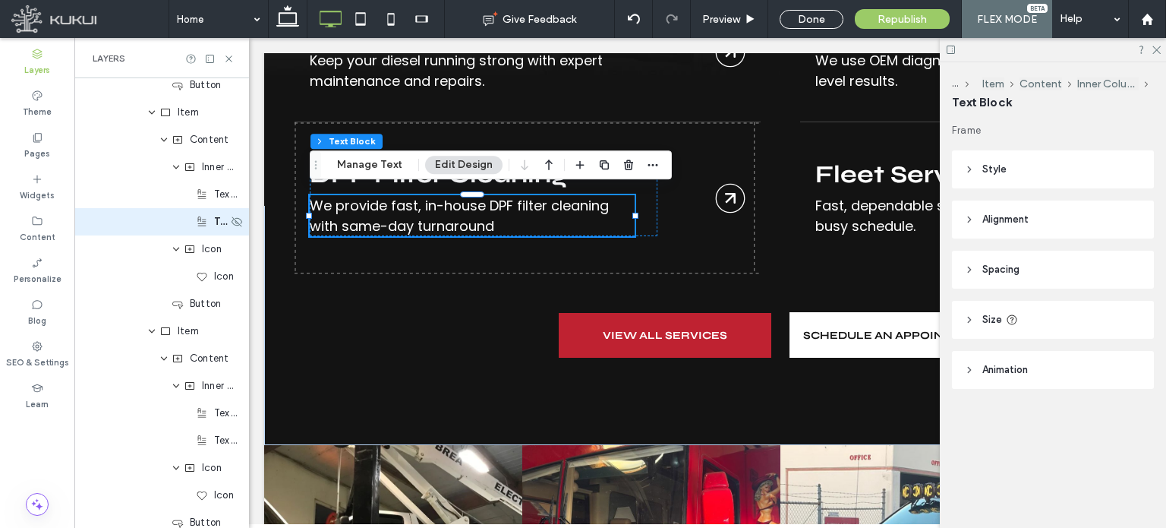
scroll to position [527, 0]
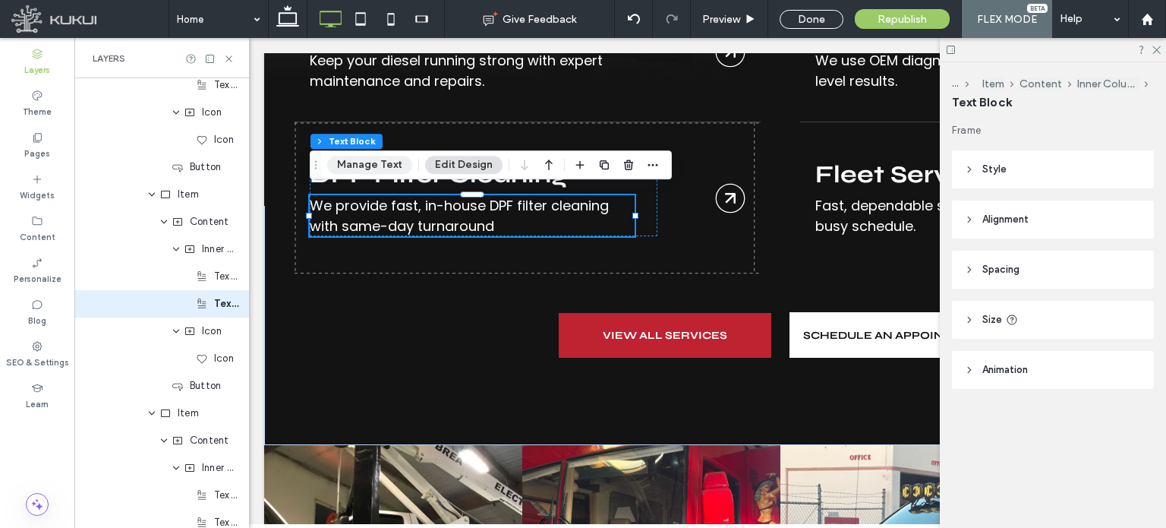
click at [351, 159] on button "Manage Text" at bounding box center [369, 165] width 85 height 18
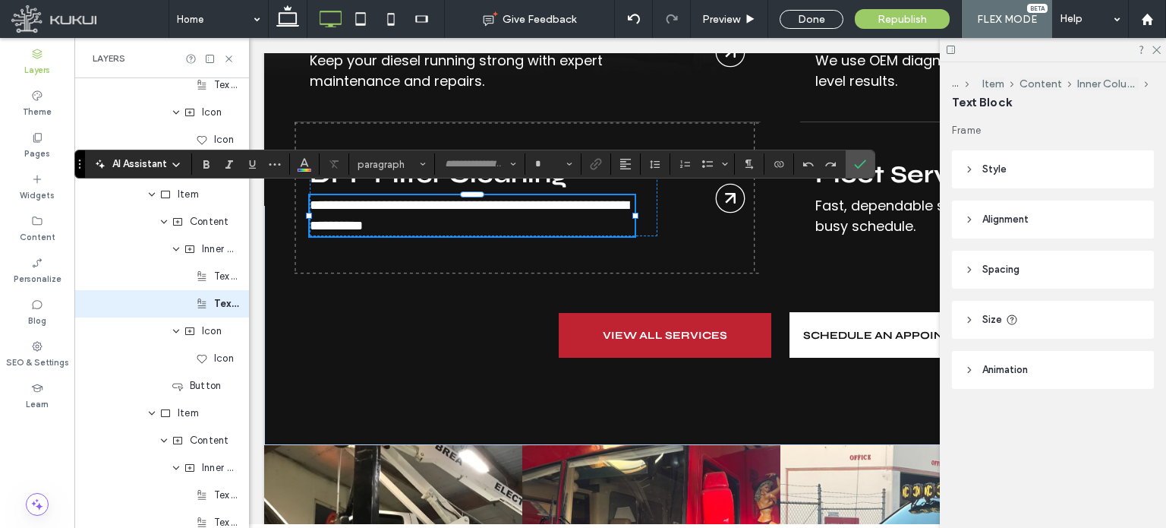
type input "*******"
type input "**"
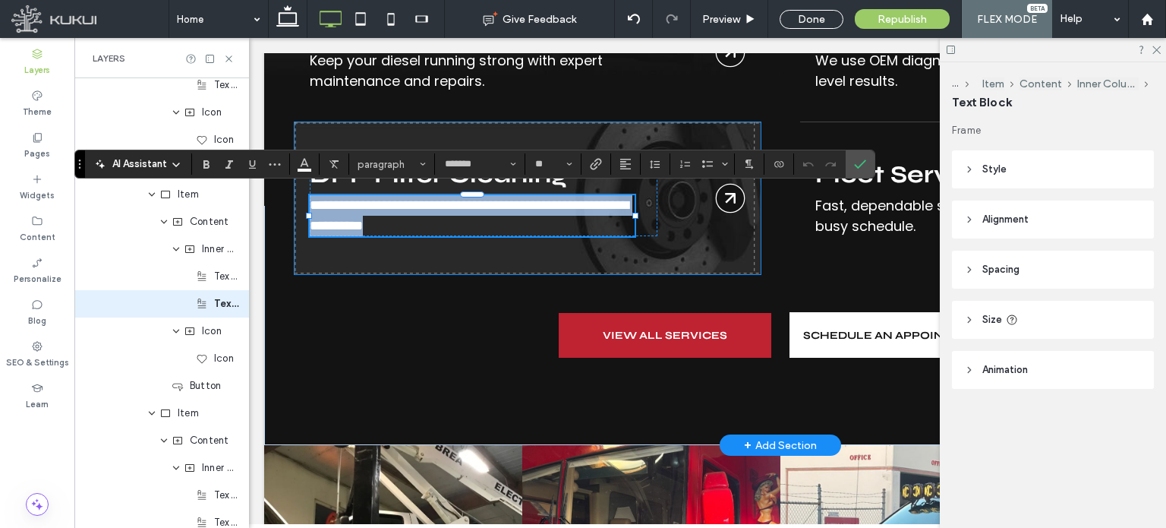
click at [517, 221] on link "Brakes" at bounding box center [528, 198] width 466 height 152
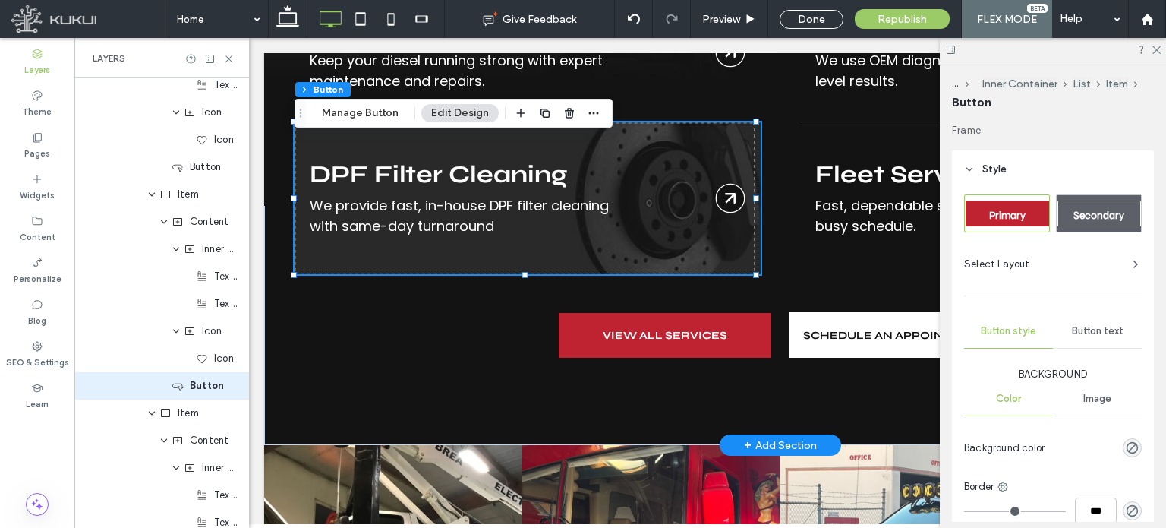
type input "**"
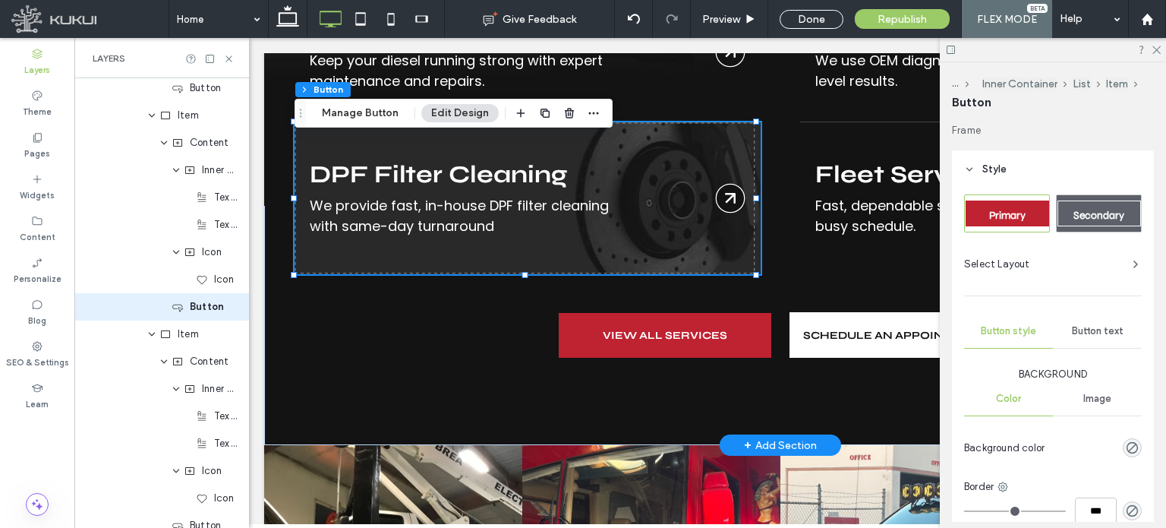
scroll to position [609, 0]
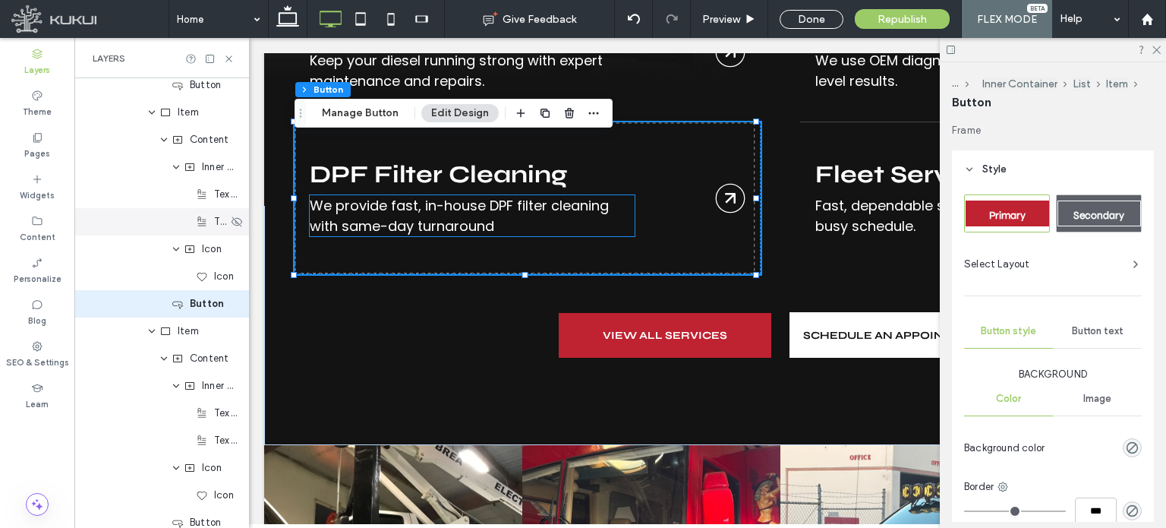
click at [179, 226] on div "Text Block" at bounding box center [161, 221] width 175 height 27
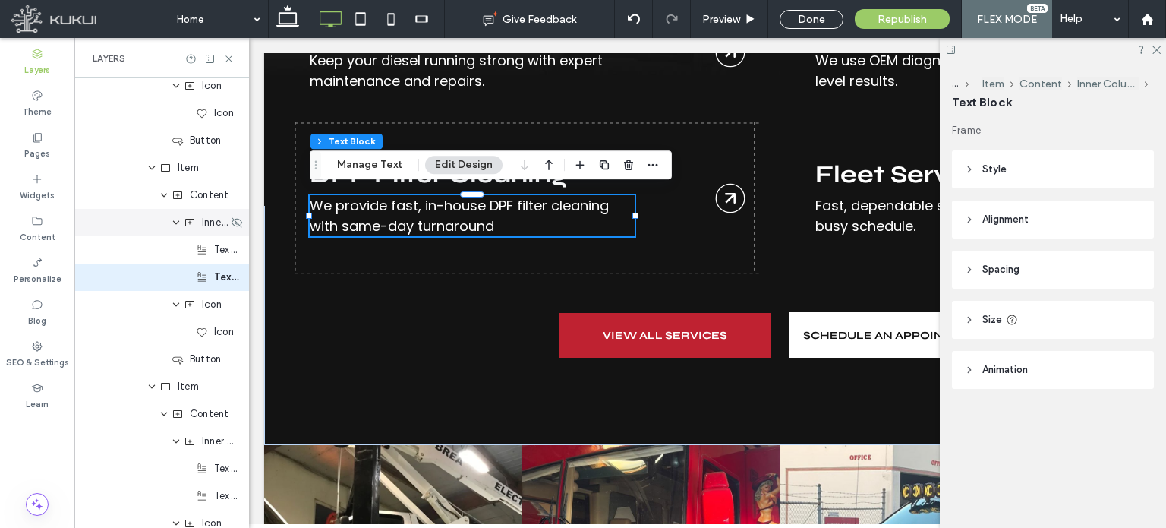
scroll to position [527, 0]
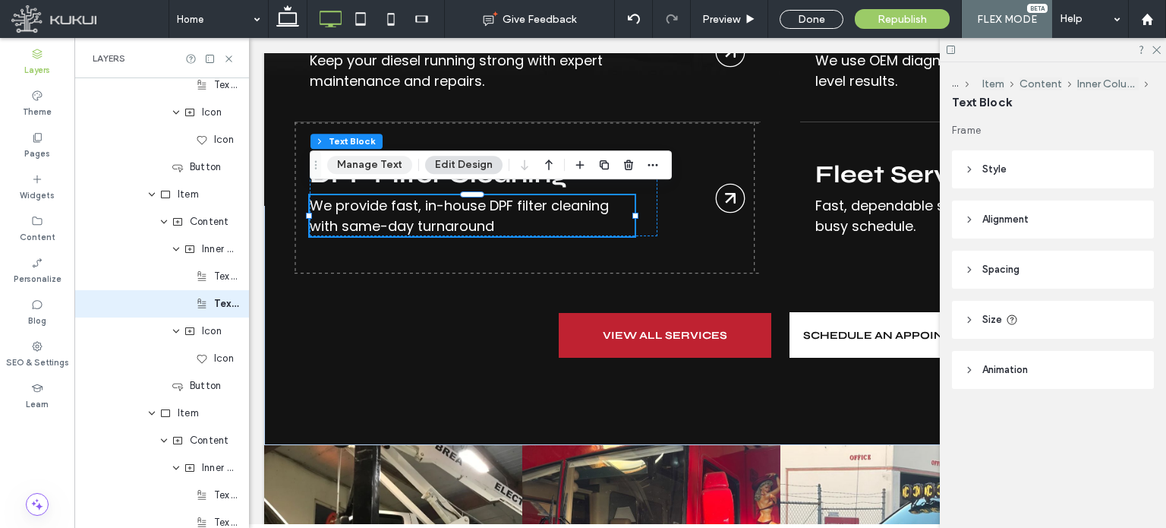
click at [332, 166] on button "Manage Text" at bounding box center [369, 165] width 85 height 18
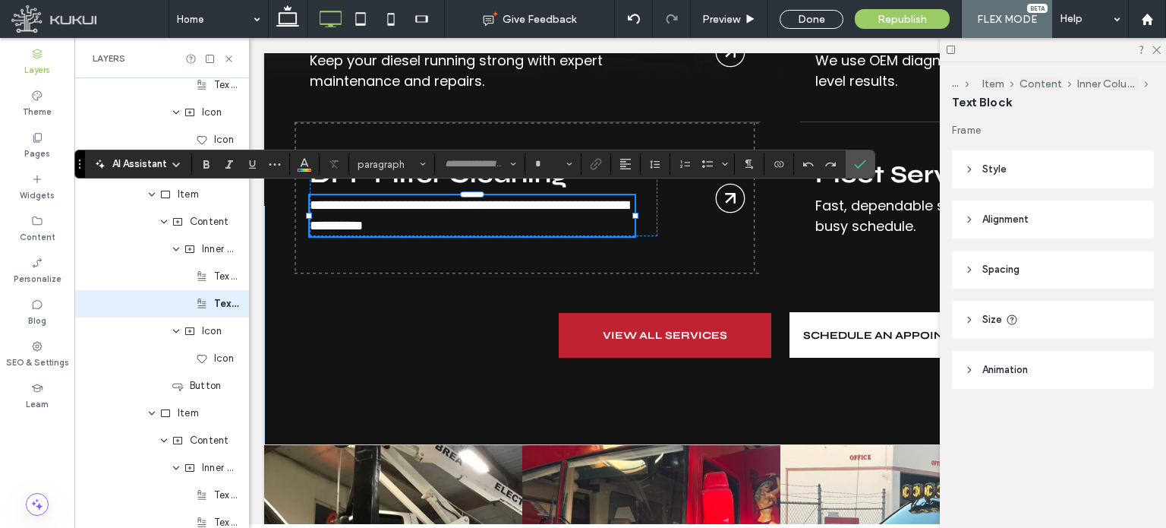
type input "*******"
type input "**"
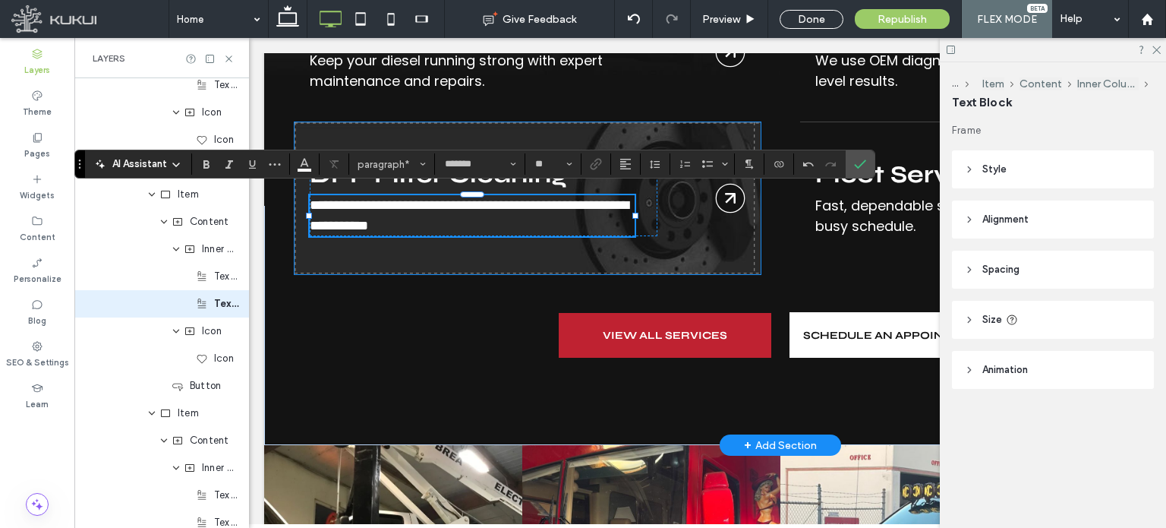
click at [401, 138] on link "Brakes" at bounding box center [528, 198] width 466 height 152
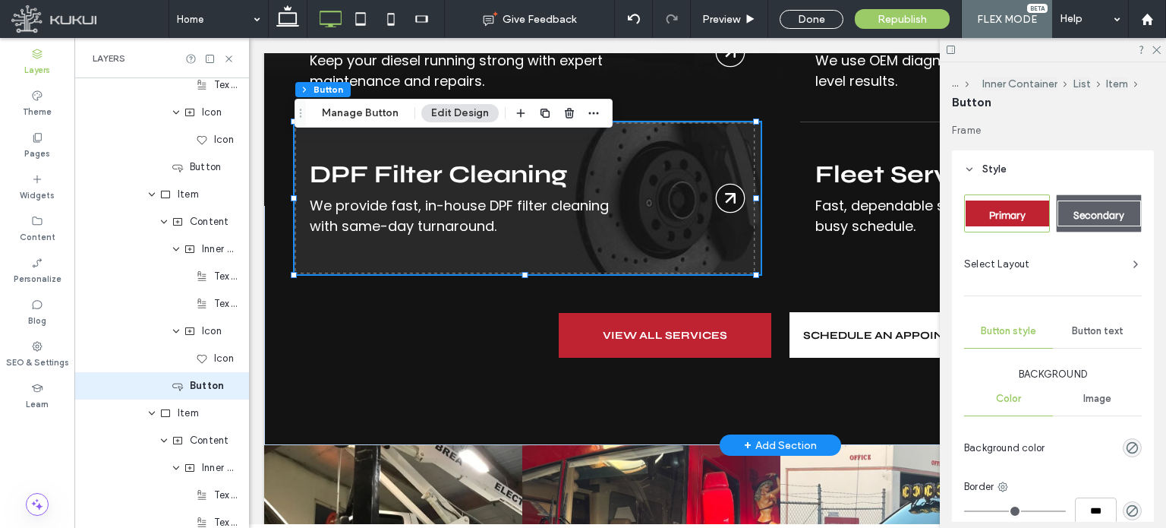
type input "**"
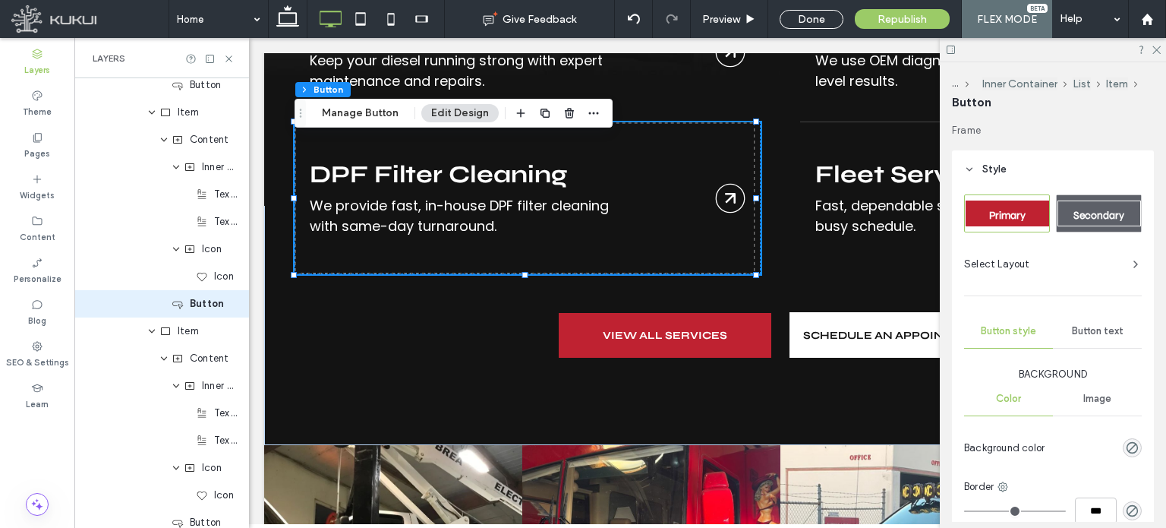
click at [467, 118] on button "Edit Design" at bounding box center [459, 113] width 77 height 18
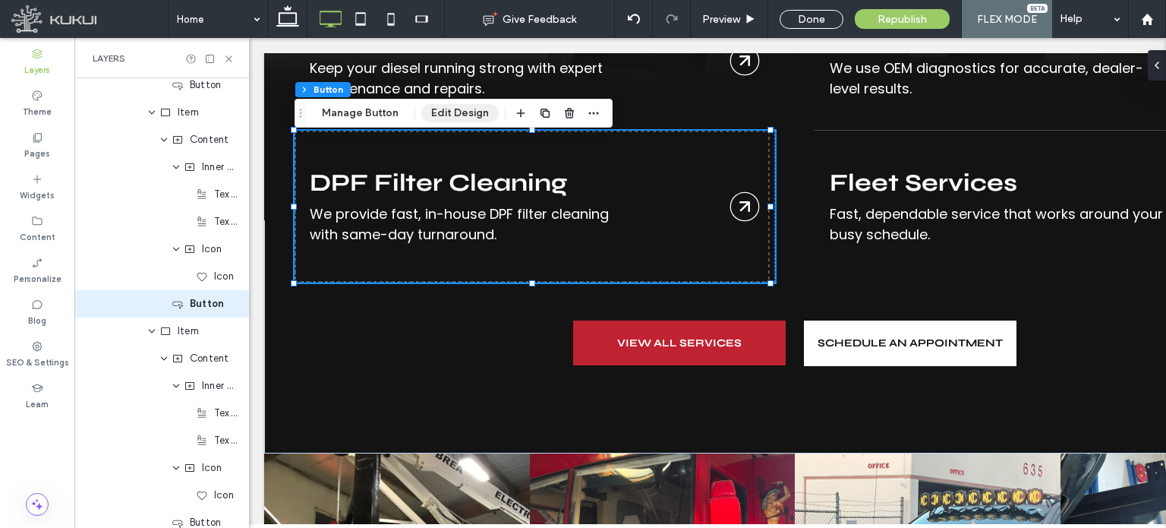
click at [462, 112] on button "Edit Design" at bounding box center [459, 113] width 77 height 18
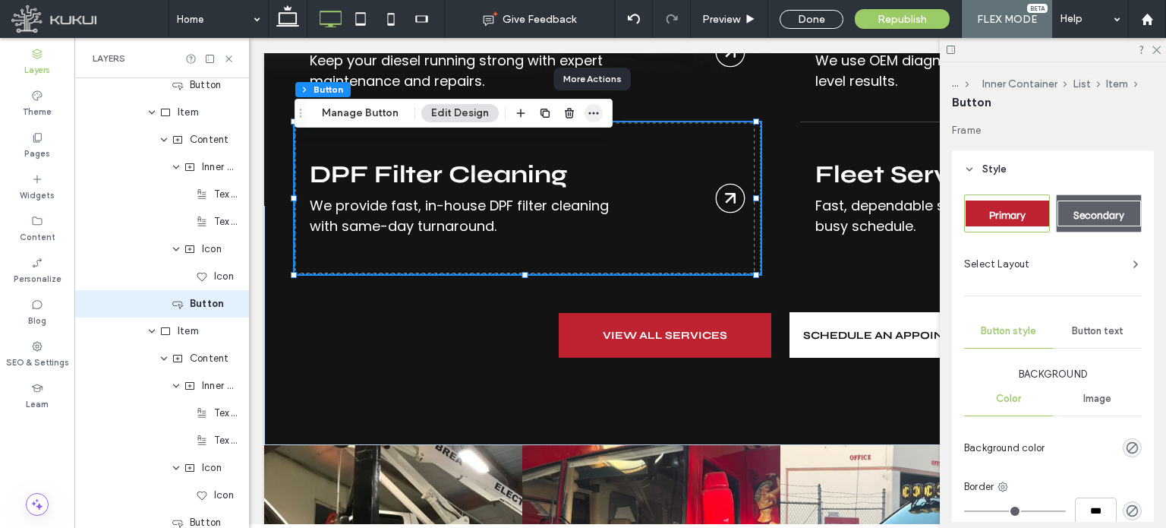
click at [588, 115] on icon "button" at bounding box center [594, 113] width 12 height 12
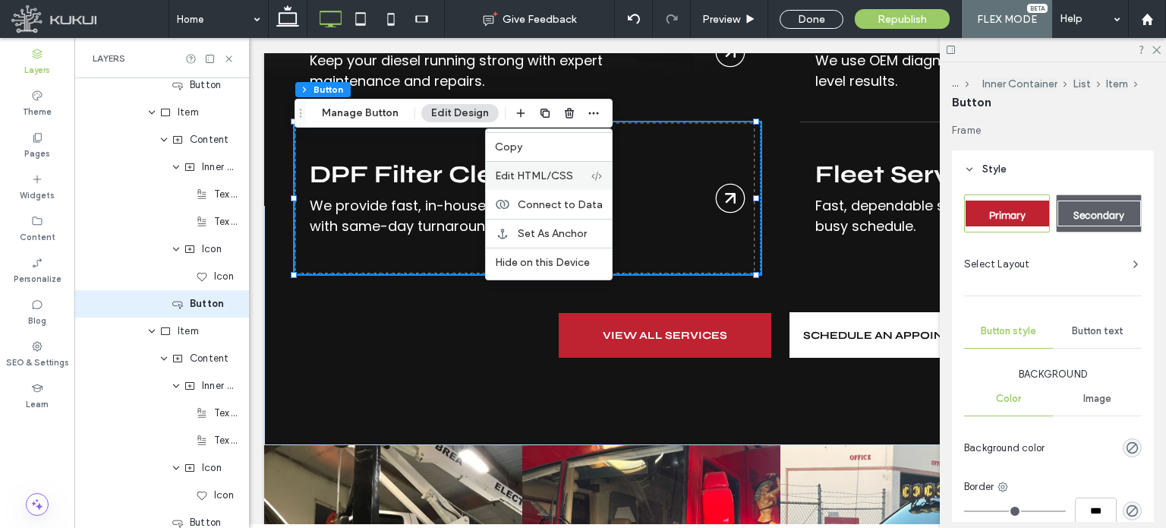
click at [541, 169] on span "Edit HTML/CSS" at bounding box center [534, 175] width 78 height 13
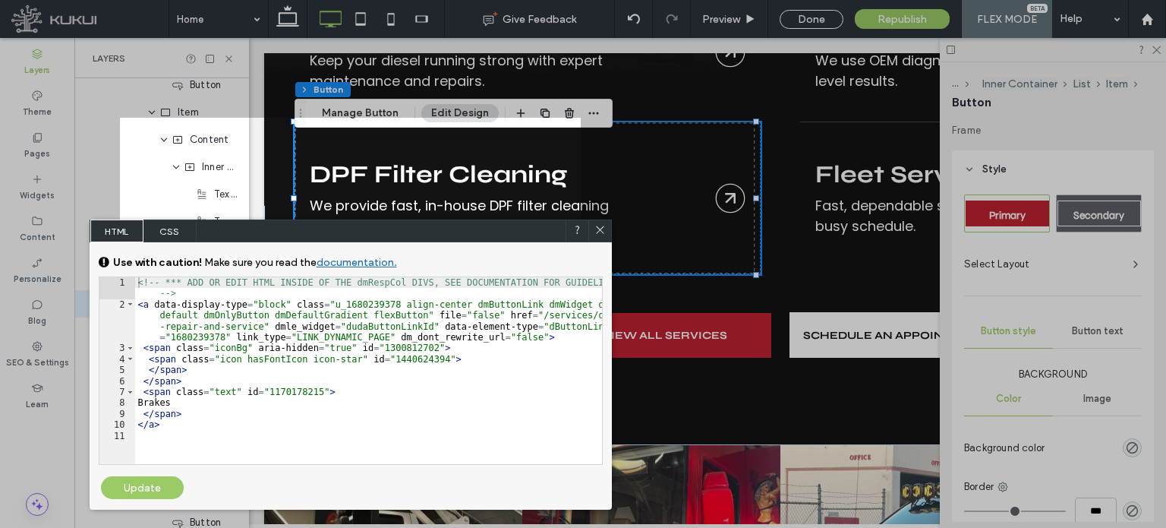
click at [597, 229] on icon at bounding box center [600, 229] width 11 height 11
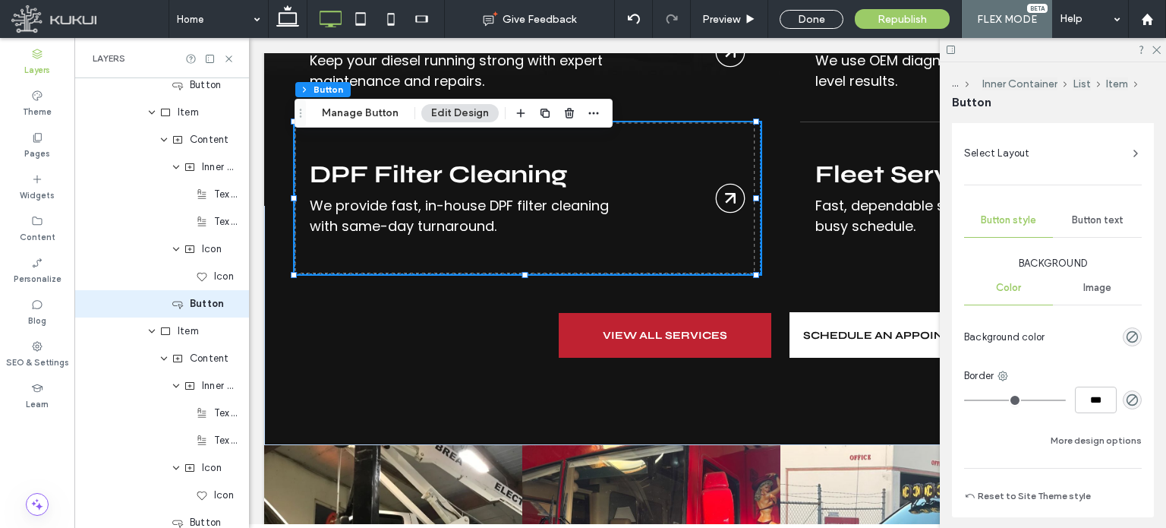
scroll to position [112, 0]
click at [1087, 283] on span "Image" at bounding box center [1098, 286] width 28 height 12
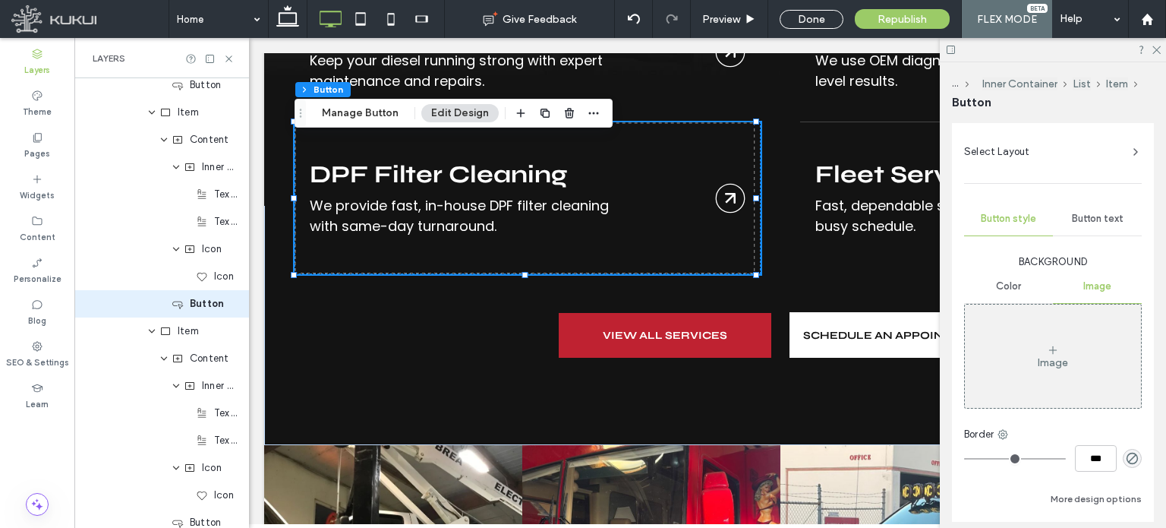
click at [1030, 282] on div "Color" at bounding box center [1008, 286] width 89 height 33
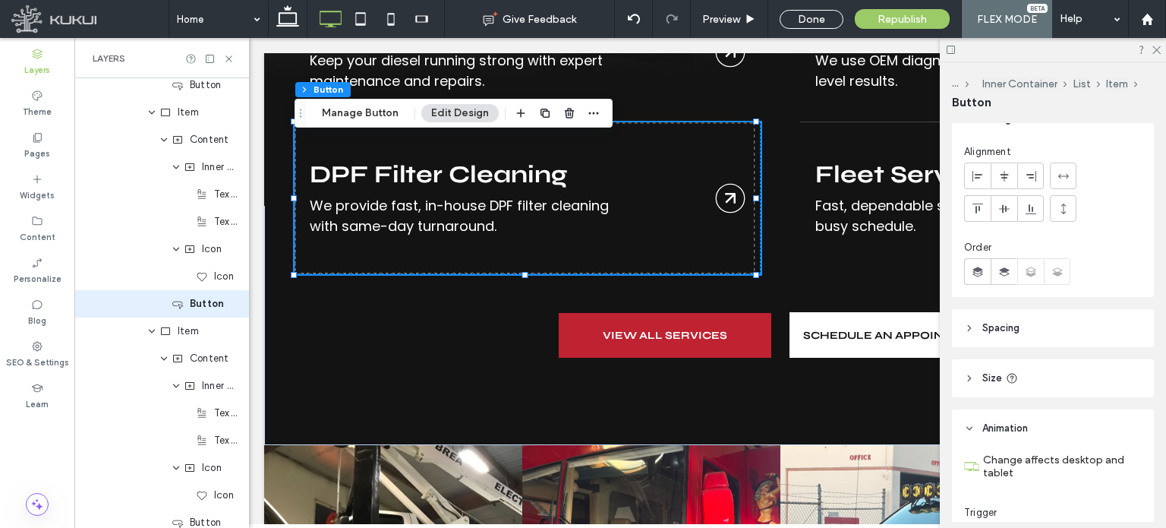
scroll to position [543, 0]
click at [973, 318] on header "Spacing" at bounding box center [1053, 325] width 202 height 38
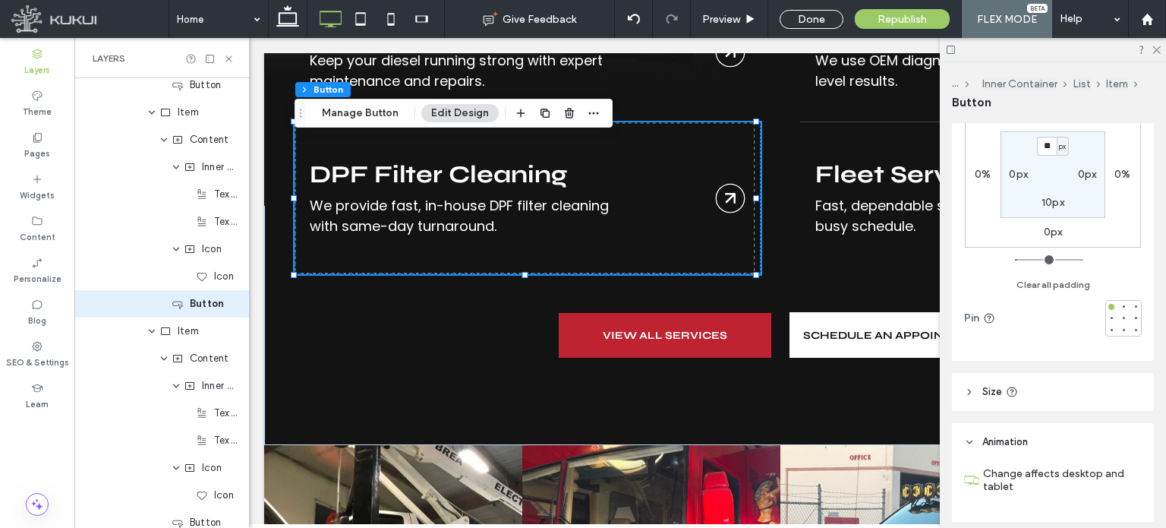
scroll to position [816, 0]
click at [999, 391] on span "Size" at bounding box center [993, 389] width 20 height 15
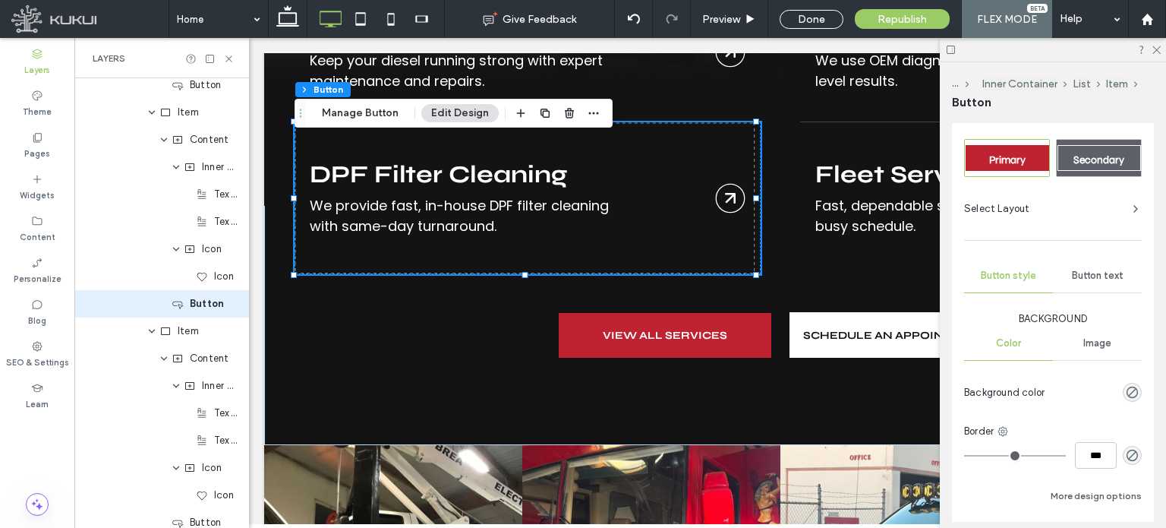
scroll to position [0, 0]
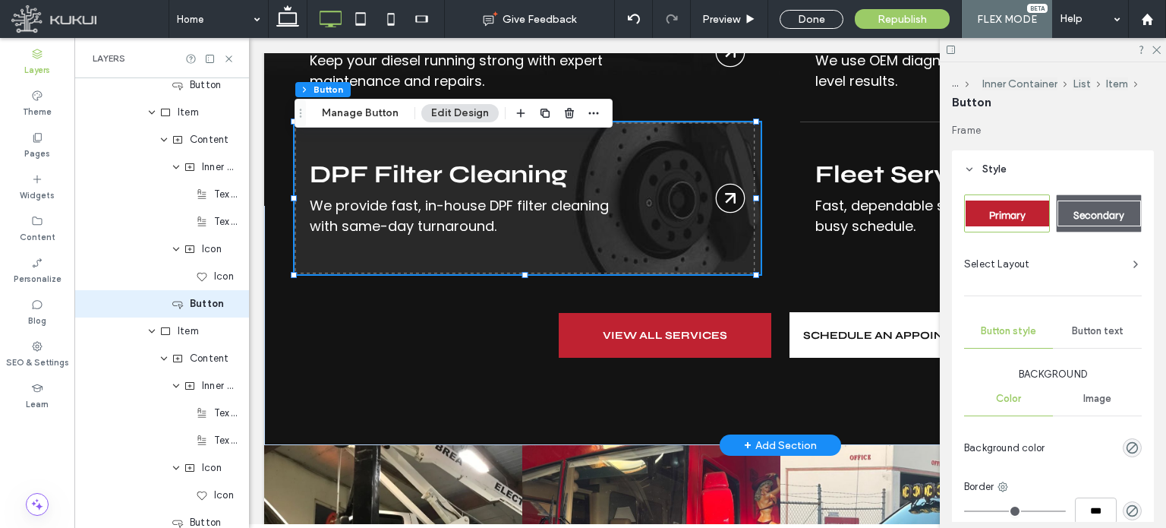
click at [650, 189] on link "Brakes" at bounding box center [528, 198] width 466 height 152
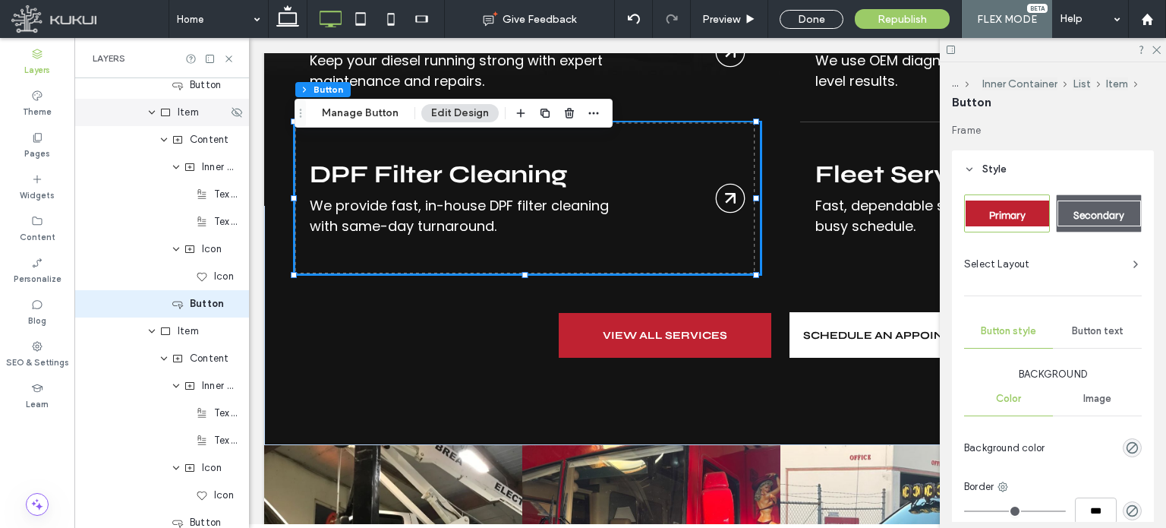
click at [176, 115] on div "Item" at bounding box center [193, 112] width 68 height 15
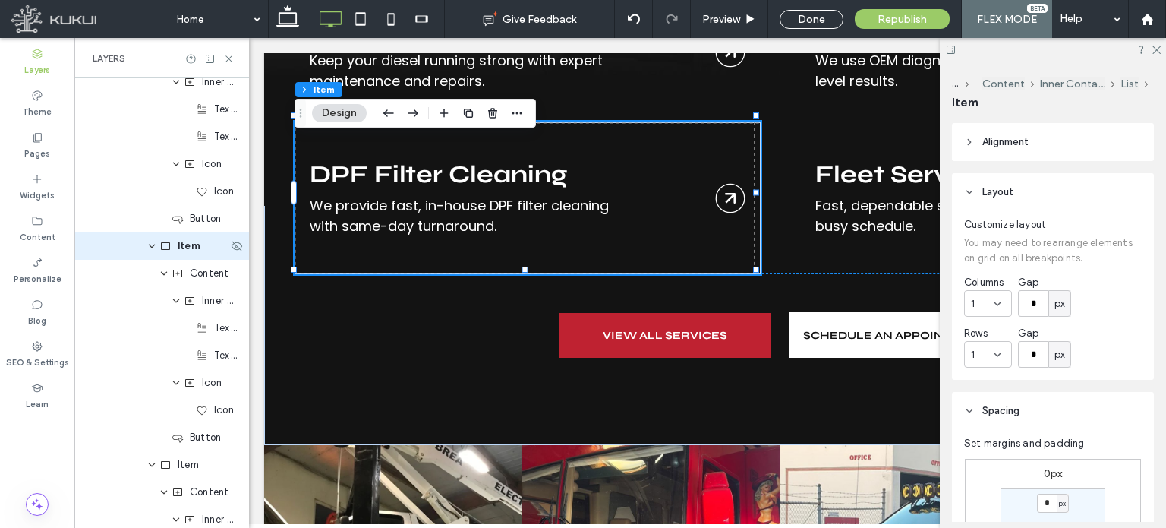
scroll to position [418, 0]
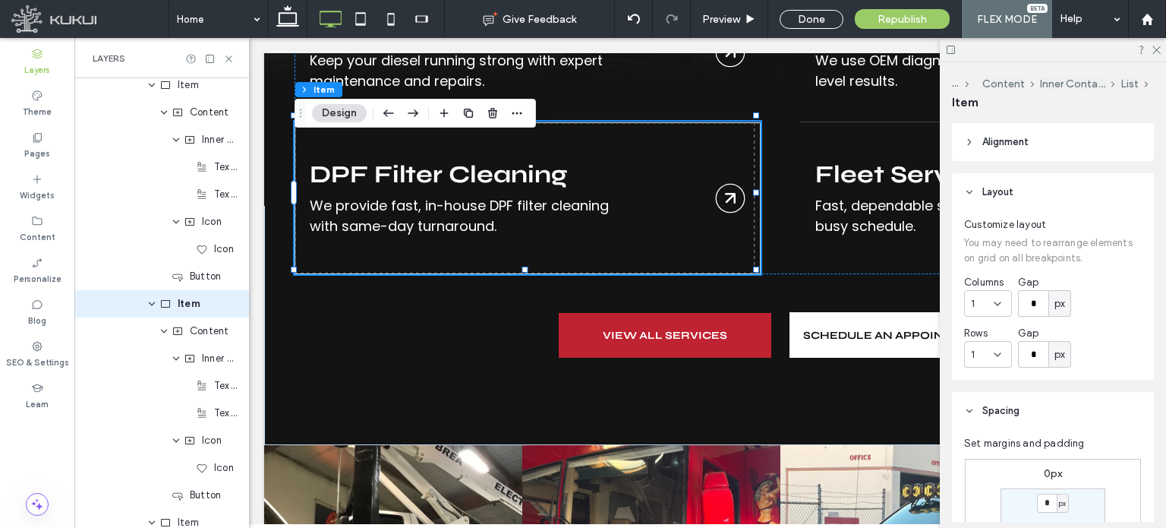
click at [973, 140] on icon at bounding box center [969, 142] width 11 height 11
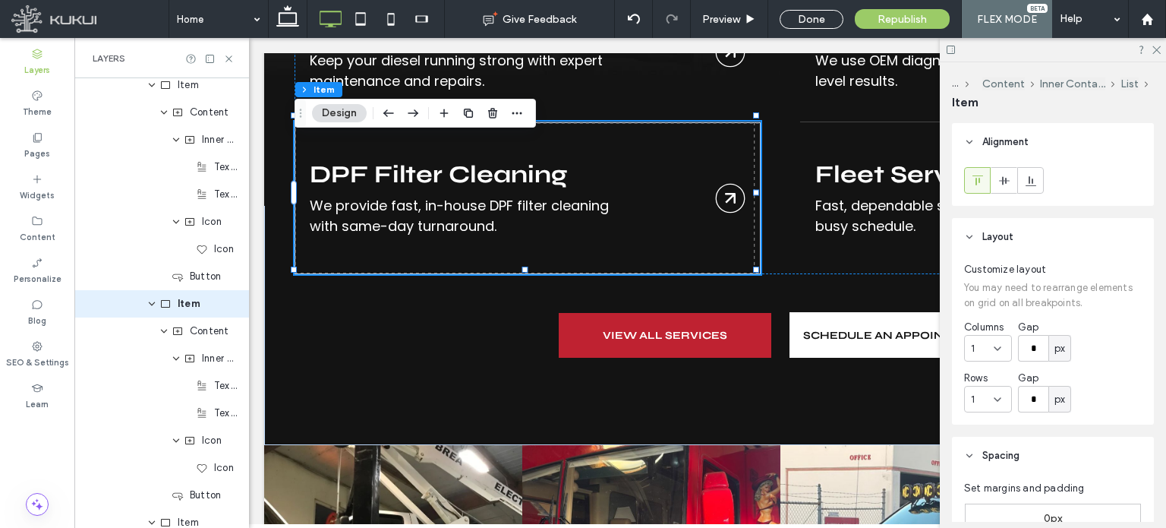
click at [973, 140] on icon at bounding box center [969, 142] width 11 height 11
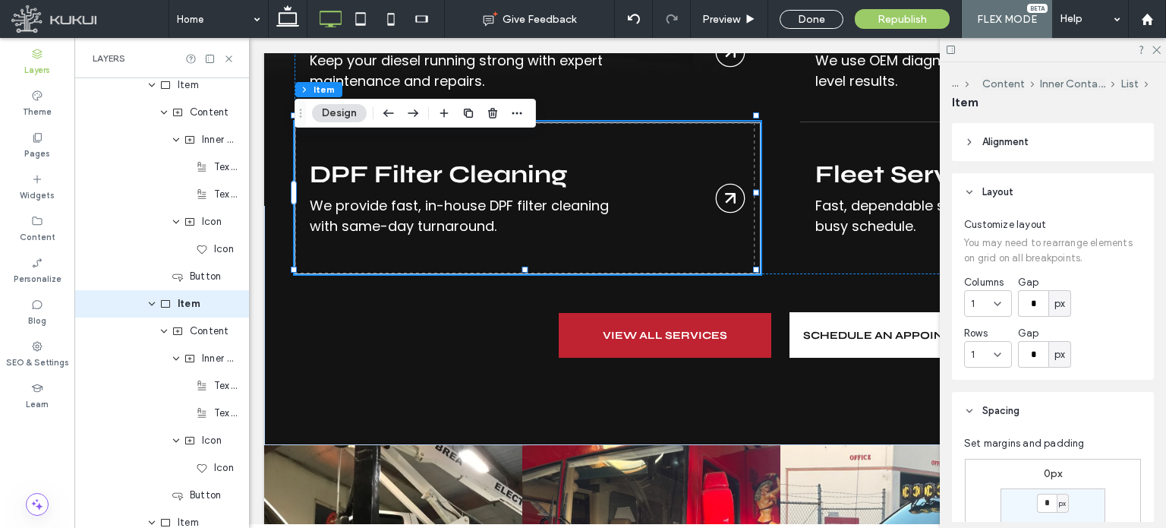
click at [966, 193] on icon at bounding box center [969, 192] width 11 height 11
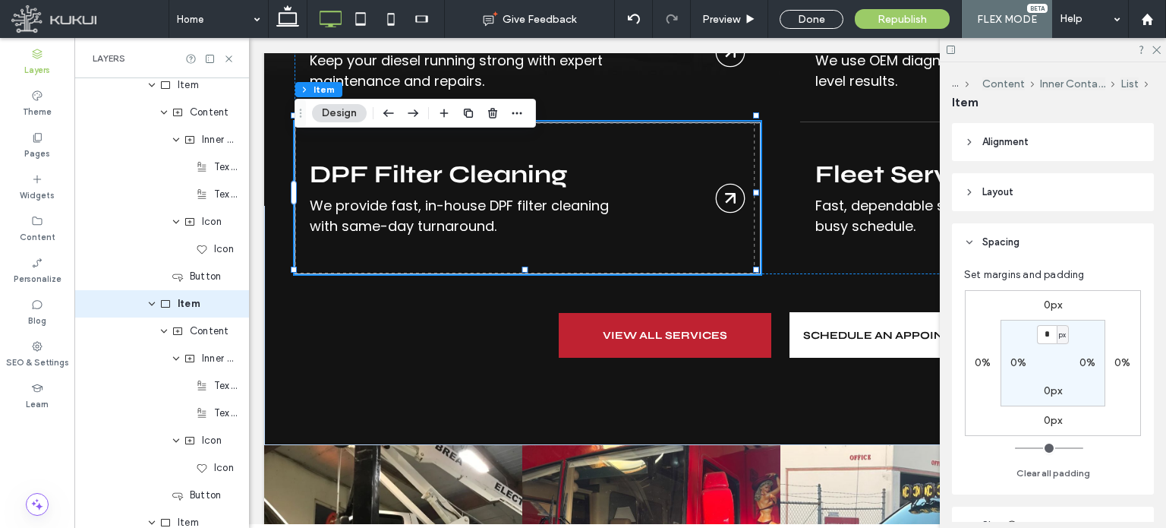
click at [969, 233] on header "Spacing" at bounding box center [1053, 242] width 202 height 38
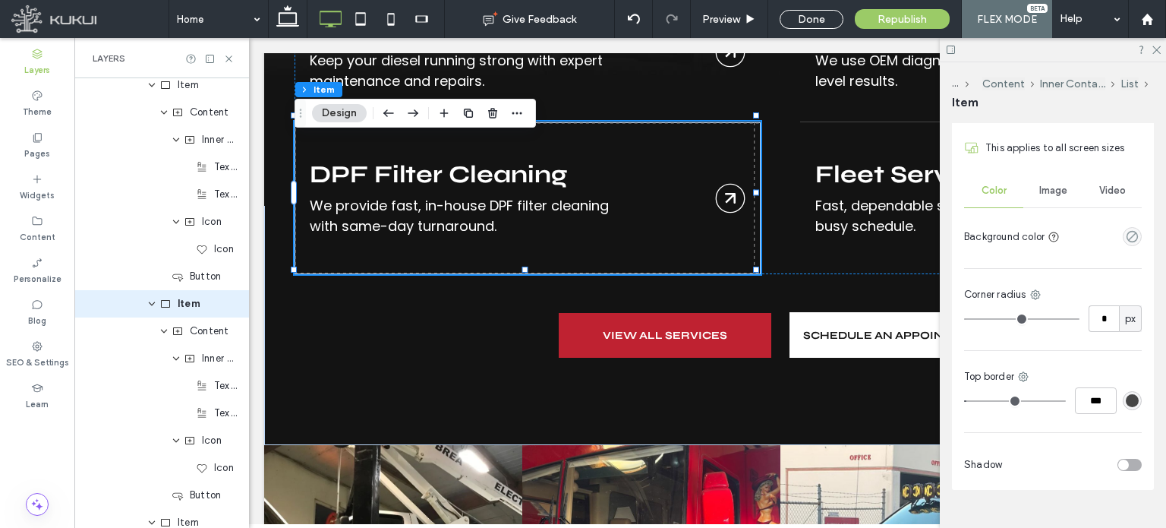
scroll to position [419, 0]
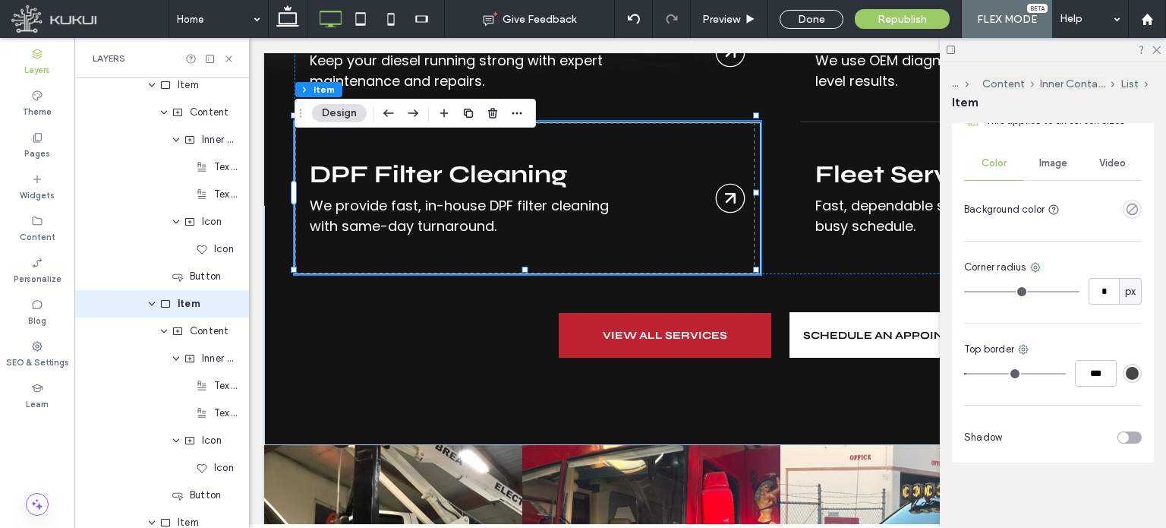
click at [1057, 172] on div "Image" at bounding box center [1053, 163] width 59 height 33
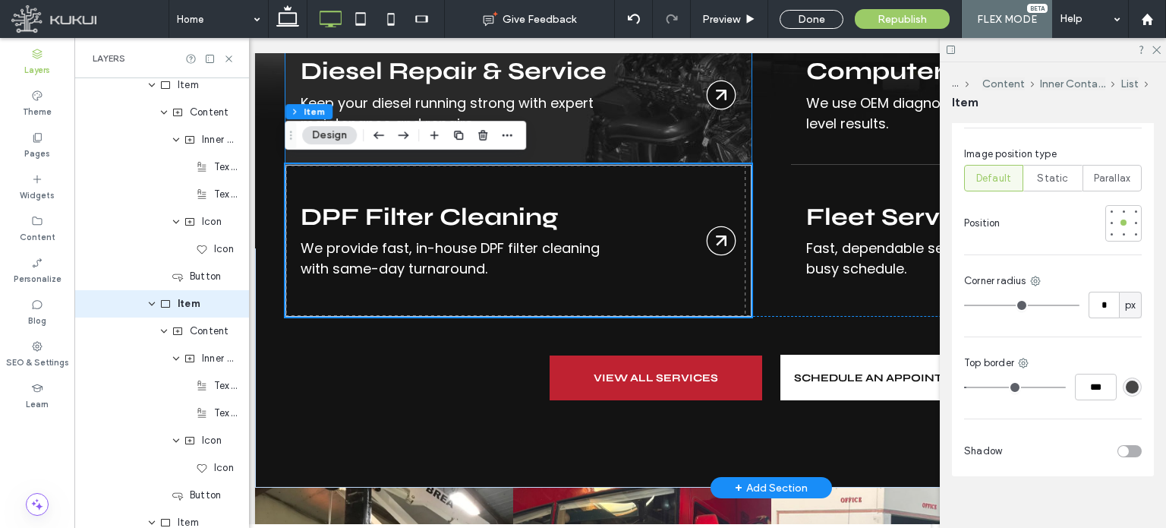
scroll to position [2111, 0]
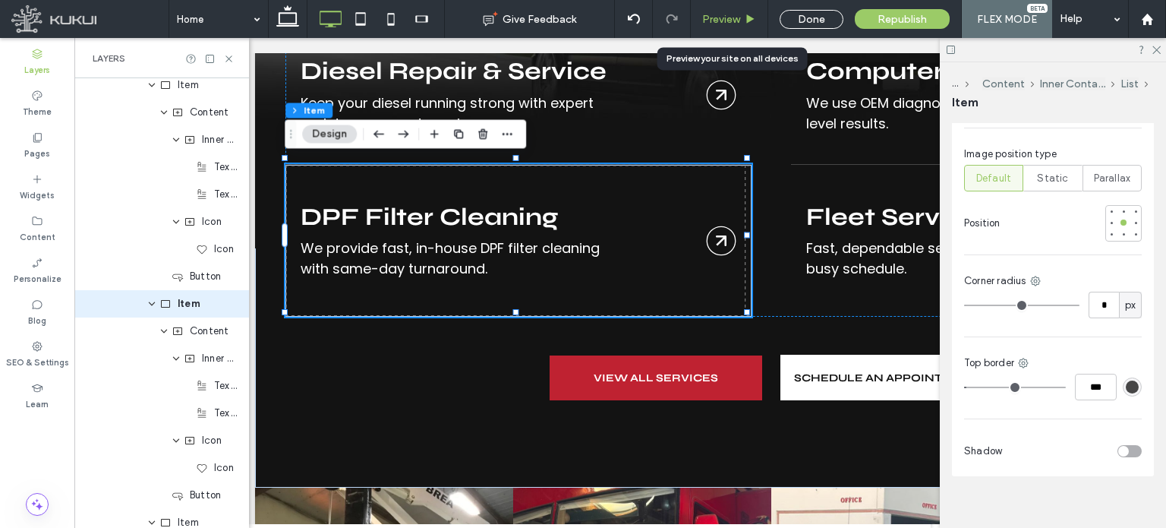
click at [715, 14] on span "Preview" at bounding box center [721, 19] width 38 height 13
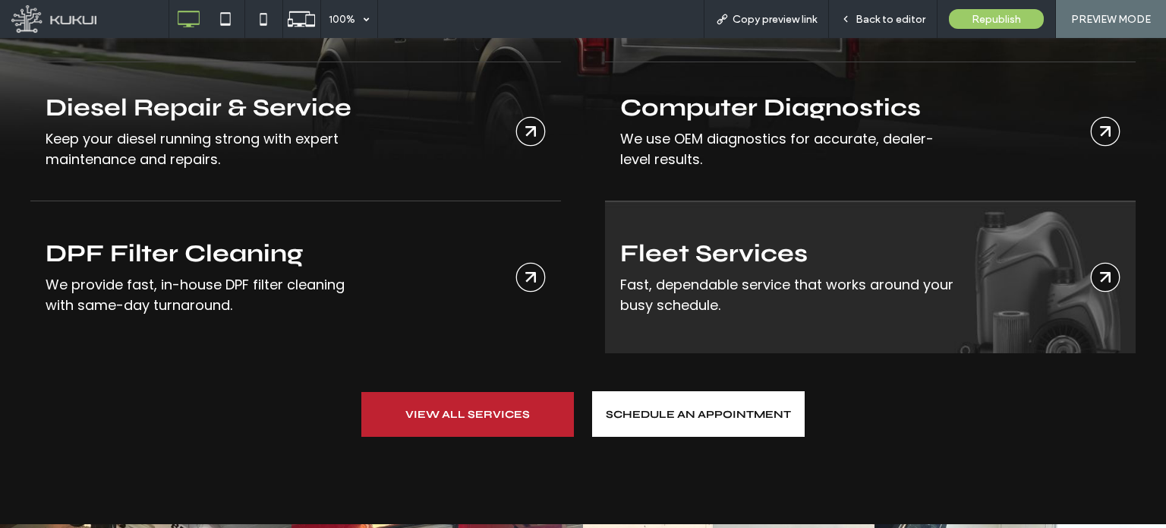
scroll to position [2111, 0]
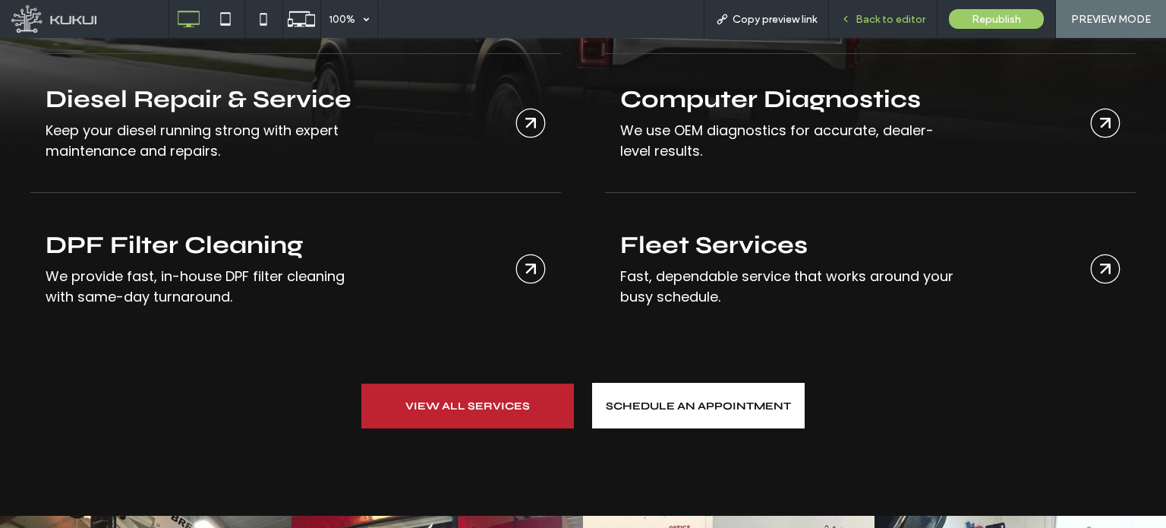
click at [884, 20] on span "Back to editor" at bounding box center [891, 19] width 70 height 13
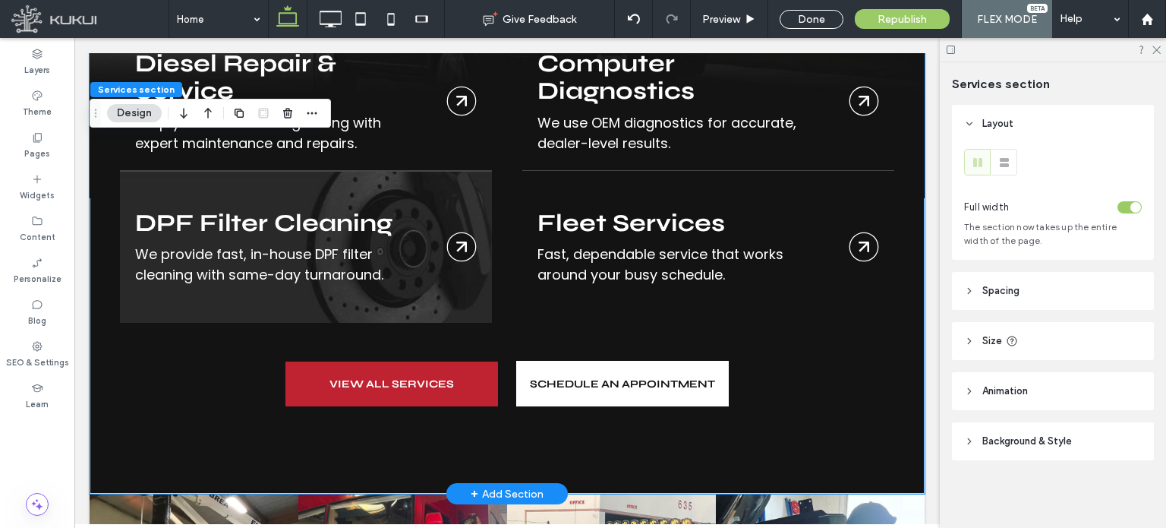
click at [397, 231] on link "Brakes" at bounding box center [306, 247] width 372 height 152
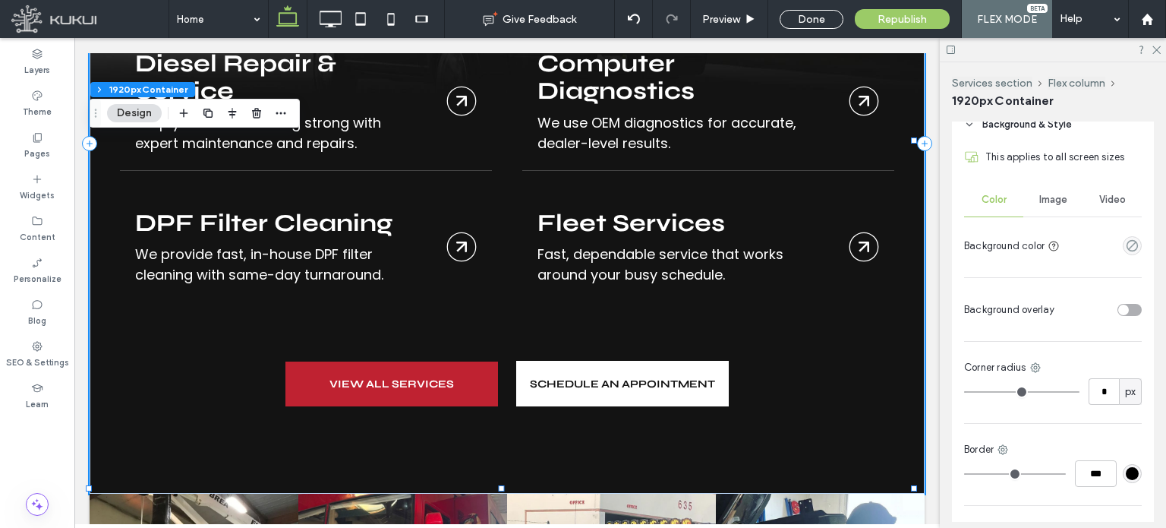
scroll to position [696, 0]
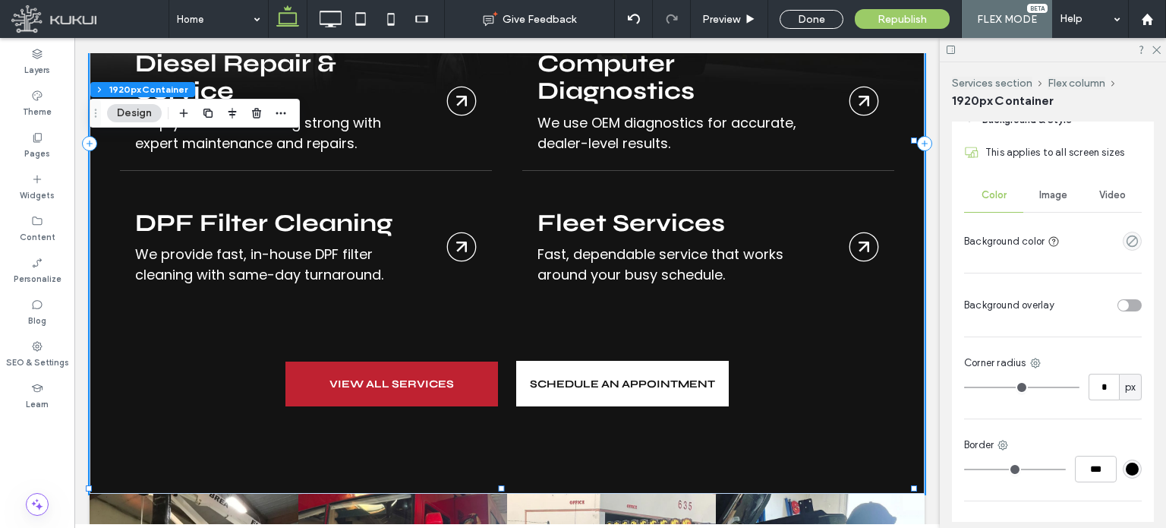
click at [1053, 201] on span "Image" at bounding box center [1054, 195] width 28 height 12
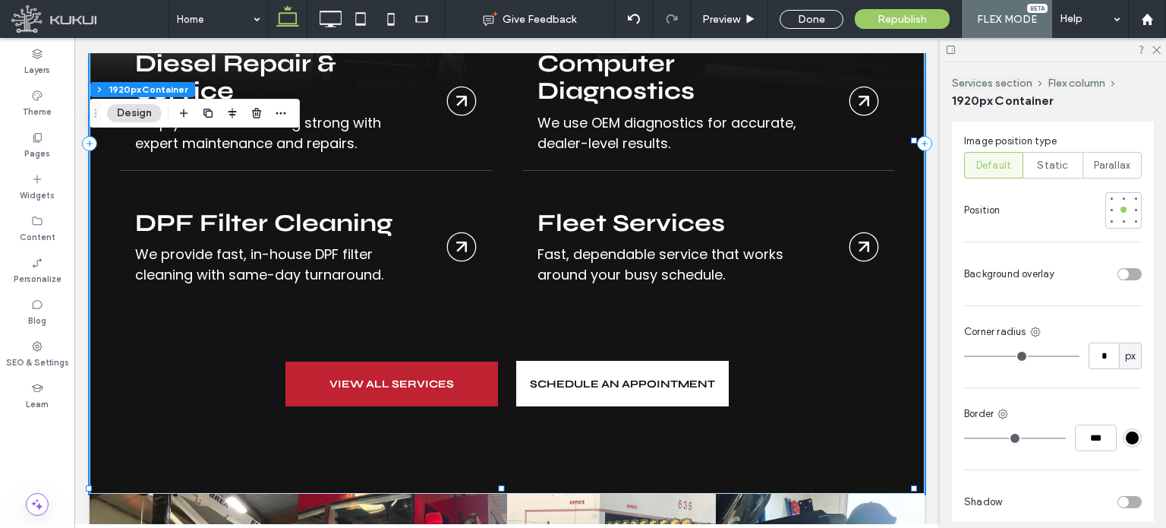
scroll to position [1112, 0]
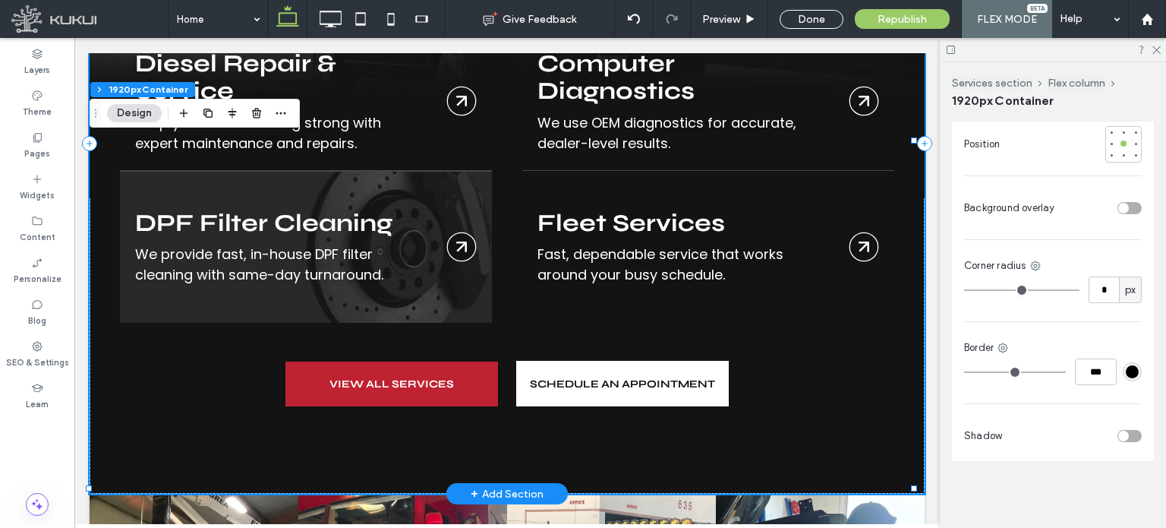
click at [413, 241] on link "Brakes" at bounding box center [306, 247] width 372 height 152
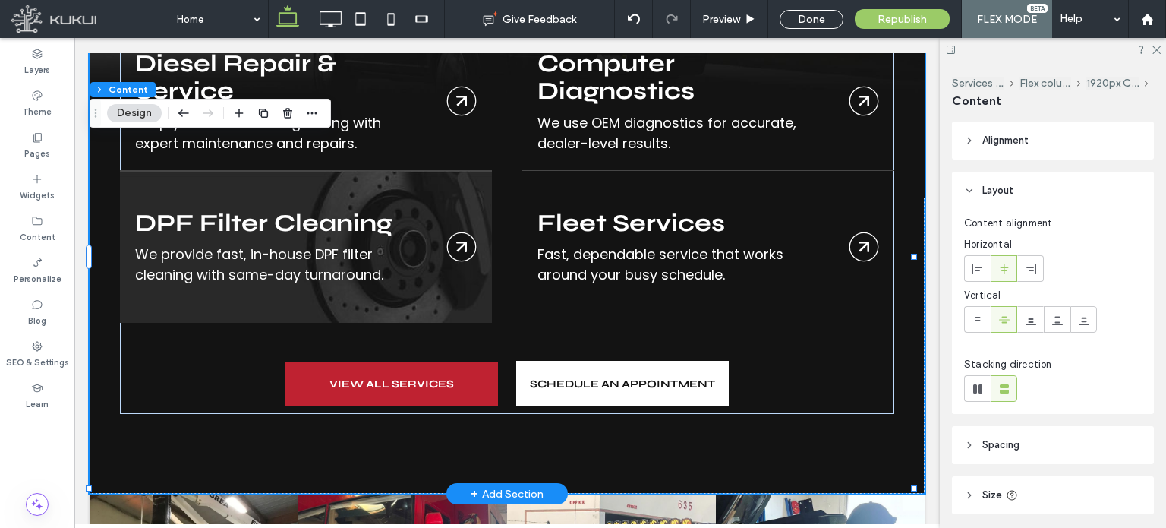
click at [413, 241] on link "Brakes" at bounding box center [306, 247] width 372 height 152
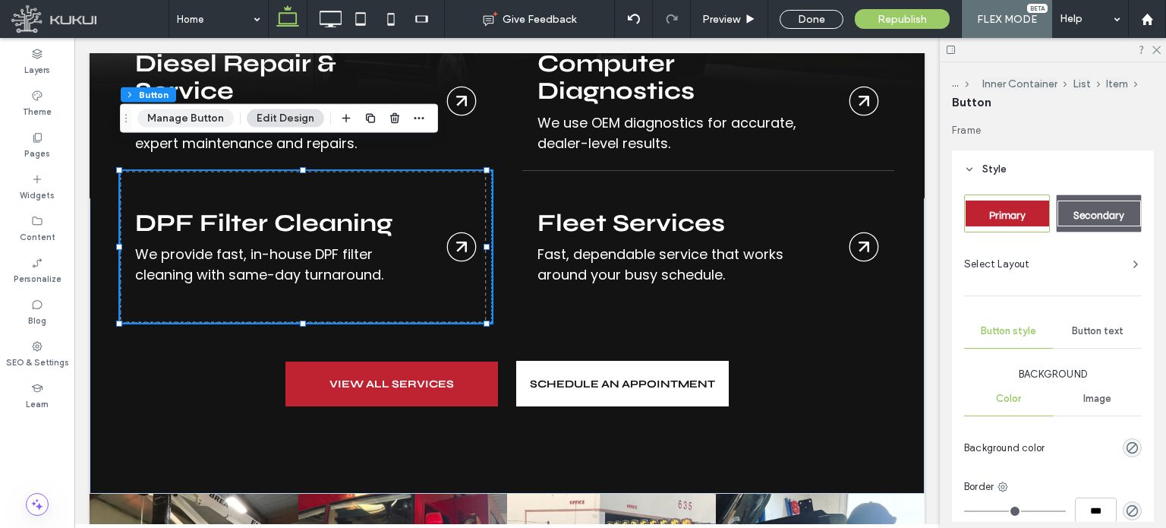
click at [200, 118] on button "Manage Button" at bounding box center [185, 118] width 96 height 18
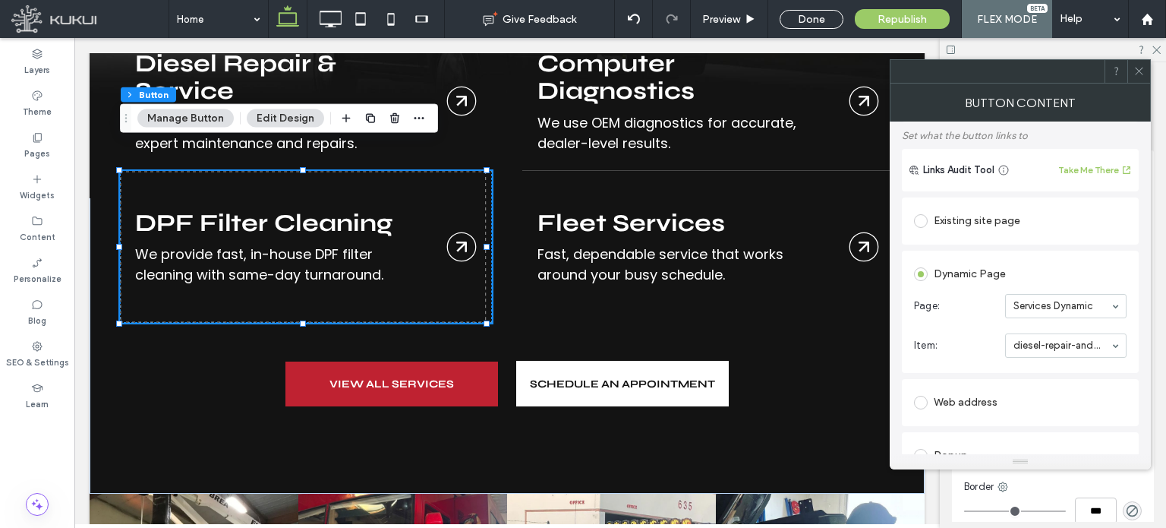
scroll to position [0, 0]
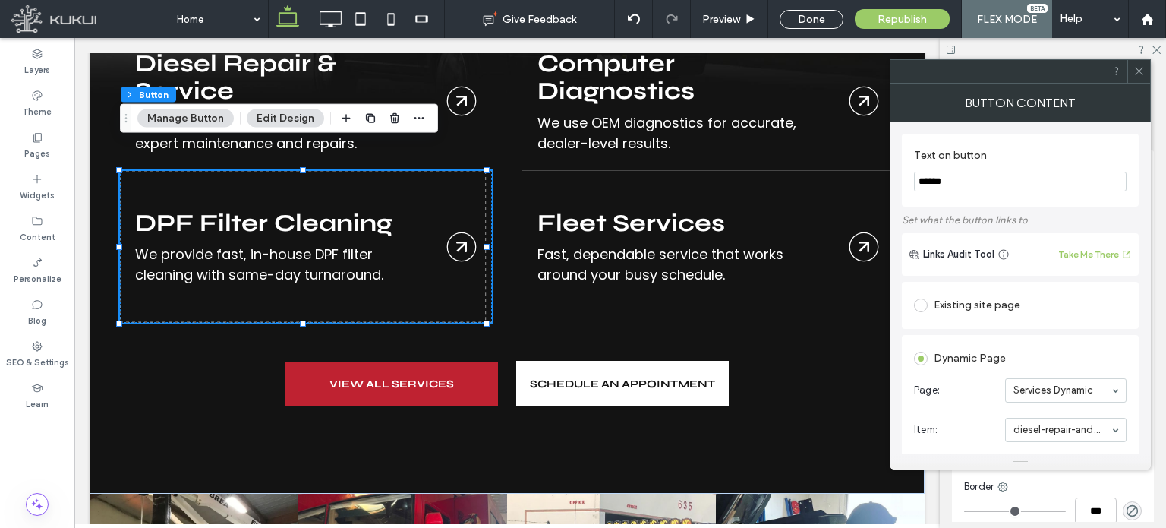
click at [1134, 71] on icon at bounding box center [1139, 70] width 11 height 11
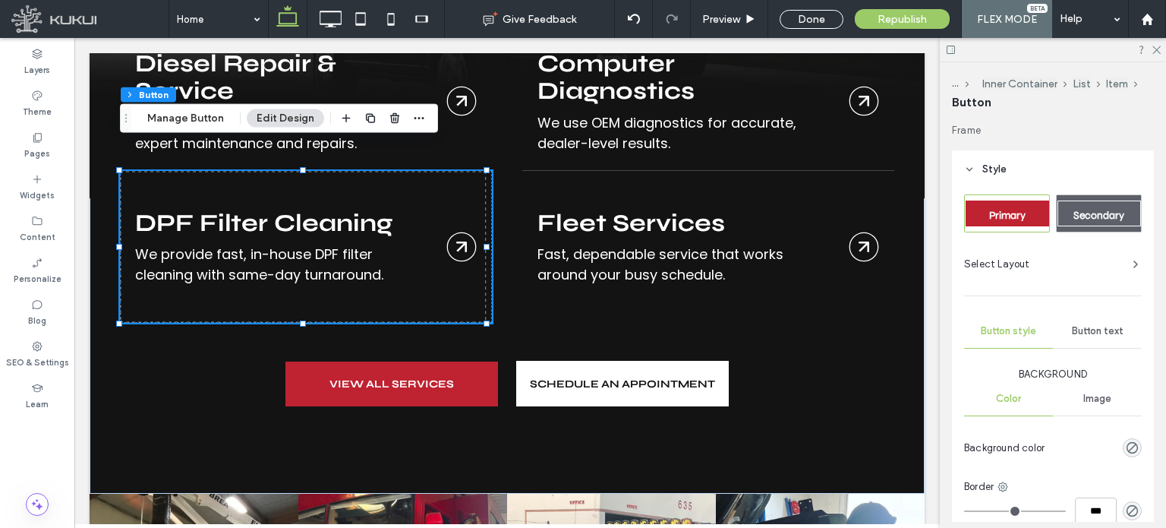
click at [1016, 270] on span "Select Layout" at bounding box center [997, 264] width 66 height 15
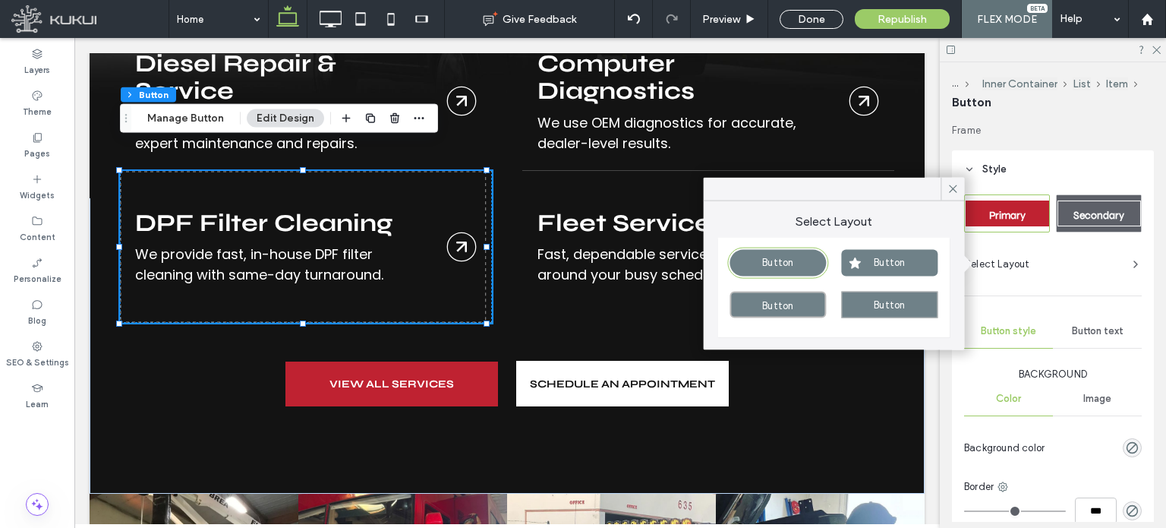
click at [1056, 143] on div "Frame Style Primary Secondary Select Layout Button style Button text Background…" at bounding box center [1058, 322] width 212 height 399
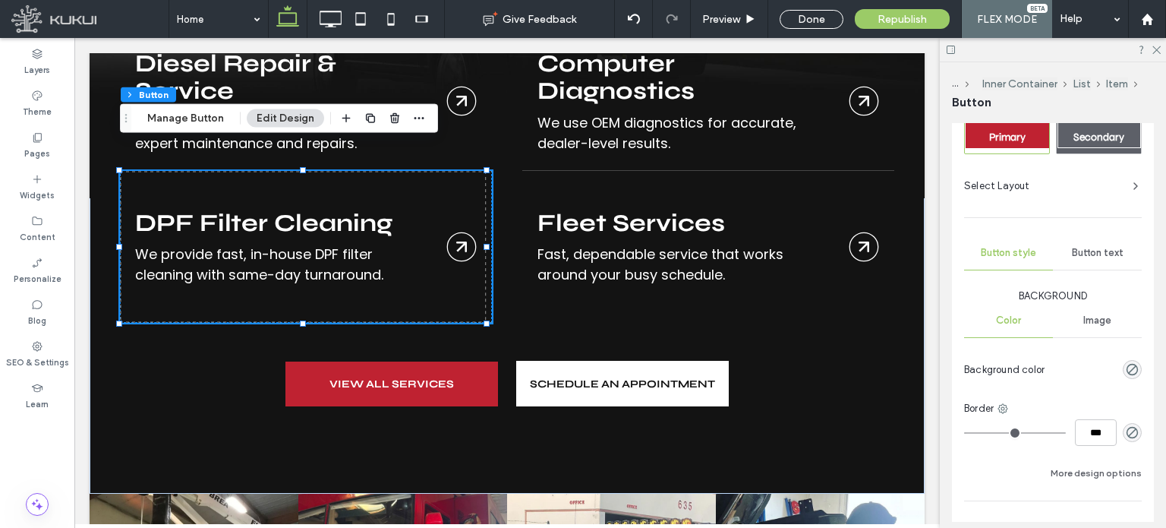
scroll to position [79, 0]
click at [1094, 315] on span "Image" at bounding box center [1098, 320] width 28 height 12
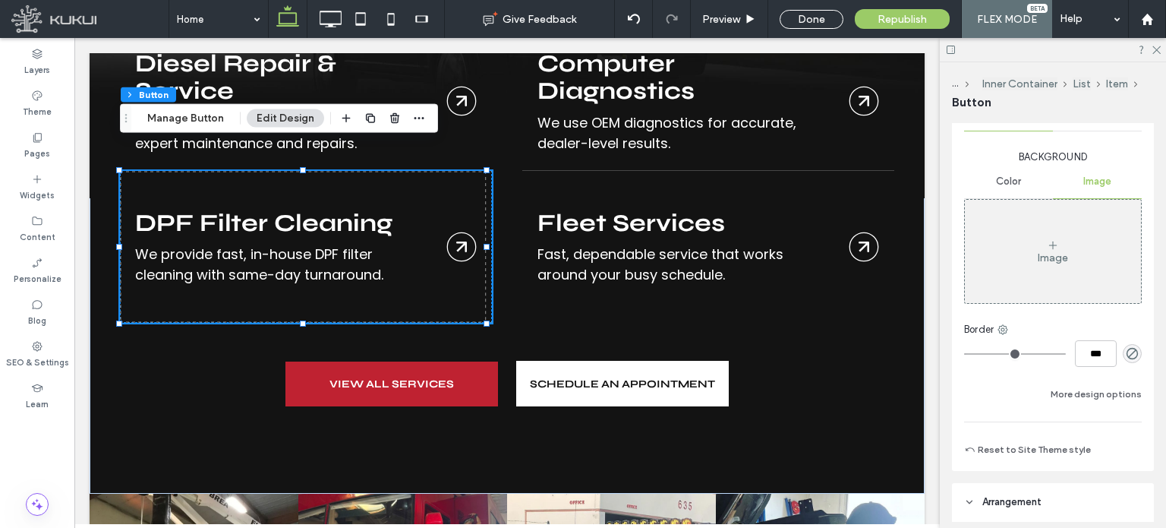
scroll to position [216, 0]
click at [1059, 387] on button "More design options" at bounding box center [1096, 395] width 91 height 18
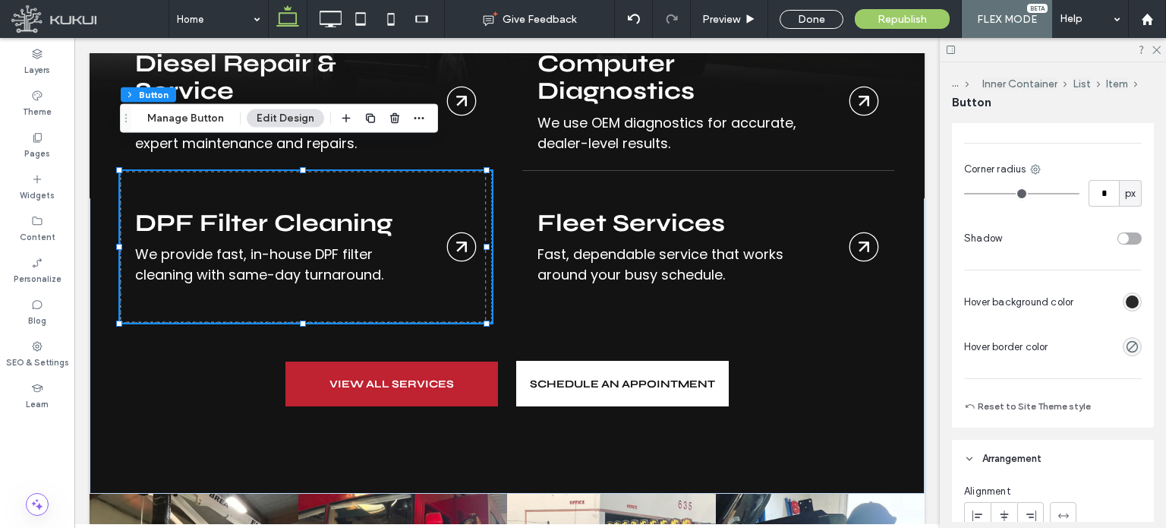
scroll to position [495, 0]
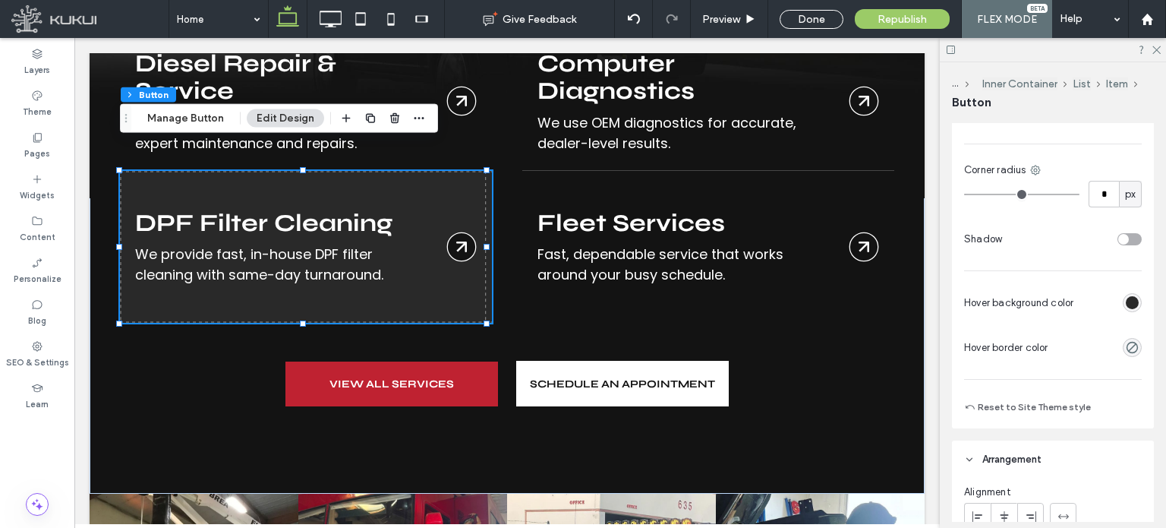
click at [1126, 296] on div "rgb(41, 41, 41)" at bounding box center [1132, 302] width 13 height 13
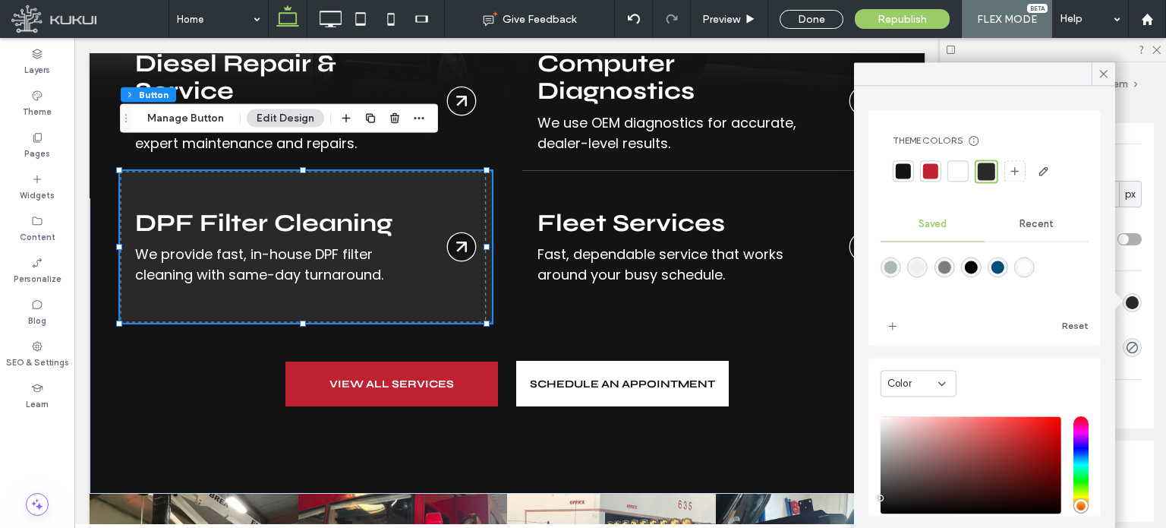
click at [1003, 267] on div "rgba(0,78,124,1)" at bounding box center [998, 266] width 13 height 13
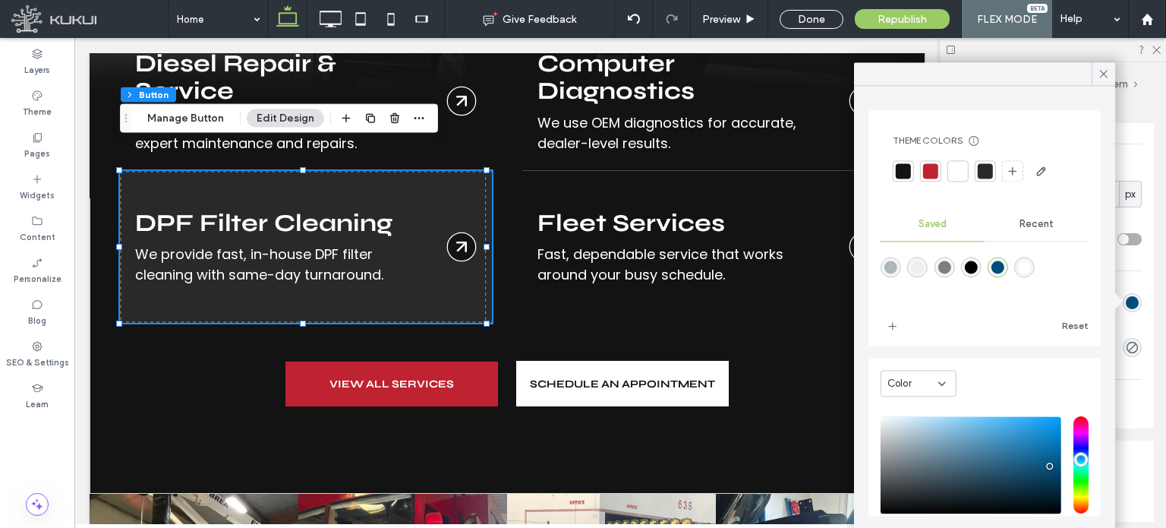
type input "*******"
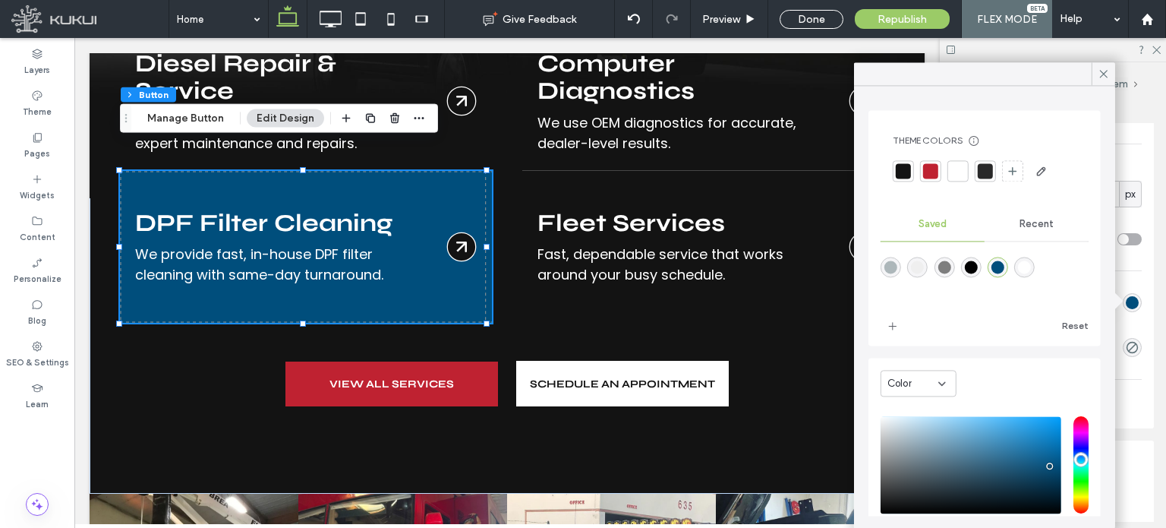
click at [902, 169] on div at bounding box center [903, 170] width 15 height 15
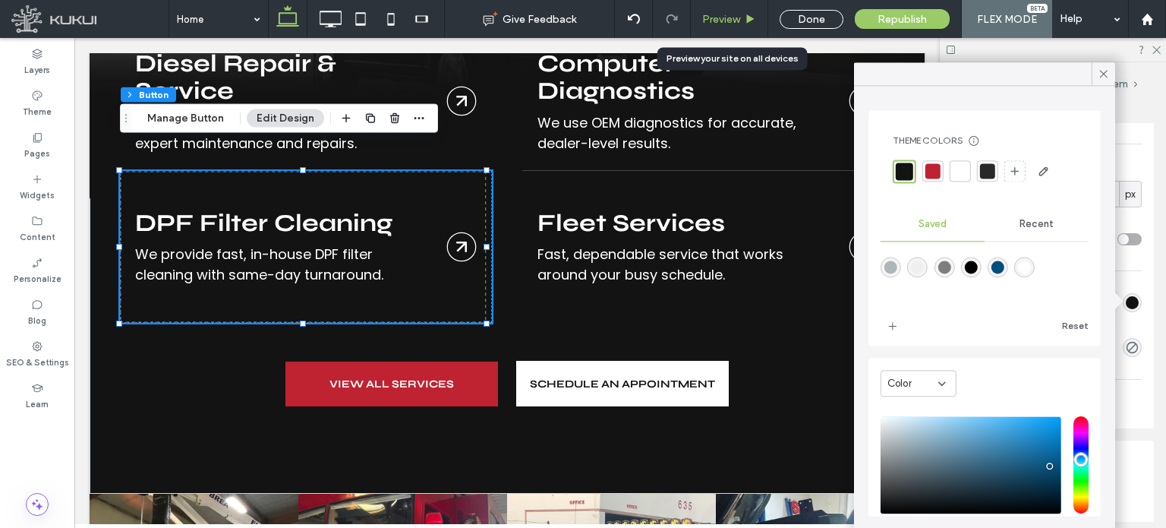
click at [735, 22] on span "Preview" at bounding box center [721, 19] width 38 height 13
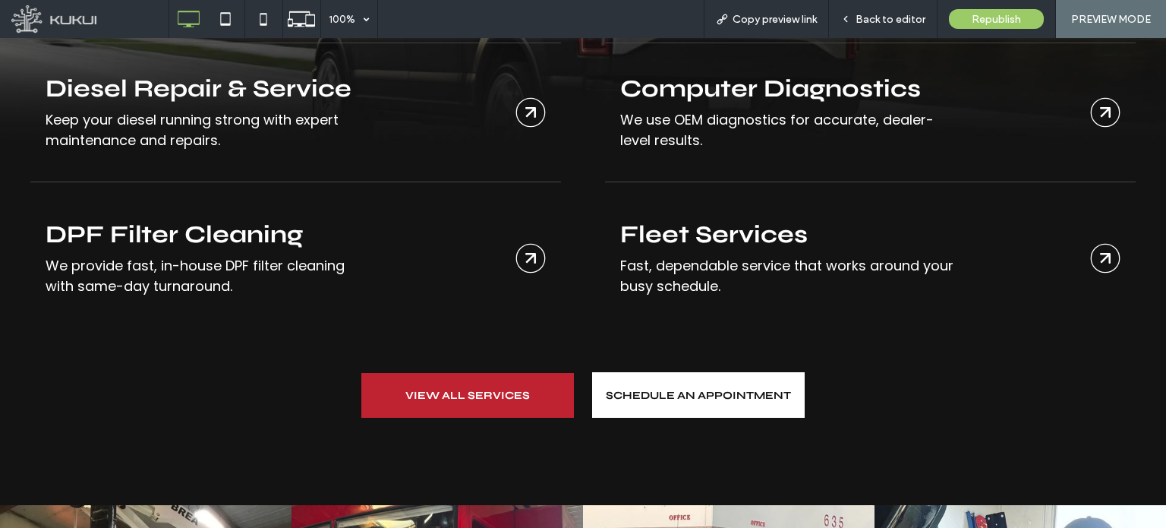
scroll to position [2145, 0]
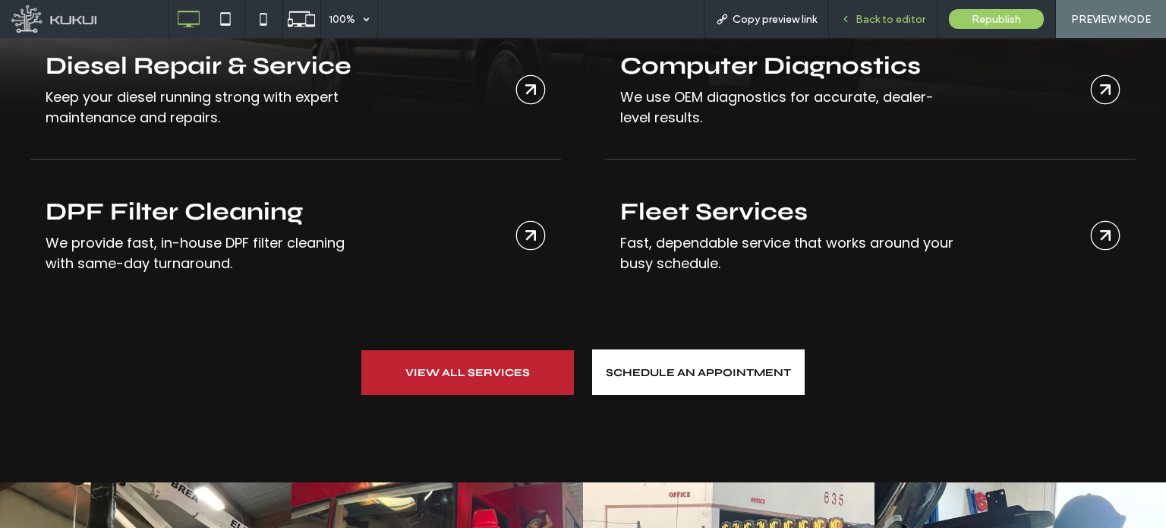
click at [890, 21] on span "Back to editor" at bounding box center [891, 19] width 70 height 13
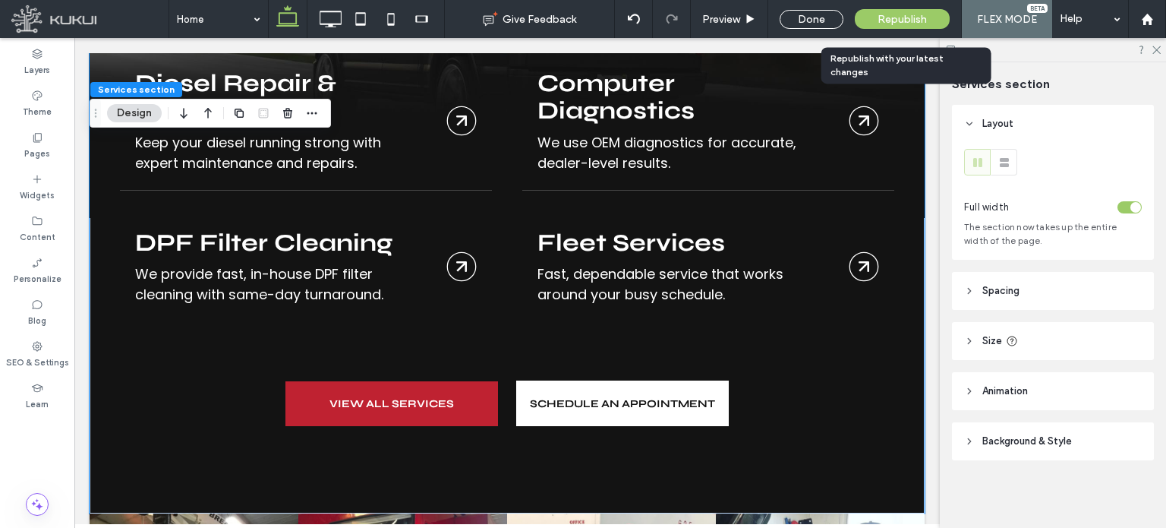
scroll to position [2198, 0]
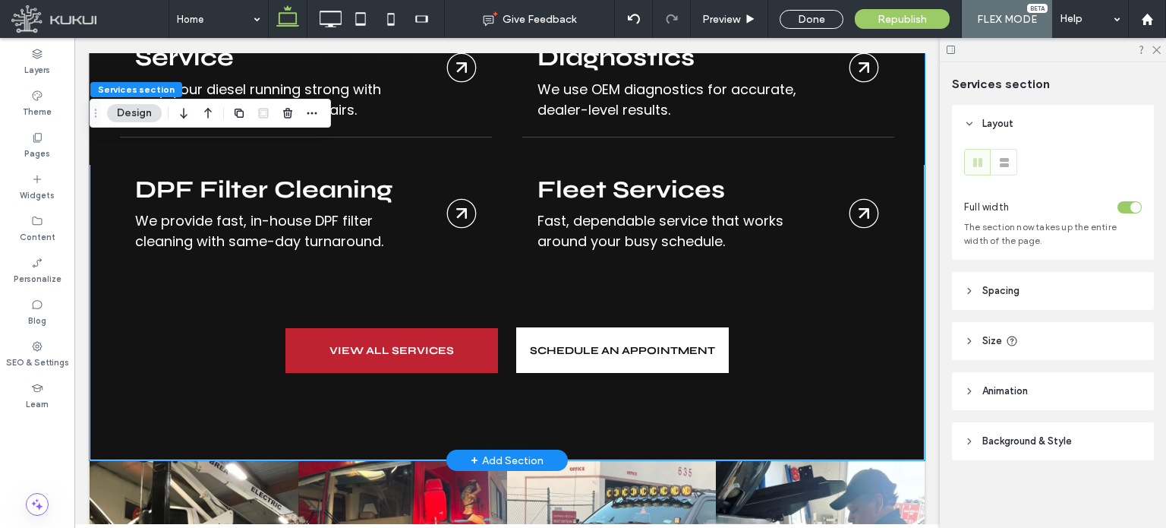
click at [374, 203] on link "Brakes" at bounding box center [306, 213] width 372 height 152
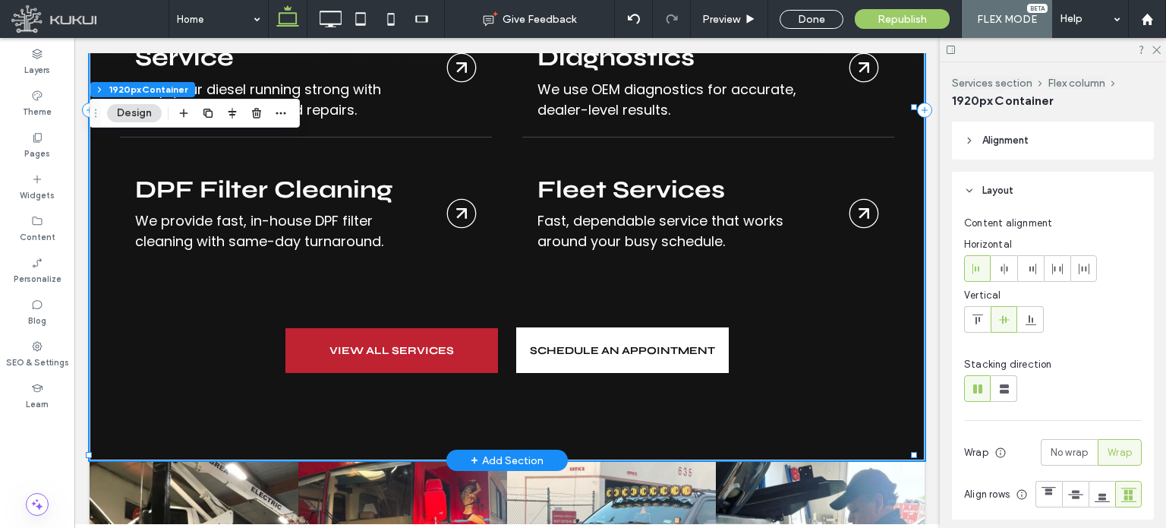
click at [368, 159] on link "Brakes" at bounding box center [306, 213] width 372 height 152
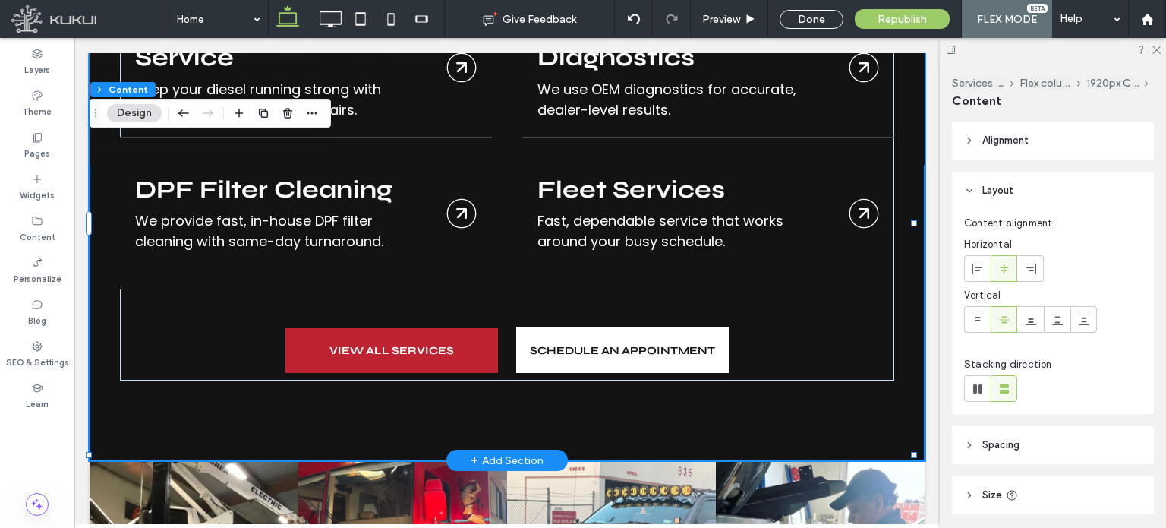
click at [368, 159] on link "Brakes" at bounding box center [306, 213] width 372 height 152
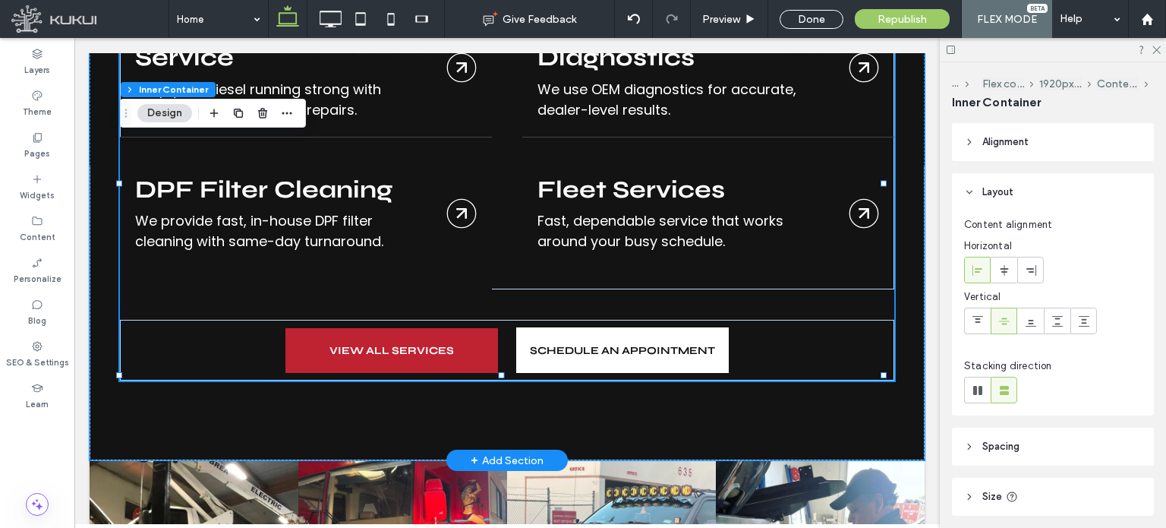
click at [368, 159] on link "Brakes" at bounding box center [306, 213] width 372 height 152
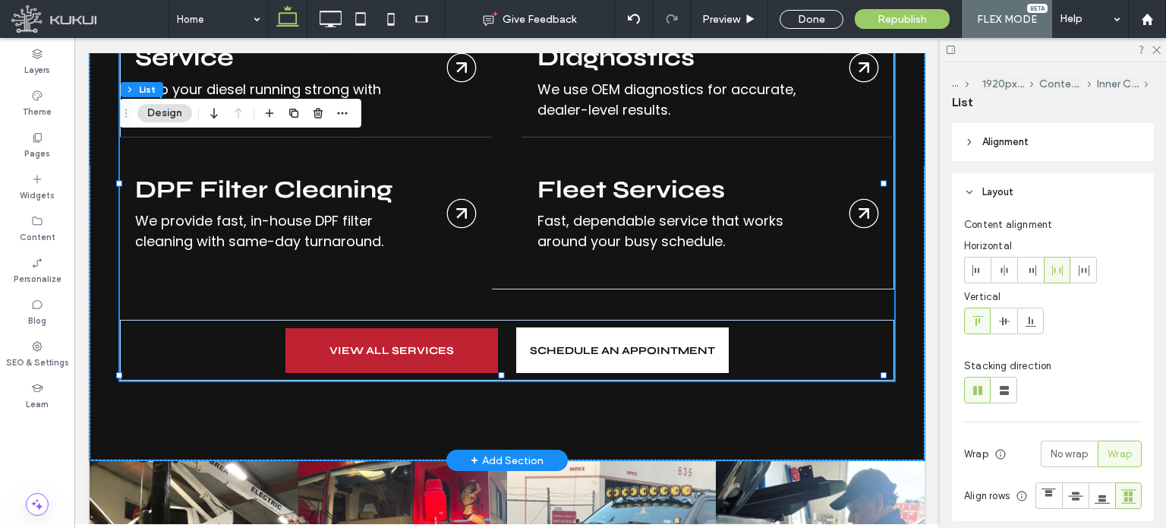
click at [368, 159] on link "Brakes" at bounding box center [306, 213] width 372 height 152
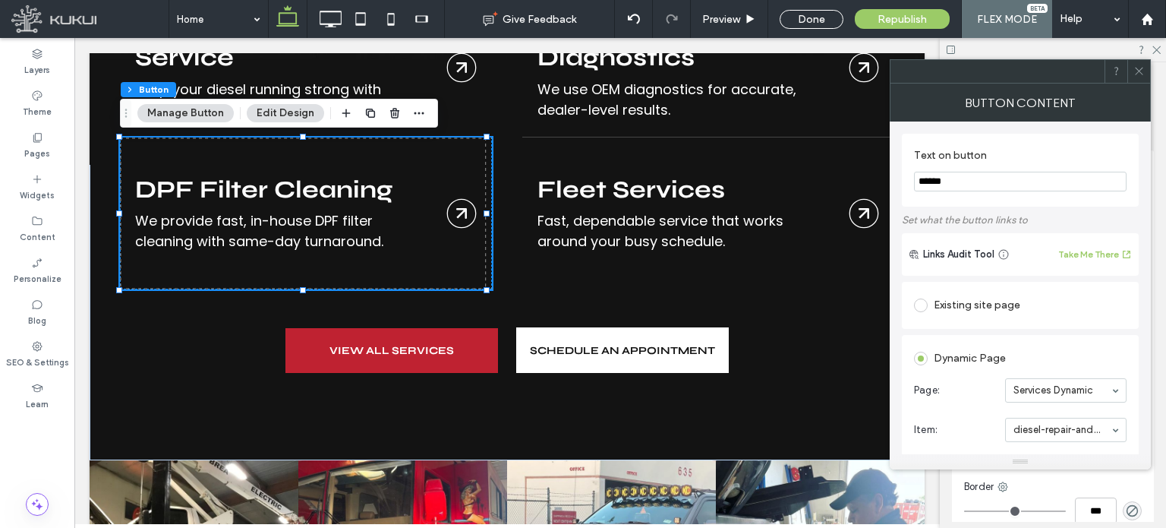
click at [1139, 67] on icon at bounding box center [1139, 70] width 11 height 11
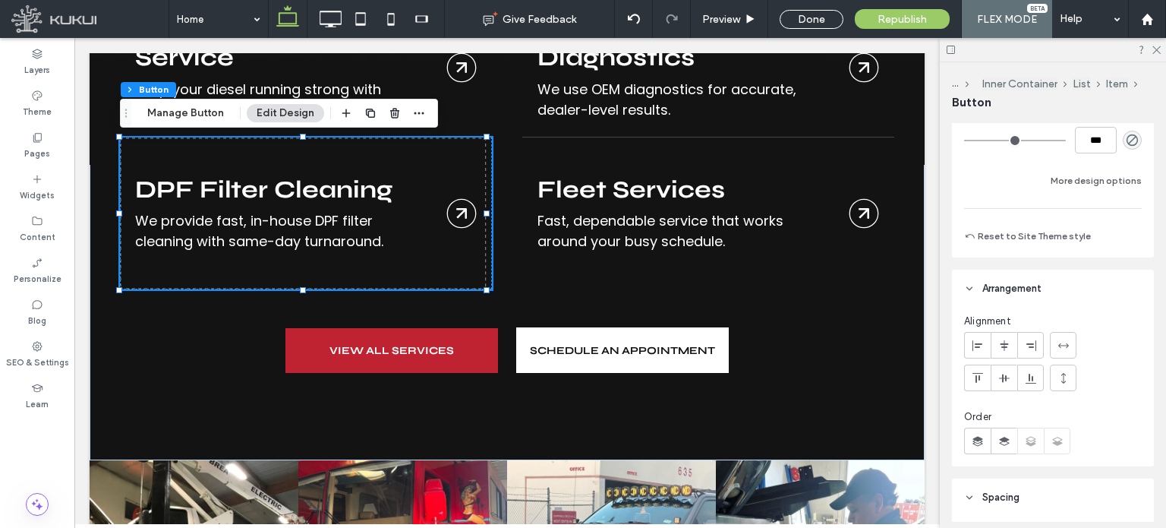
scroll to position [373, 0]
click at [1081, 182] on button "More design options" at bounding box center [1096, 178] width 91 height 18
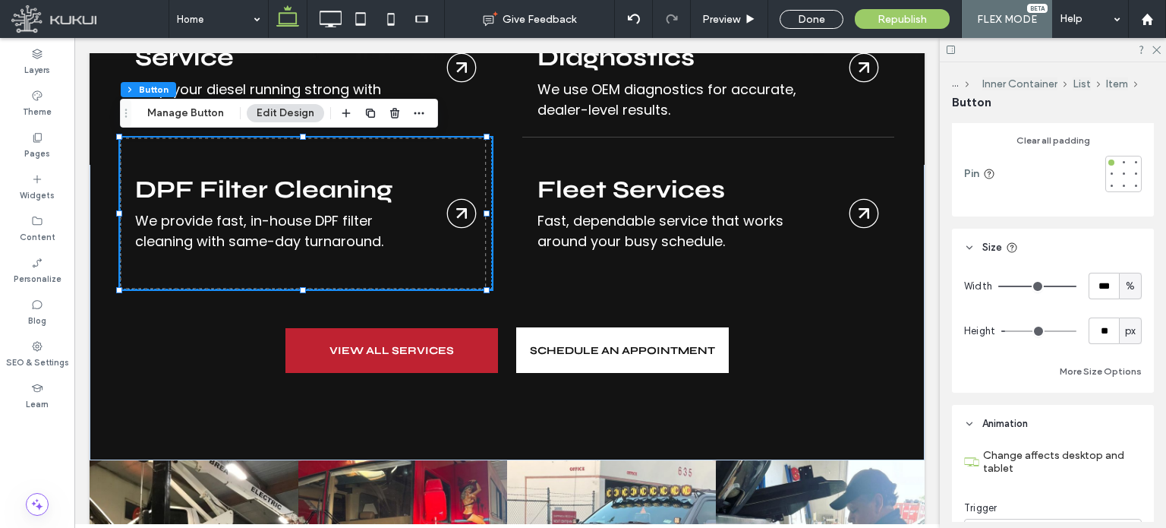
scroll to position [1205, 0]
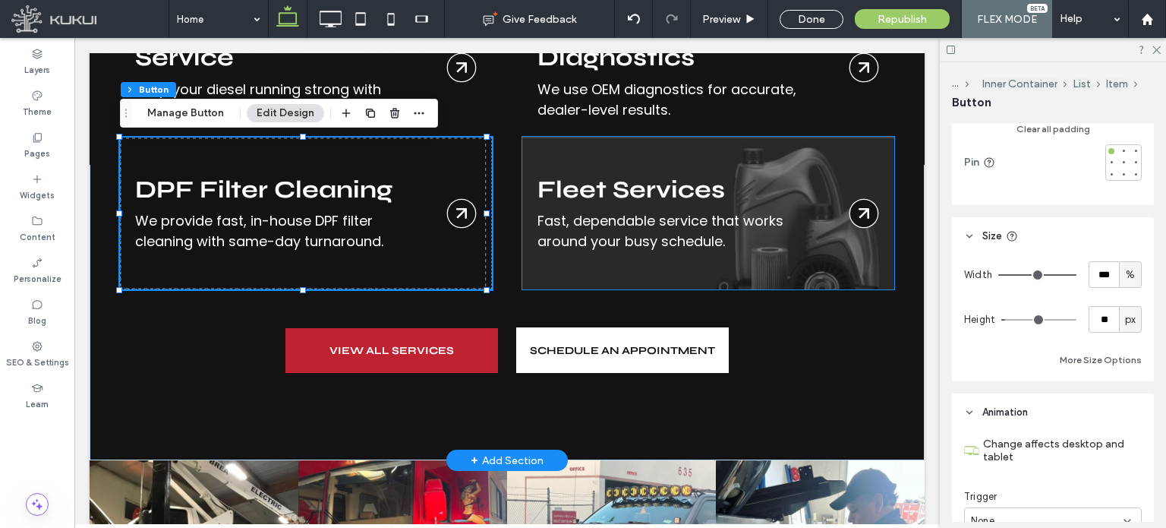
click at [604, 137] on link "Fleet Services" at bounding box center [708, 213] width 372 height 152
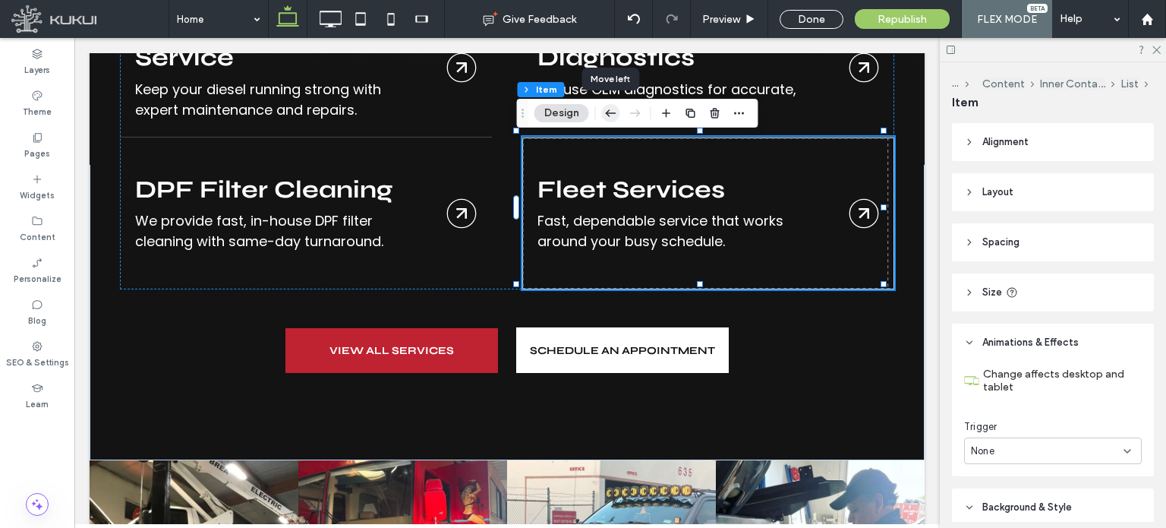
click at [608, 115] on use "button" at bounding box center [611, 112] width 11 height 7
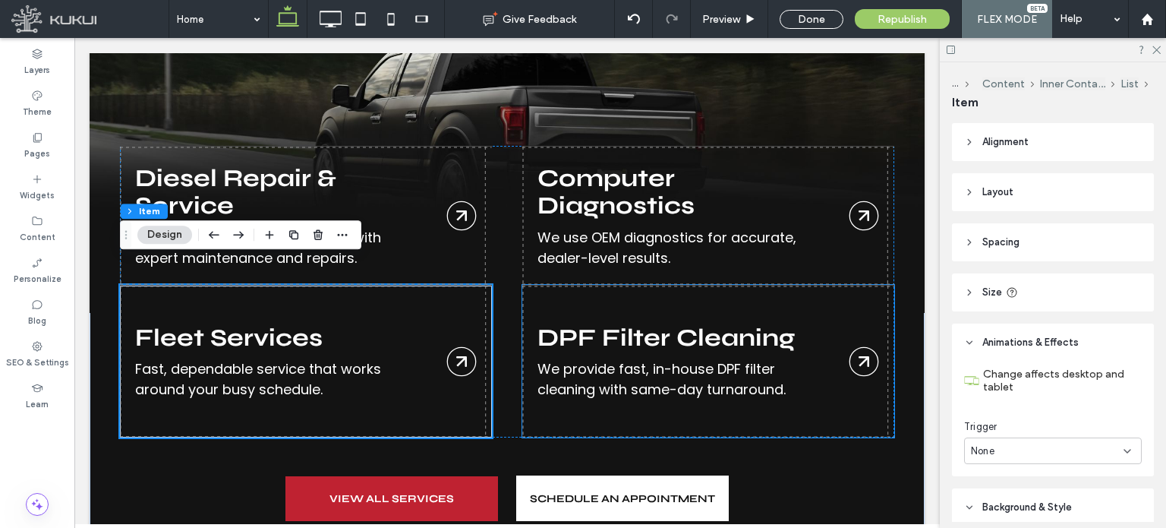
scroll to position [2044, 0]
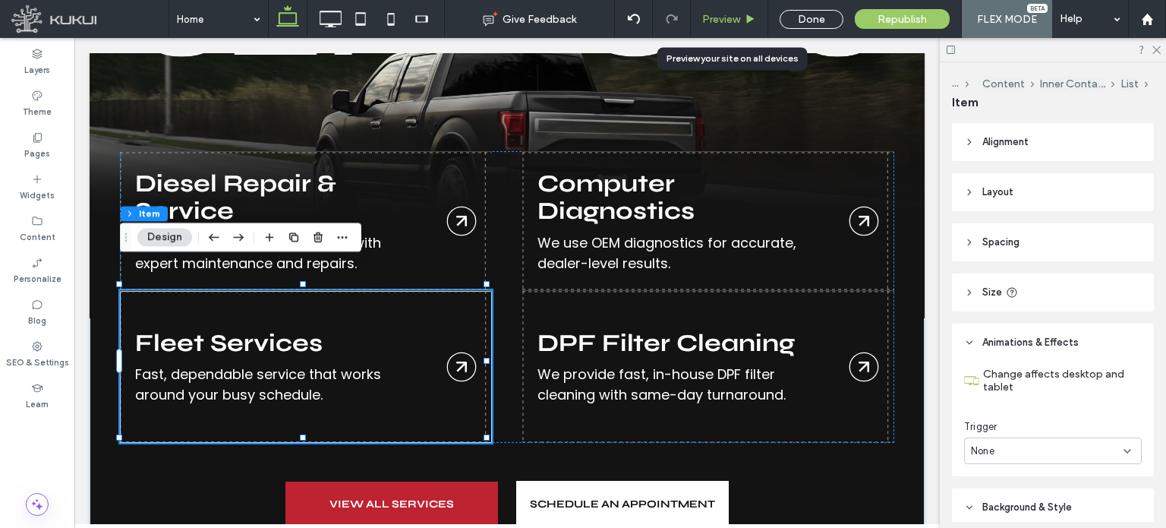
drag, startPoint x: 713, startPoint y: 21, endPoint x: 607, endPoint y: 70, distance: 117.2
click at [713, 21] on span "Preview" at bounding box center [721, 19] width 38 height 13
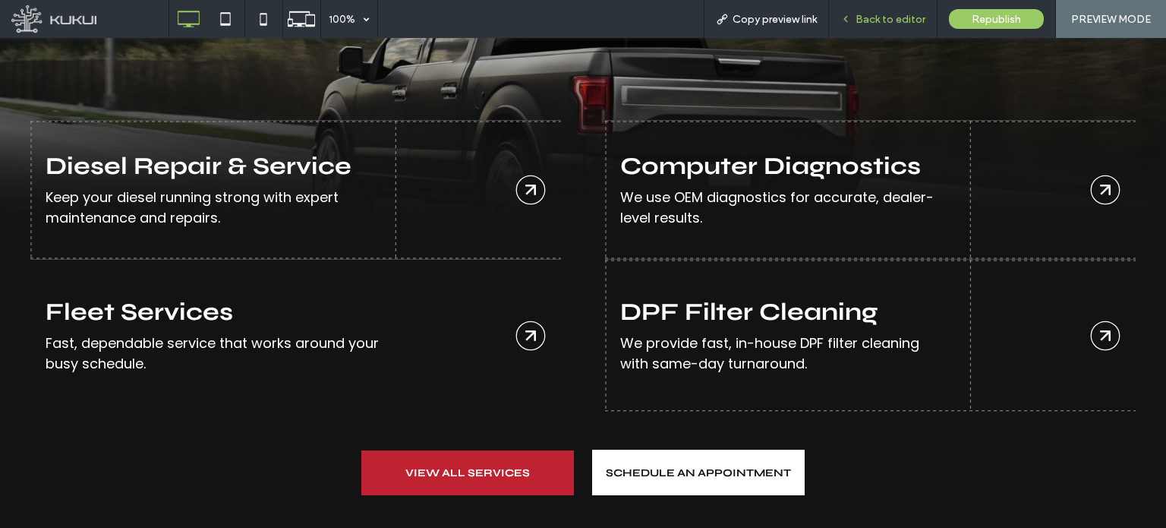
click at [887, 14] on span "Back to editor" at bounding box center [891, 19] width 70 height 13
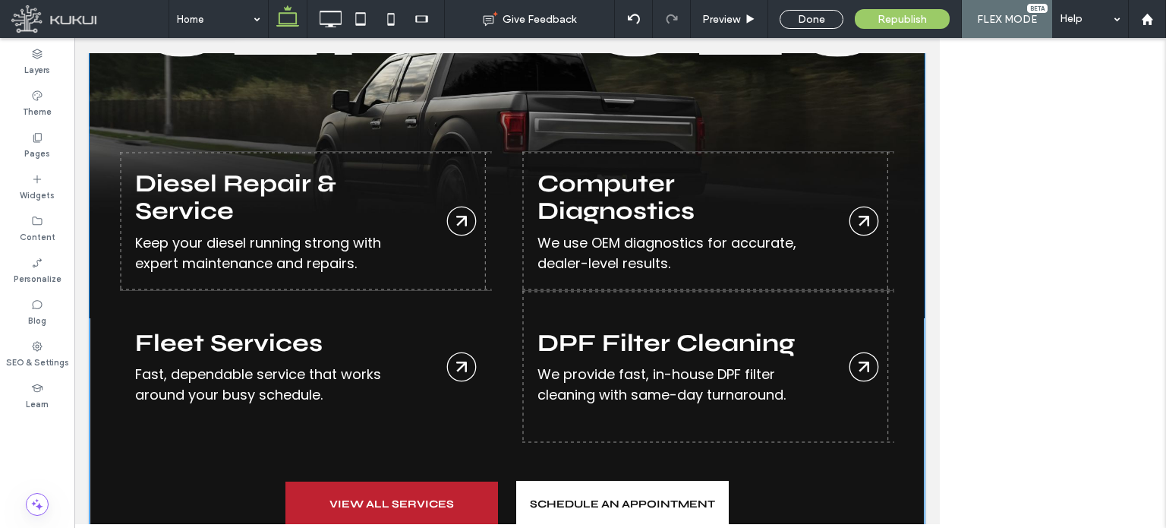
scroll to position [2098, 0]
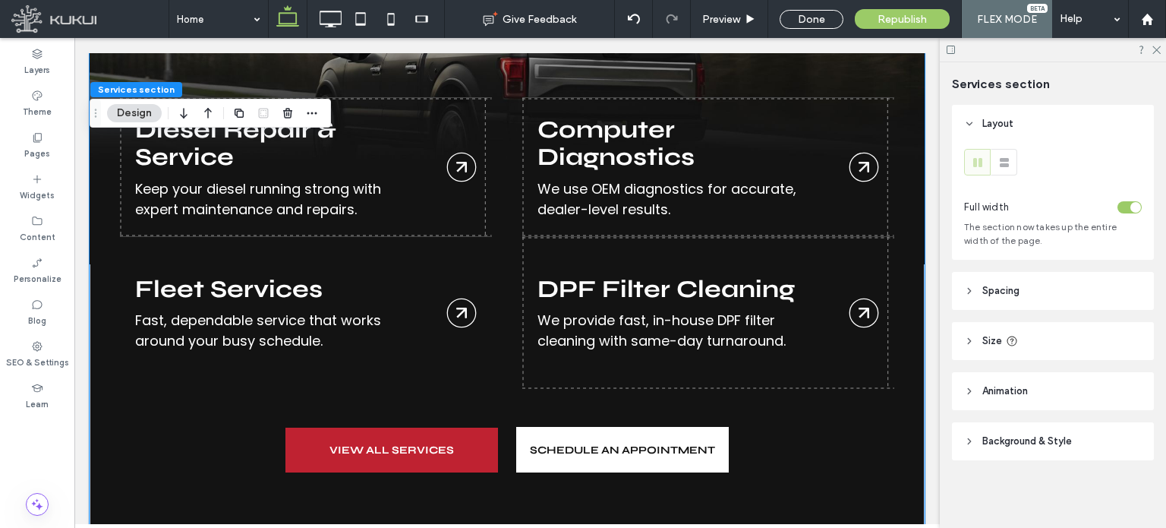
click at [592, 237] on link "Brakes" at bounding box center [708, 313] width 372 height 152
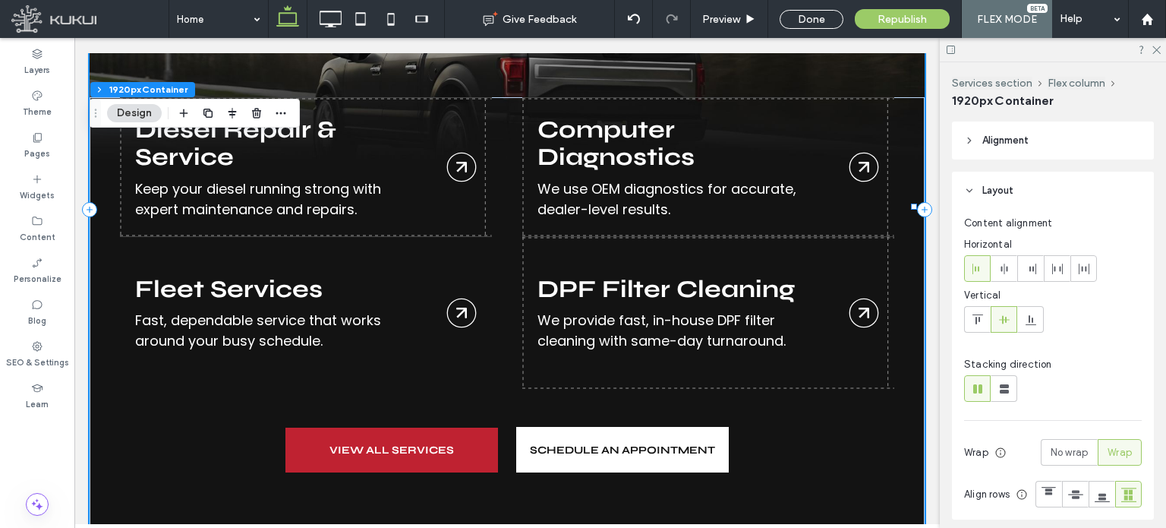
click at [584, 237] on link "Brakes" at bounding box center [708, 313] width 372 height 152
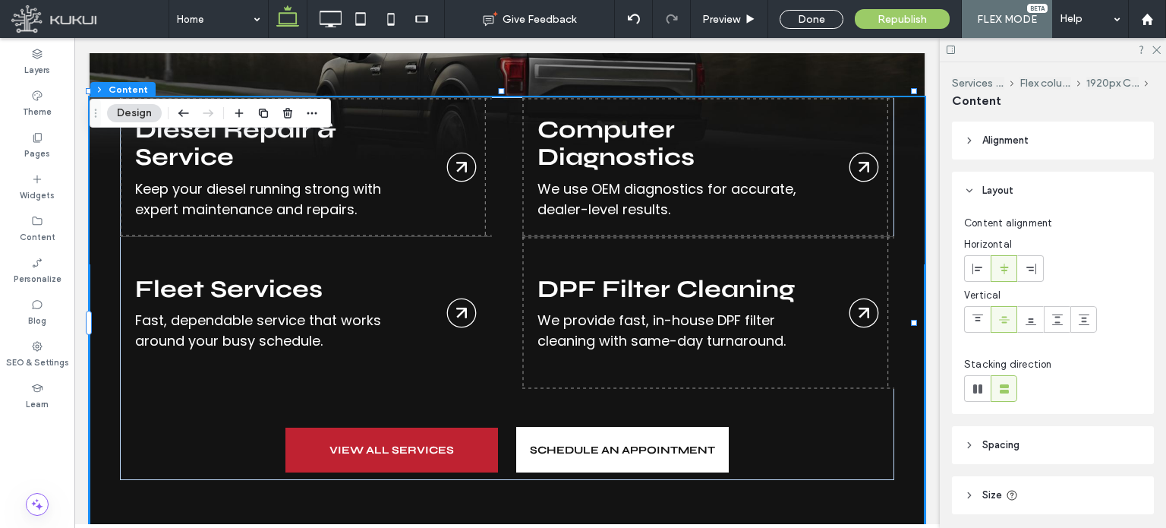
click at [584, 237] on link "Brakes" at bounding box center [708, 313] width 372 height 152
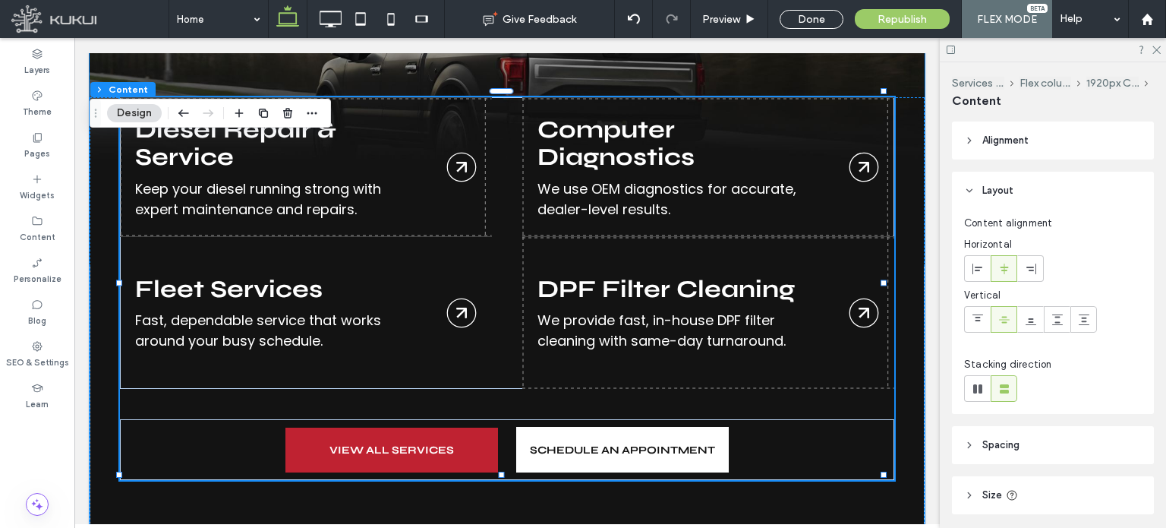
click at [584, 237] on link "Brakes" at bounding box center [708, 313] width 372 height 152
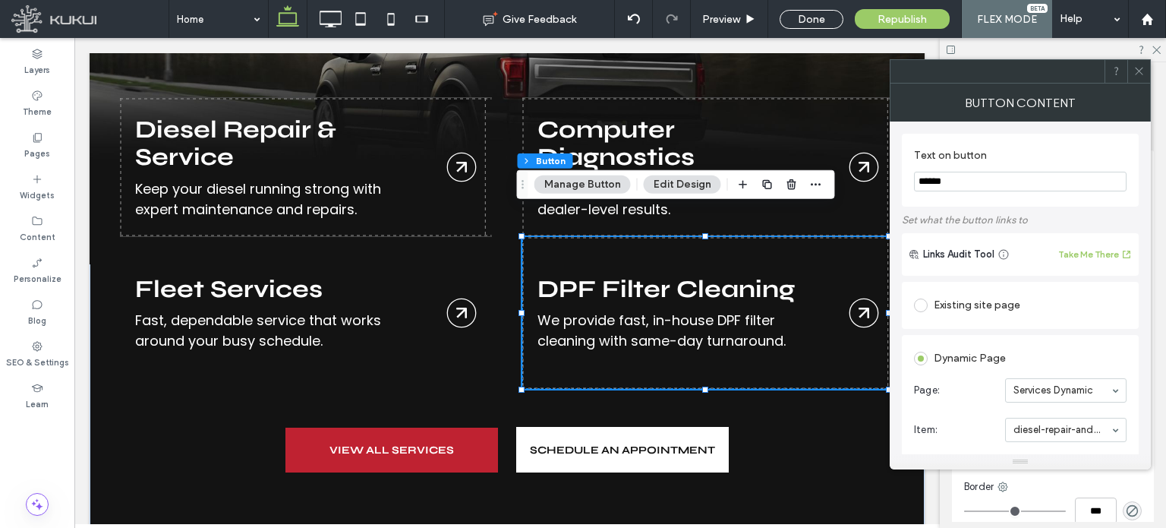
drag, startPoint x: 960, startPoint y: 178, endPoint x: 911, endPoint y: 184, distance: 48.9
click at [911, 184] on div "Text on button ******" at bounding box center [1020, 170] width 237 height 73
click at [991, 173] on input "******" at bounding box center [1020, 182] width 213 height 20
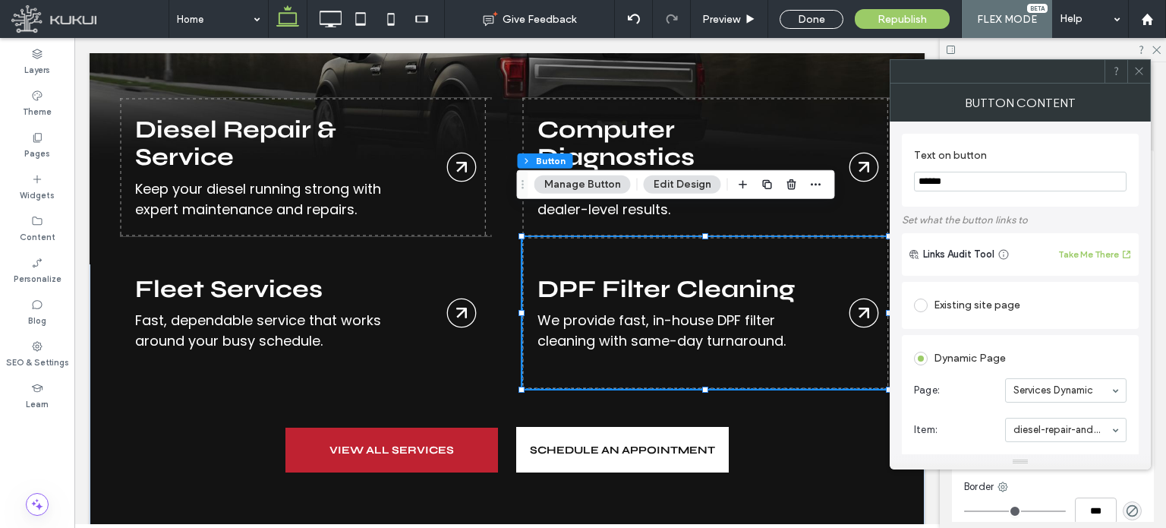
click at [991, 173] on input "******" at bounding box center [1020, 182] width 213 height 20
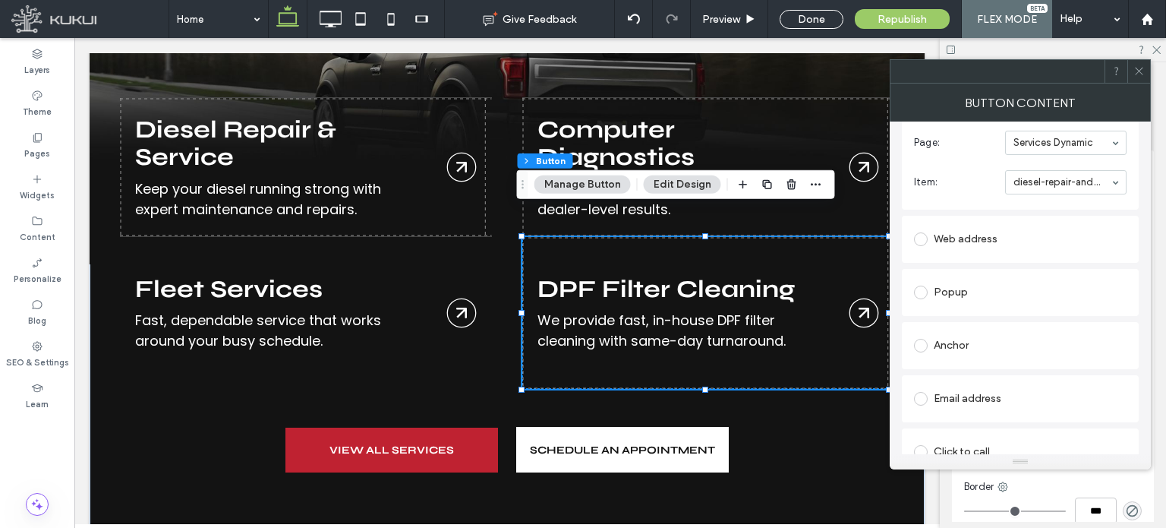
scroll to position [322, 0]
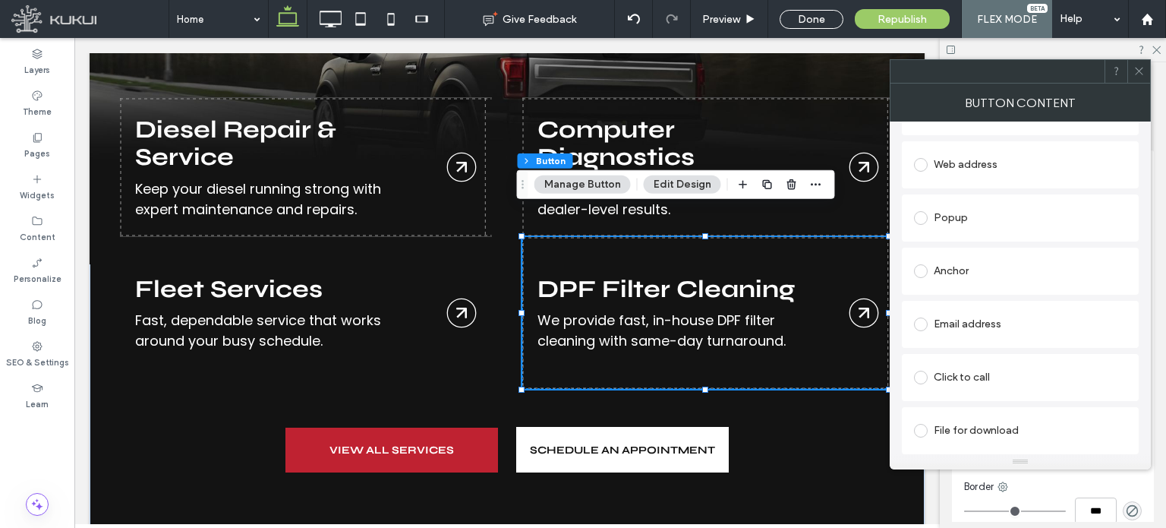
type input "**********"
click at [1141, 74] on icon at bounding box center [1139, 70] width 11 height 11
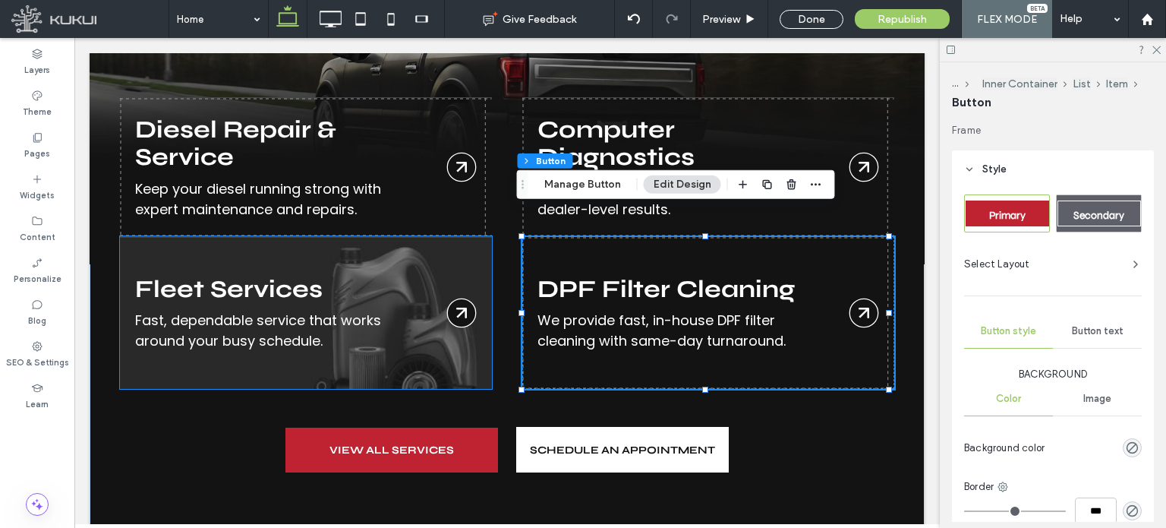
click at [399, 330] on link "Fleet Services" at bounding box center [306, 313] width 372 height 152
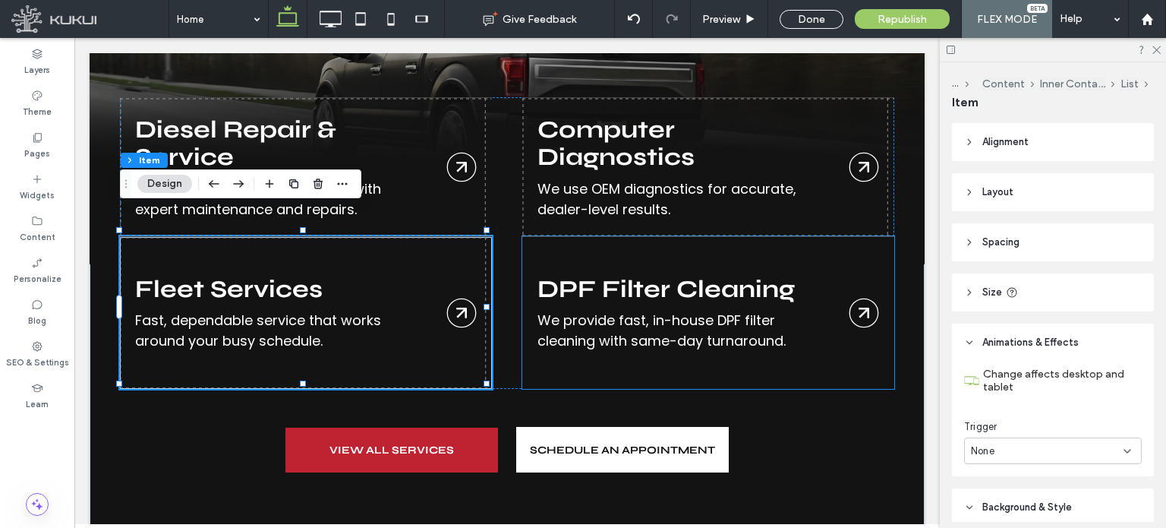
click at [854, 280] on link "DPF Filter Cleaning" at bounding box center [708, 313] width 372 height 152
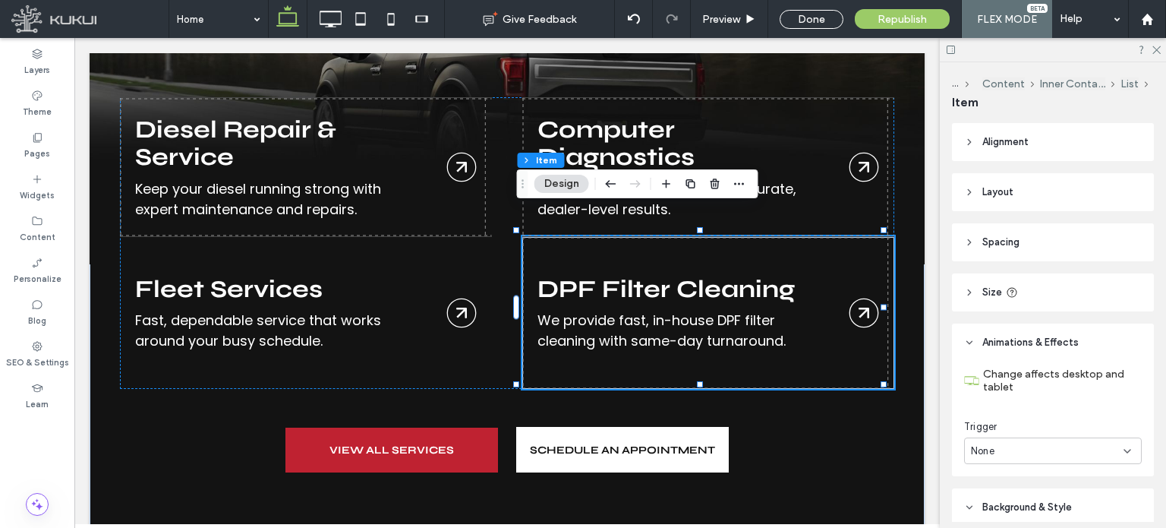
click at [854, 280] on link "DPF Filter Cleaning" at bounding box center [708, 313] width 372 height 152
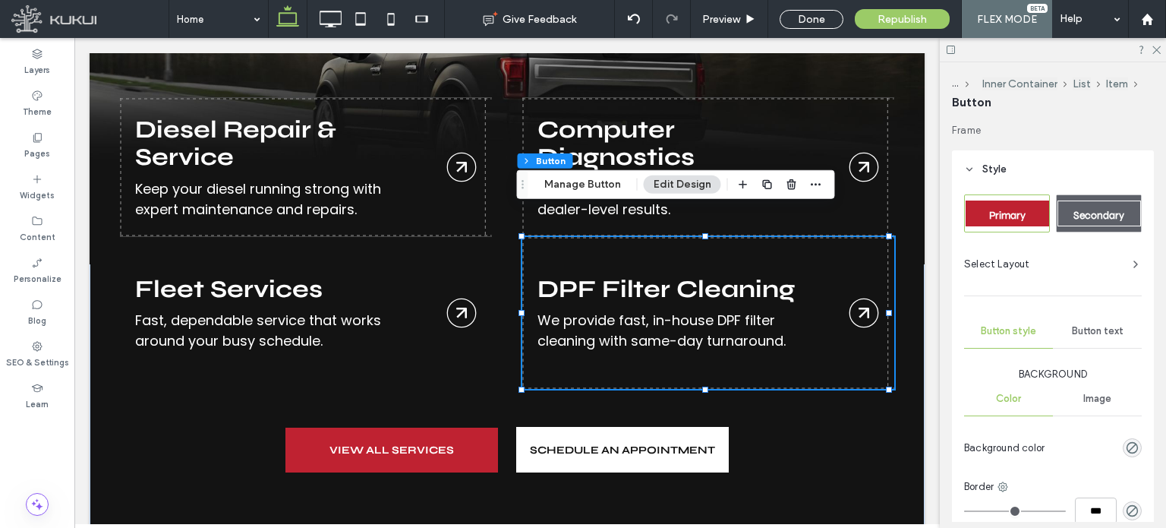
type input "**"
click at [850, 282] on link "DPF Filter Cleaning" at bounding box center [708, 313] width 372 height 152
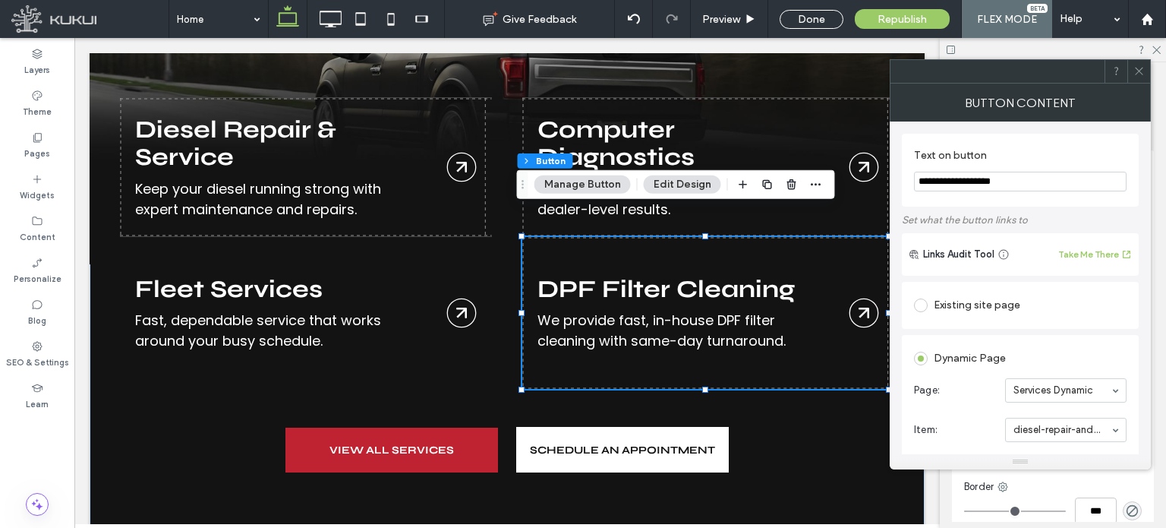
click at [750, 303] on link "DPF Filter Cleaning" at bounding box center [708, 313] width 372 height 152
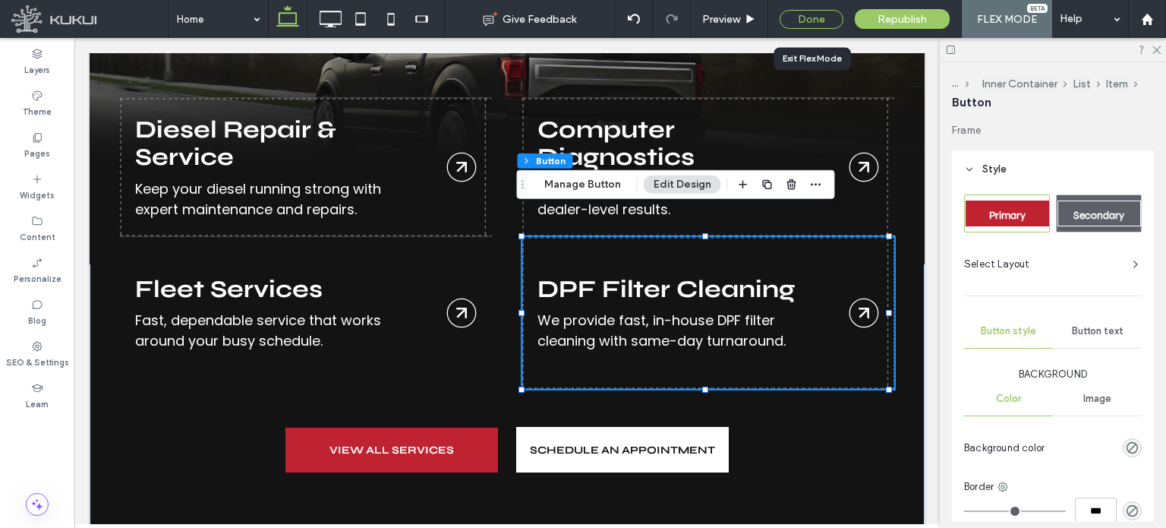
click at [816, 14] on div "Done" at bounding box center [812, 19] width 64 height 19
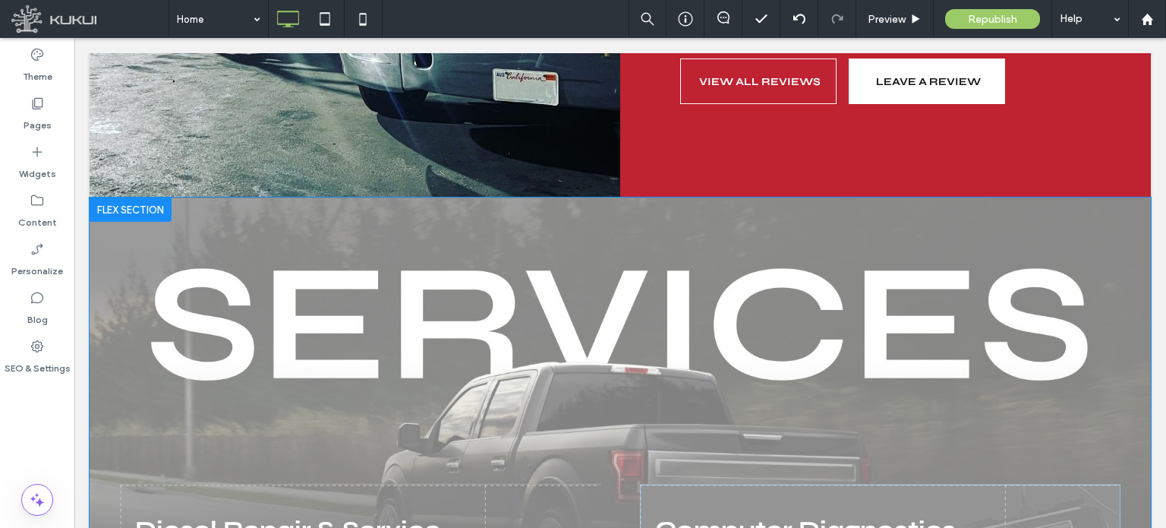
scroll to position [1642, 0]
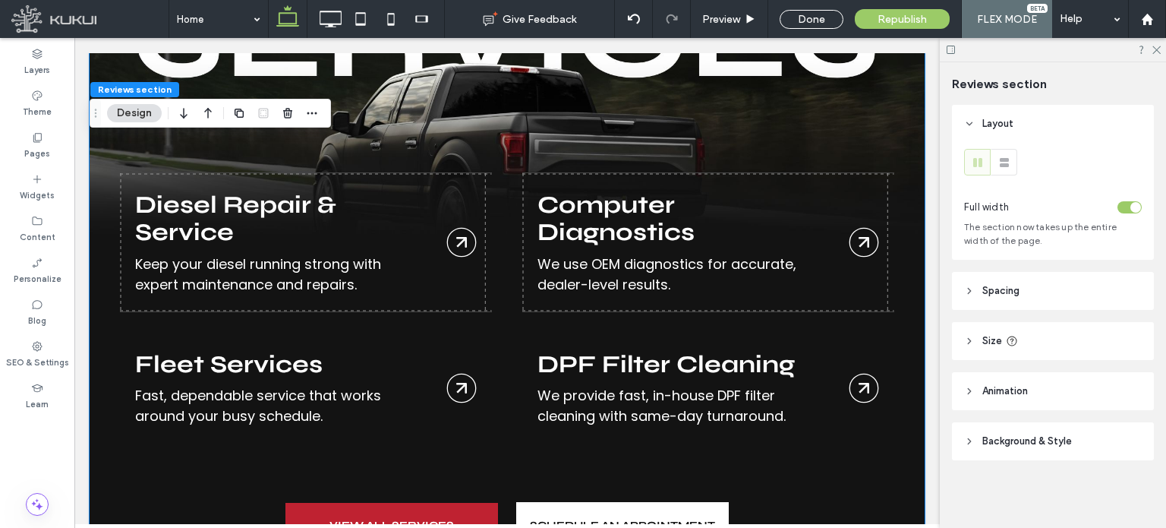
scroll to position [2023, 0]
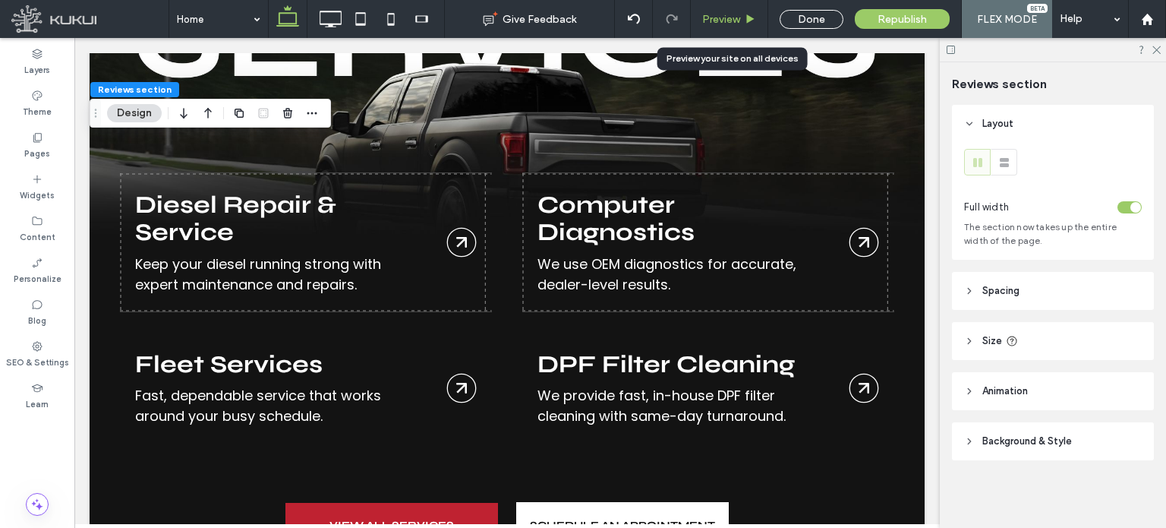
click at [728, 16] on span "Preview" at bounding box center [721, 19] width 38 height 13
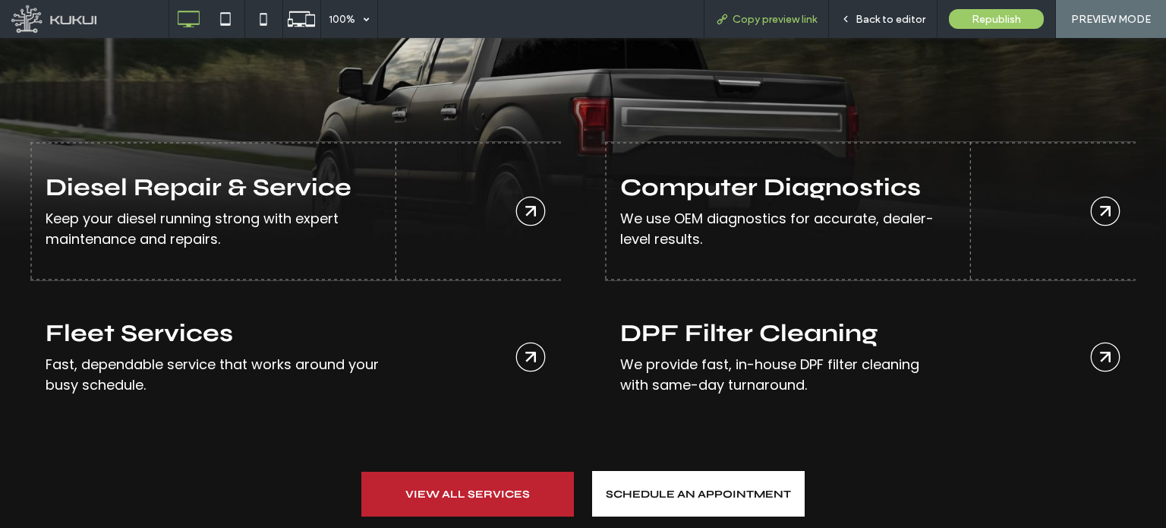
click at [822, 15] on div "Copy preview link" at bounding box center [767, 19] width 124 height 13
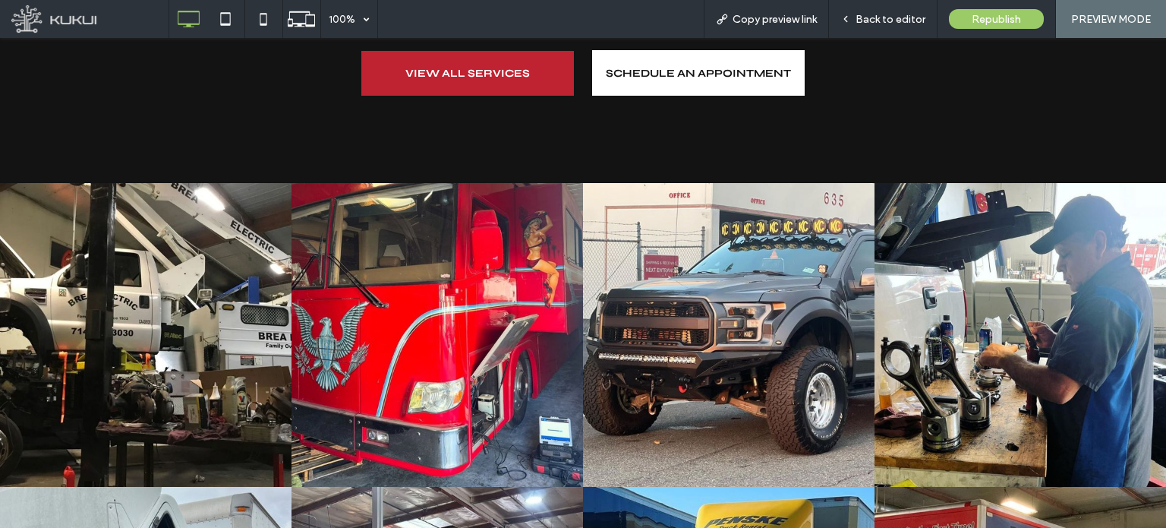
scroll to position [2170, 0]
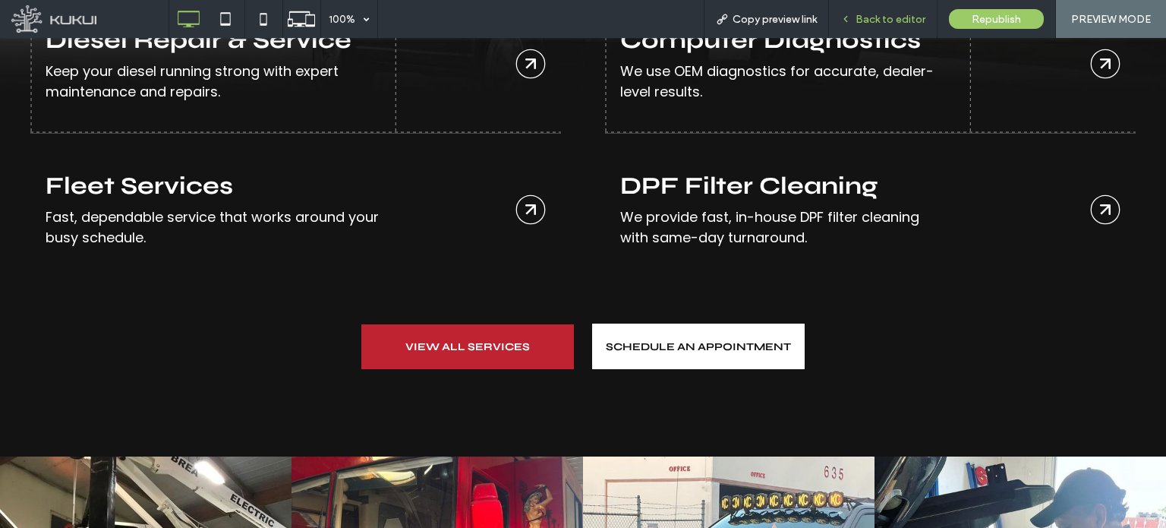
click at [897, 17] on span "Back to editor" at bounding box center [891, 19] width 70 height 13
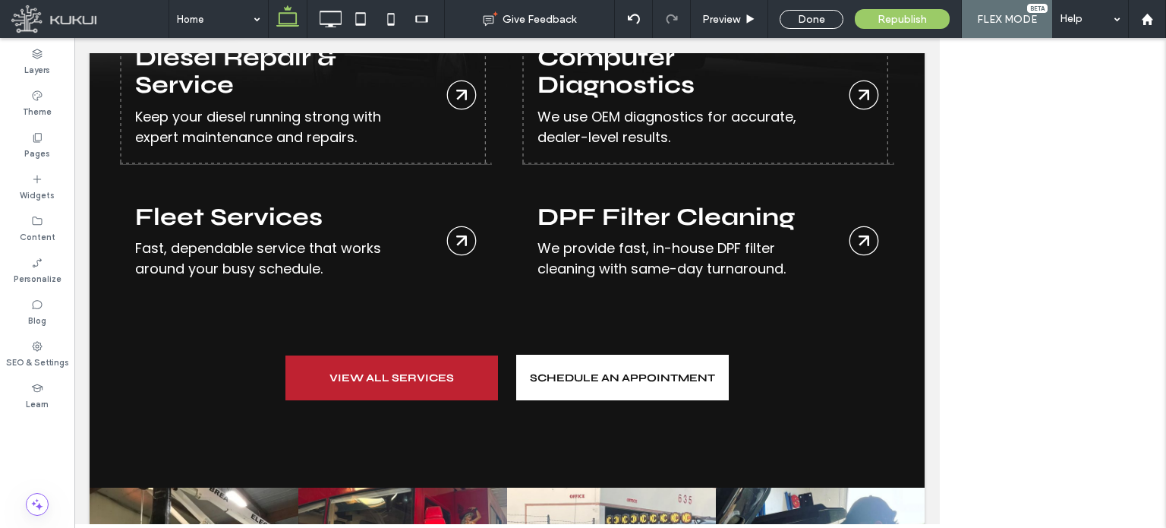
scroll to position [2224, 0]
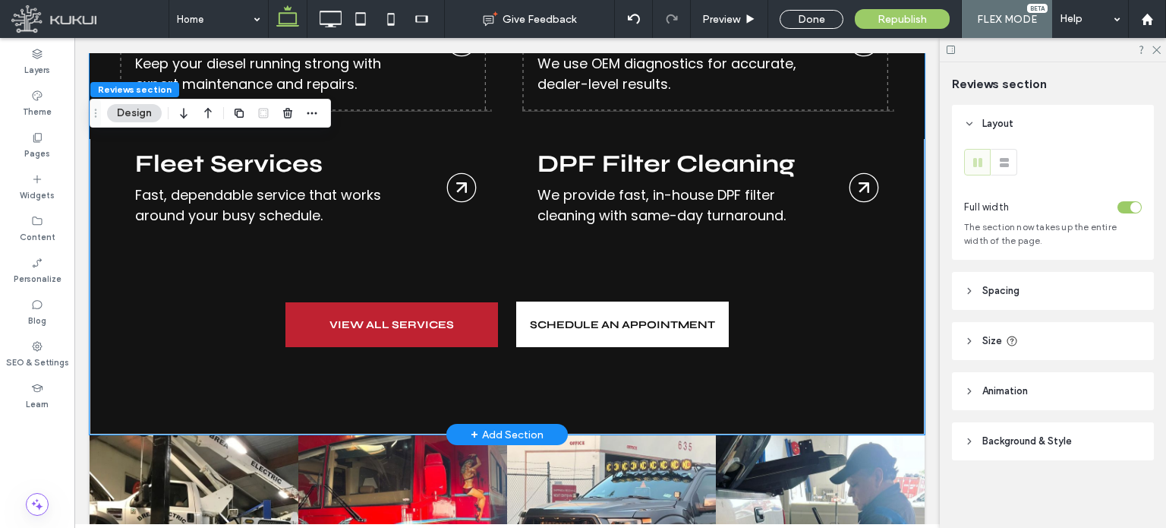
click at [728, 173] on link "DPF Filter Cleaning" at bounding box center [708, 188] width 372 height 152
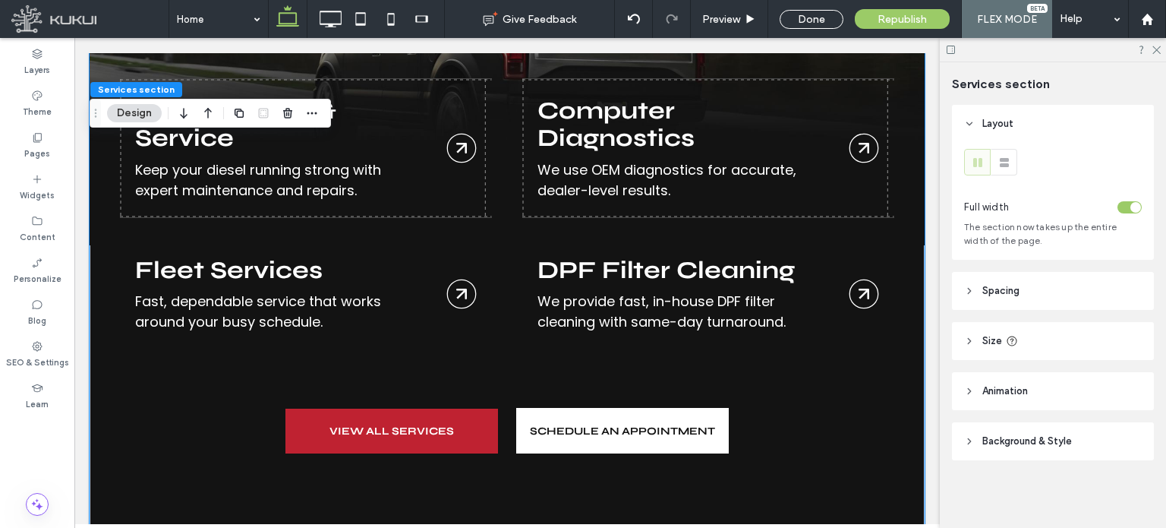
scroll to position [2106, 0]
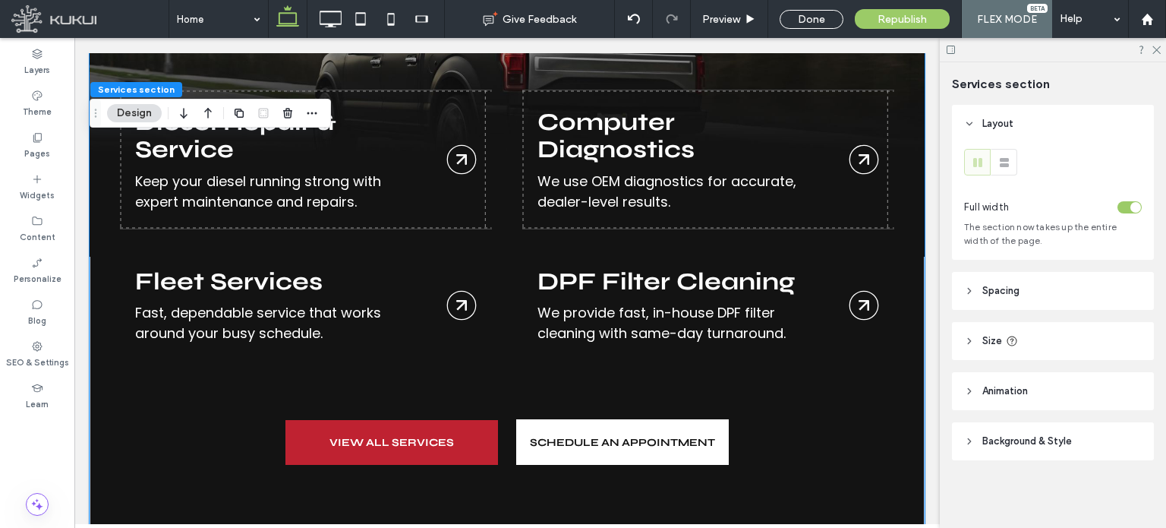
click at [680, 267] on link "DPF Filter Cleaning" at bounding box center [708, 305] width 372 height 152
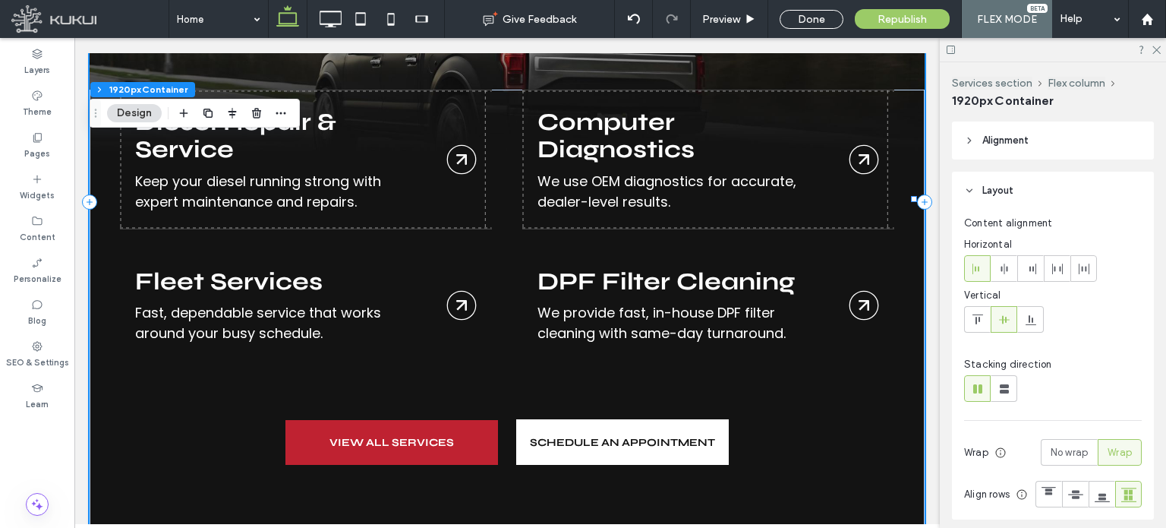
click at [668, 262] on link "DPF Filter Cleaning" at bounding box center [708, 305] width 372 height 152
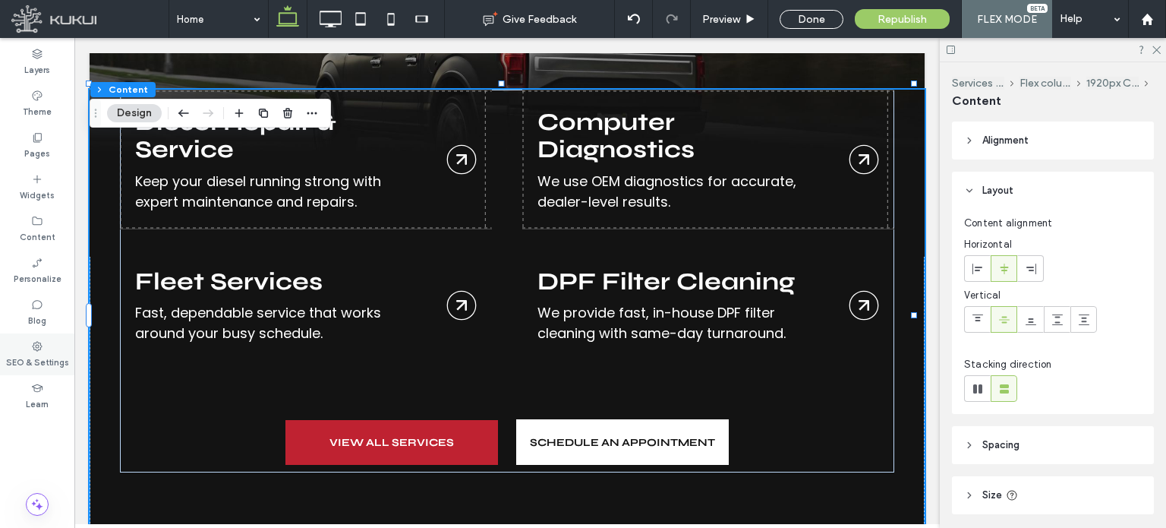
click at [39, 358] on label "SEO & Settings" at bounding box center [37, 360] width 63 height 17
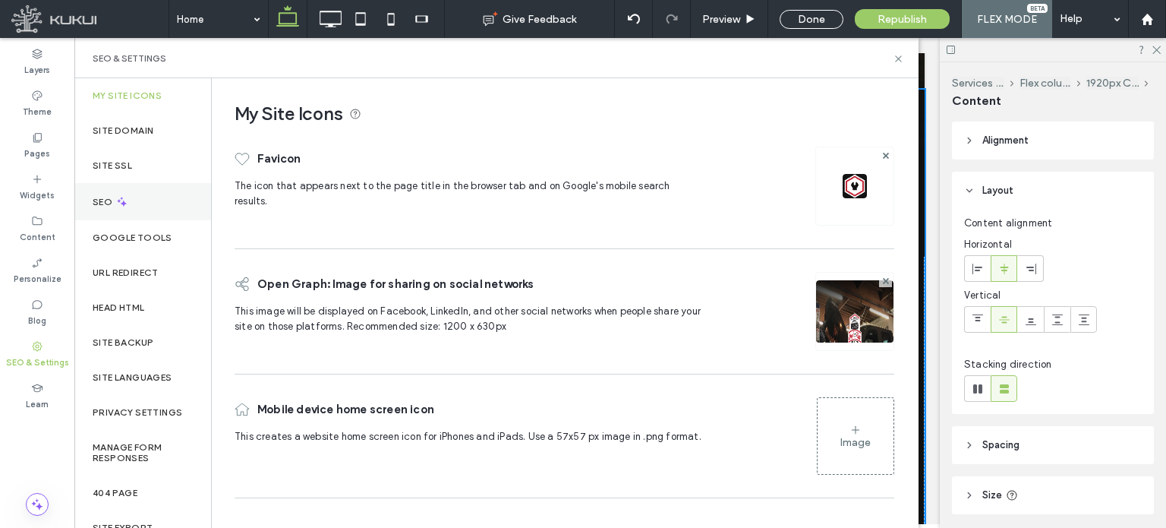
click at [154, 212] on div "SEO" at bounding box center [142, 201] width 137 height 37
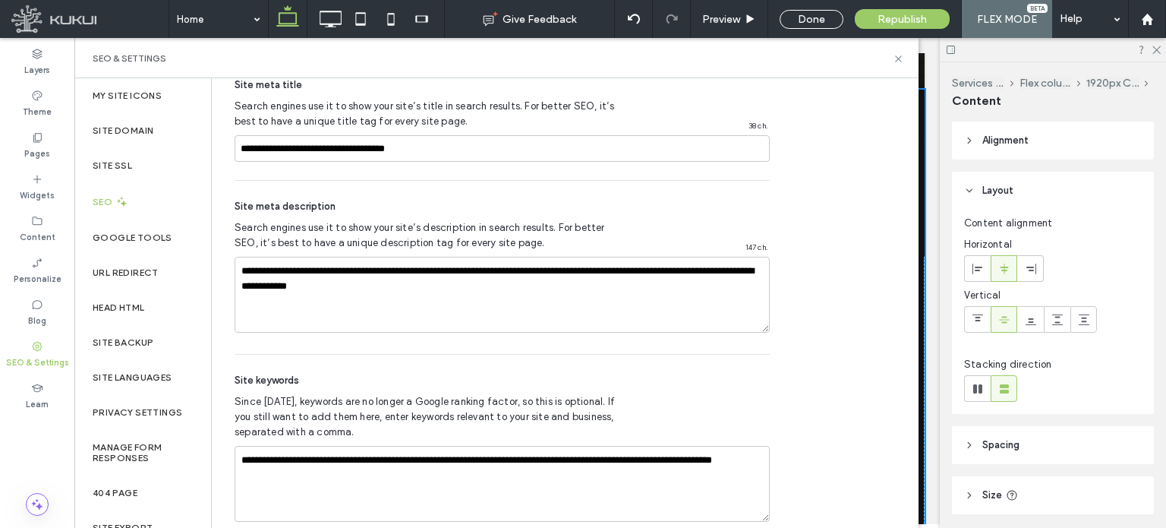
scroll to position [796, 0]
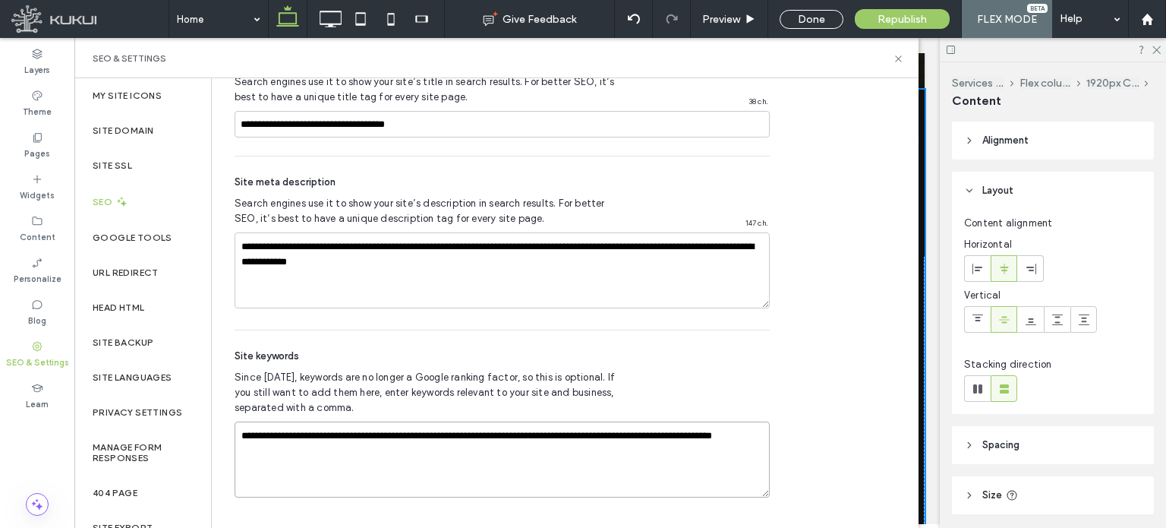
drag, startPoint x: 295, startPoint y: 434, endPoint x: 281, endPoint y: 434, distance: 14.4
click at [281, 434] on textarea "**********" at bounding box center [502, 459] width 535 height 76
click at [295, 434] on textarea "**********" at bounding box center [502, 459] width 535 height 76
click at [386, 434] on textarea "**********" at bounding box center [502, 459] width 535 height 76
click at [532, 437] on textarea "**********" at bounding box center [502, 459] width 535 height 76
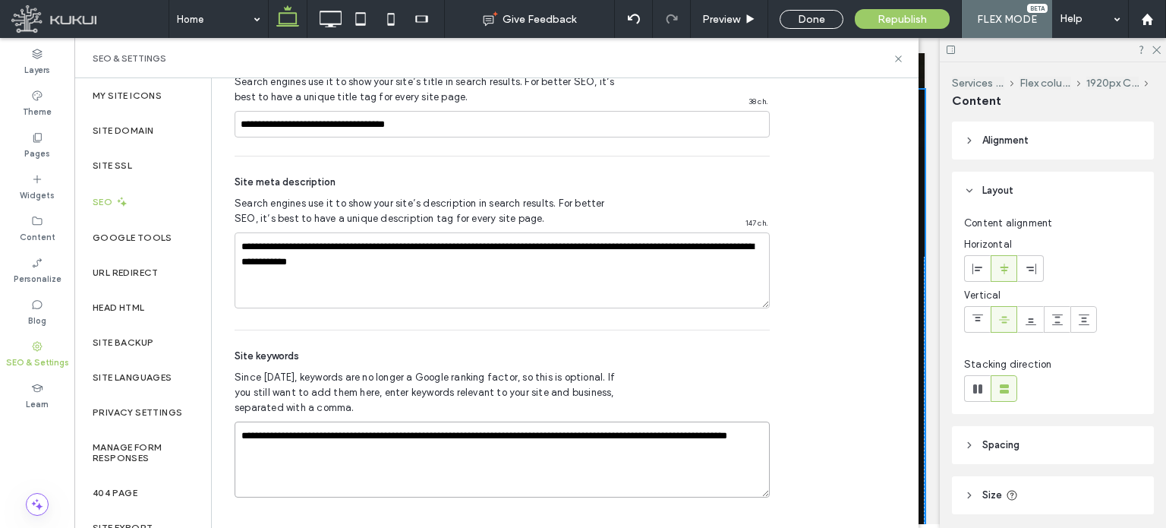
click at [651, 434] on textarea "**********" at bounding box center [502, 459] width 535 height 76
click at [724, 434] on textarea "**********" at bounding box center [502, 459] width 535 height 76
type textarea "**********"
click at [419, 246] on textarea "**********" at bounding box center [502, 270] width 535 height 76
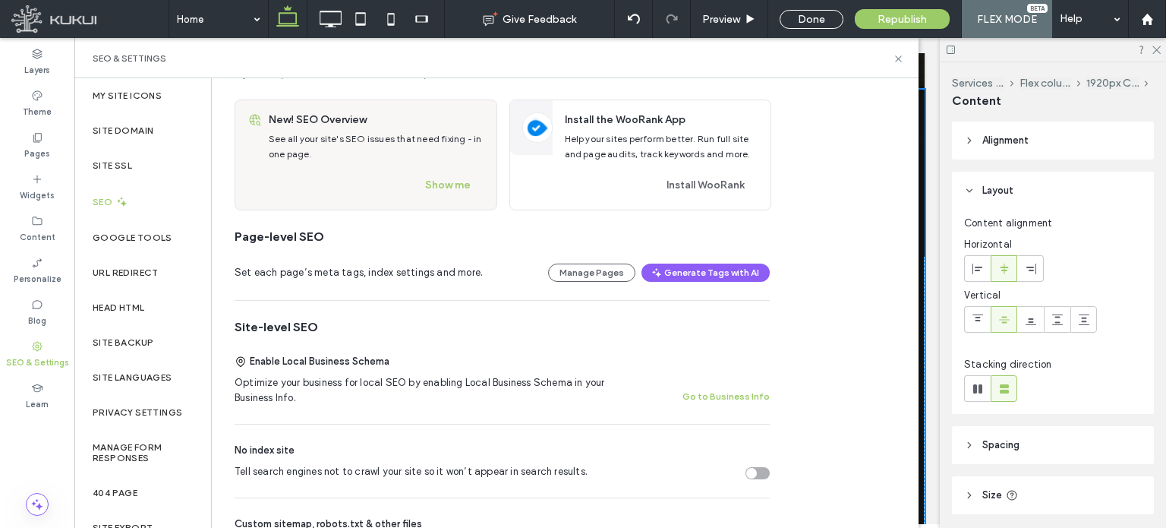
scroll to position [0, 0]
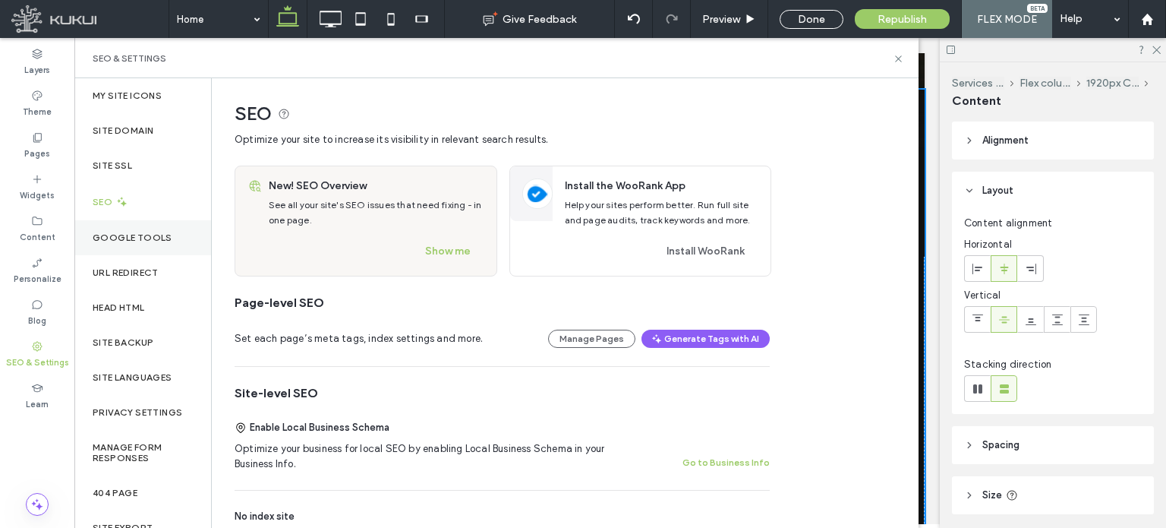
type textarea "**********"
click at [158, 226] on div "Google Tools" at bounding box center [142, 237] width 137 height 35
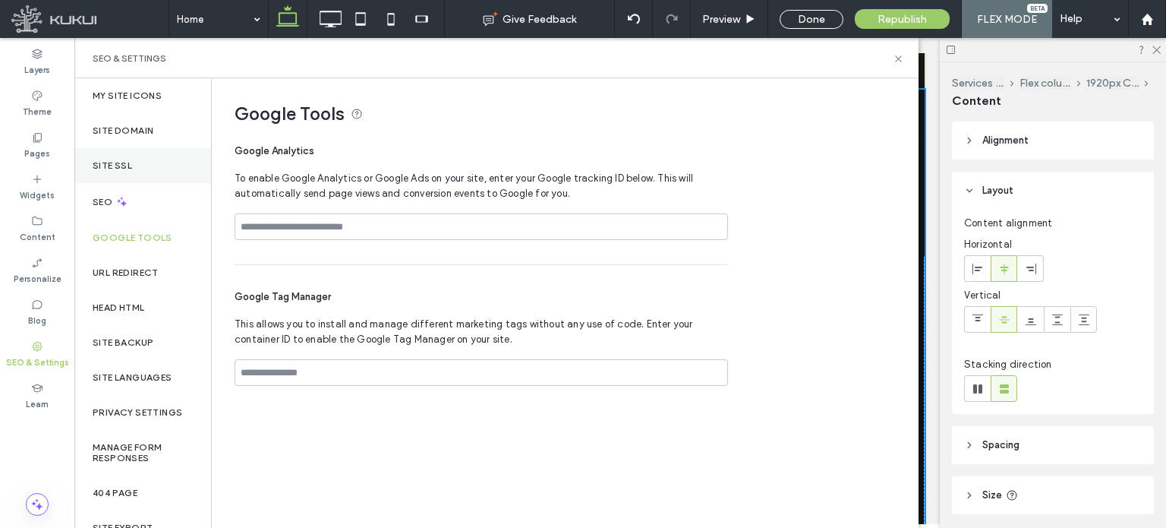
click at [122, 175] on div "Site SSL" at bounding box center [142, 165] width 137 height 35
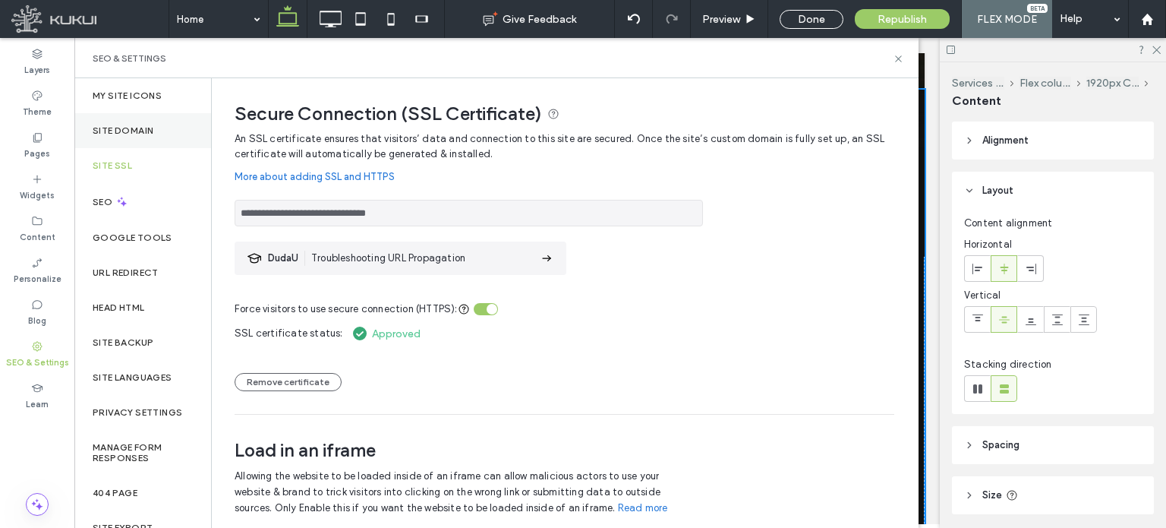
click at [140, 118] on div "Site Domain" at bounding box center [142, 130] width 137 height 35
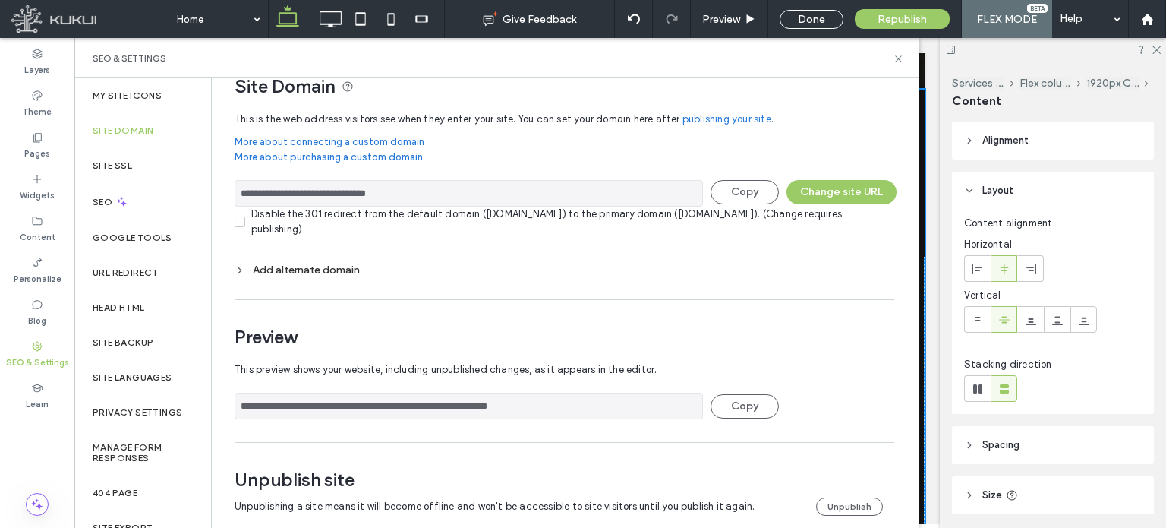
scroll to position [46, 0]
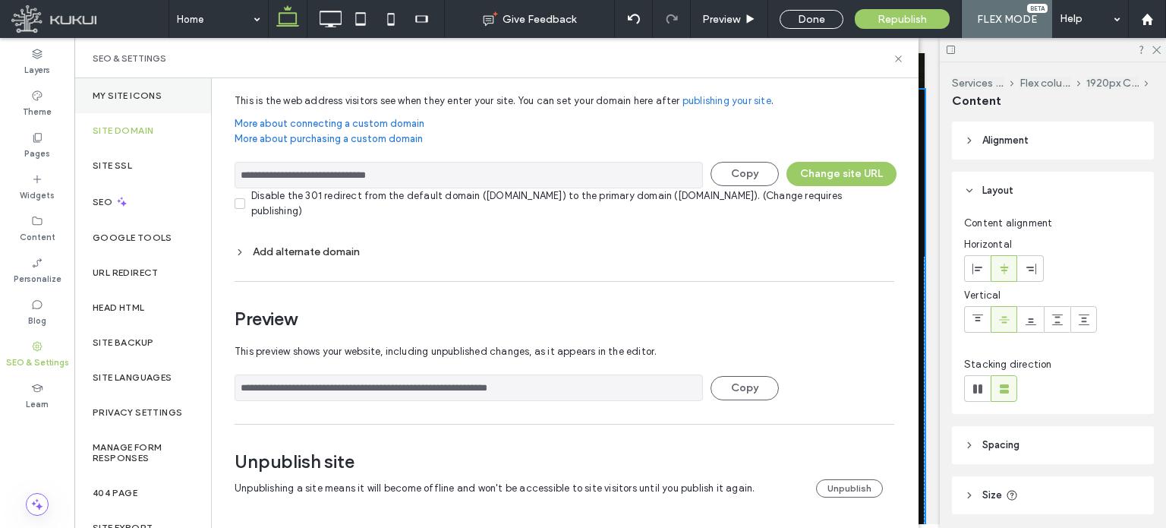
click at [143, 90] on label "My Site Icons" at bounding box center [127, 95] width 69 height 11
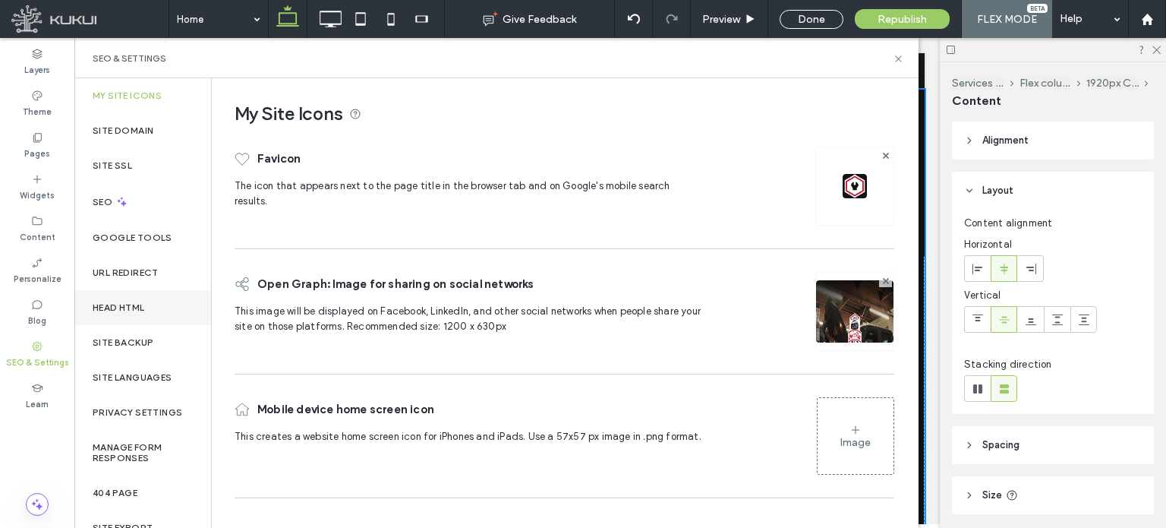
click at [140, 310] on label "Head HTML" at bounding box center [119, 307] width 52 height 11
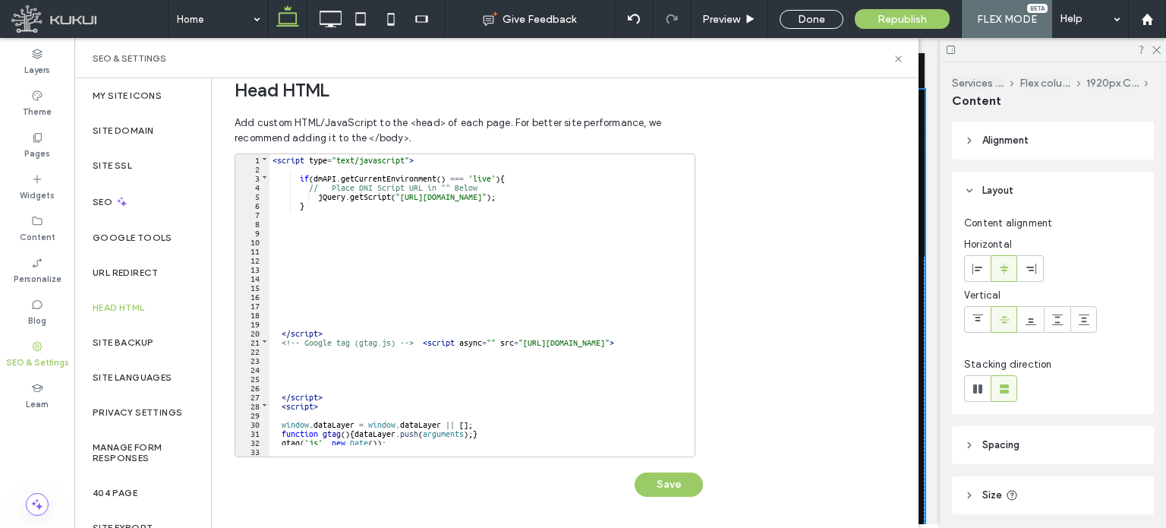
scroll to position [346, 0]
click at [131, 334] on div "Site Backup" at bounding box center [142, 342] width 137 height 35
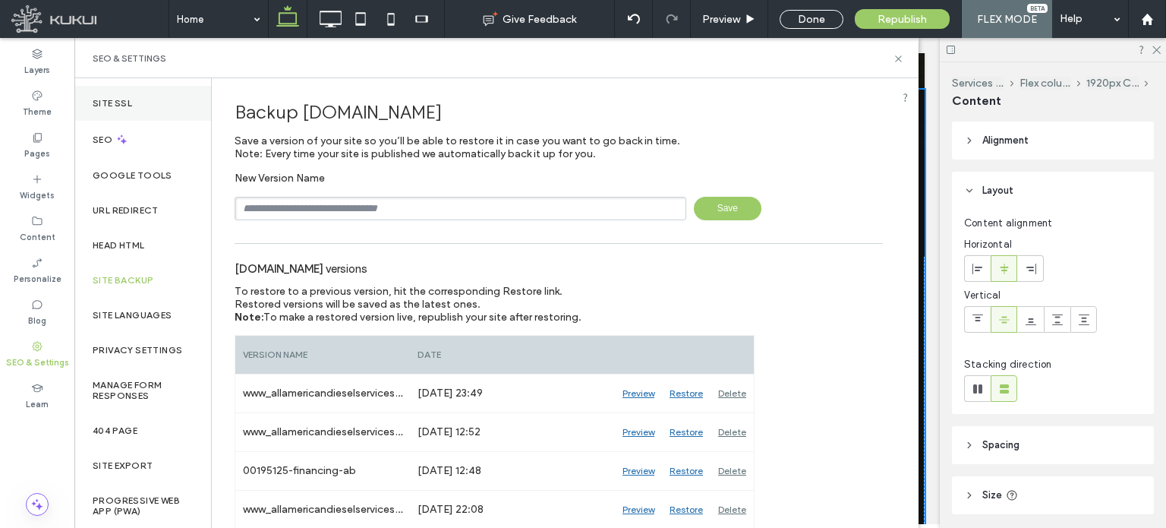
scroll to position [0, 0]
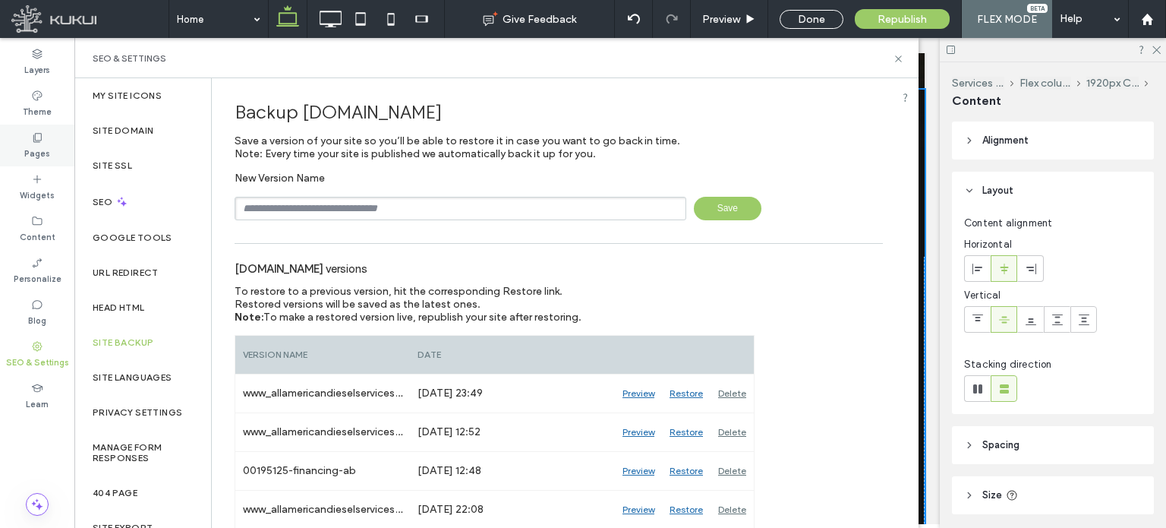
click at [31, 133] on icon at bounding box center [37, 137] width 12 height 12
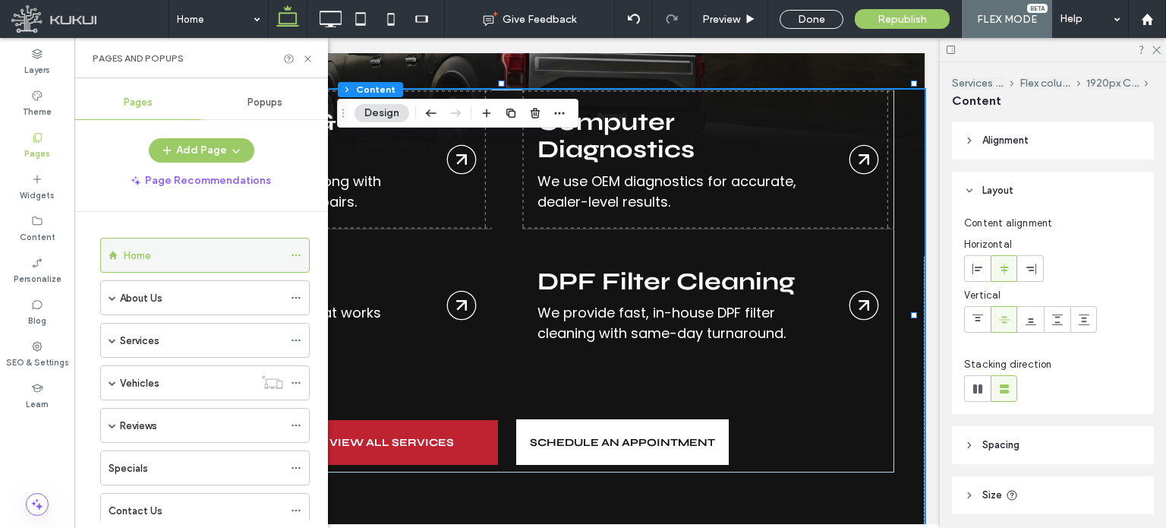
click at [295, 253] on icon at bounding box center [296, 255] width 11 height 11
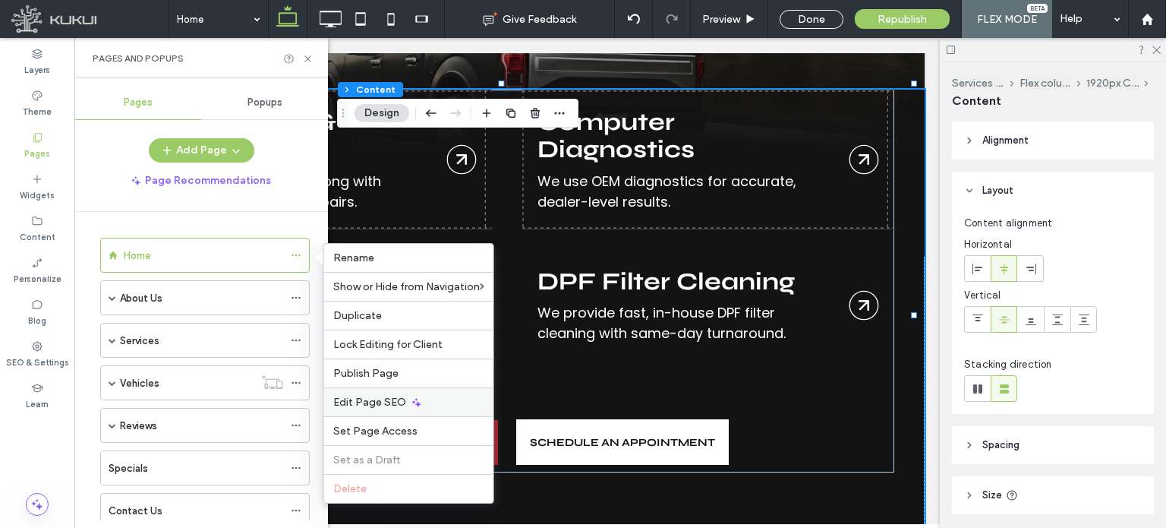
click at [386, 402] on span "Edit Page SEO" at bounding box center [369, 402] width 73 height 13
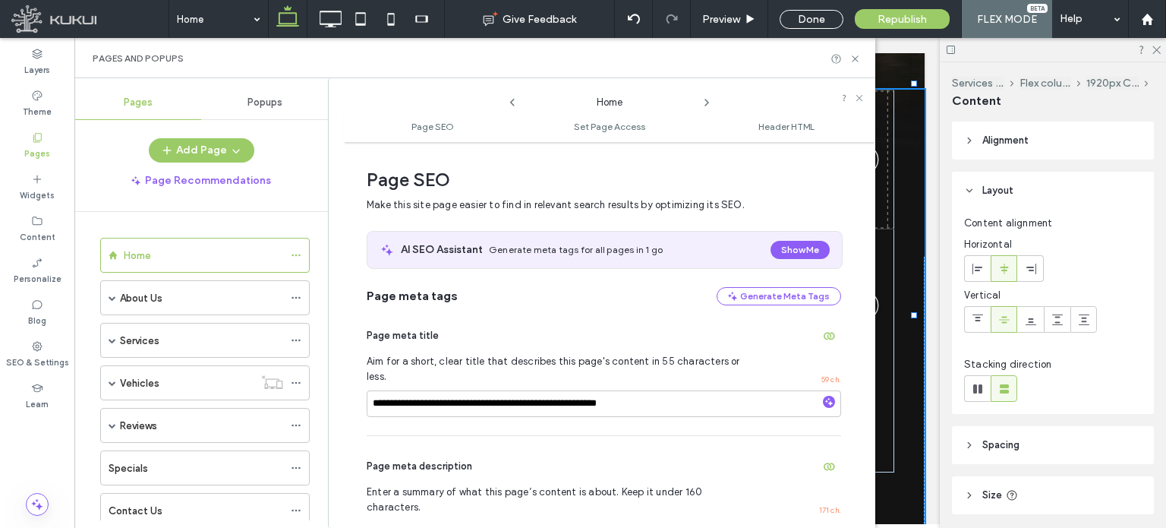
scroll to position [8, 0]
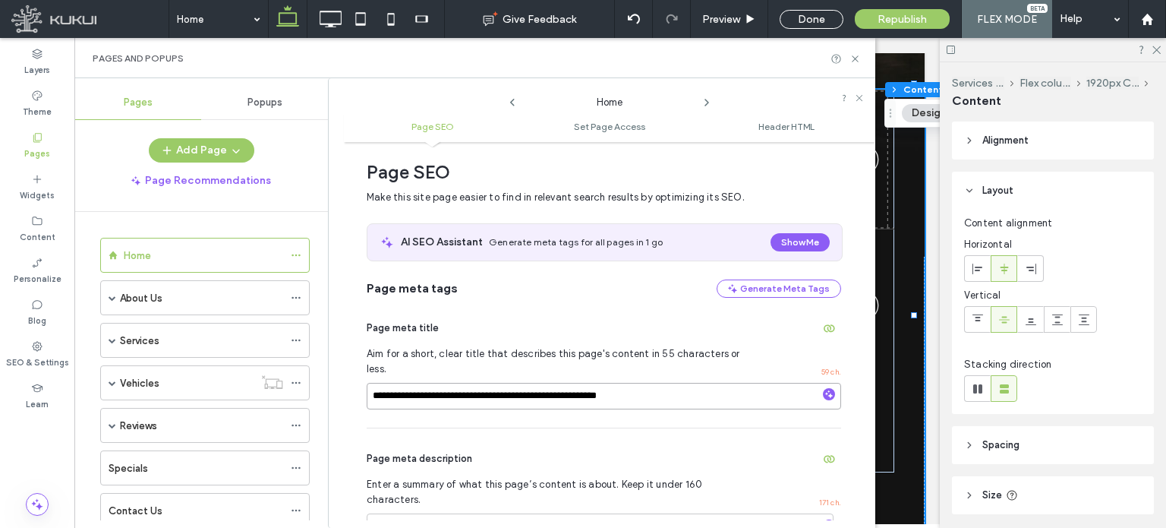
click at [426, 383] on input "**********" at bounding box center [604, 396] width 475 height 27
type input "**********"
click at [440, 428] on div "**********" at bounding box center [604, 517] width 475 height 179
click at [417, 383] on input "**********" at bounding box center [604, 396] width 475 height 27
type input "**********"
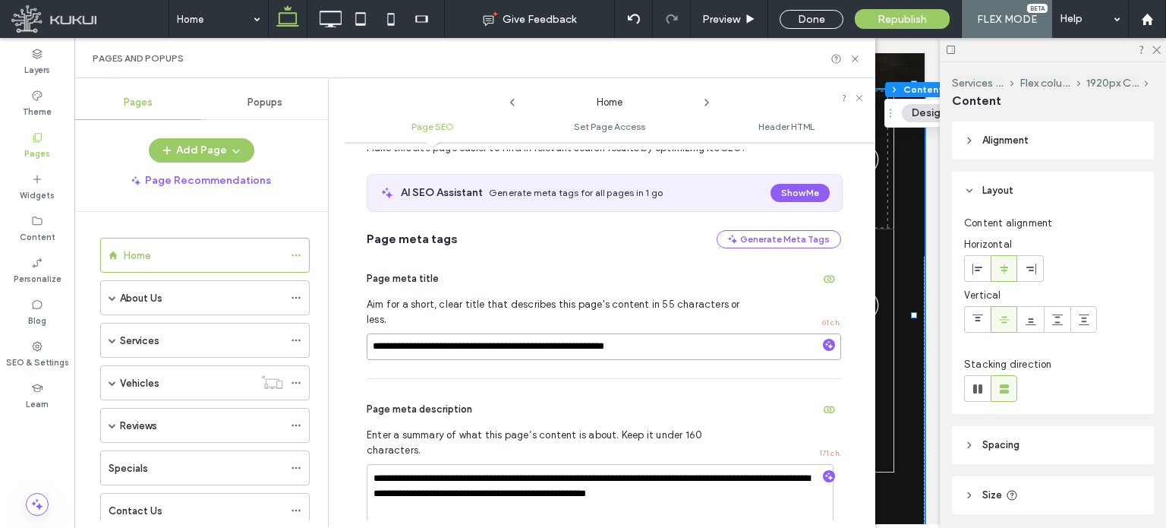
scroll to position [58, 0]
type textarea "**********"
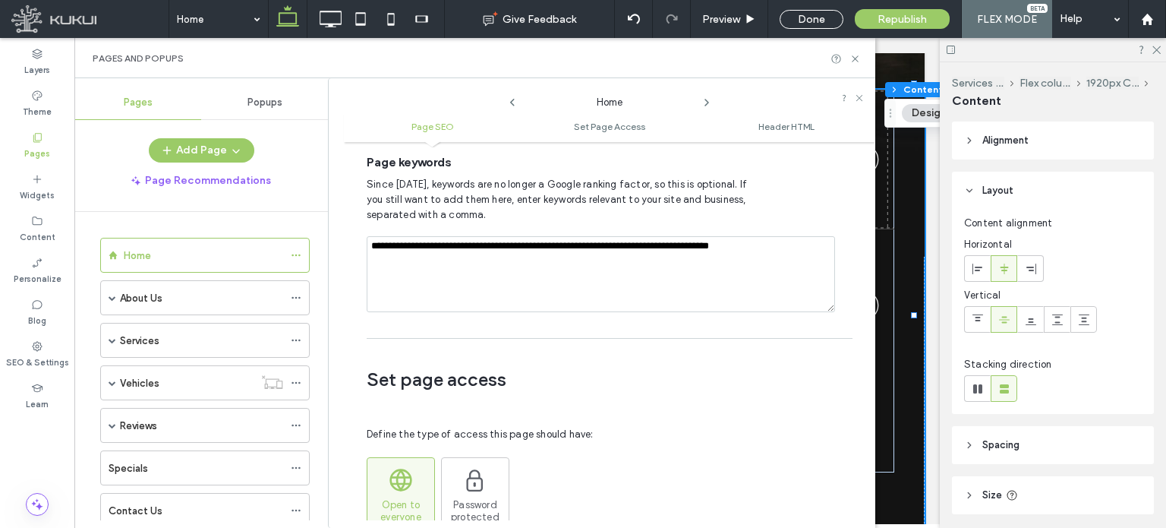
scroll to position [848, 0]
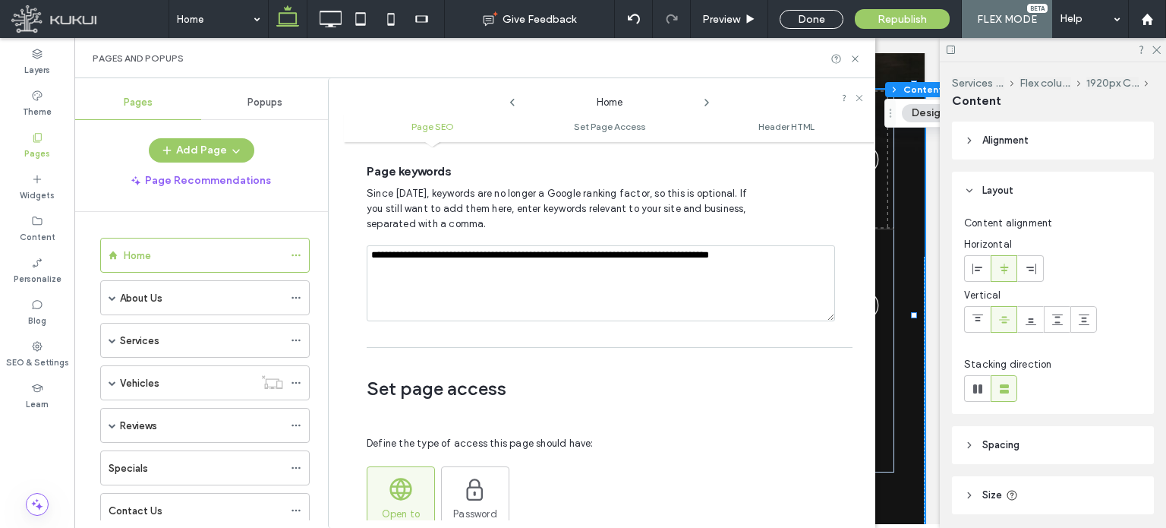
click at [423, 245] on textarea "**********" at bounding box center [601, 283] width 469 height 76
click at [484, 245] on textarea "**********" at bounding box center [601, 283] width 469 height 76
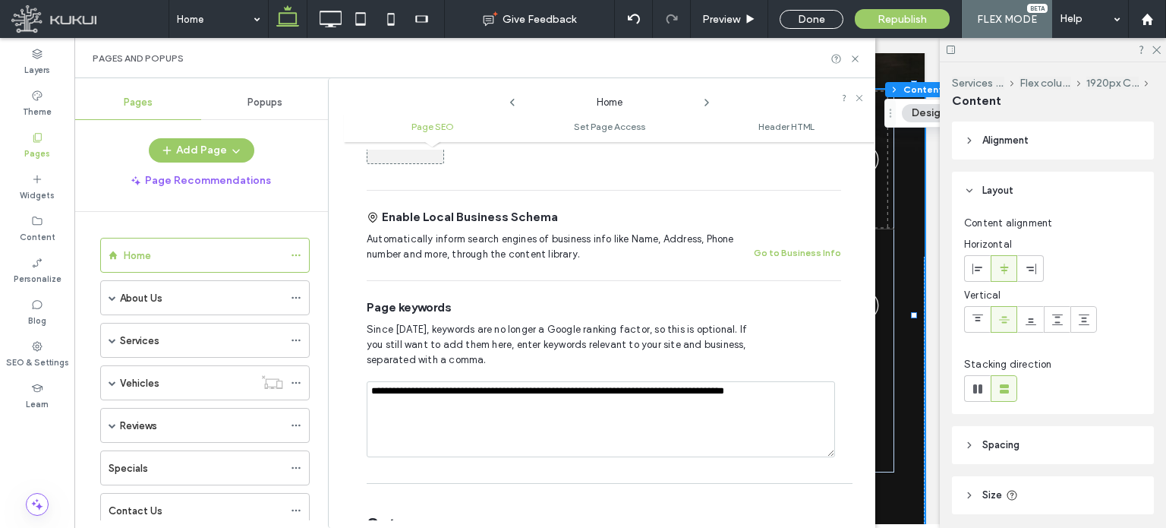
scroll to position [713, 0]
click at [765, 380] on textarea "**********" at bounding box center [601, 418] width 469 height 76
type textarea "**********"
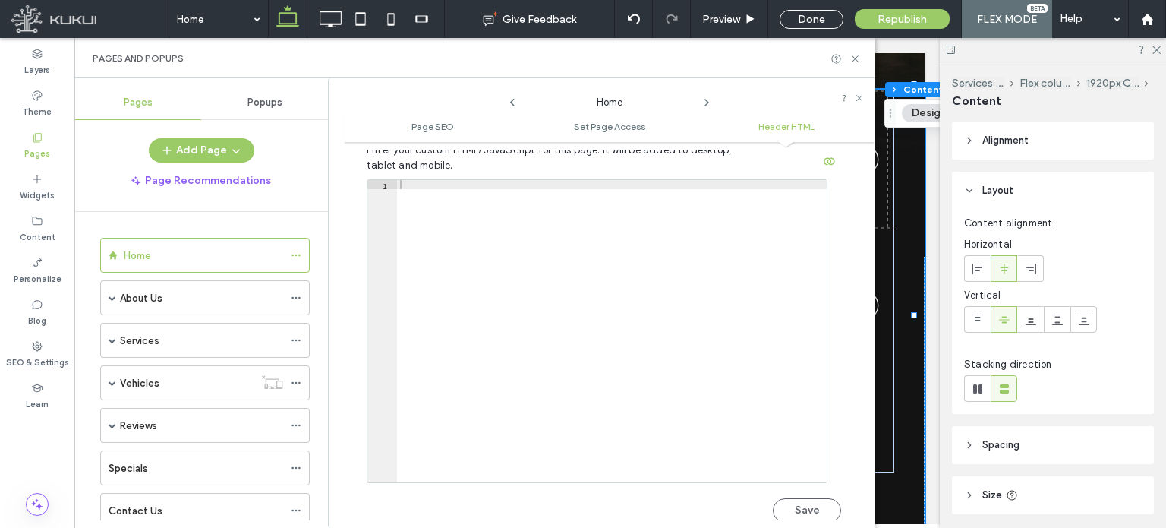
scroll to position [1397, 0]
drag, startPoint x: 202, startPoint y: 308, endPoint x: 208, endPoint y: 299, distance: 11.0
click at [202, 308] on div "About Us" at bounding box center [201, 297] width 163 height 33
click at [0, 0] on div at bounding box center [0, 0] width 0 height 0
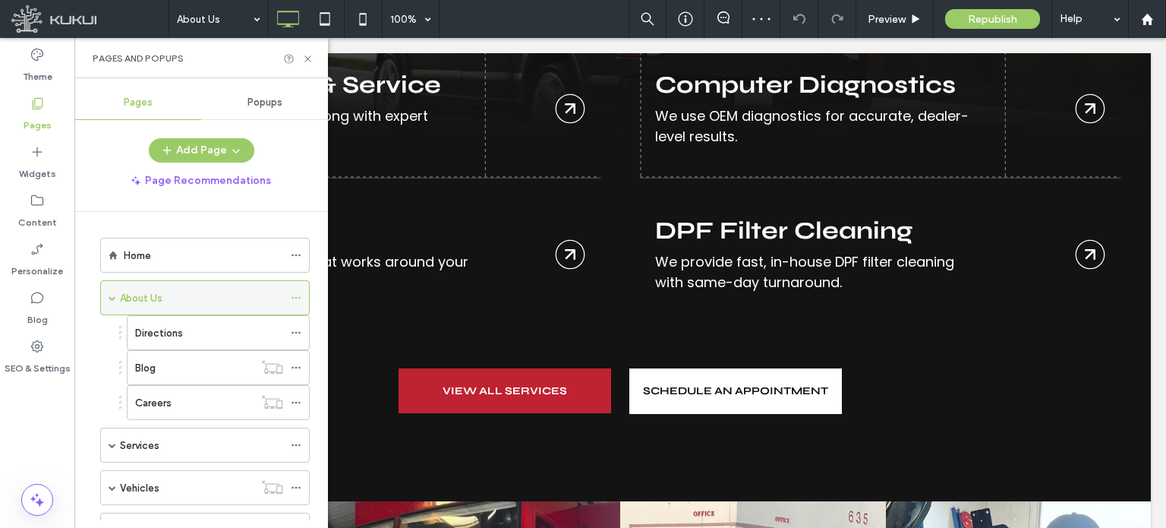
click at [293, 298] on icon at bounding box center [296, 297] width 11 height 11
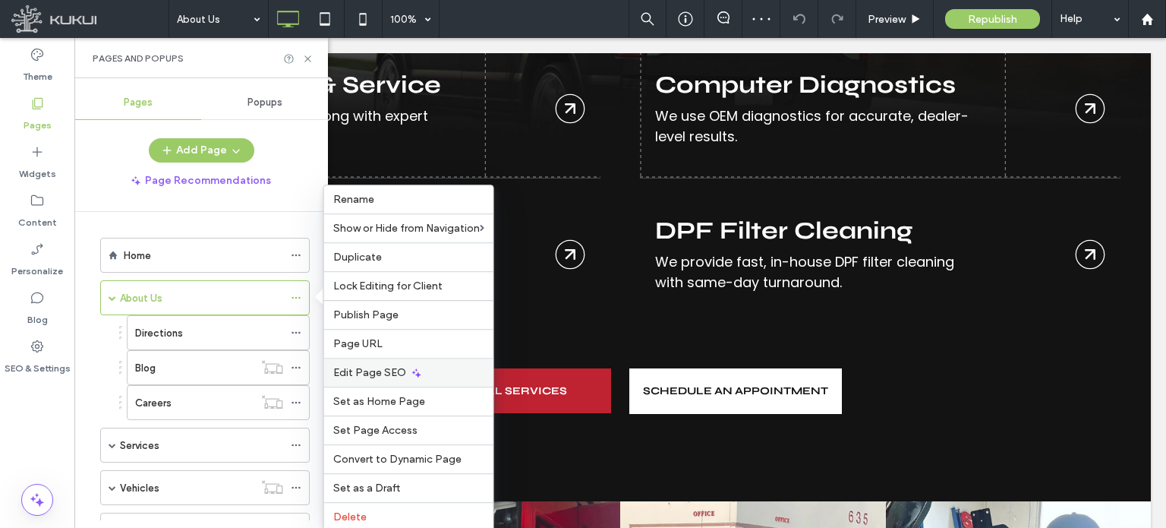
click at [370, 378] on div "Edit Page SEO" at bounding box center [408, 372] width 169 height 29
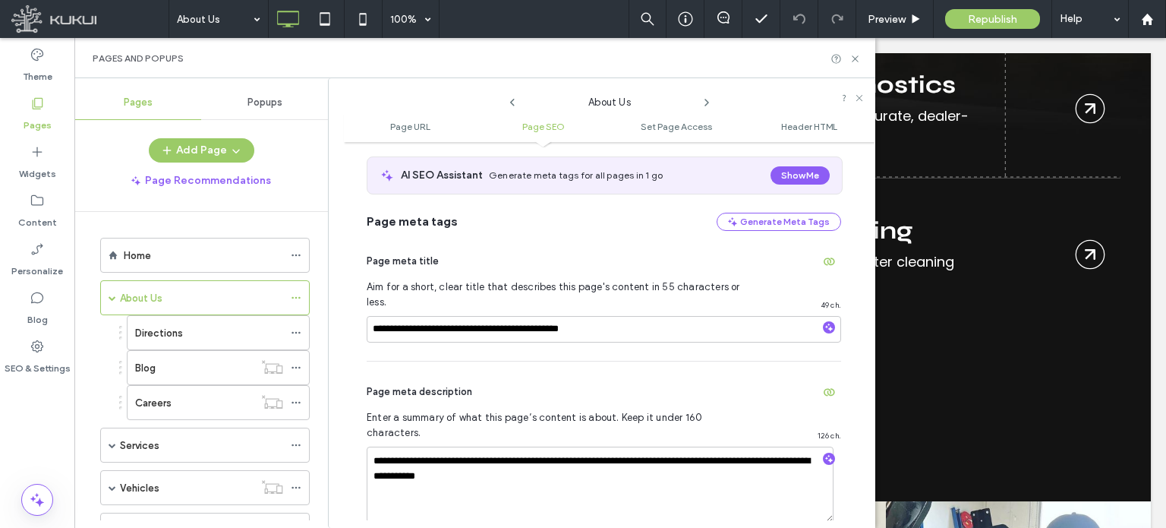
scroll to position [275, 0]
click at [656, 446] on textarea "**********" at bounding box center [600, 484] width 467 height 76
type textarea "**********"
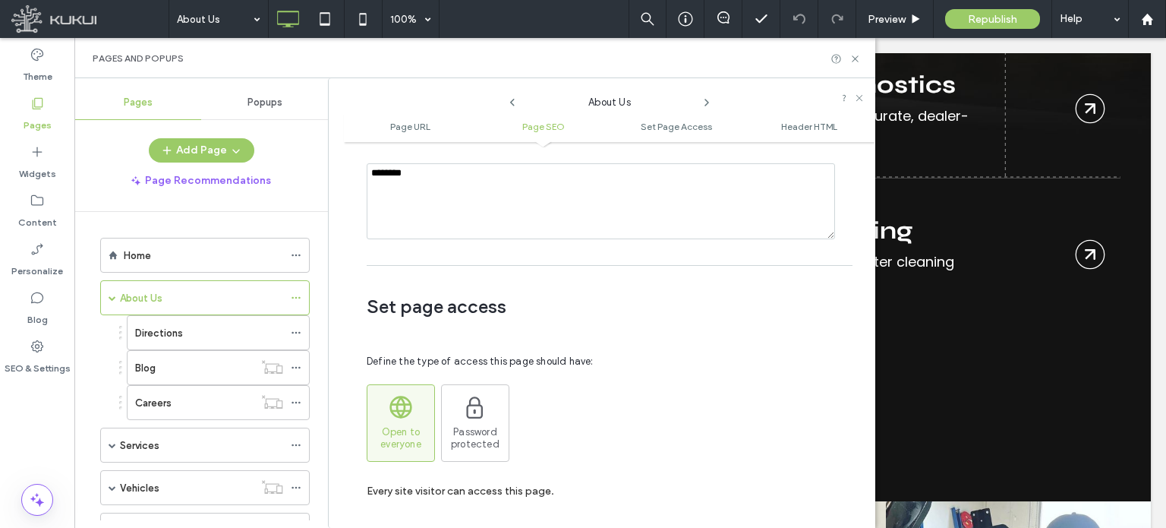
scroll to position [1041, 0]
click at [210, 334] on div "Directions" at bounding box center [209, 333] width 148 height 16
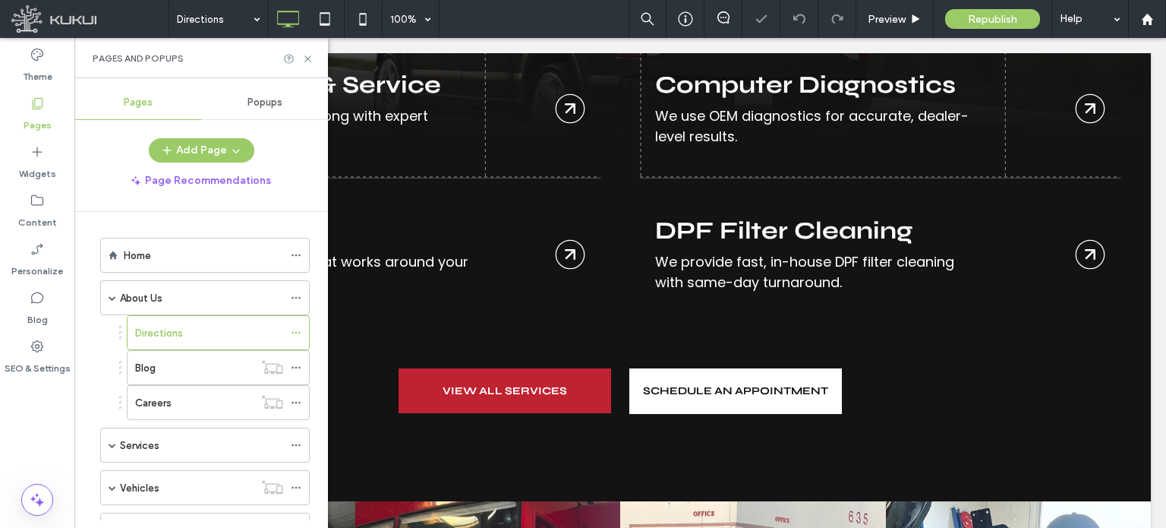
click at [298, 329] on div at bounding box center [583, 264] width 1166 height 528
click at [295, 330] on icon at bounding box center [296, 332] width 11 height 11
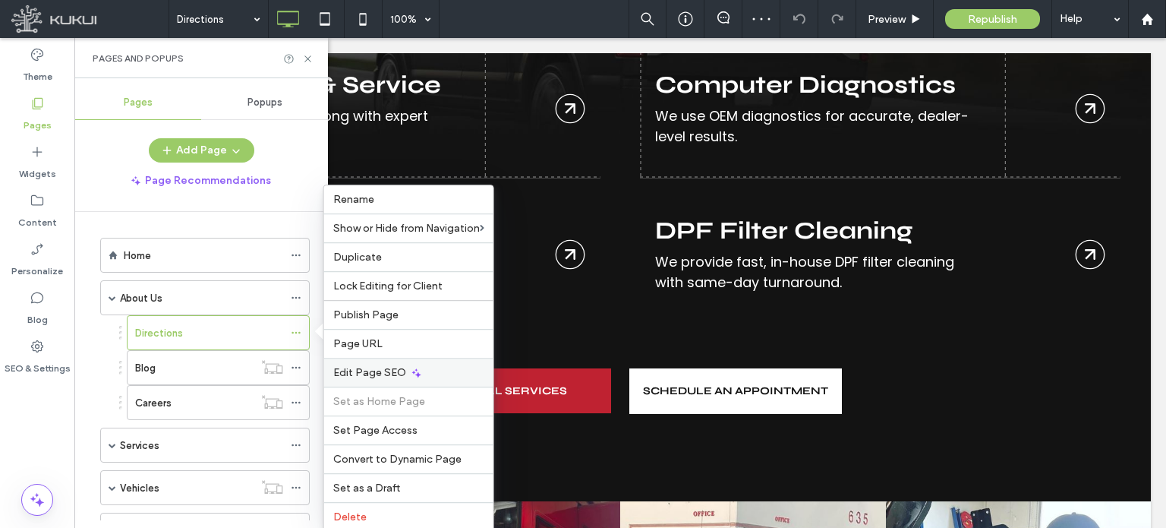
click at [371, 370] on span "Edit Page SEO" at bounding box center [369, 372] width 73 height 13
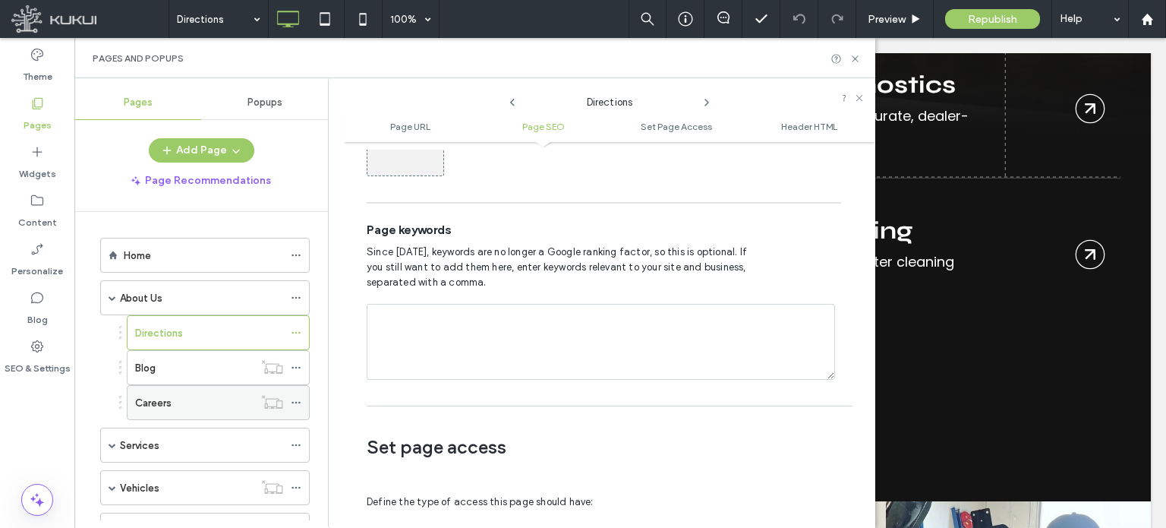
scroll to position [106, 0]
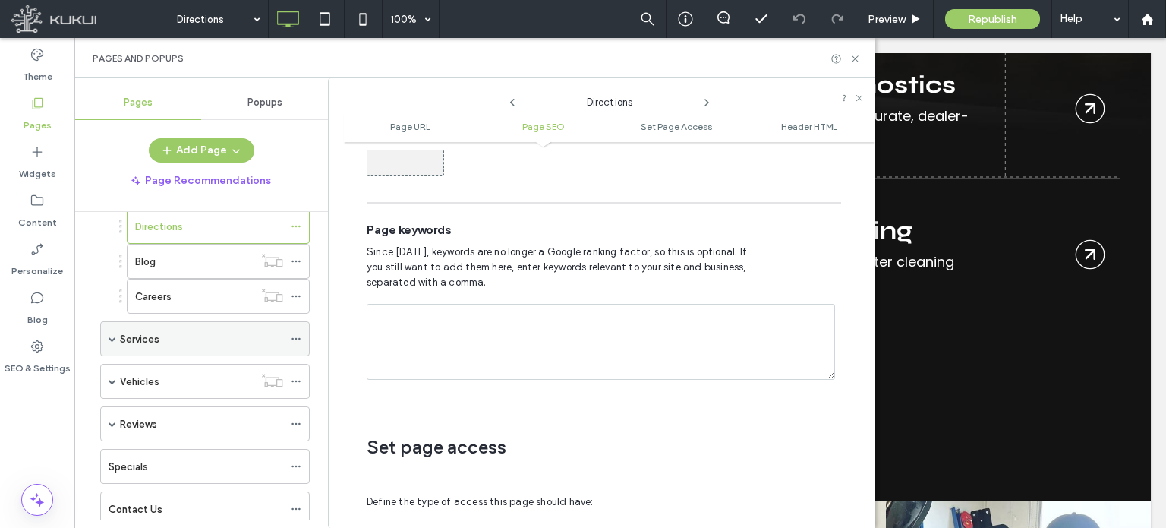
click at [165, 342] on div "Services" at bounding box center [201, 339] width 163 height 16
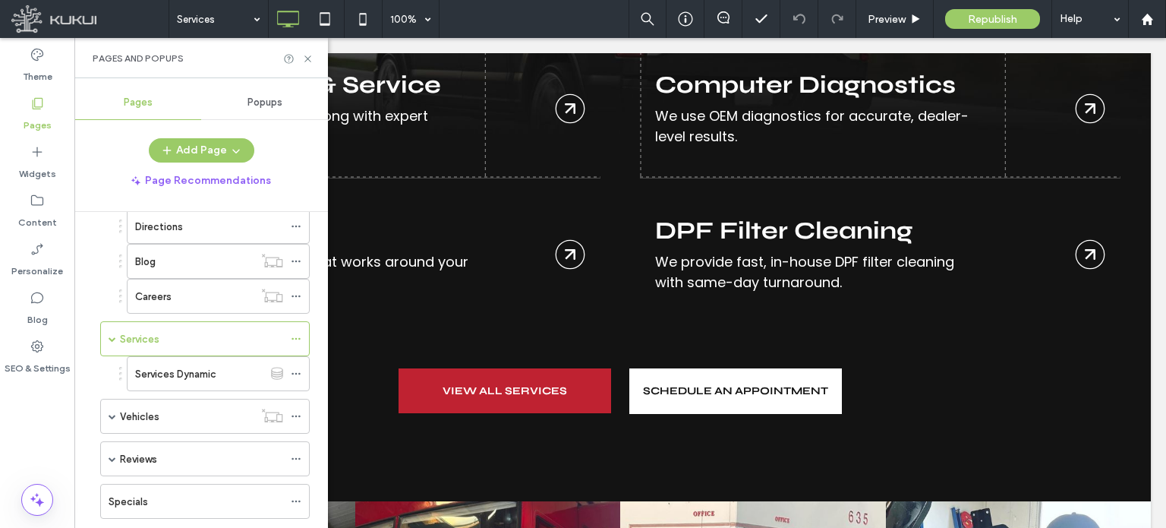
click at [290, 333] on div at bounding box center [583, 264] width 1166 height 528
click at [297, 338] on use at bounding box center [296, 339] width 8 height 2
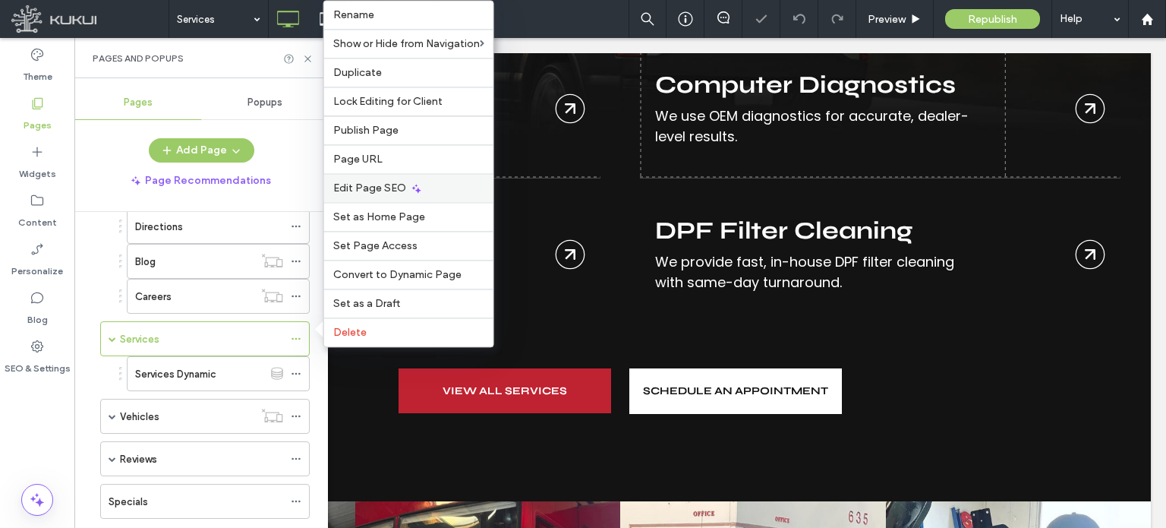
click at [380, 187] on span "Edit Page SEO" at bounding box center [369, 187] width 73 height 13
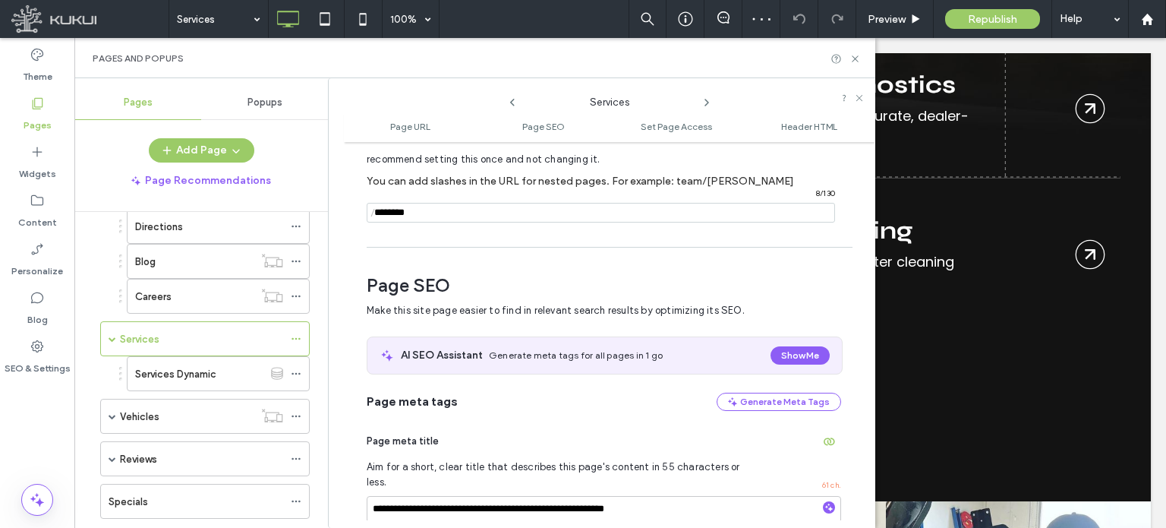
scroll to position [208, 0]
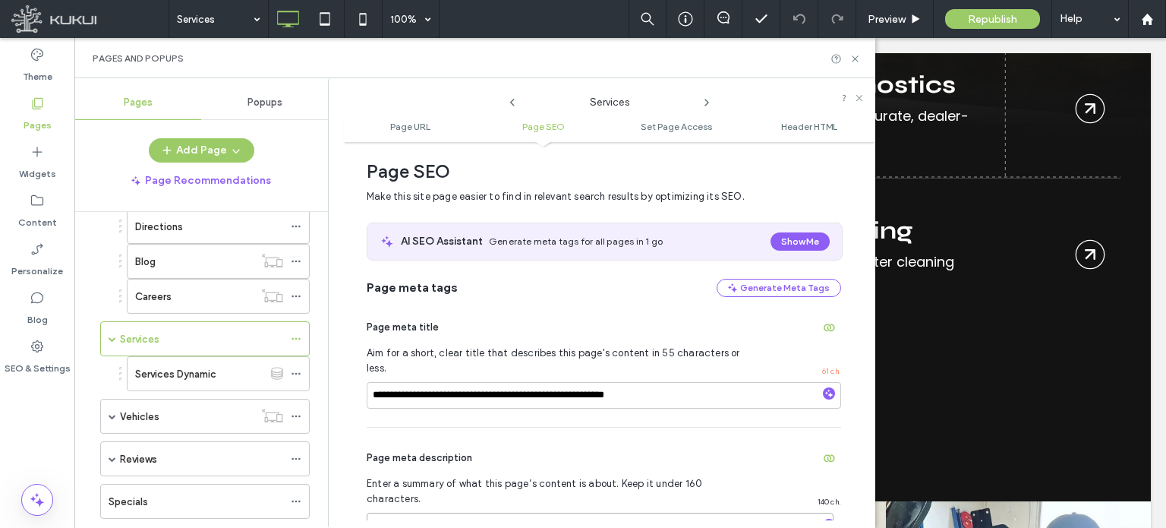
type textarea "**********"
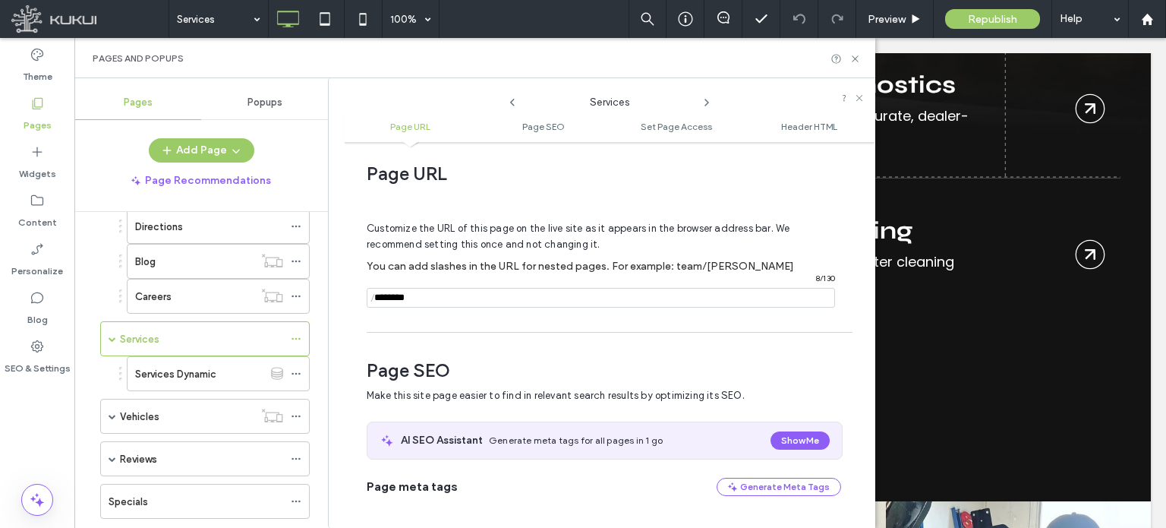
scroll to position [0, 0]
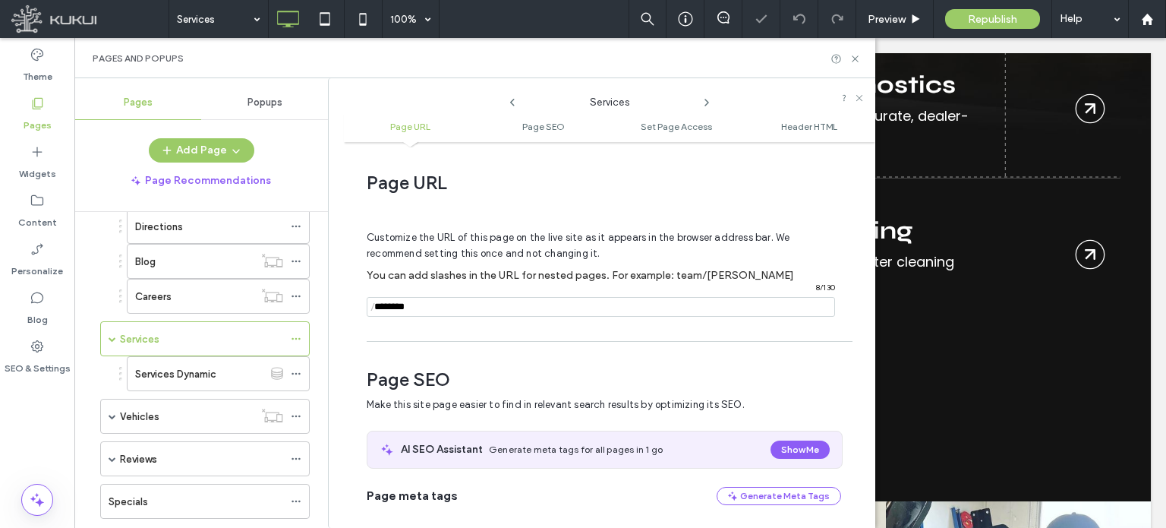
click at [529, 315] on input "notEmpty" at bounding box center [601, 307] width 469 height 20
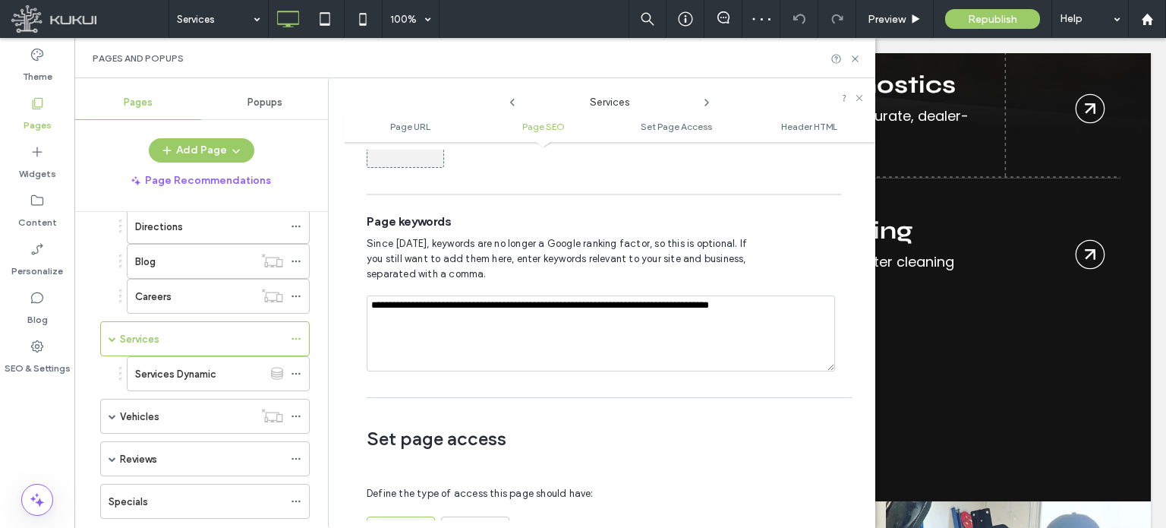
scroll to position [908, 0]
click at [425, 295] on textarea "**********" at bounding box center [601, 333] width 469 height 76
click at [781, 295] on textarea "**********" at bounding box center [601, 333] width 469 height 76
type textarea "**********"
click at [147, 411] on label "Vehicles" at bounding box center [139, 416] width 39 height 27
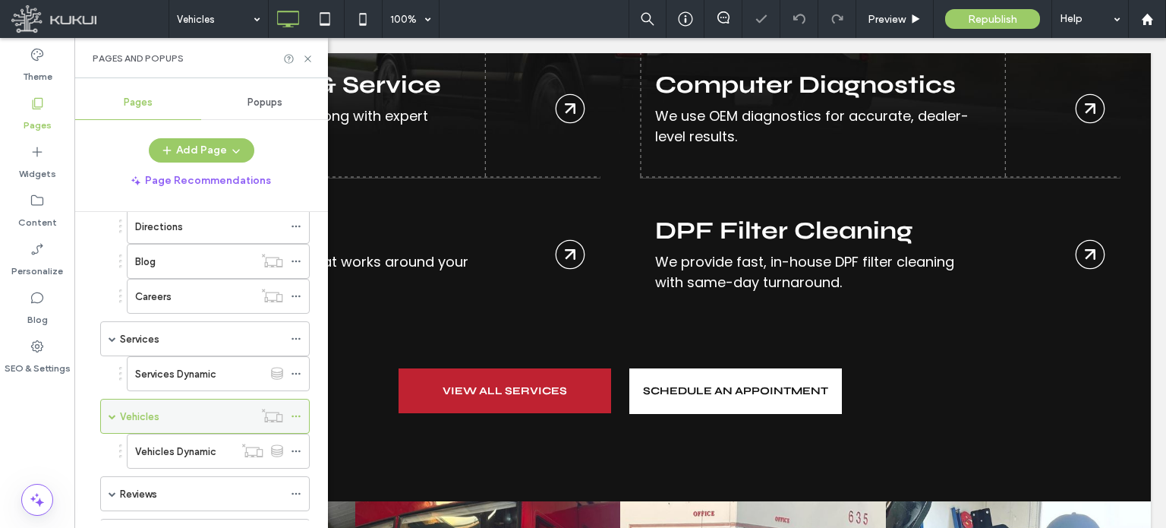
scroll to position [284, 0]
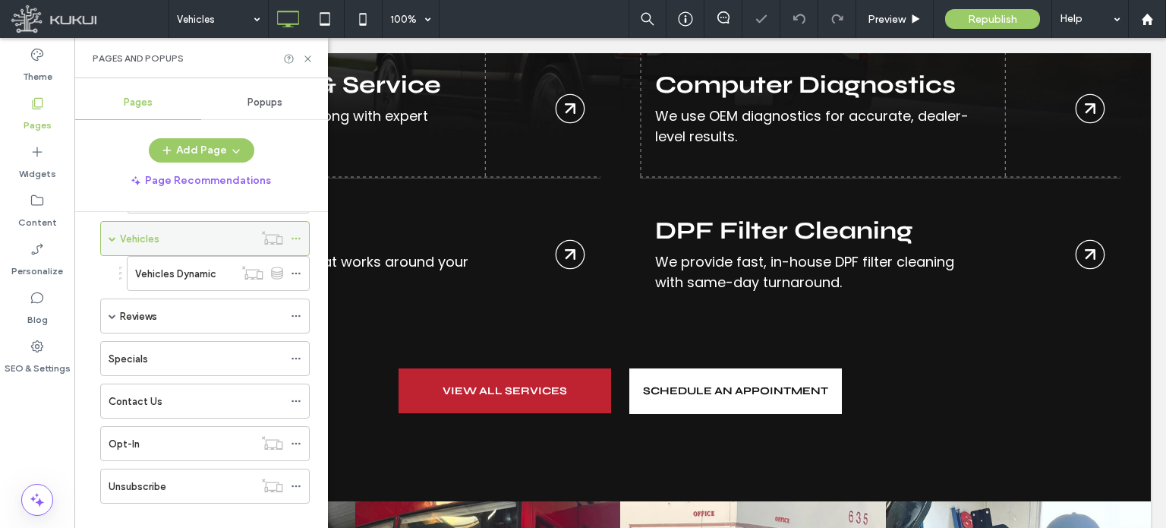
click at [297, 233] on icon at bounding box center [296, 238] width 11 height 11
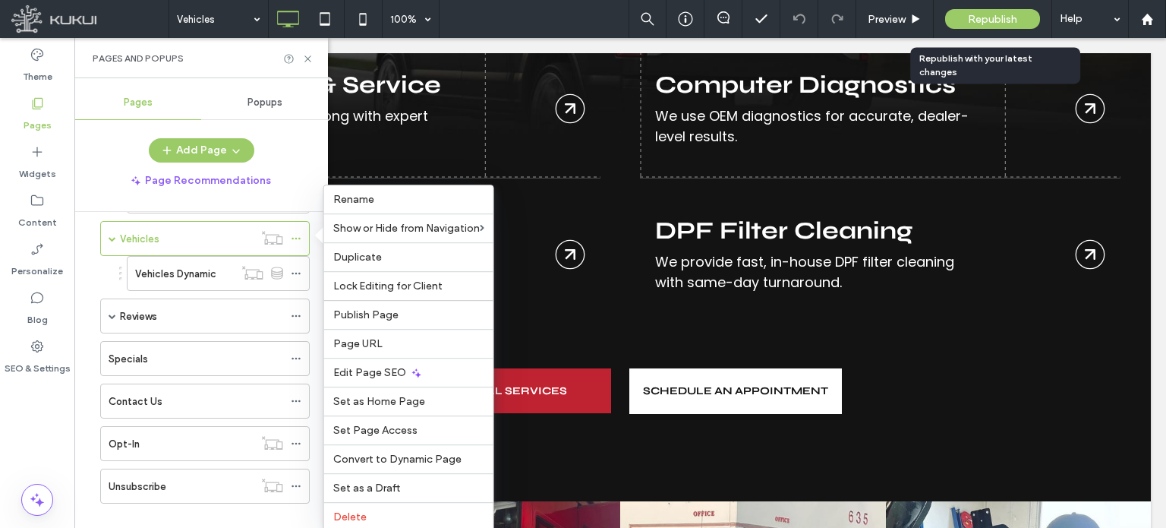
click at [1003, 18] on span "Republish" at bounding box center [992, 19] width 49 height 13
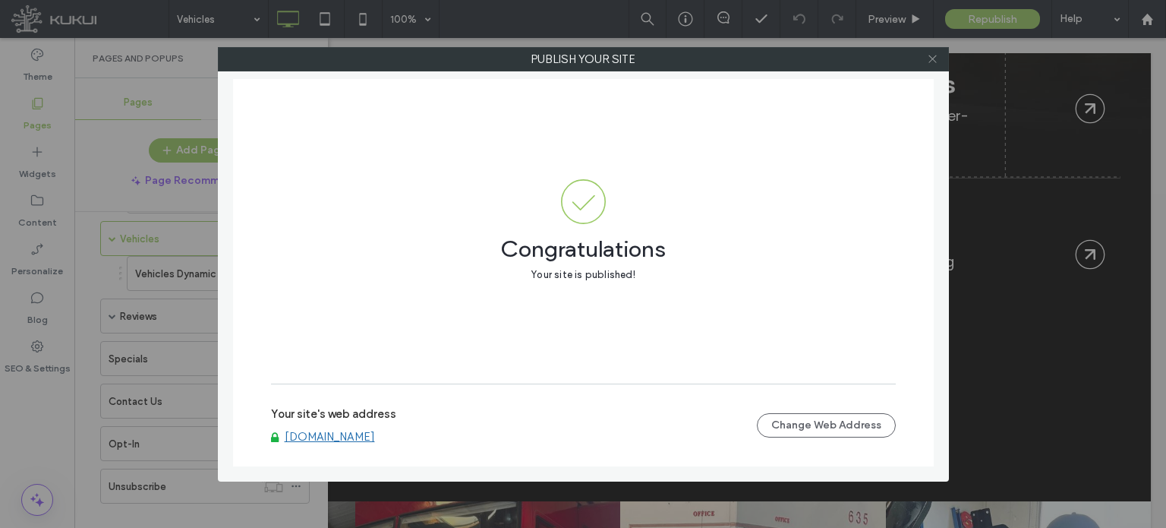
click at [933, 56] on icon at bounding box center [932, 58] width 11 height 11
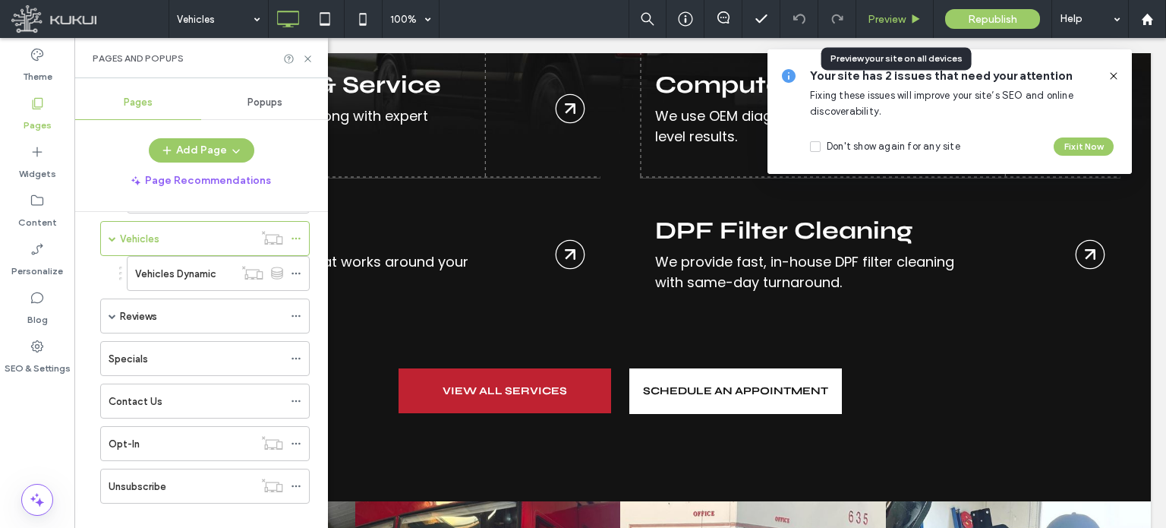
click at [882, 21] on span "Preview" at bounding box center [887, 19] width 38 height 13
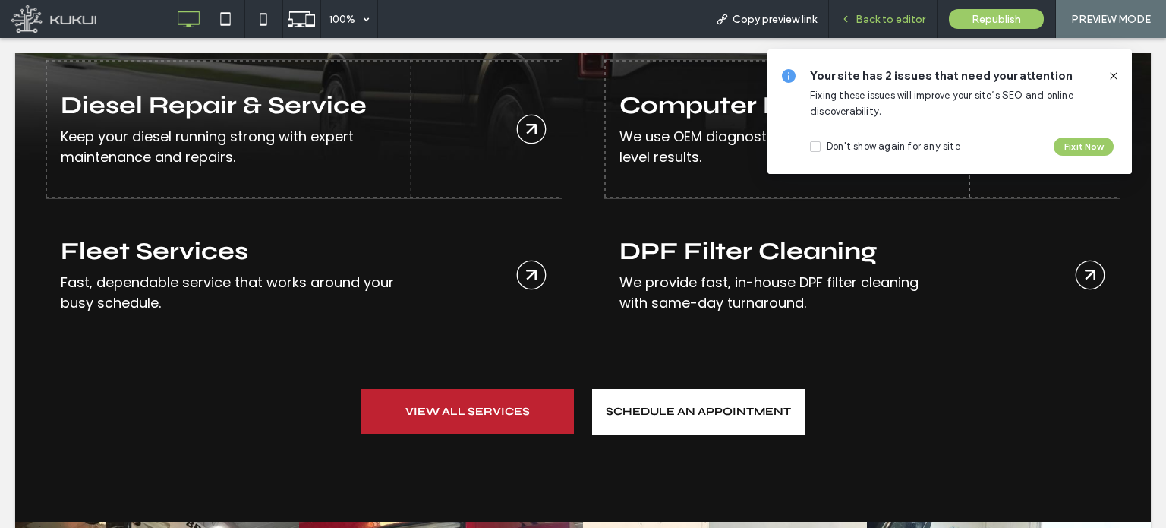
click at [892, 26] on div "Back to editor" at bounding box center [883, 19] width 109 height 38
click at [871, 14] on span "Back to editor" at bounding box center [891, 19] width 70 height 13
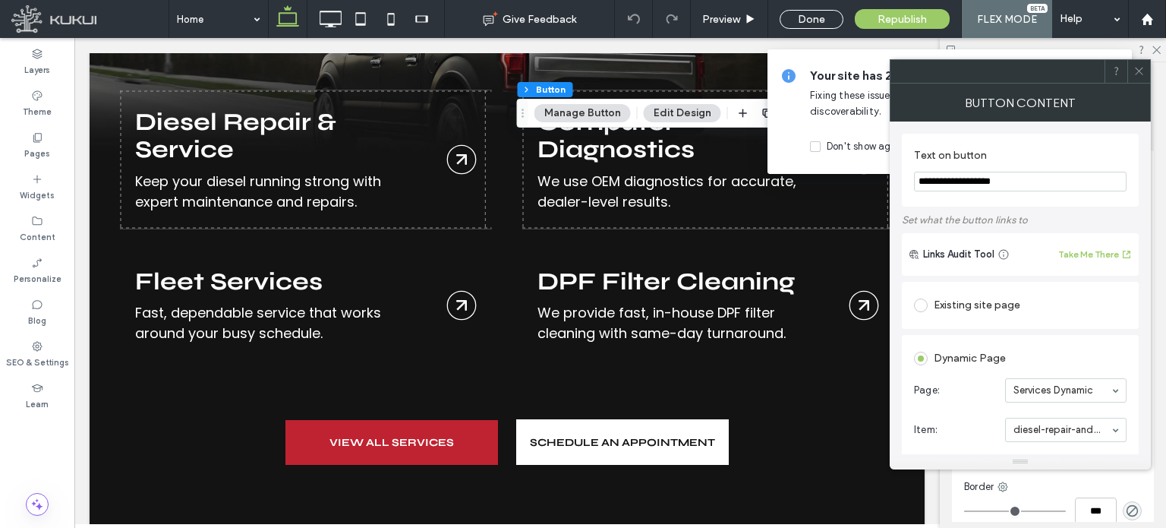
type input "**"
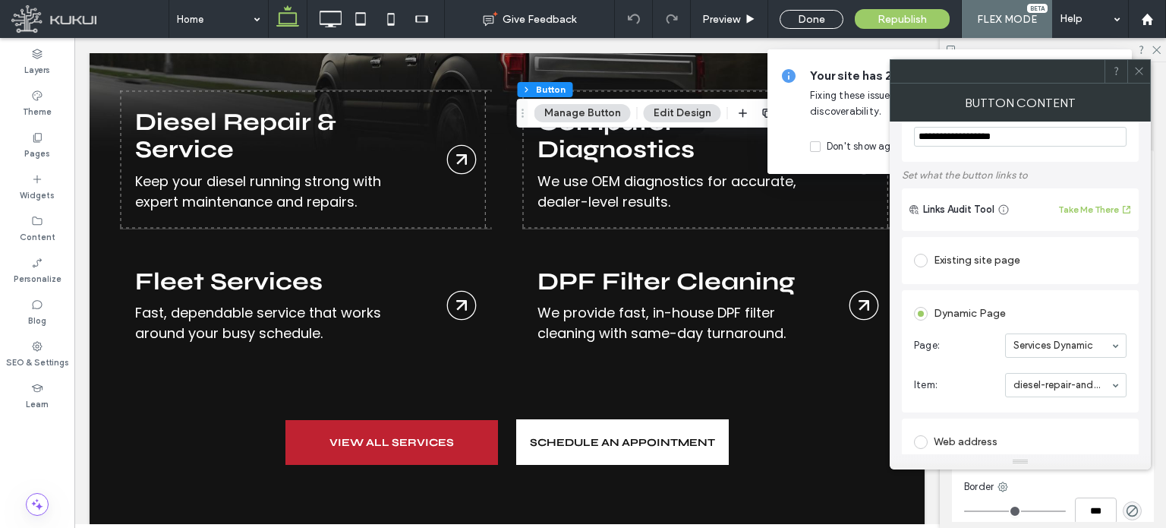
scroll to position [46, 0]
click at [917, 260] on span at bounding box center [921, 260] width 14 height 14
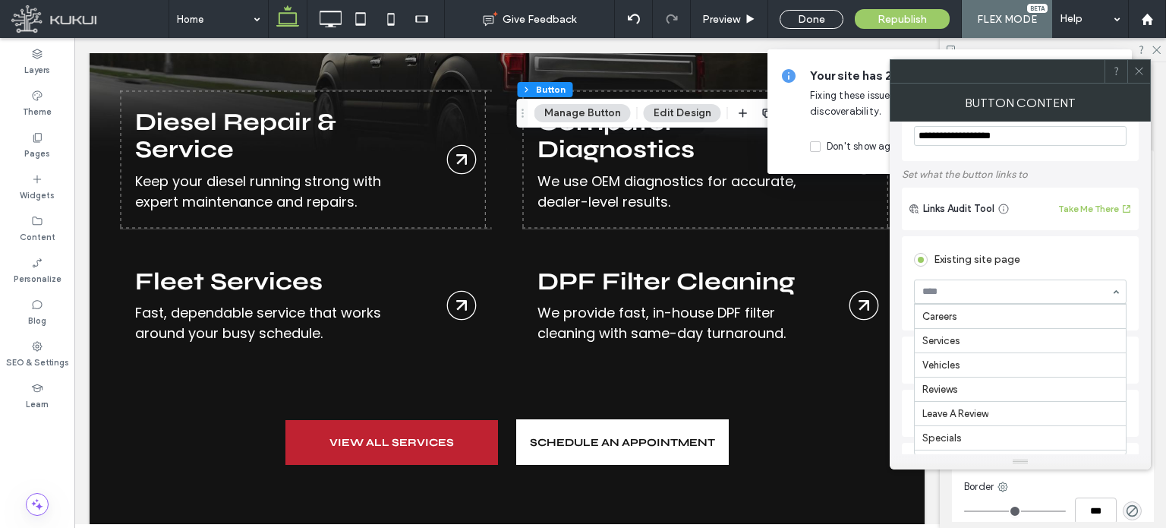
scroll to position [100, 0]
click at [1139, 75] on icon at bounding box center [1139, 70] width 11 height 11
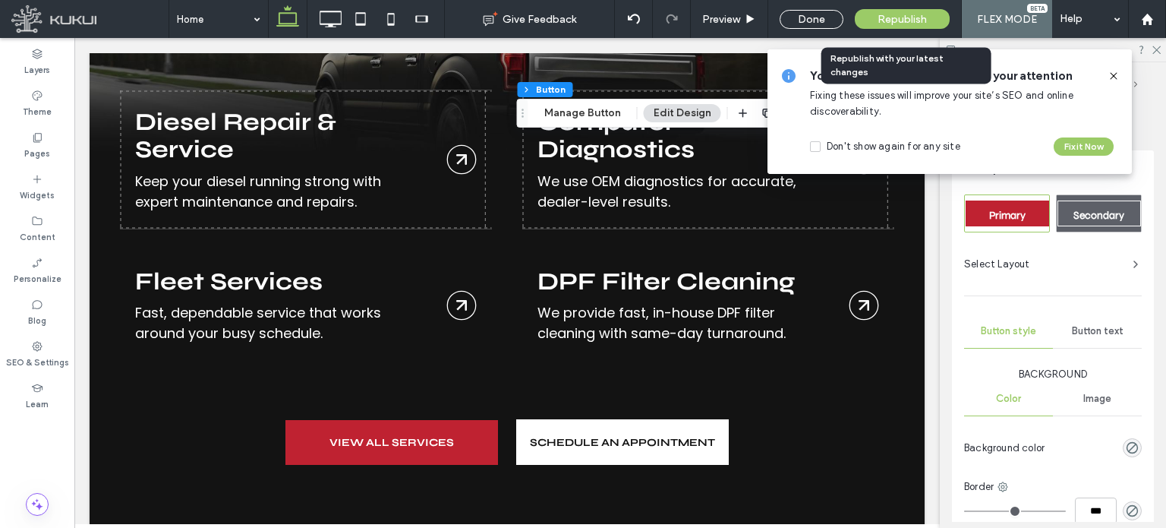
click at [899, 17] on span "Republish" at bounding box center [902, 19] width 49 height 13
